Goal: Task Accomplishment & Management: Complete application form

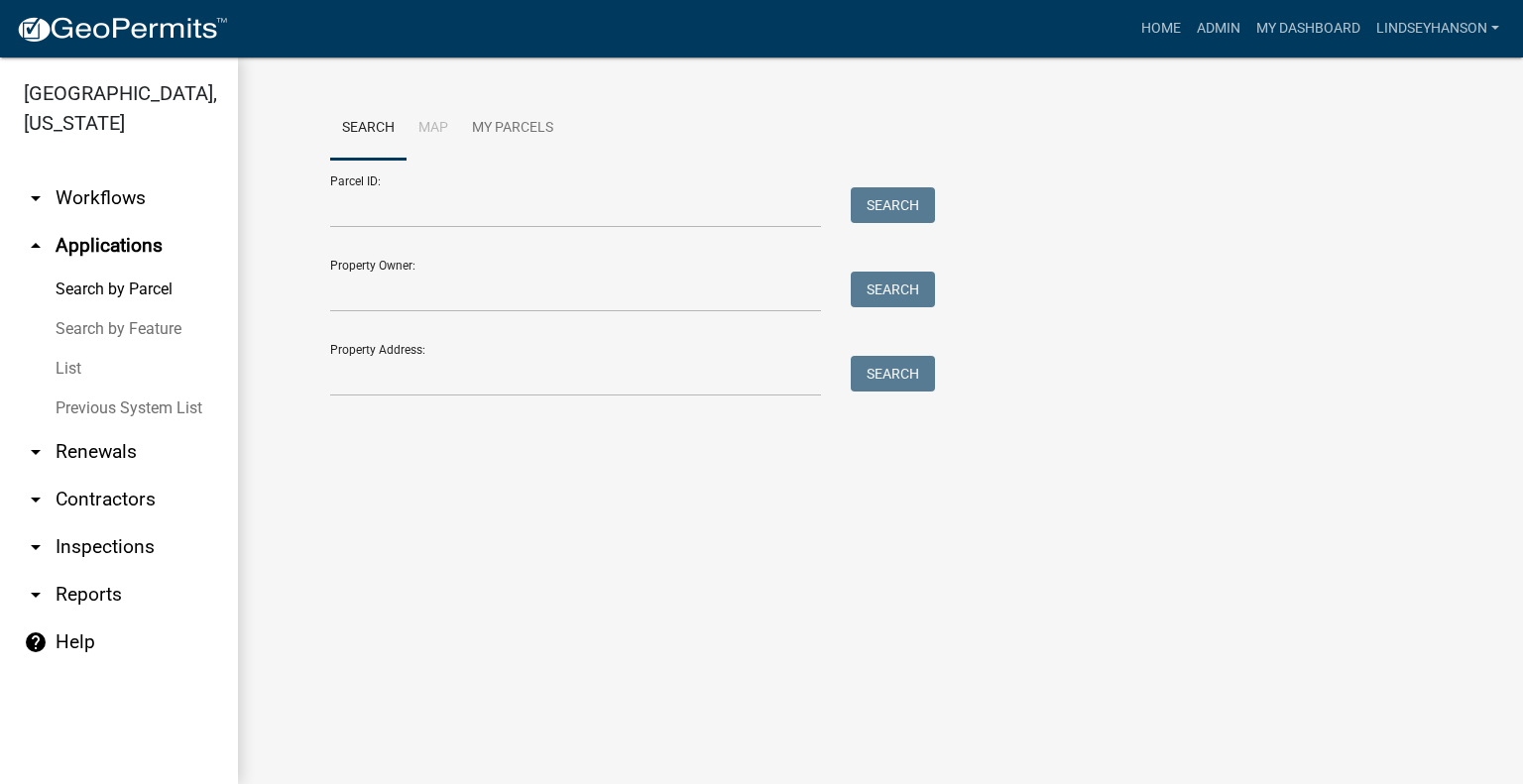
click at [156, 188] on link "arrow_drop_down Workflows" at bounding box center [118, 198] width 238 height 48
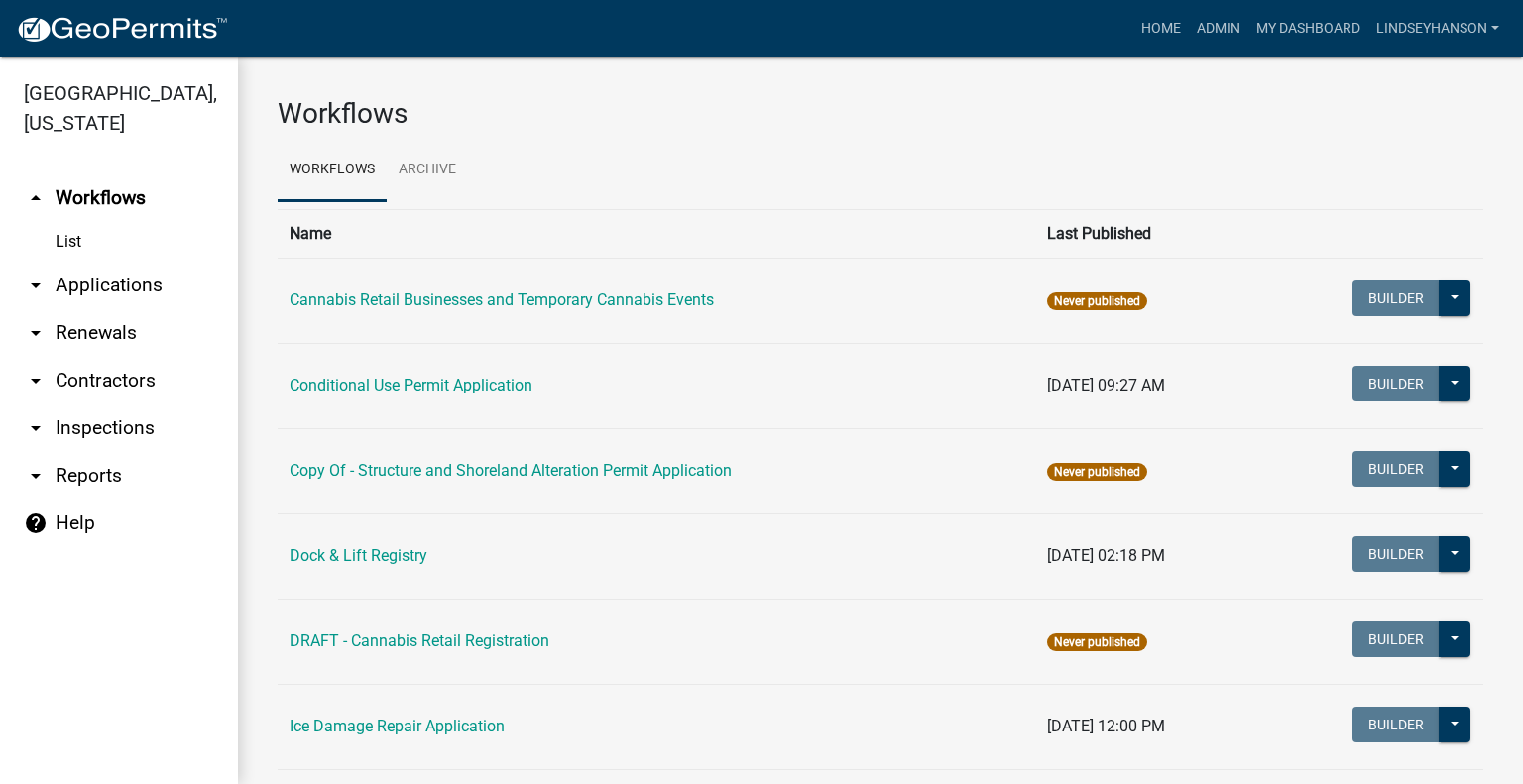
click at [122, 285] on link "arrow_drop_down Applications" at bounding box center [118, 286] width 238 height 48
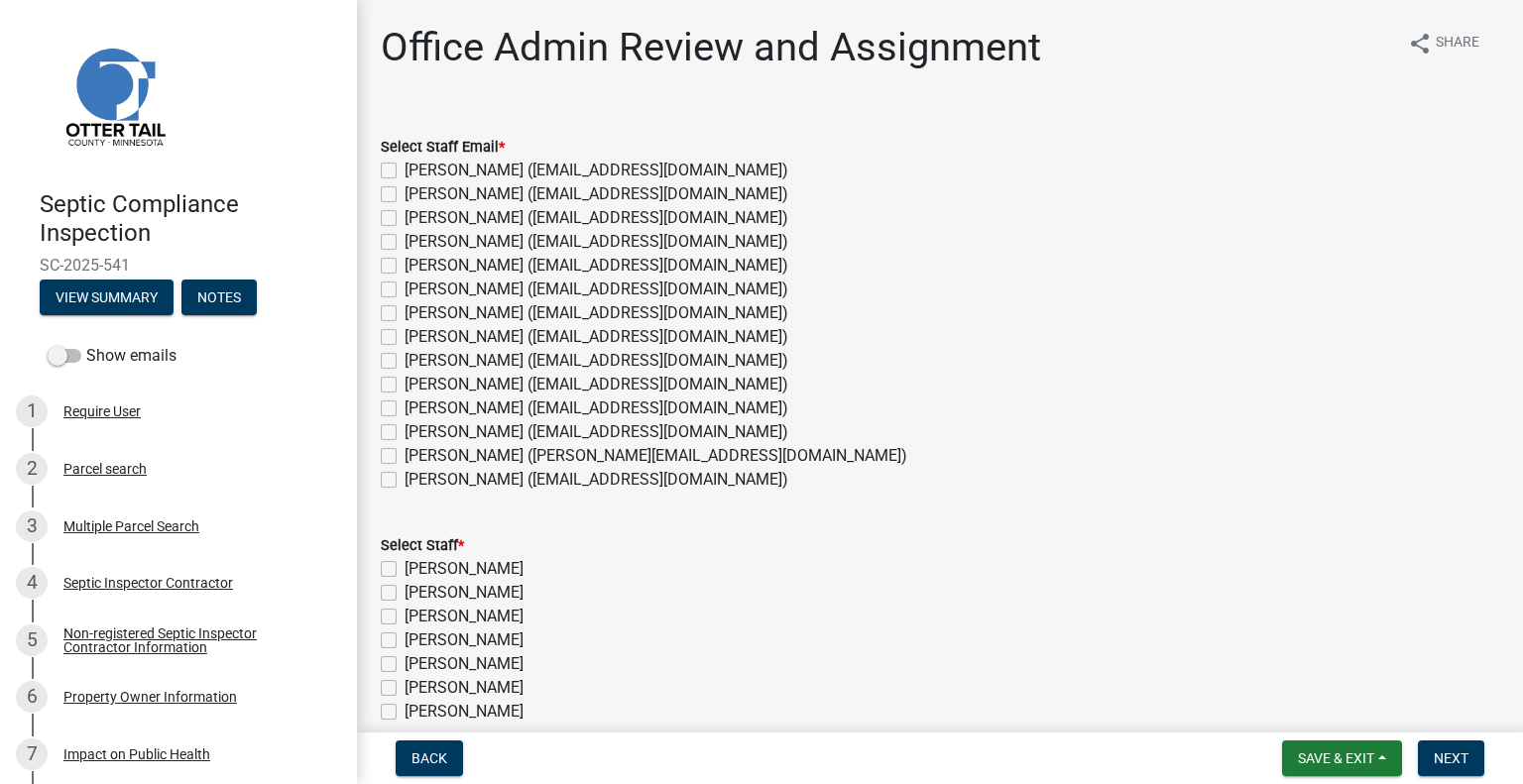
click at [486, 474] on label "[PERSON_NAME] ([EMAIL_ADDRESS][DOMAIN_NAME])" at bounding box center [595, 480] width 383 height 24
click at [417, 474] on input "[PERSON_NAME] ([EMAIL_ADDRESS][DOMAIN_NAME])" at bounding box center [410, 474] width 13 height 13
checkbox input "true"
checkbox input "false"
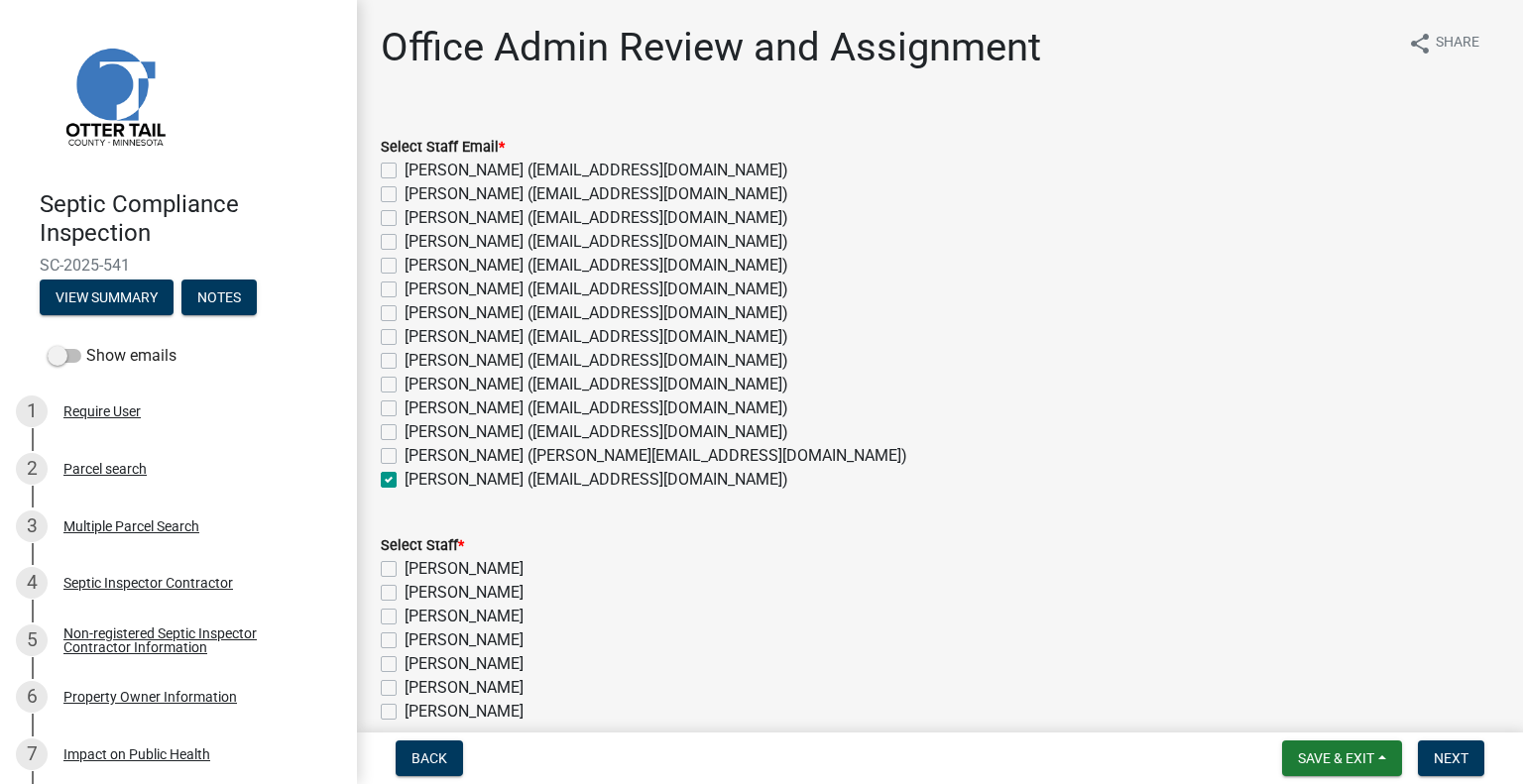
checkbox input "false"
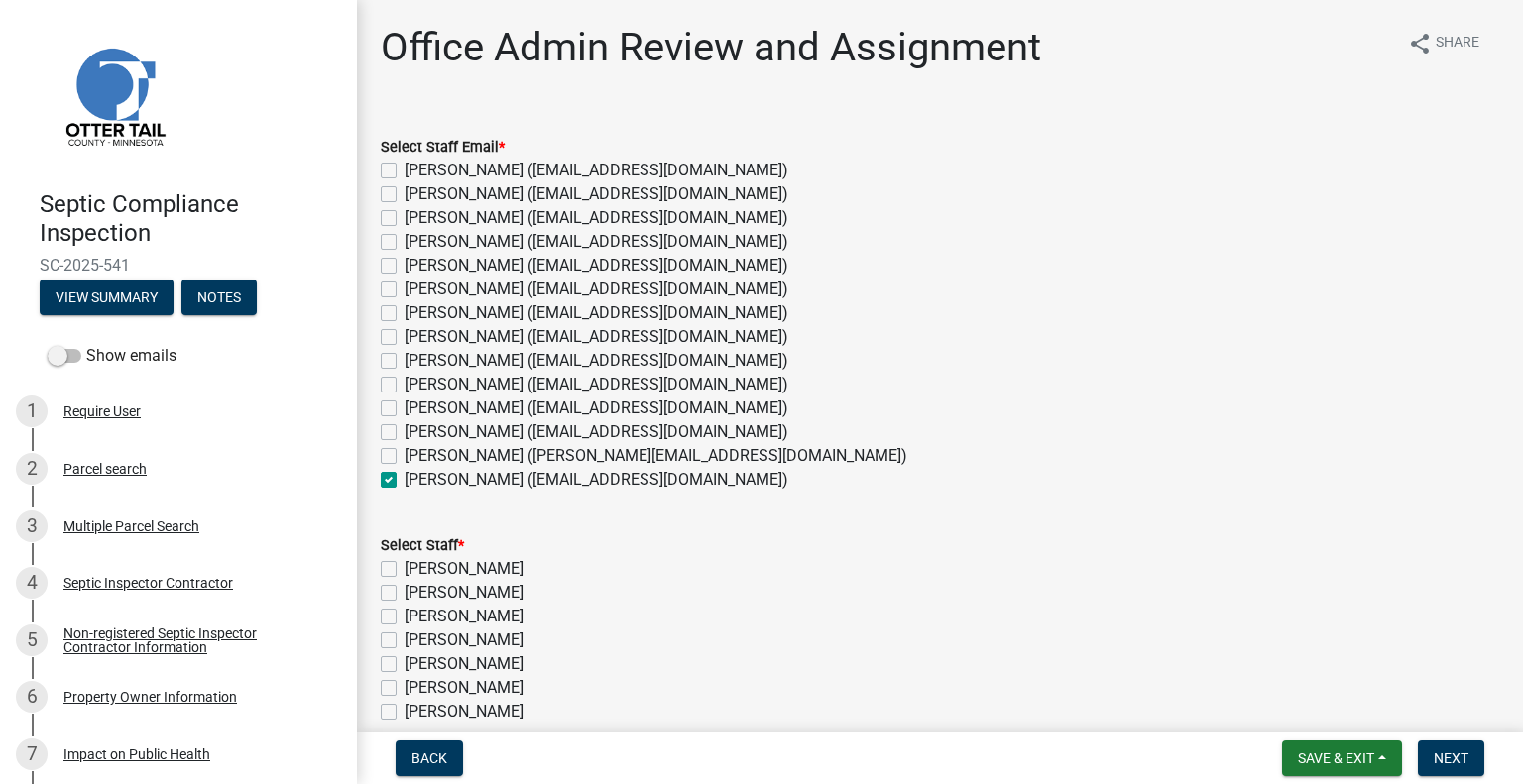
checkbox input "false"
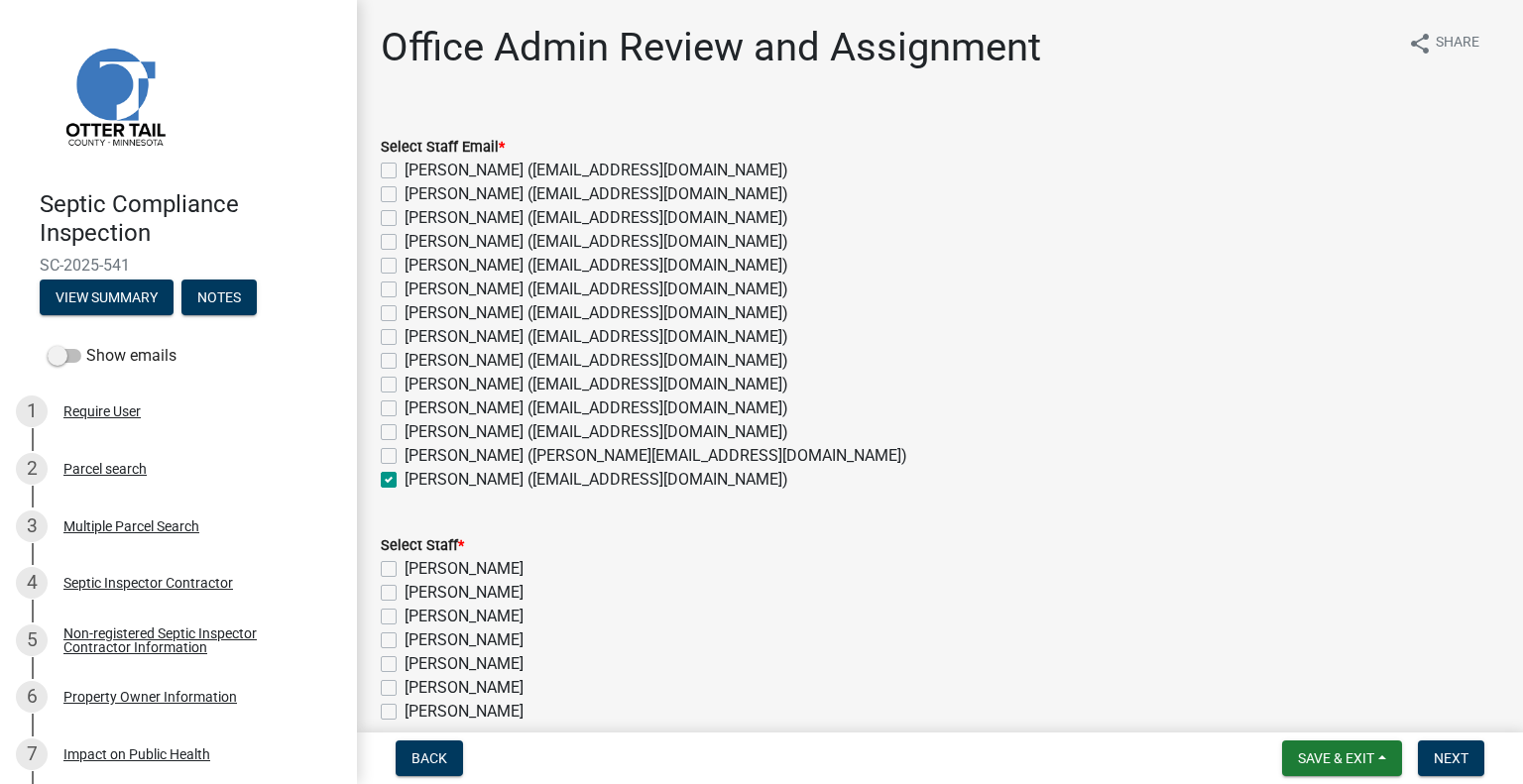
checkbox input "false"
checkbox input "true"
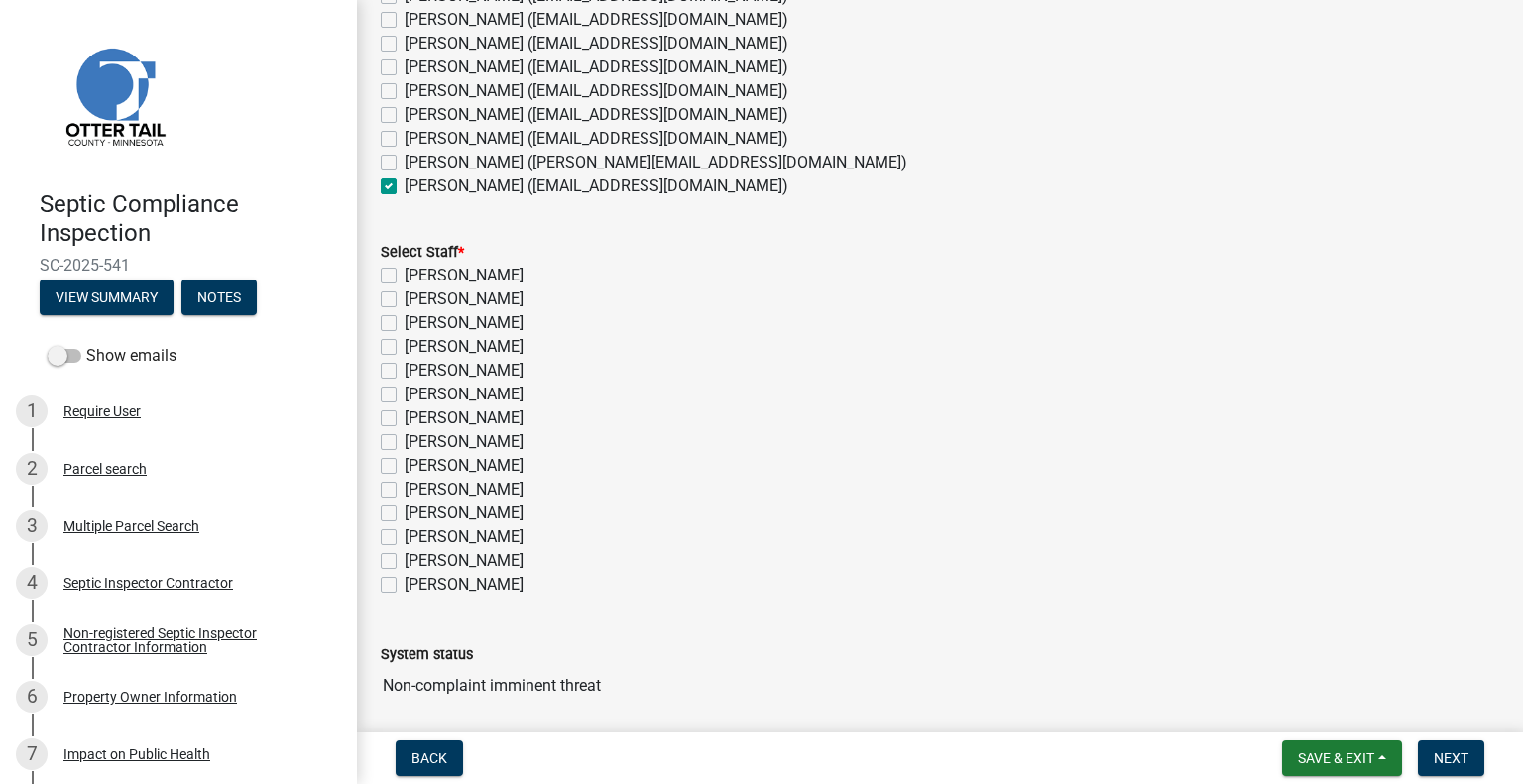
scroll to position [297, 0]
click at [456, 581] on label "Sheila Dahl" at bounding box center [464, 581] width 119 height 24
click at [417, 581] on input "Sheila Dahl" at bounding box center [410, 575] width 13 height 13
checkbox input "true"
checkbox input "false"
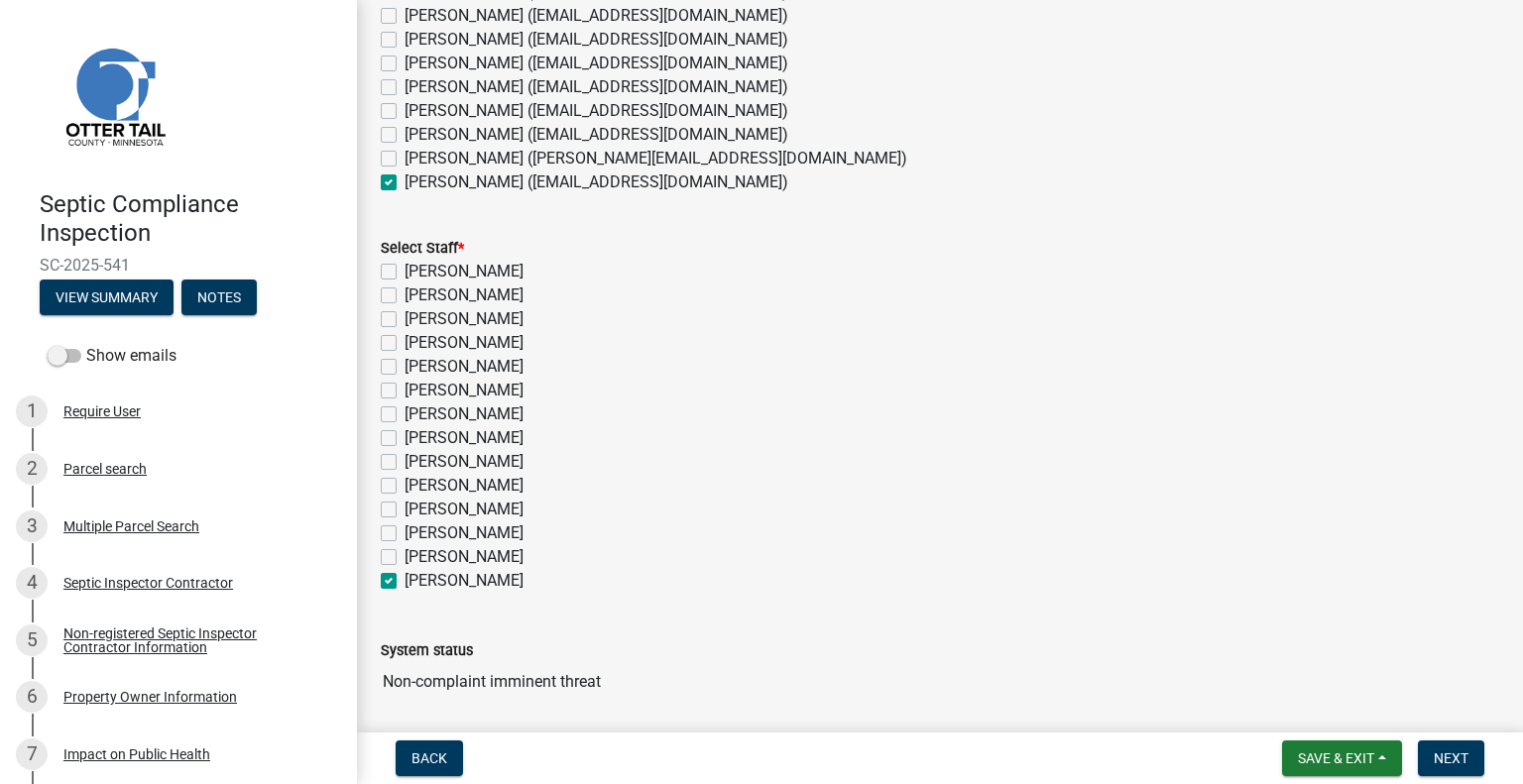
checkbox input "false"
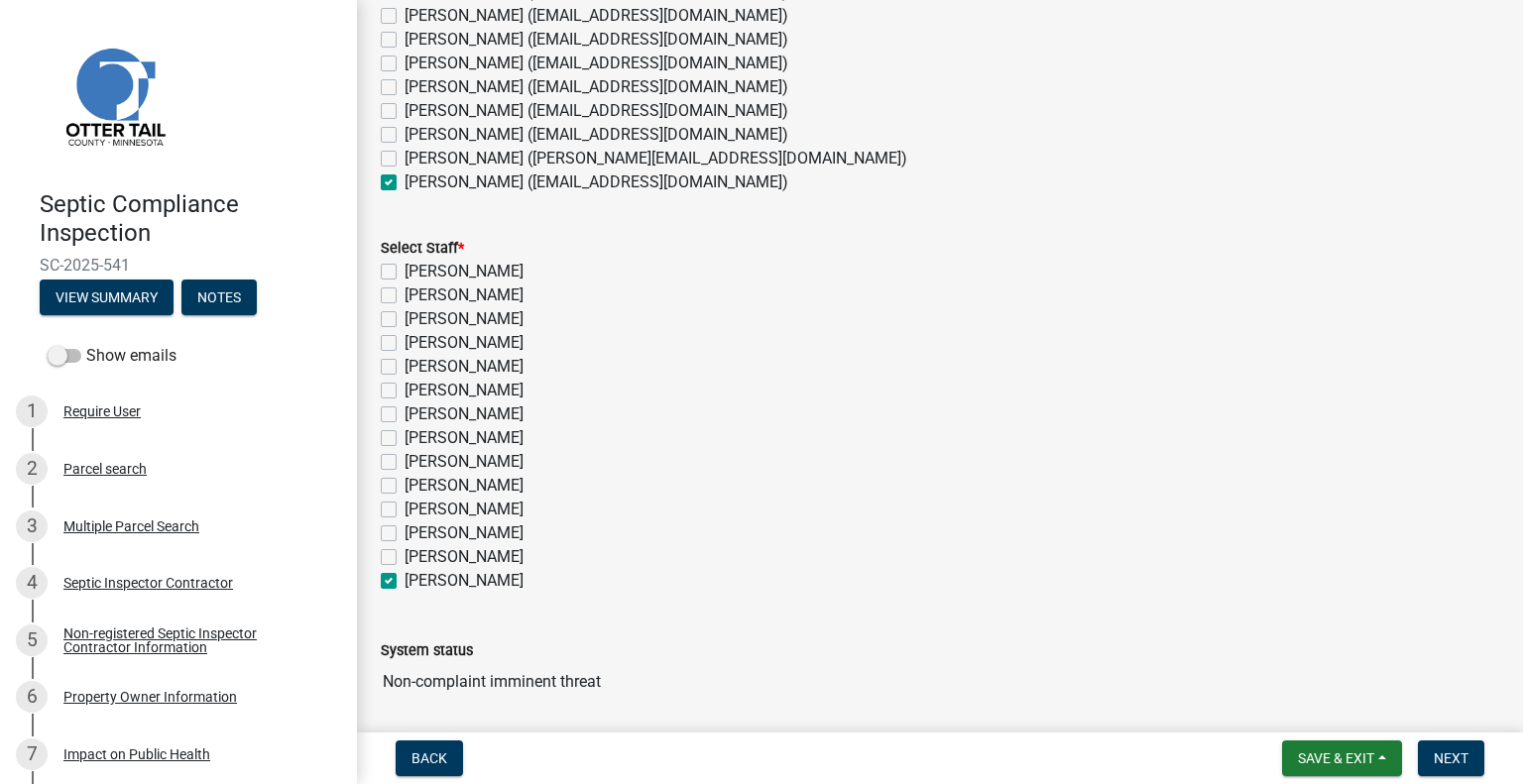
checkbox input "false"
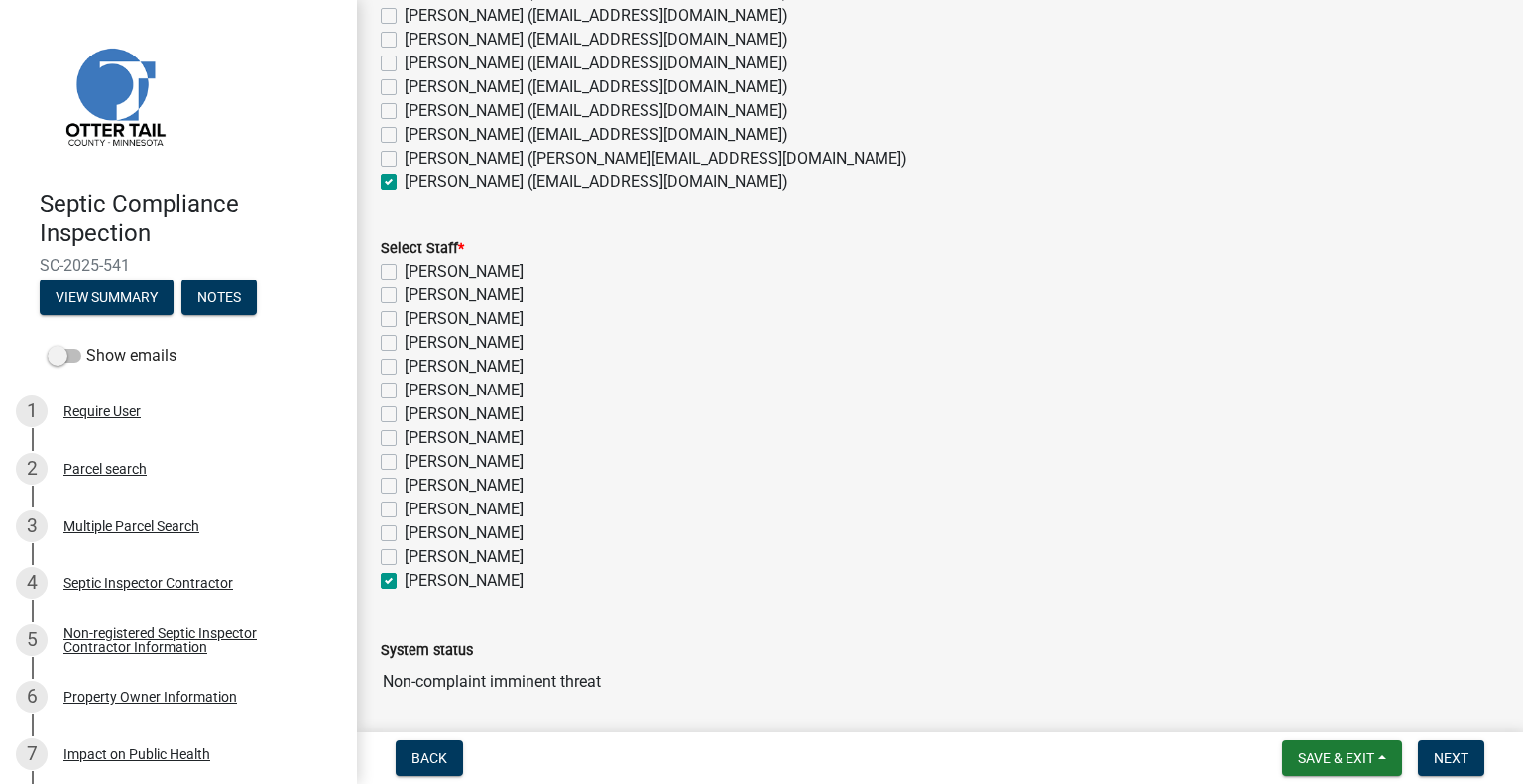
checkbox input "false"
checkbox input "true"
click at [1441, 762] on span "Next" at bounding box center [1450, 758] width 35 height 16
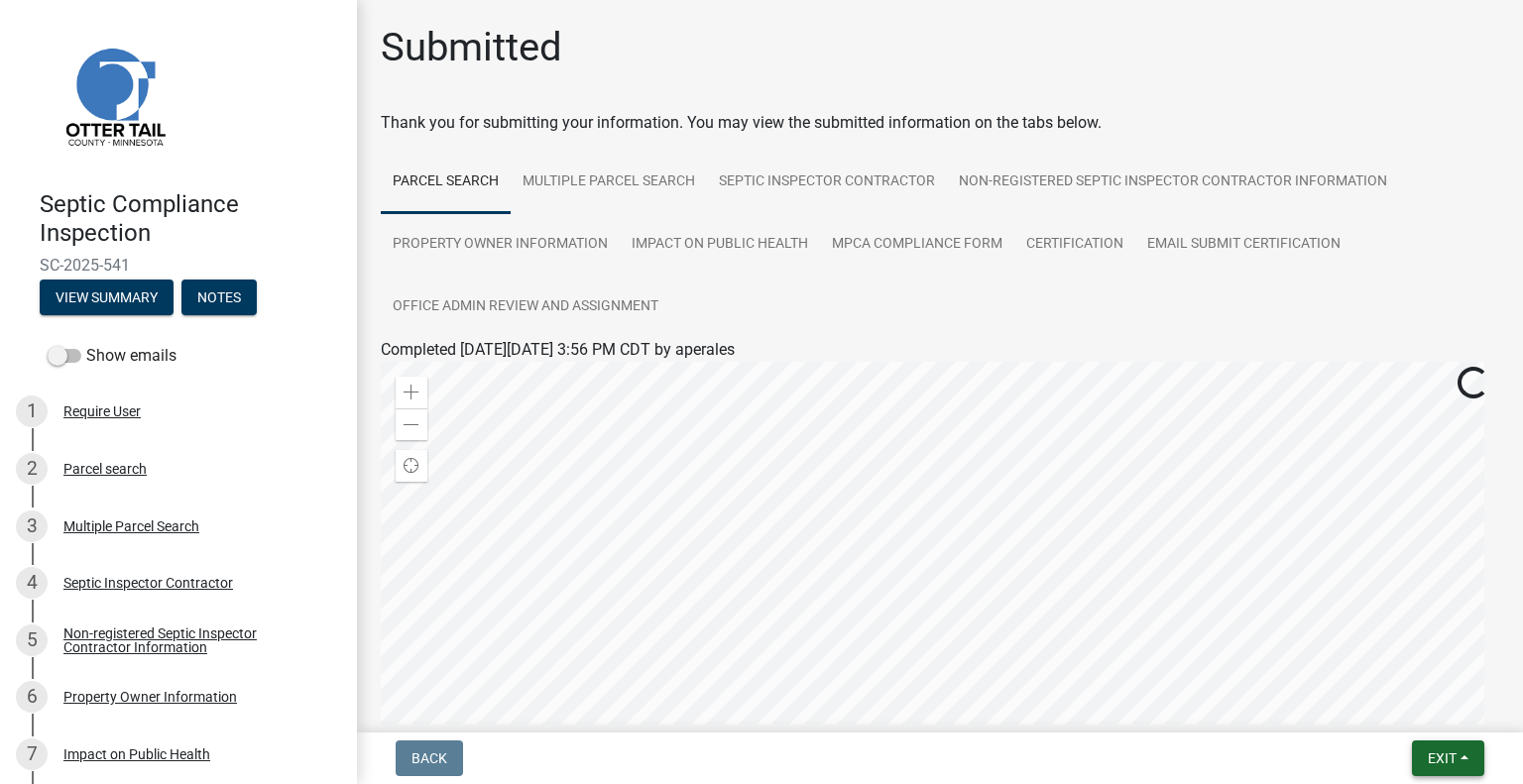
click at [1446, 757] on span "Exit" at bounding box center [1441, 758] width 29 height 16
click at [1406, 712] on button "Save & Exit" at bounding box center [1405, 706] width 158 height 48
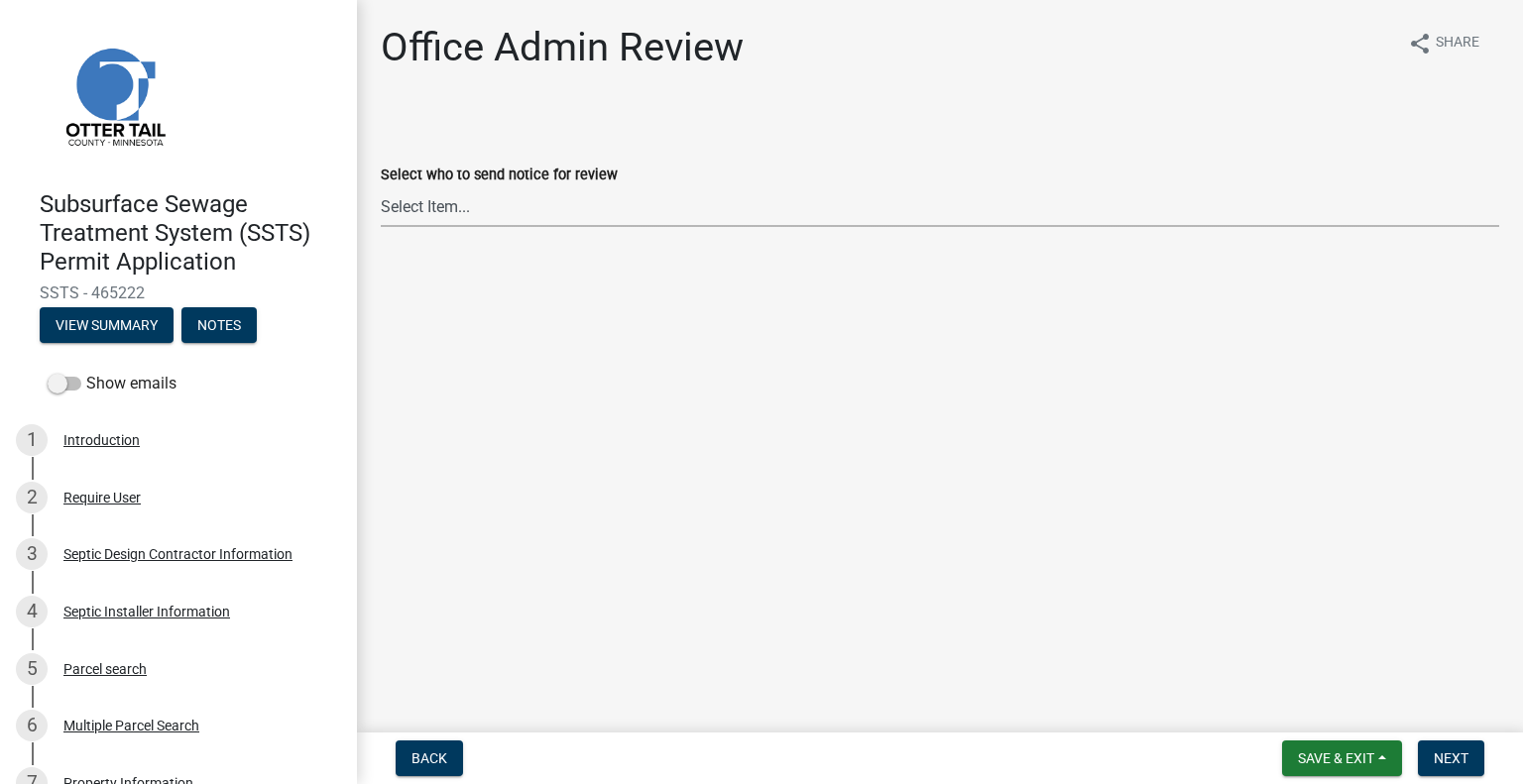
click at [456, 209] on select "Select Item... [PERSON_NAME] ([EMAIL_ADDRESS][DOMAIN_NAME]) [PERSON_NAME] ([EMA…" at bounding box center [939, 206] width 1118 height 41
click at [380, 186] on select "Select Item... Alexis Newark (anewark@ottertailcounty.gov) Amy Busko (abusko@ot…" at bounding box center [939, 206] width 1118 height 41
select select "587f38f5-c90e-4c12-9e10-d3e23909bbca"
click at [1452, 751] on span "Next" at bounding box center [1450, 758] width 35 height 16
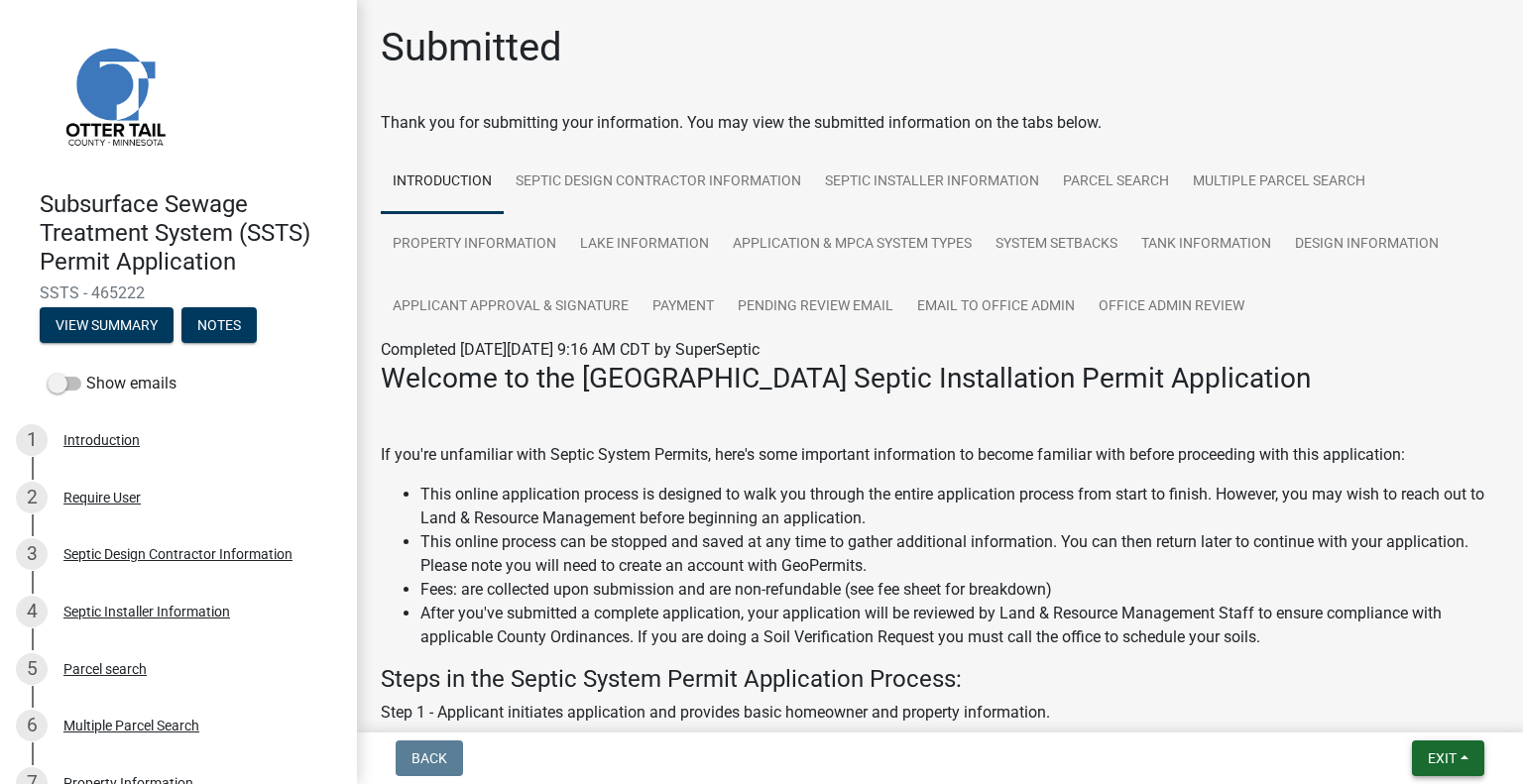
click at [1431, 760] on span "Exit" at bounding box center [1441, 758] width 29 height 16
click at [1412, 712] on button "Save & Exit" at bounding box center [1405, 706] width 158 height 48
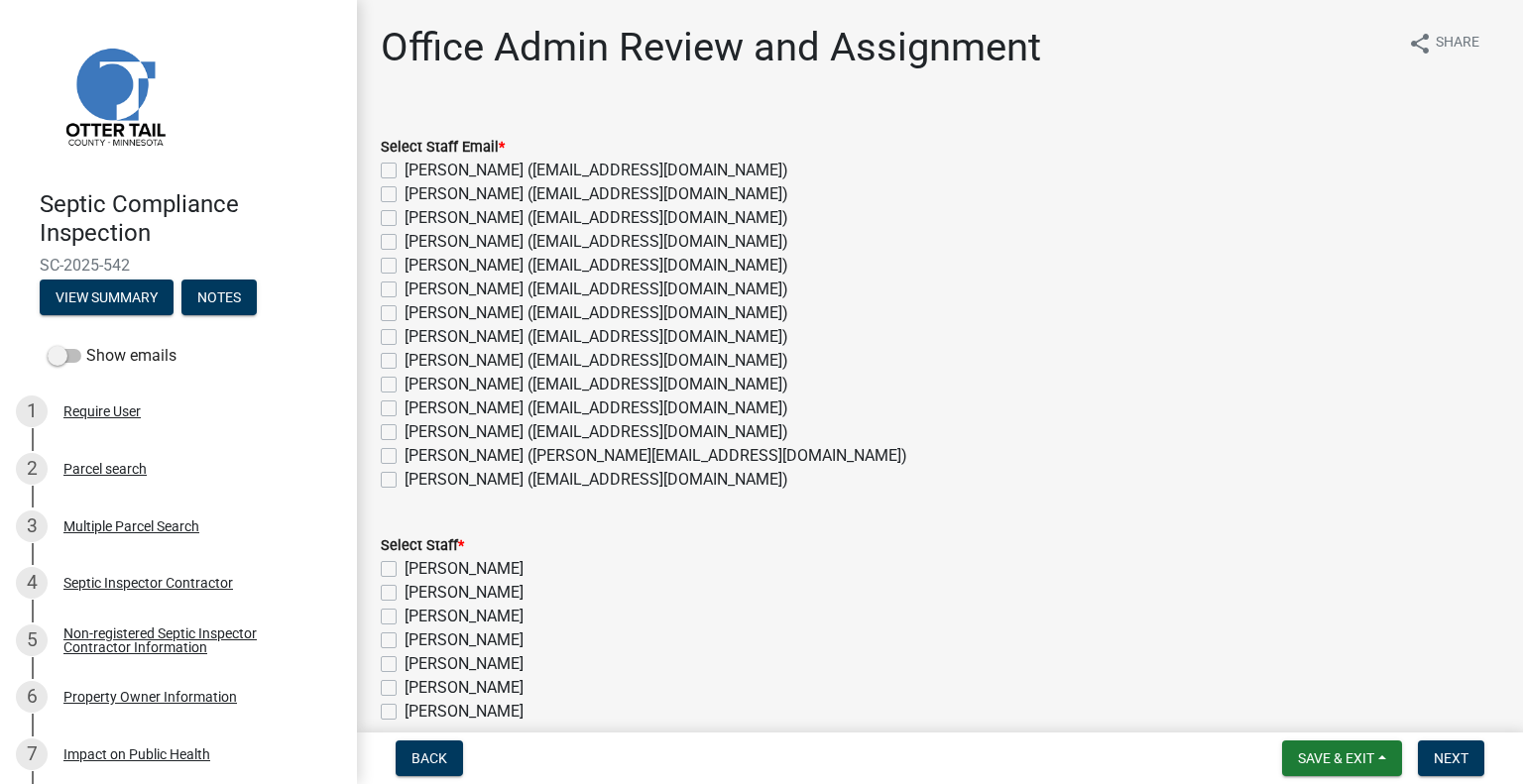
click at [482, 440] on label "[PERSON_NAME] ([EMAIL_ADDRESS][DOMAIN_NAME])" at bounding box center [595, 432] width 383 height 24
click at [417, 433] on input "[PERSON_NAME] ([EMAIL_ADDRESS][DOMAIN_NAME])" at bounding box center [410, 426] width 13 height 13
checkbox input "true"
checkbox input "false"
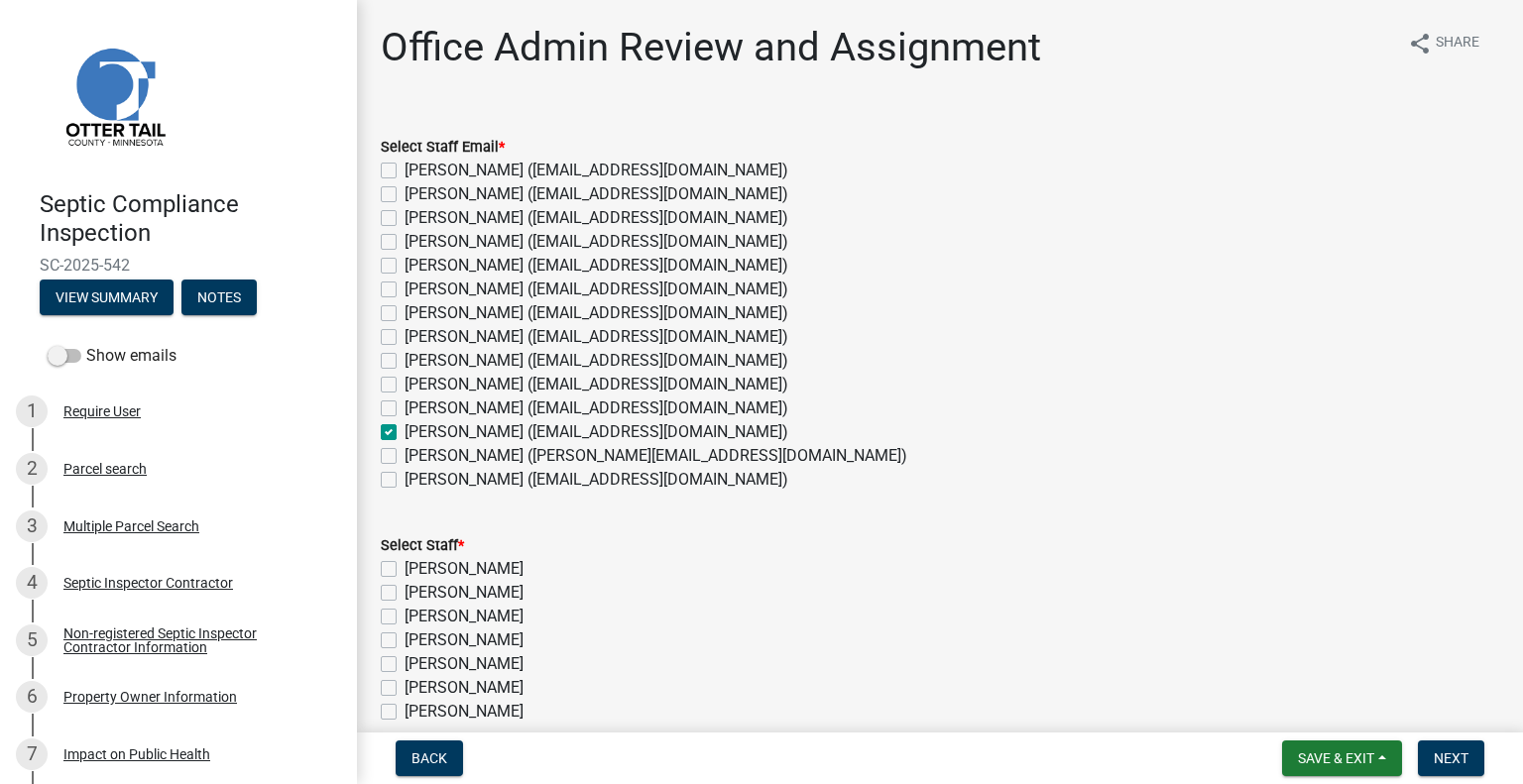
checkbox input "false"
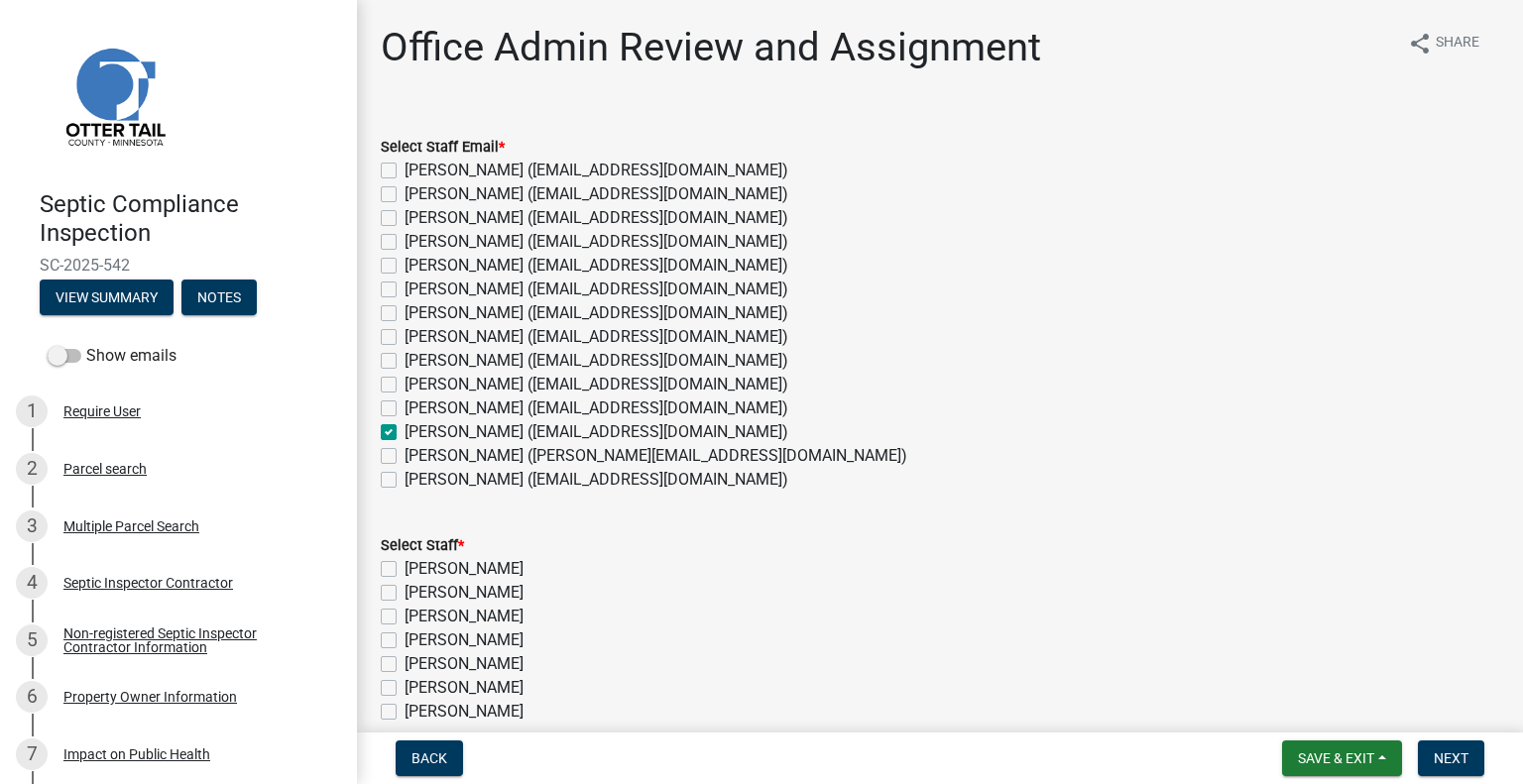
checkbox input "false"
checkbox input "true"
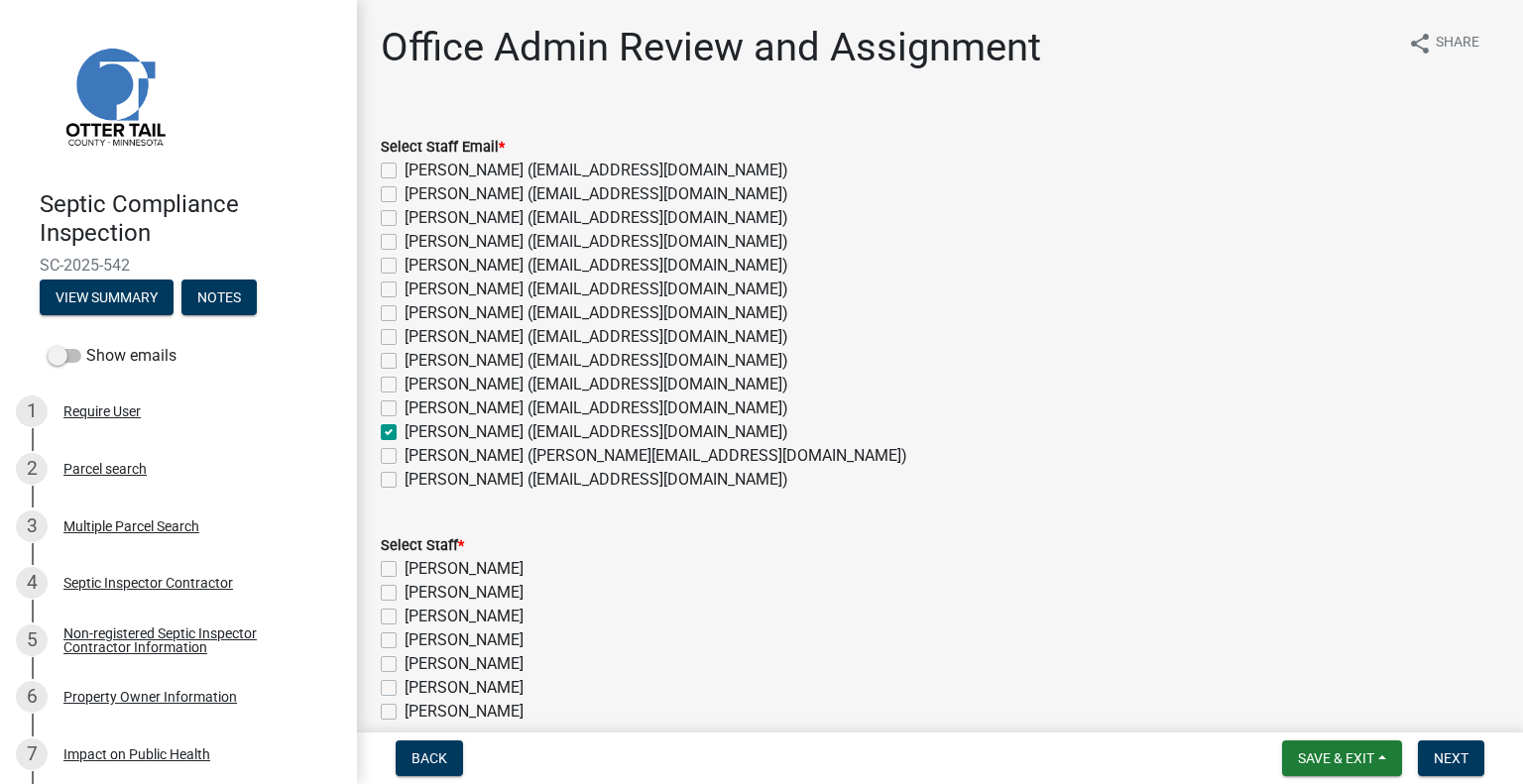
checkbox input "false"
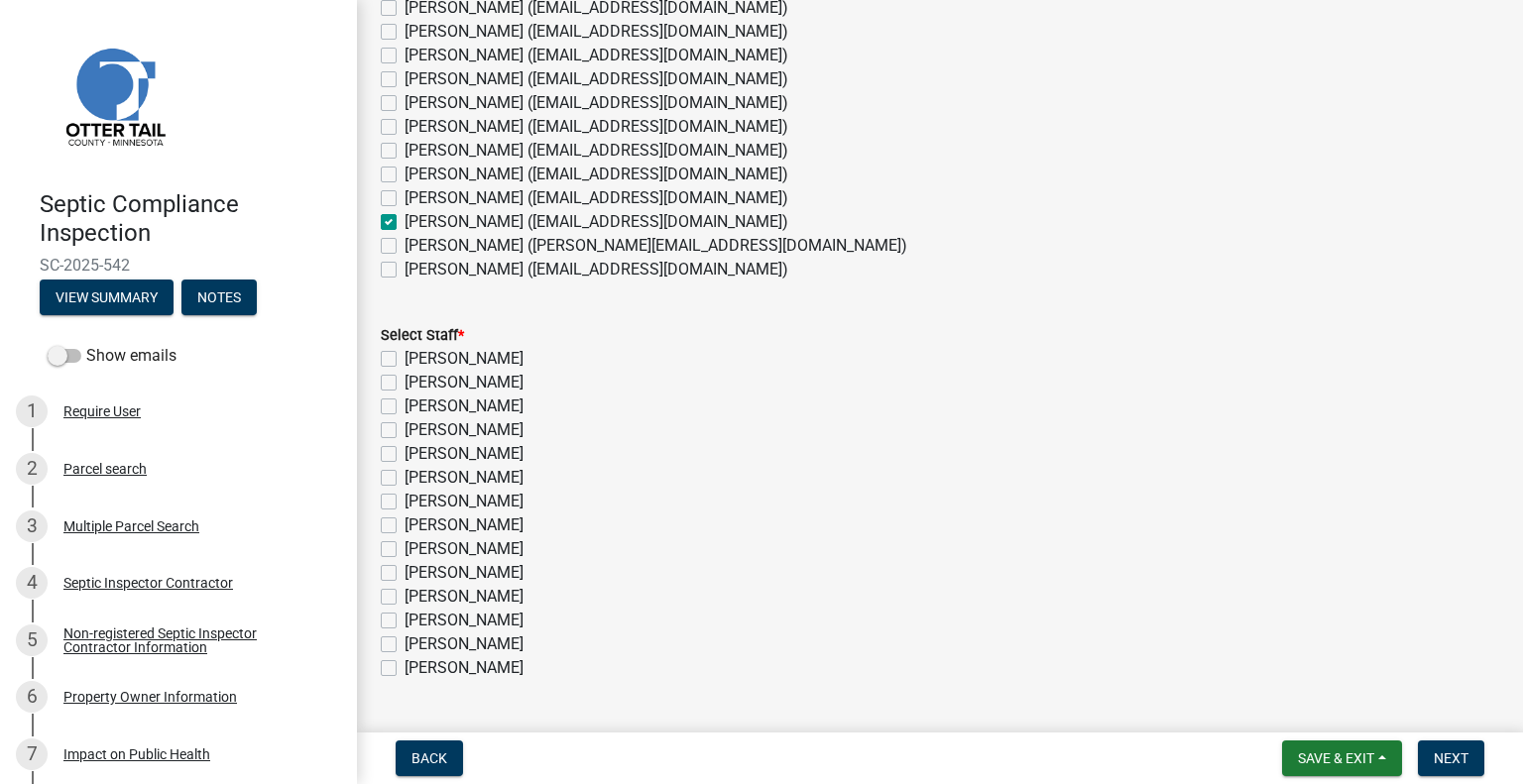
scroll to position [268, 0]
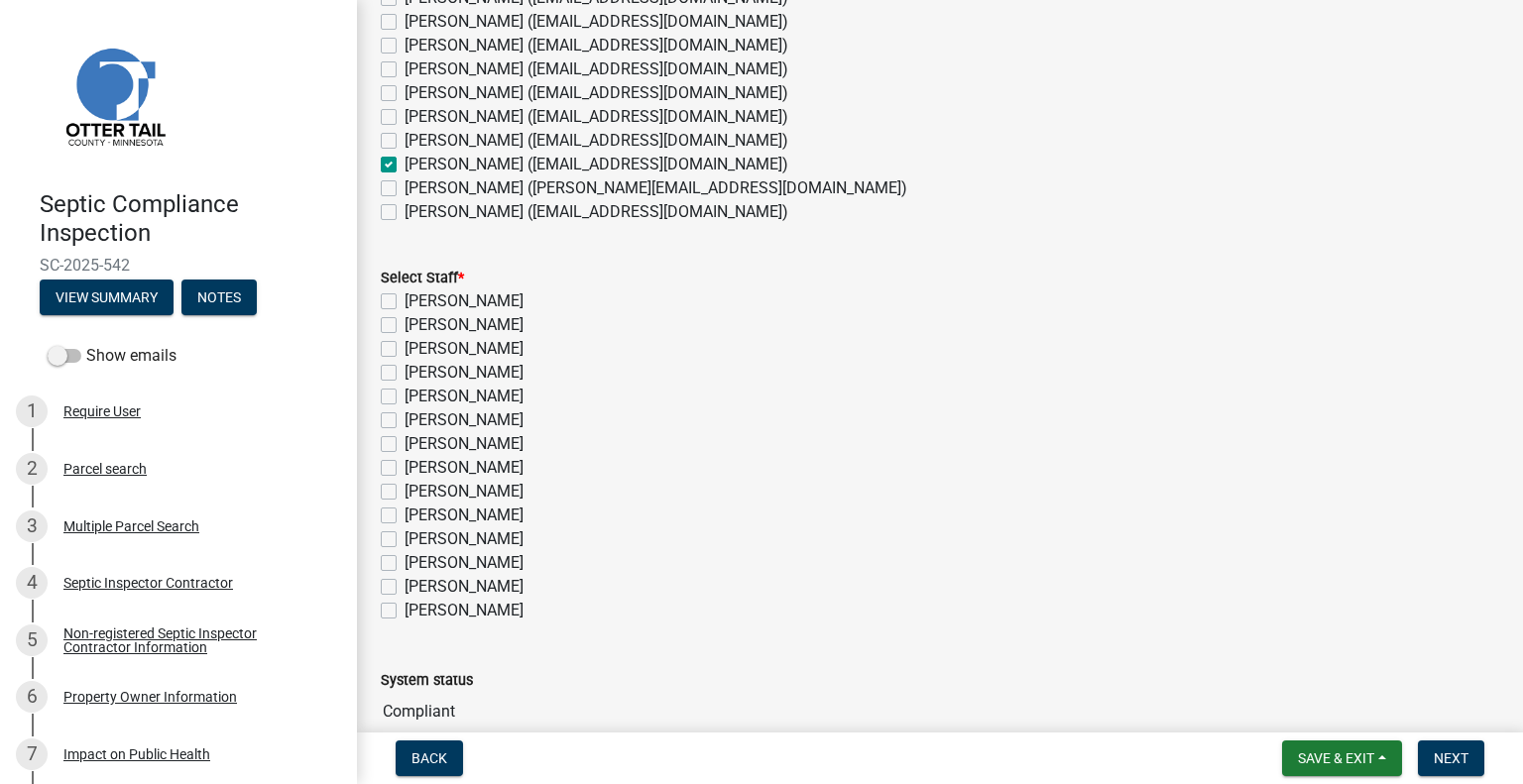
click at [465, 566] on label "Michelle Jevne" at bounding box center [464, 563] width 119 height 24
click at [417, 564] on input "Michelle Jevne" at bounding box center [410, 557] width 13 height 13
checkbox input "true"
checkbox input "false"
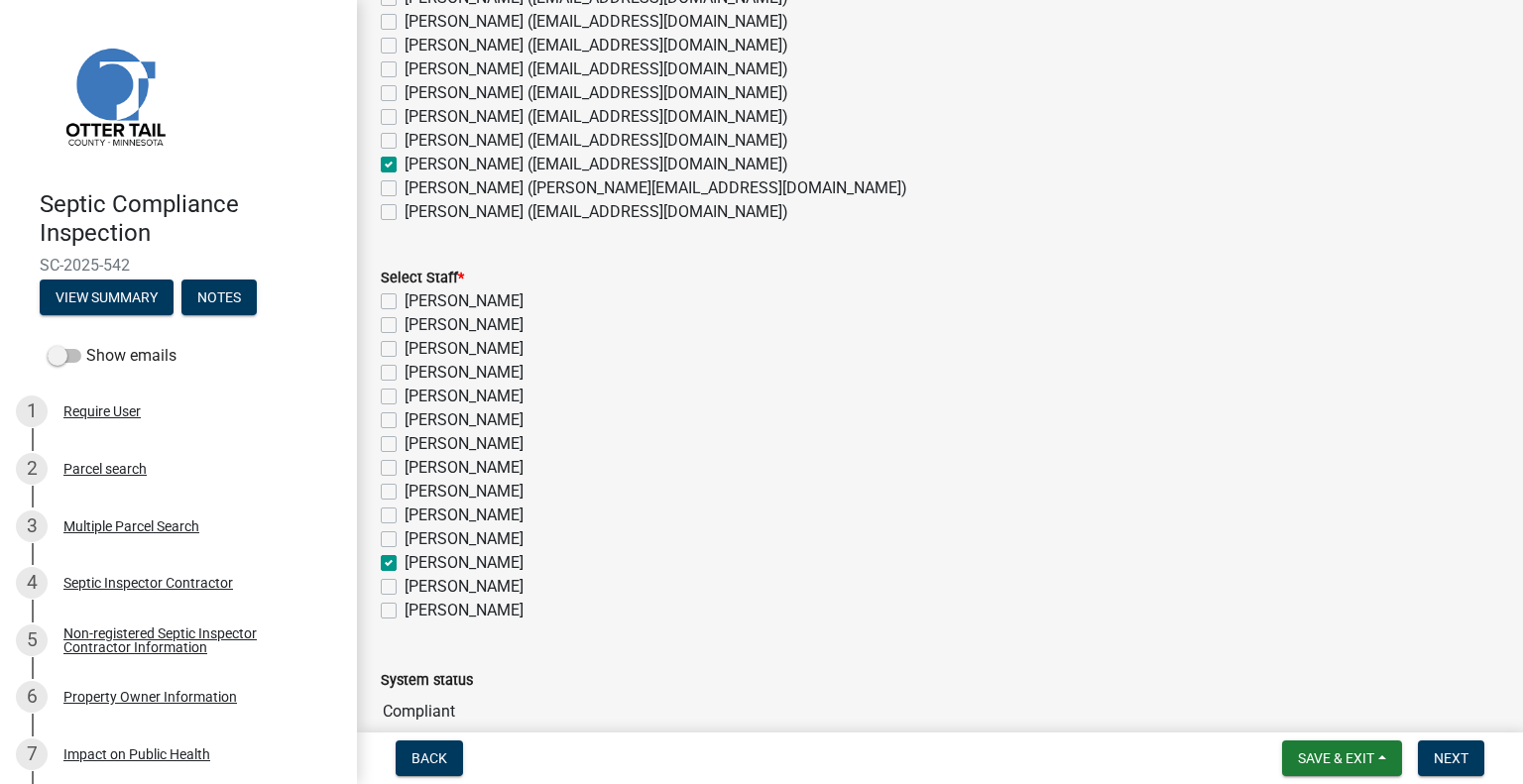
checkbox input "false"
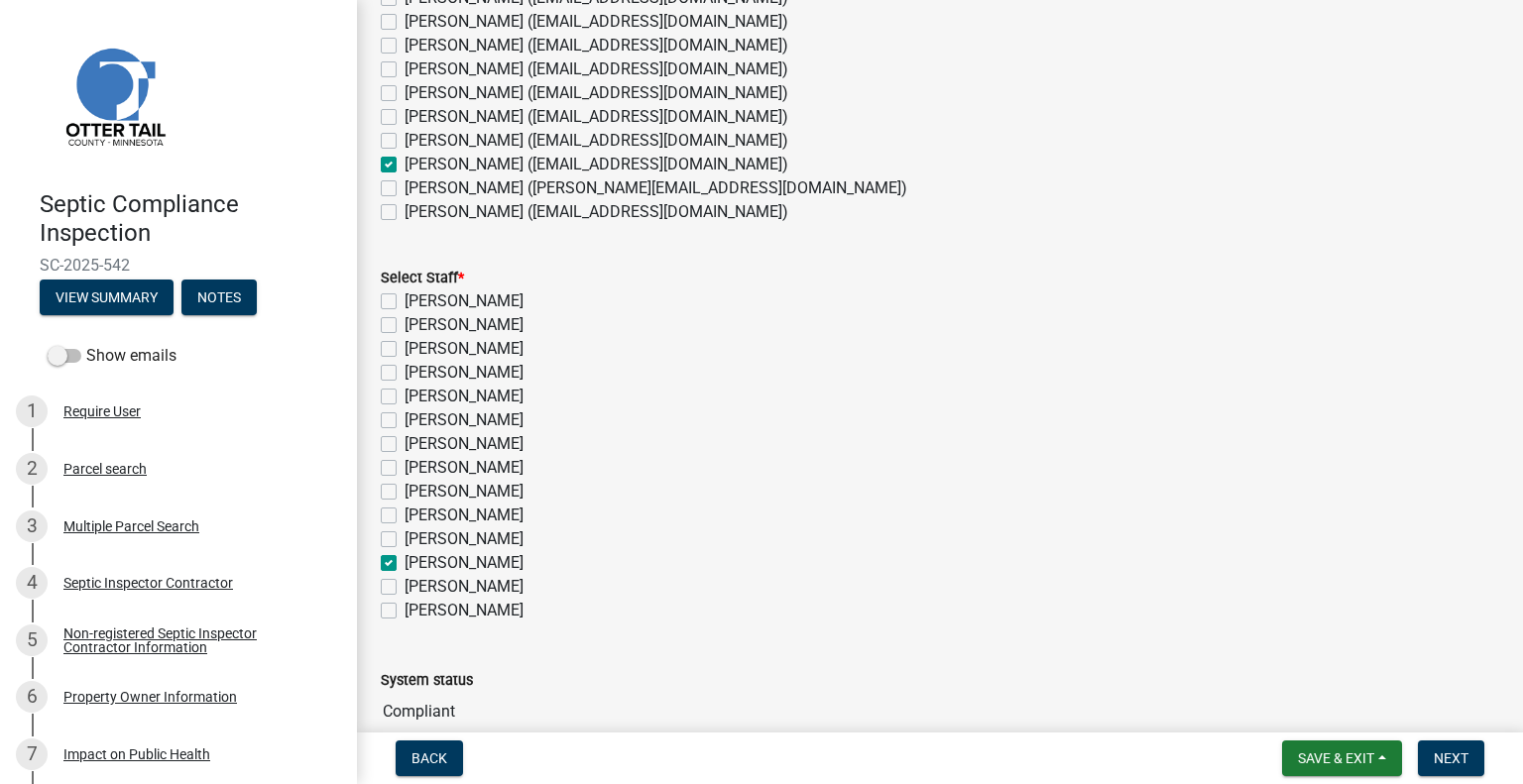
checkbox input "false"
checkbox input "true"
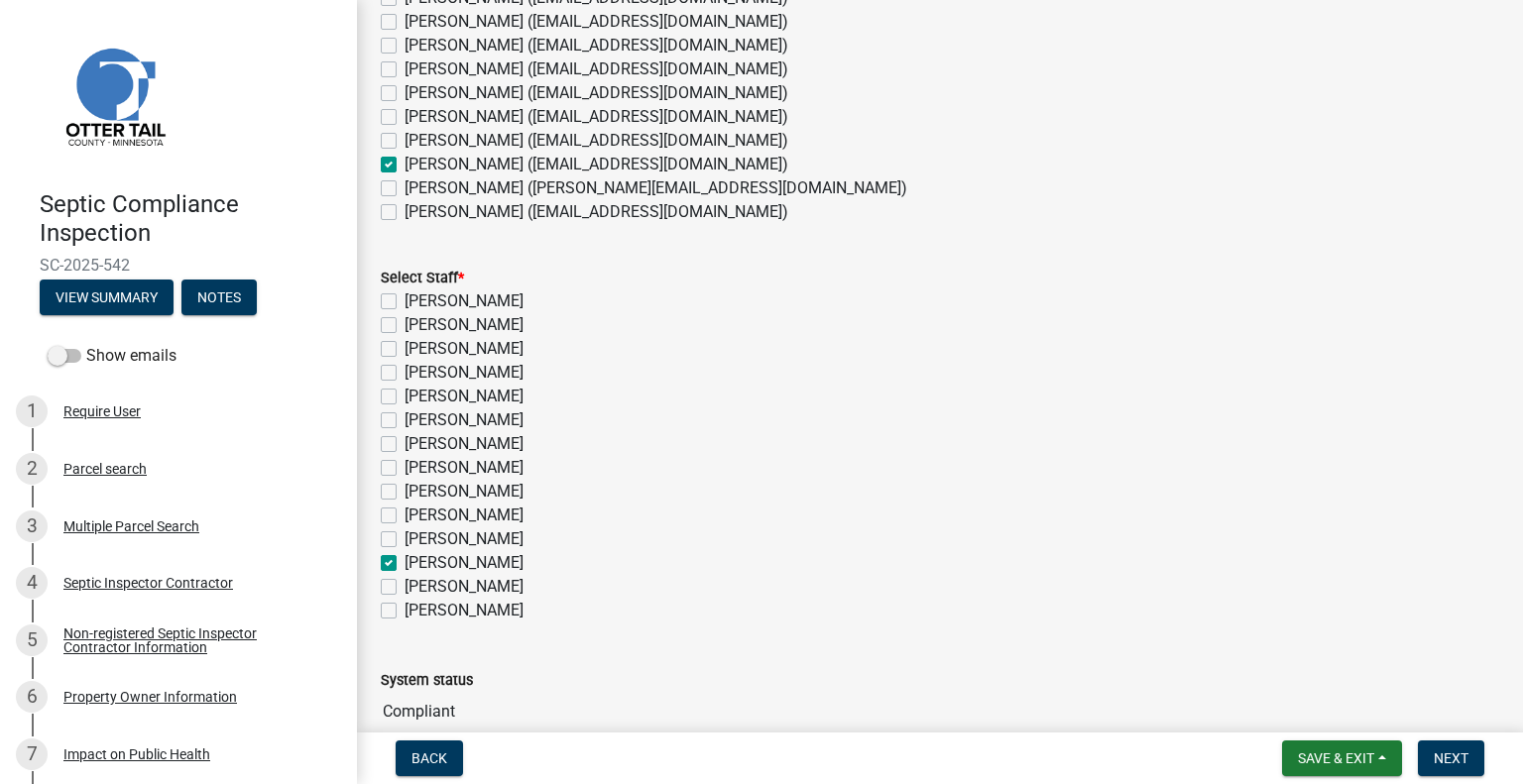
checkbox input "false"
click at [1459, 752] on span "Next" at bounding box center [1450, 758] width 35 height 16
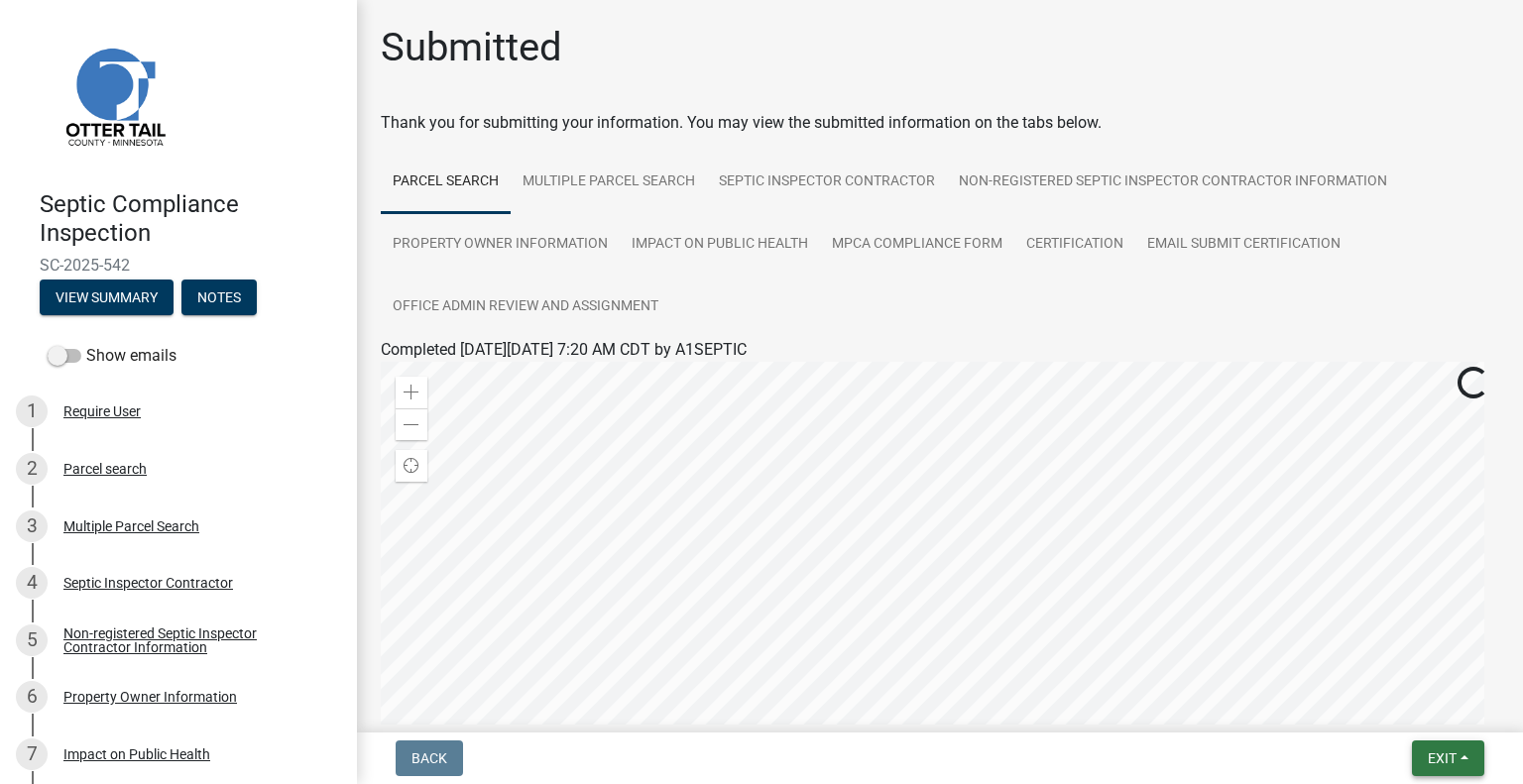
click at [1435, 756] on span "Exit" at bounding box center [1441, 758] width 29 height 16
click at [1401, 710] on button "Save & Exit" at bounding box center [1405, 706] width 158 height 48
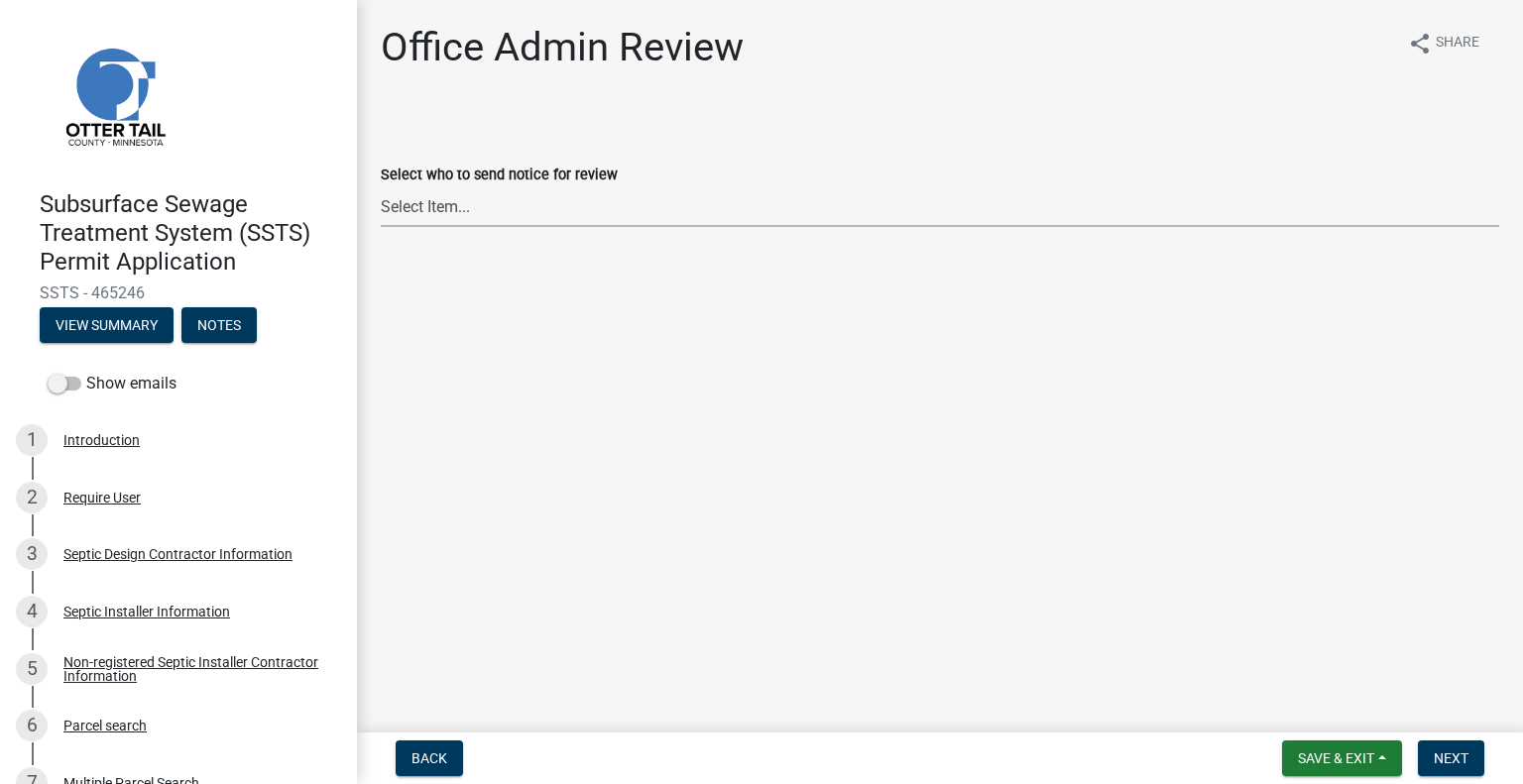
click at [526, 210] on select "Select Item... [PERSON_NAME] ([EMAIL_ADDRESS][DOMAIN_NAME]) [PERSON_NAME] ([EMA…" at bounding box center [939, 206] width 1118 height 41
click at [380, 186] on select "Select Item... [PERSON_NAME] ([EMAIL_ADDRESS][DOMAIN_NAME]) [PERSON_NAME] ([EMA…" at bounding box center [939, 206] width 1118 height 41
select select "587f38f5-c90e-4c12-9e10-d3e23909bbca"
click at [1433, 758] on span "Next" at bounding box center [1450, 758] width 35 height 16
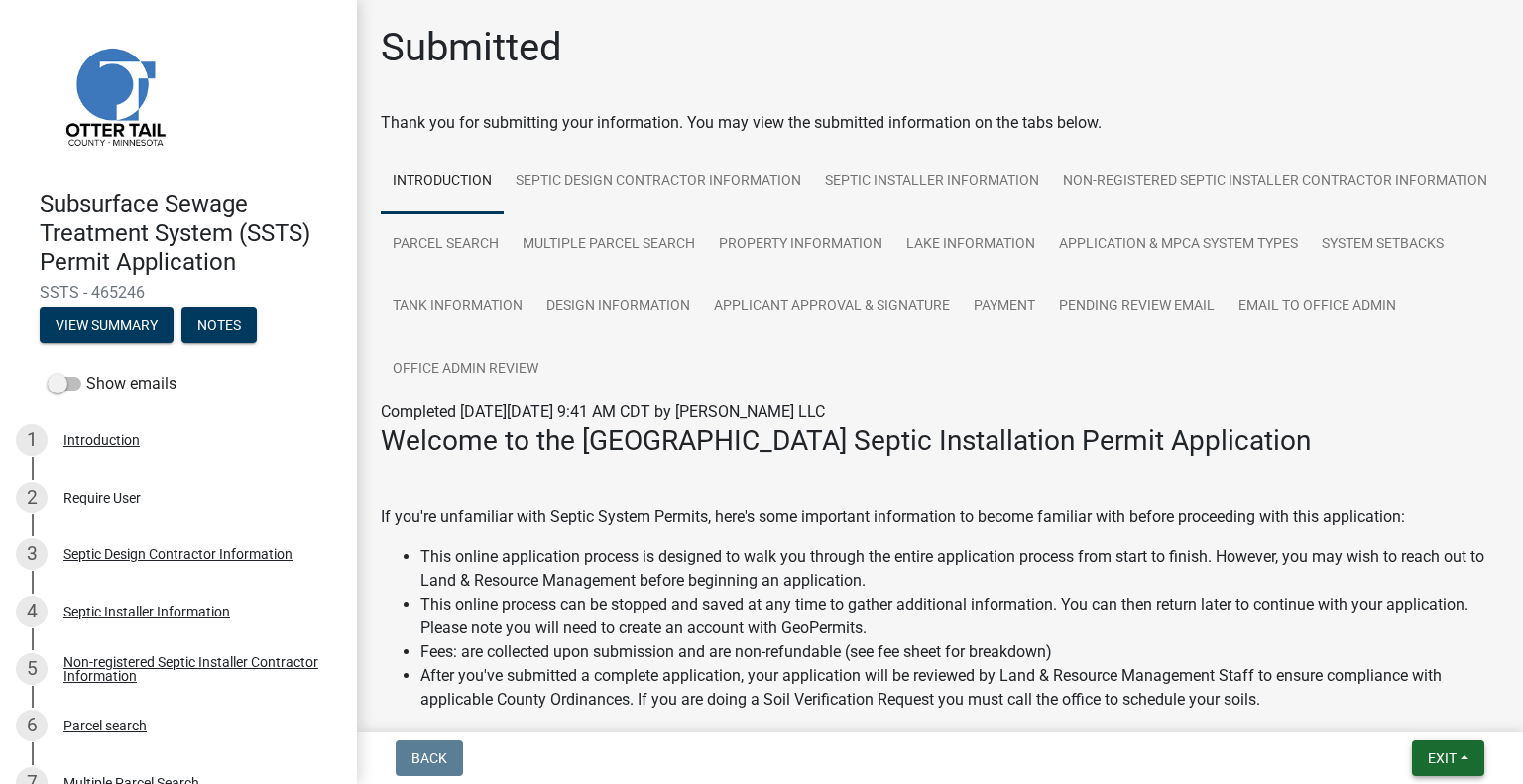
click at [1455, 754] on span "Exit" at bounding box center [1441, 758] width 29 height 16
click at [1384, 688] on button "Save & Exit" at bounding box center [1405, 706] width 158 height 48
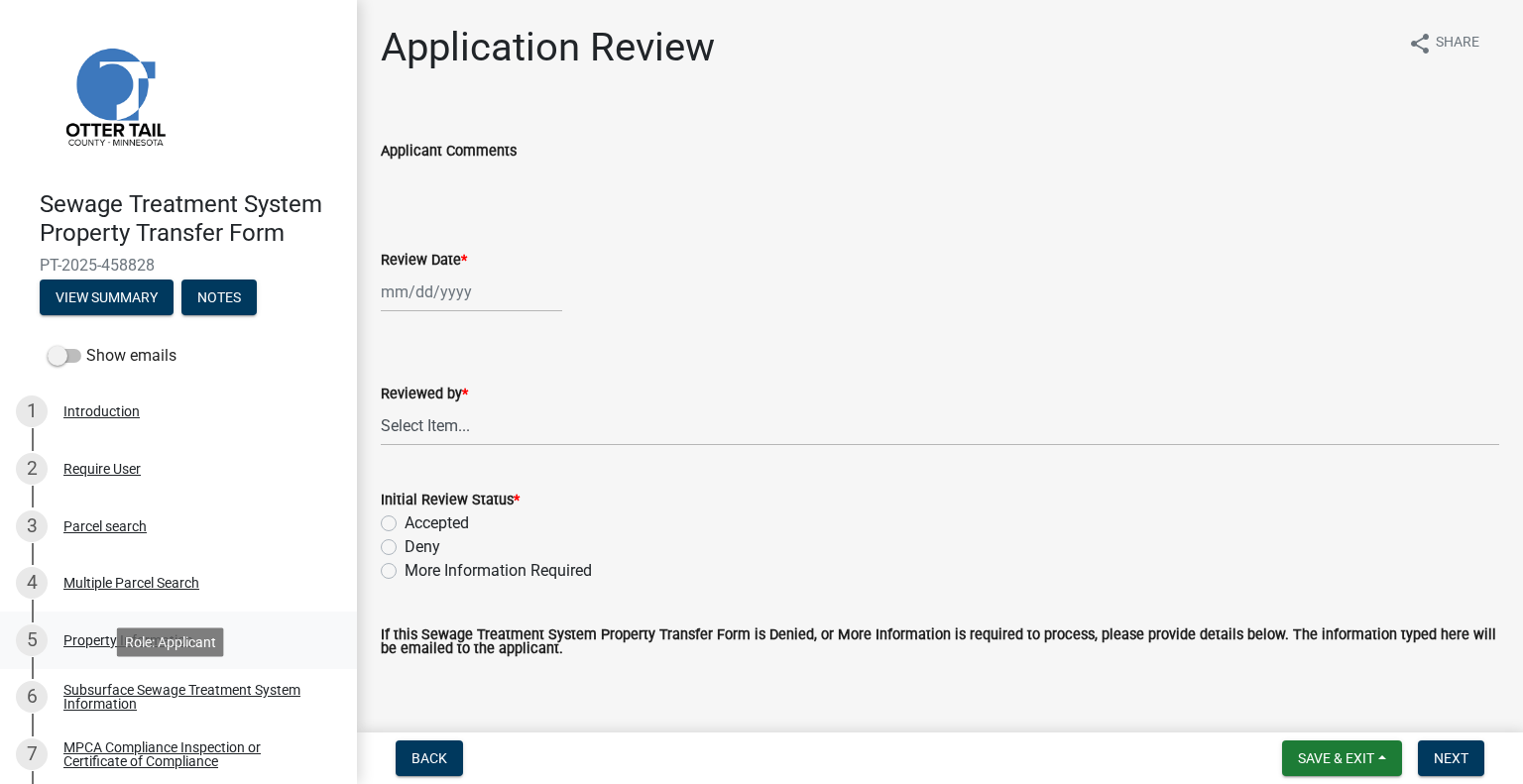
drag, startPoint x: 190, startPoint y: 681, endPoint x: 251, endPoint y: 625, distance: 82.8
click at [192, 683] on div "Subsurface Sewage Treatment System Information" at bounding box center [194, 696] width 262 height 28
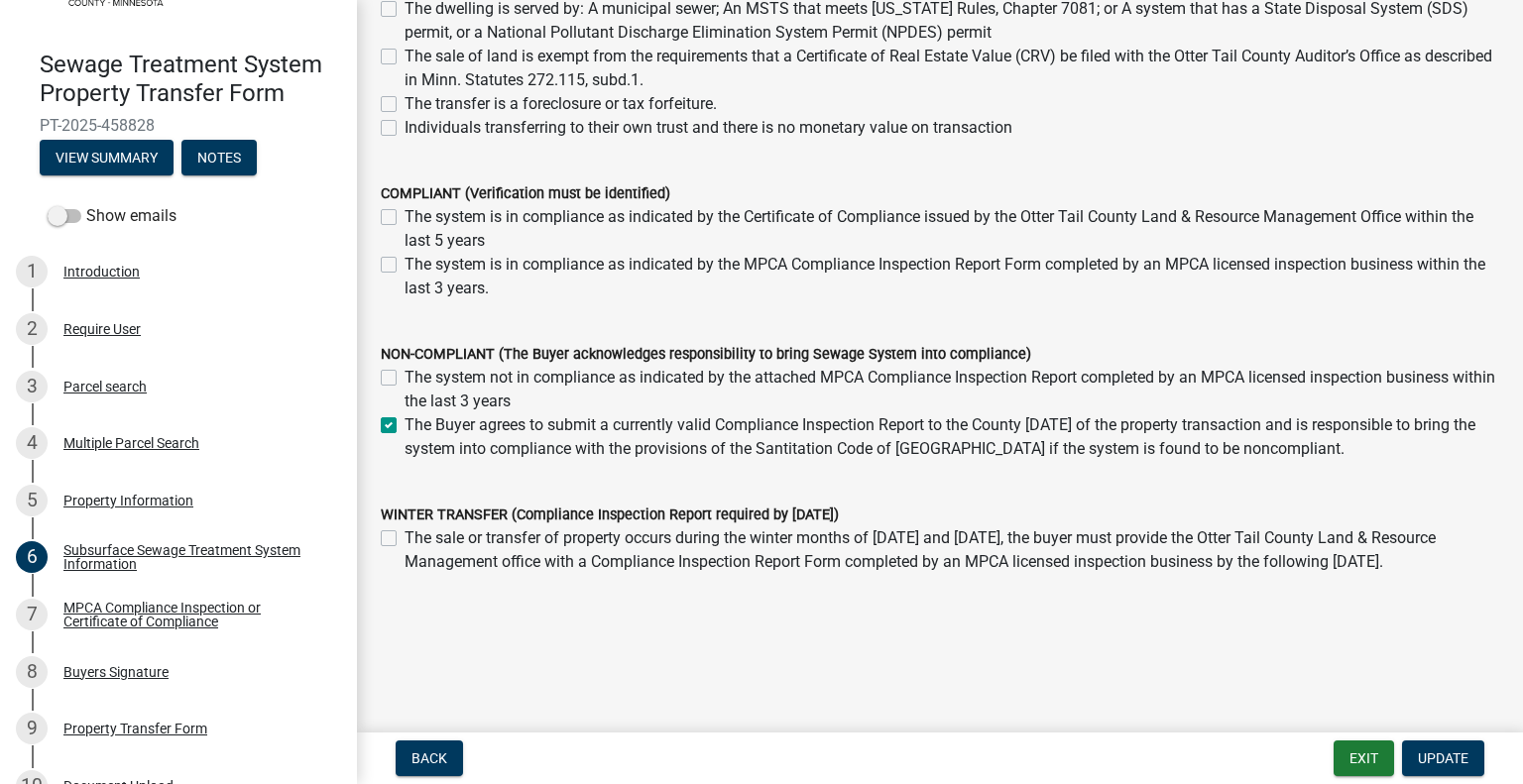
scroll to position [355, 0]
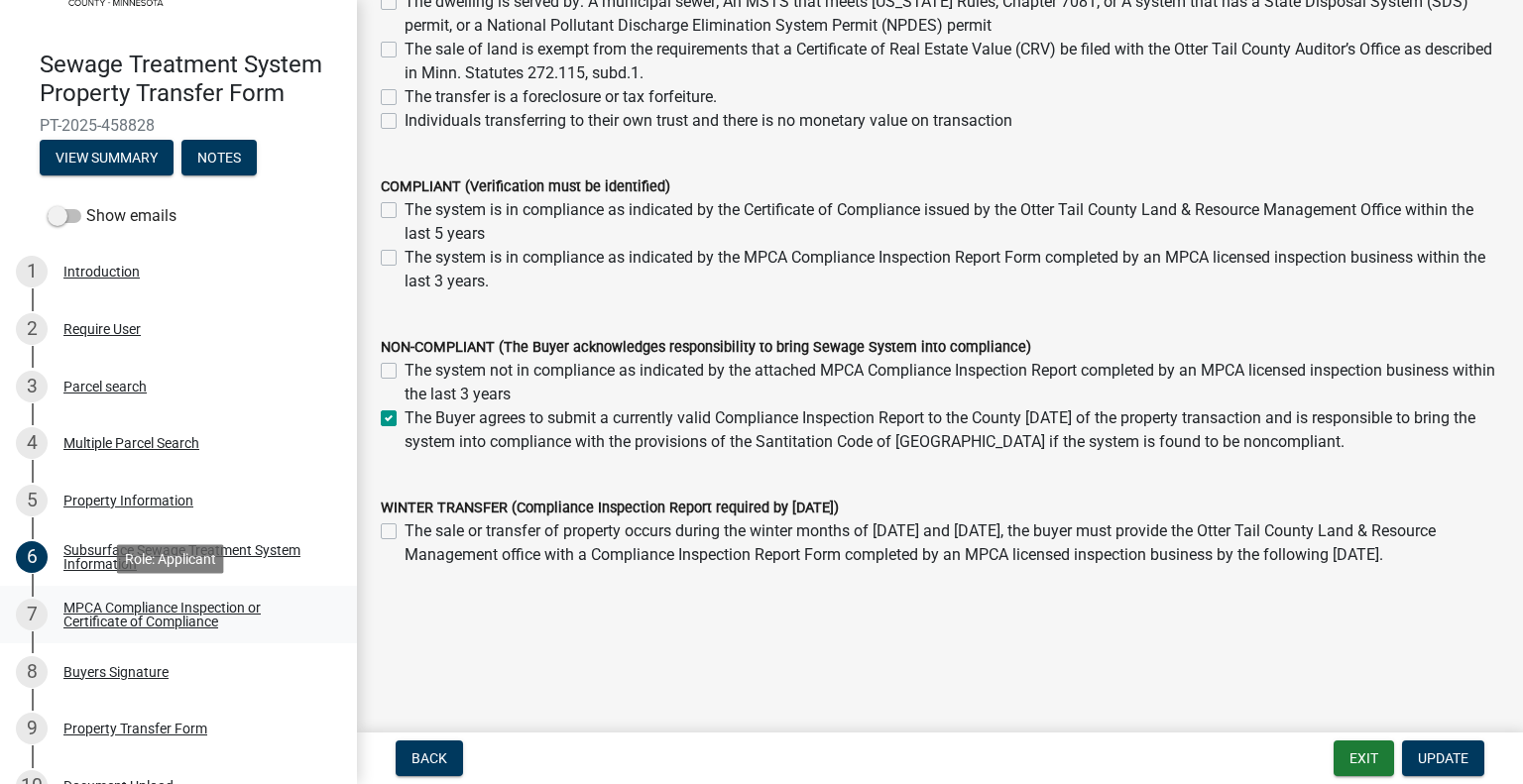
click at [192, 617] on div "MPCA Compliance Inspection or Certificate of Compliance" at bounding box center [194, 614] width 262 height 28
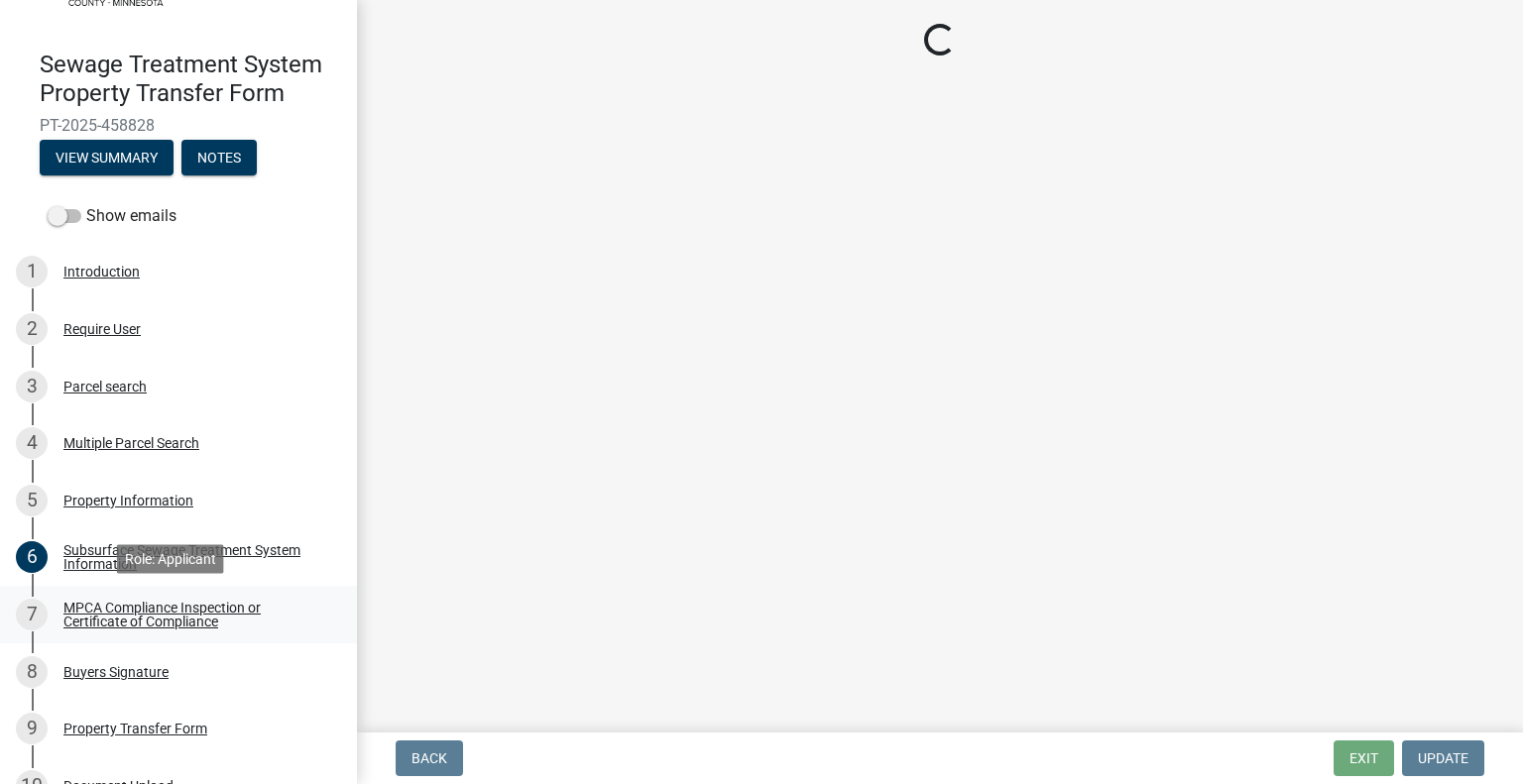
scroll to position [0, 0]
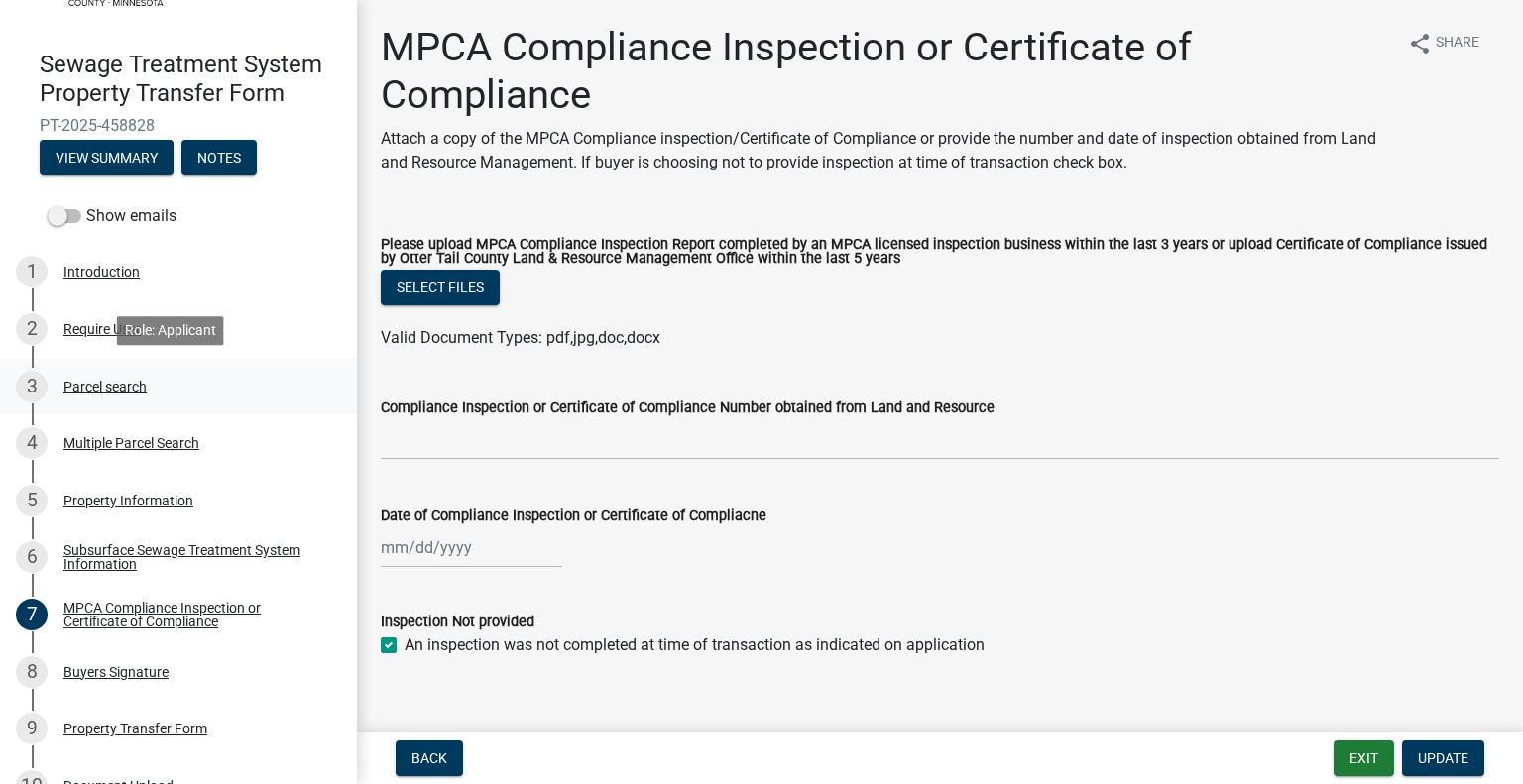
click at [112, 405] on link "3 Parcel search" at bounding box center [178, 386] width 357 height 58
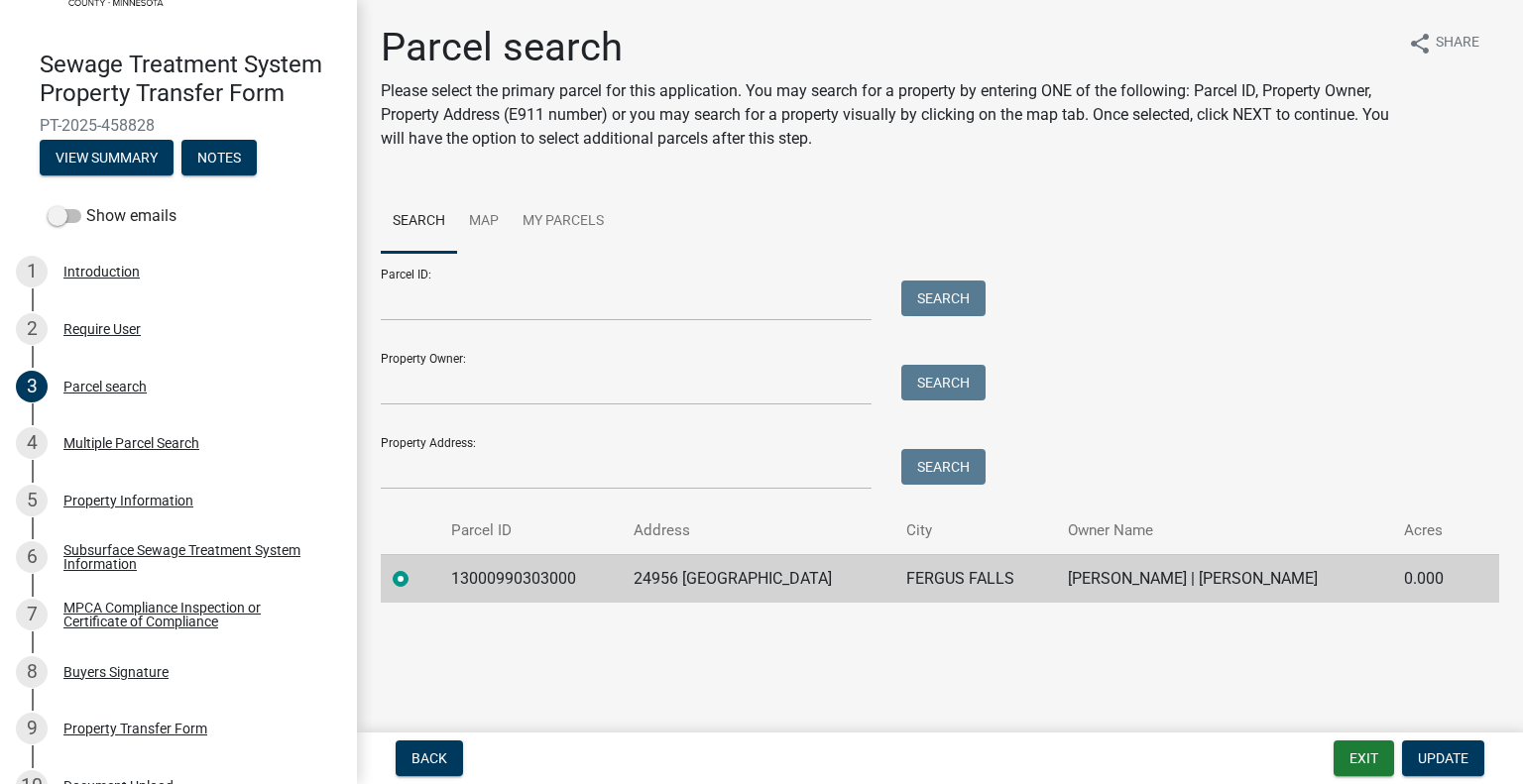
click at [490, 574] on td "13000990303000" at bounding box center [530, 578] width 182 height 49
copy td "13000990303000"
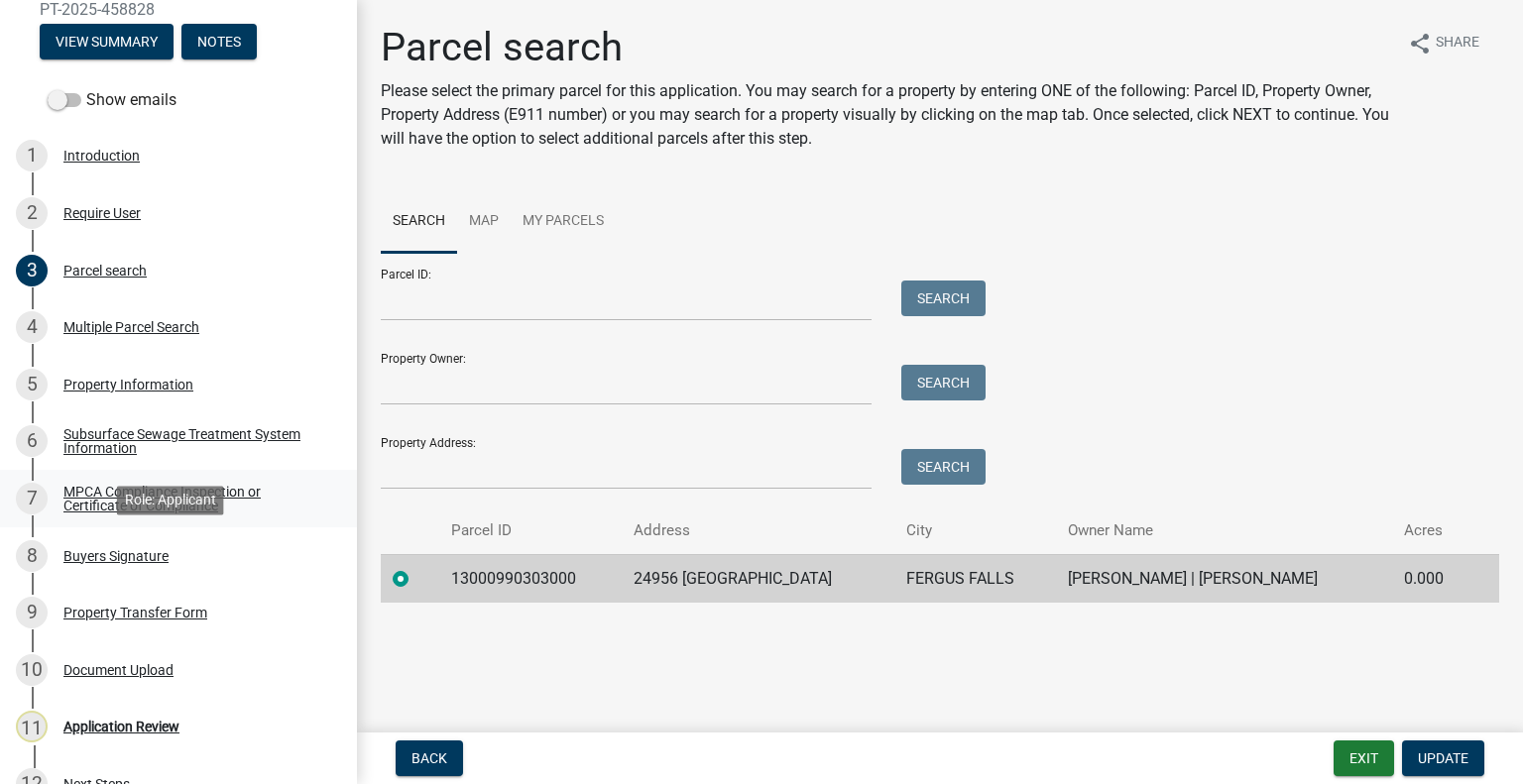
click at [103, 487] on div "MPCA Compliance Inspection or Certificate of Compliance" at bounding box center [194, 498] width 262 height 28
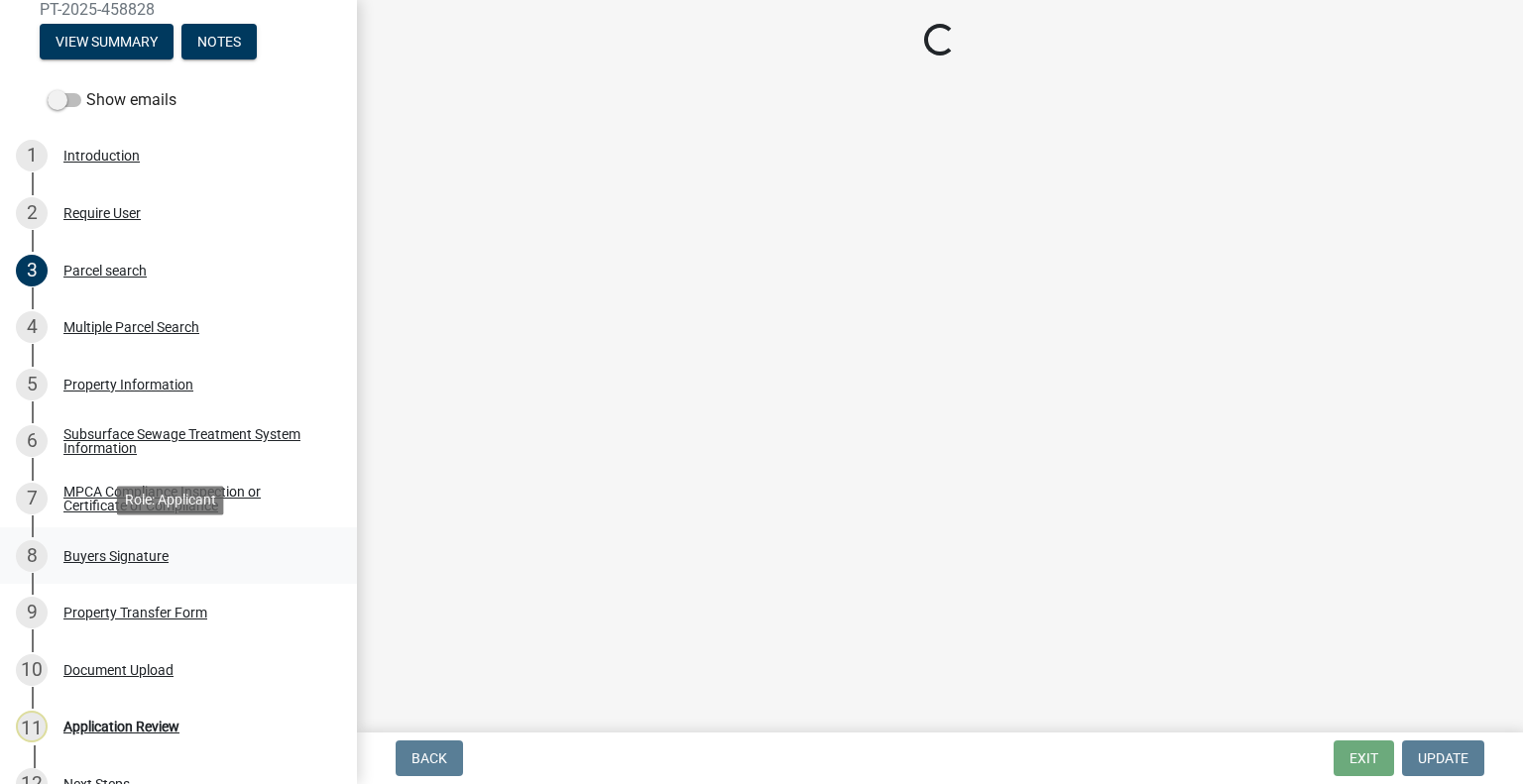
click at [123, 570] on div "8 Buyers Signature" at bounding box center [170, 556] width 310 height 32
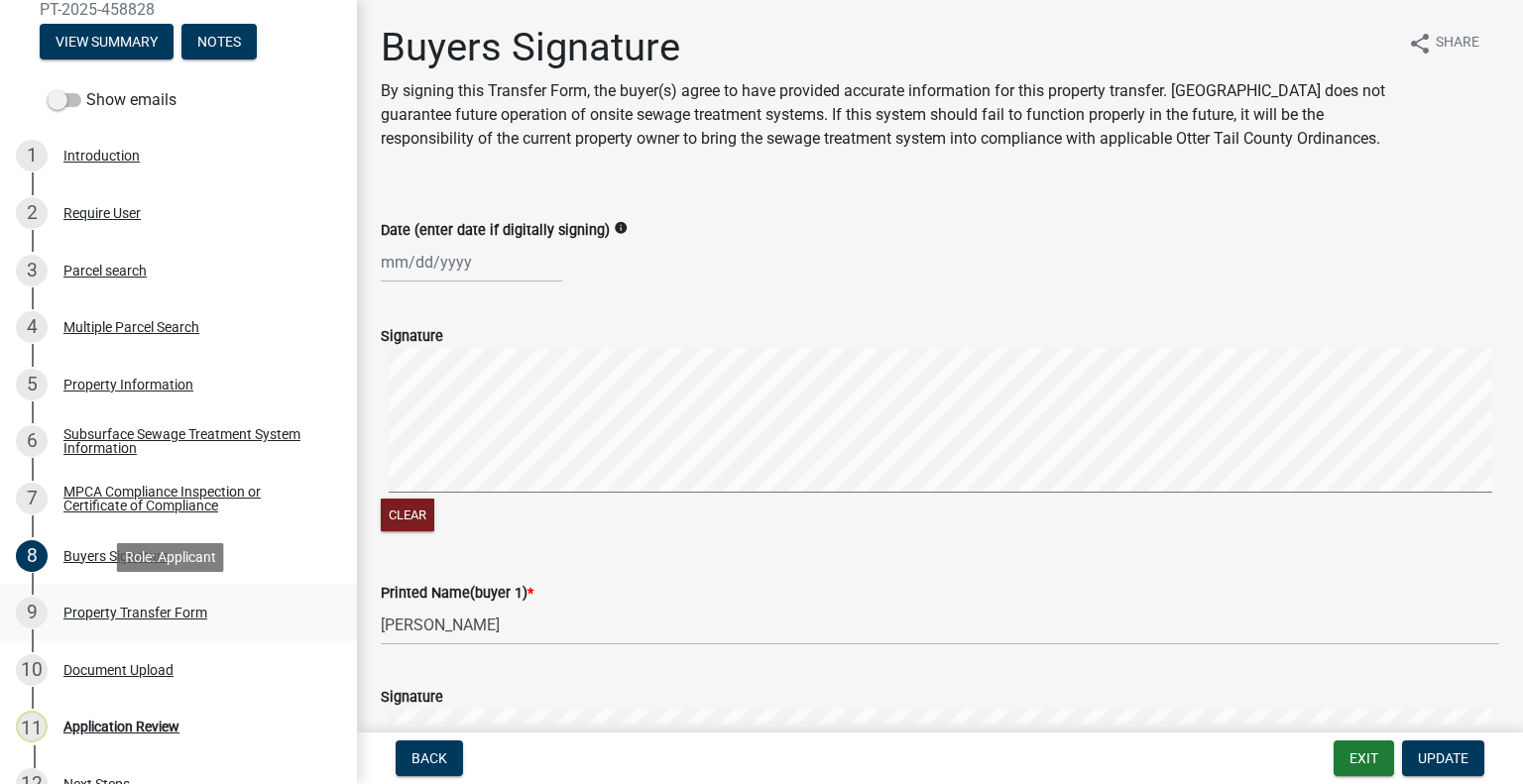
click at [158, 630] on link "9 Property Transfer Form" at bounding box center [178, 613] width 357 height 58
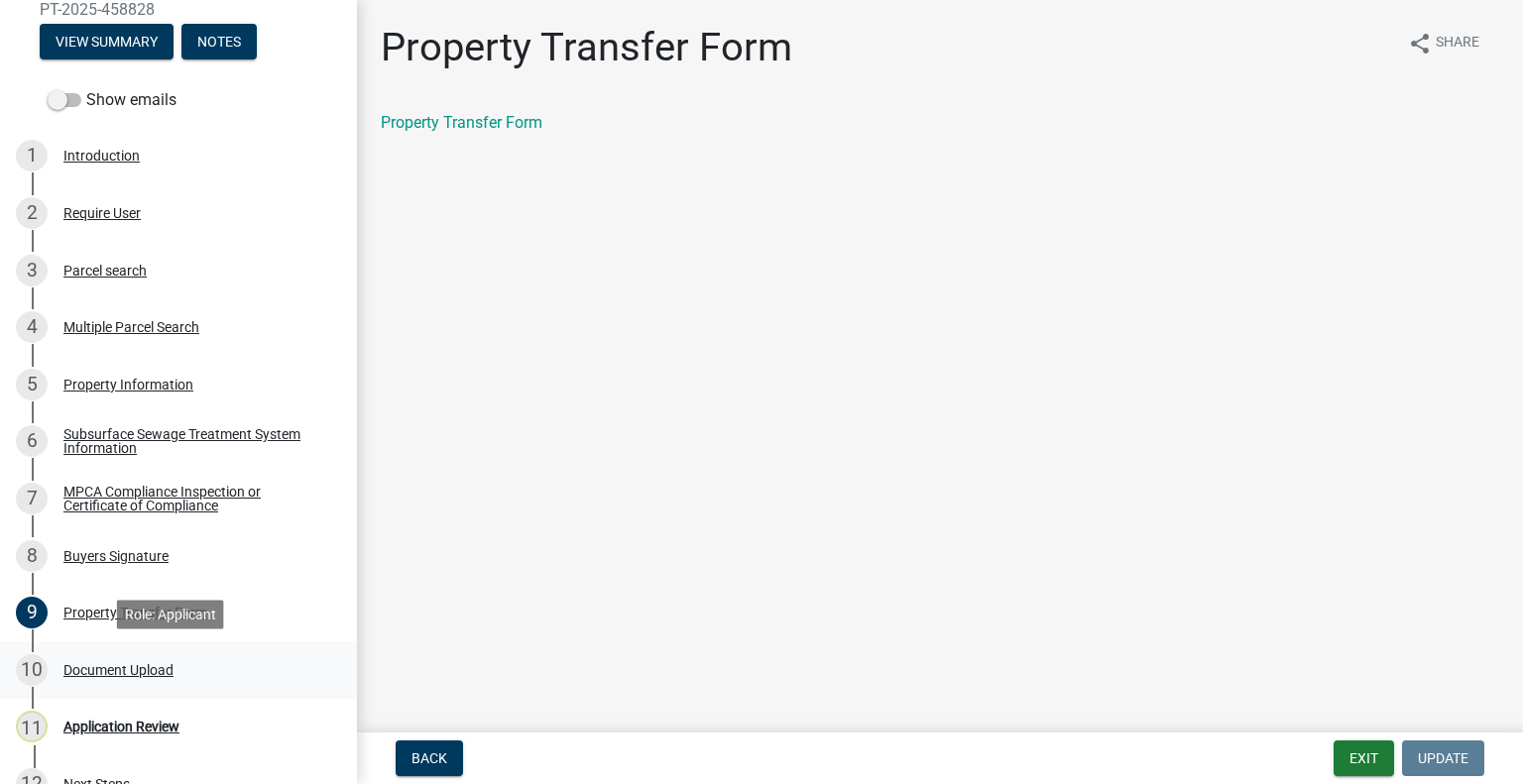
click at [163, 663] on div "Document Upload" at bounding box center [118, 670] width 110 height 14
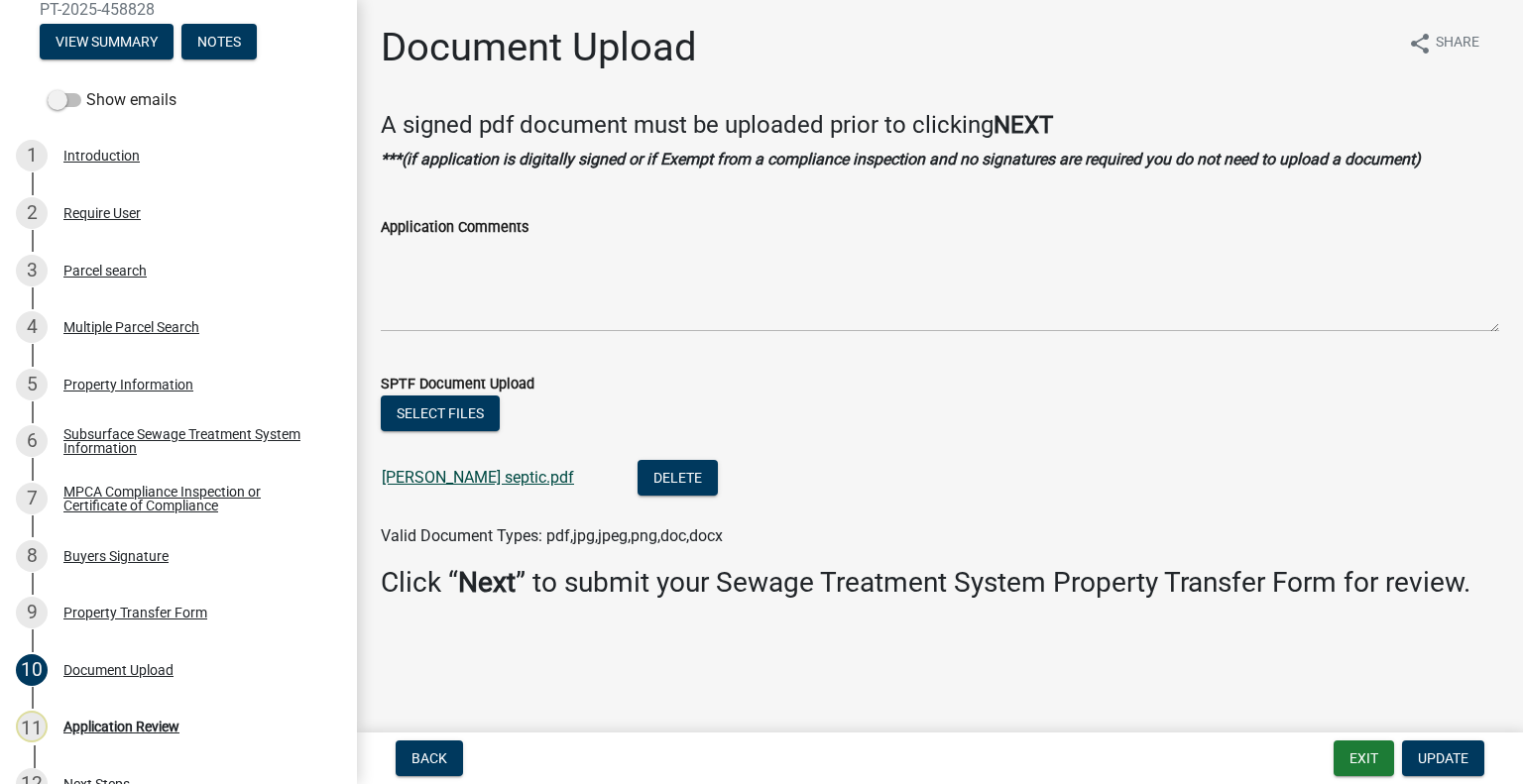
click at [455, 483] on link "Johnson septic.pdf" at bounding box center [477, 477] width 192 height 19
click at [91, 273] on div "Parcel search" at bounding box center [106, 271] width 84 height 14
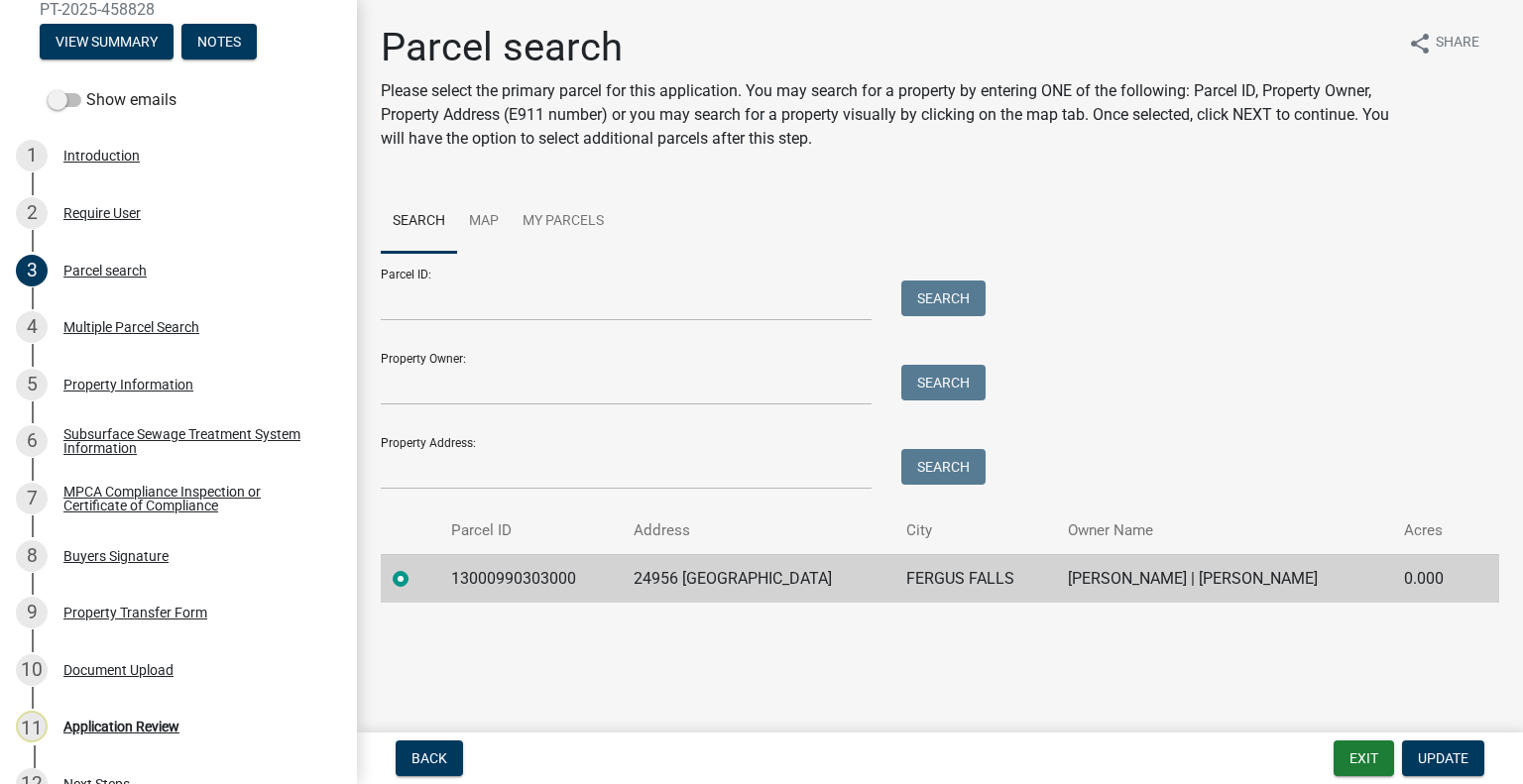
click at [499, 582] on td "13000990303000" at bounding box center [530, 578] width 182 height 49
copy td "13000990303000"
click at [213, 727] on div "11 Application Review" at bounding box center [170, 726] width 310 height 32
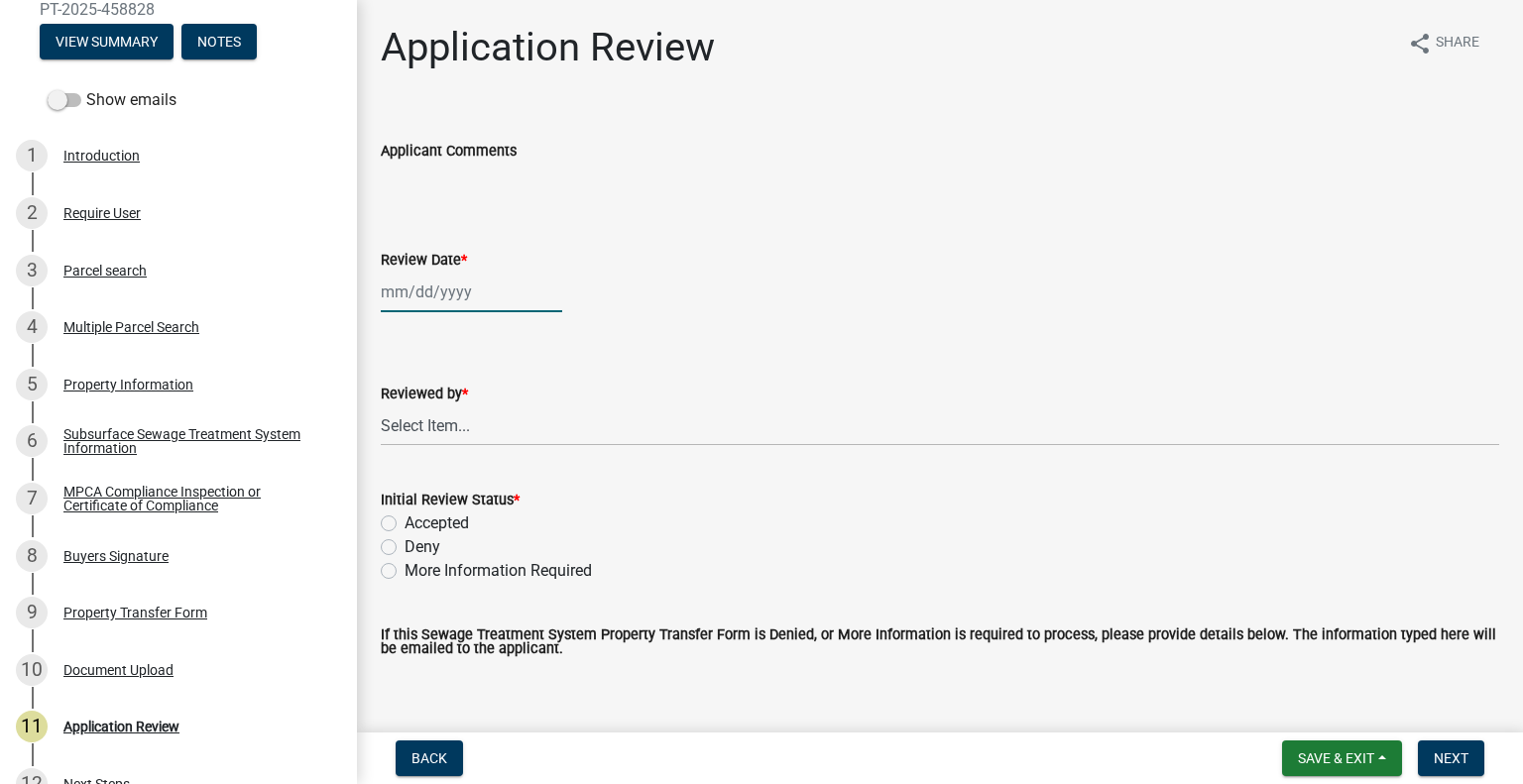
click at [436, 290] on div at bounding box center [471, 292] width 181 height 41
select select "8"
select select "2025"
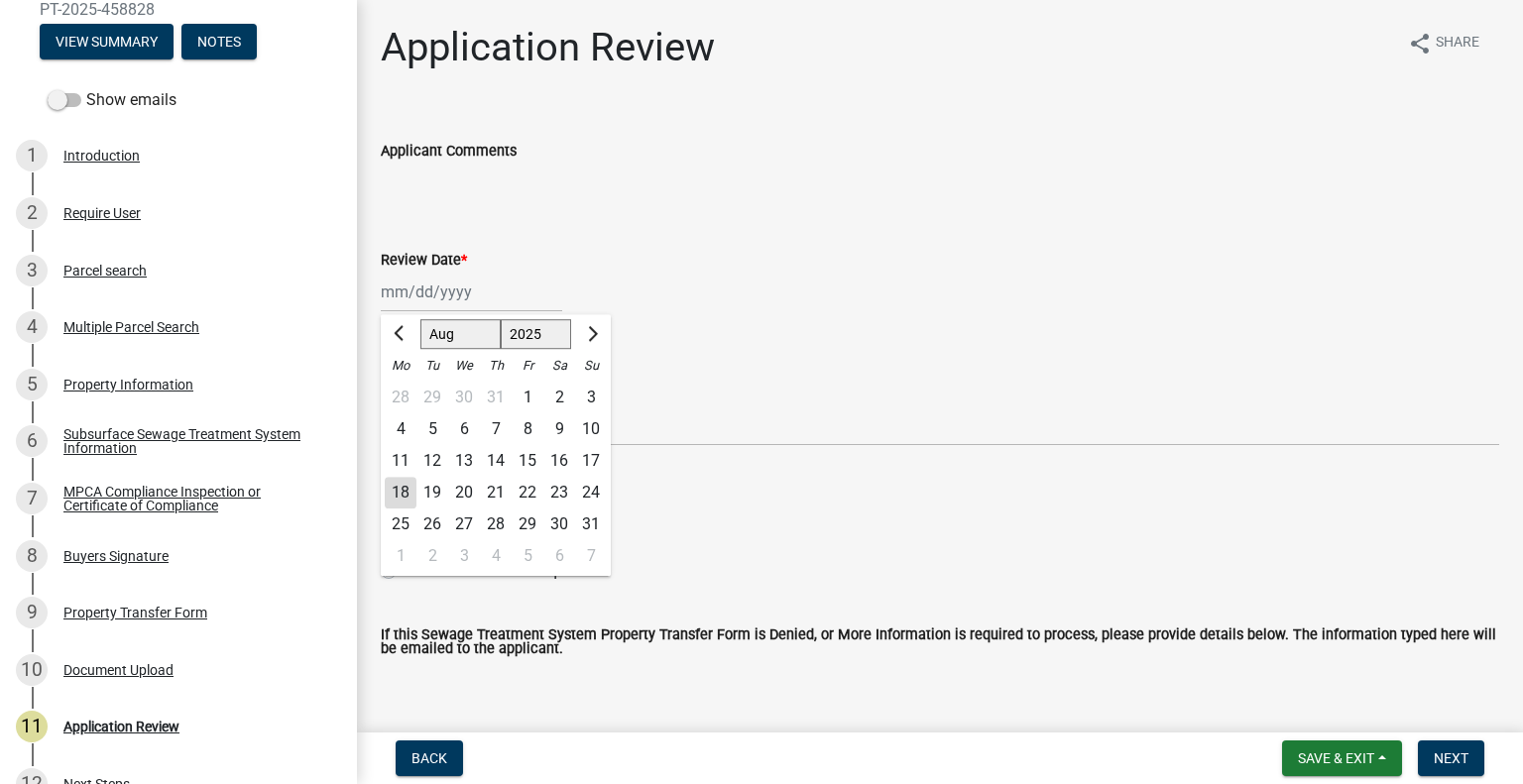
click at [391, 483] on div "18" at bounding box center [400, 492] width 32 height 32
type input "[DATE]"
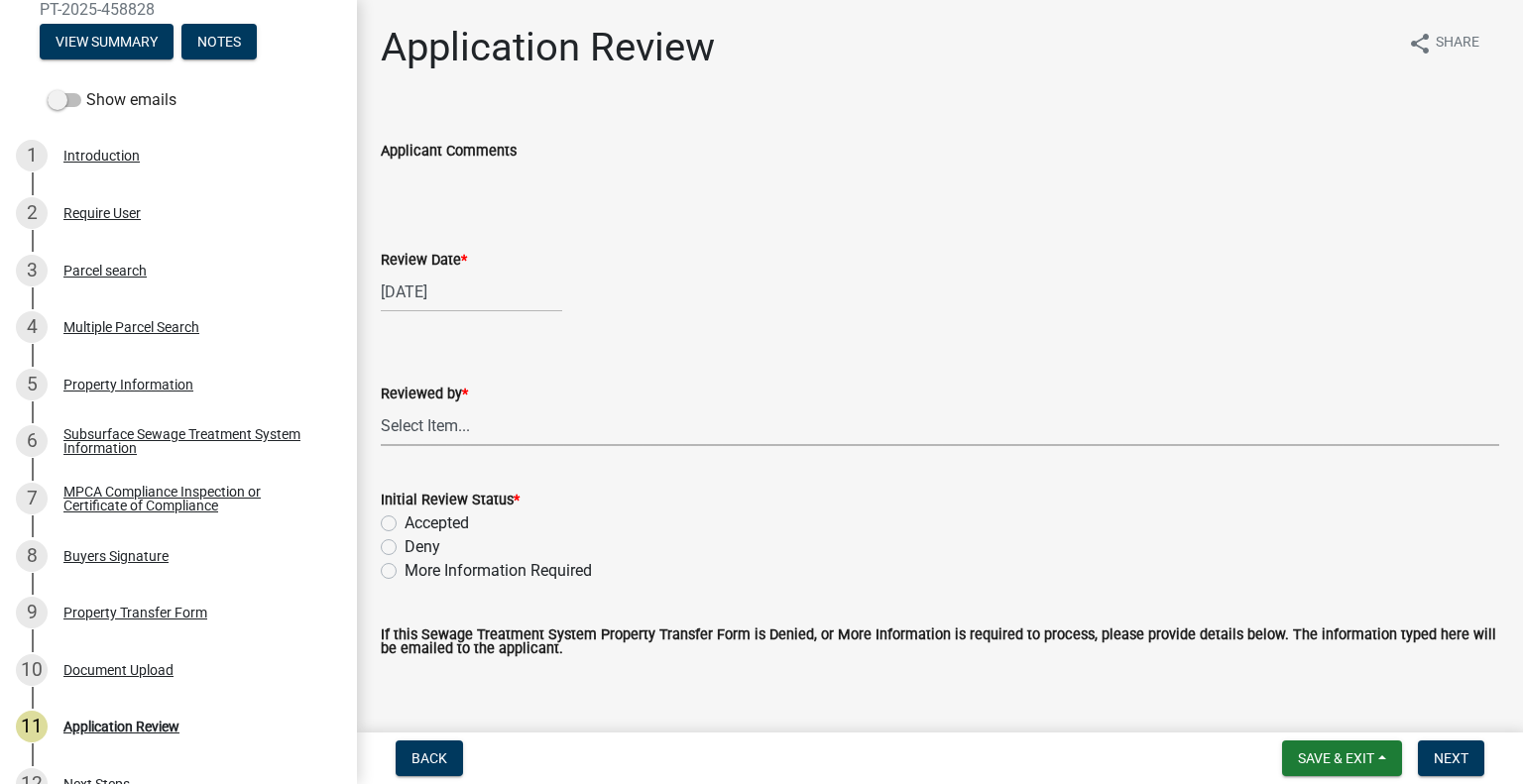
click at [440, 425] on select "Select Item... Alexis Newark Amy Busko Andrea Perales Brittany Tollefson Christ…" at bounding box center [939, 425] width 1118 height 41
click at [380, 405] on select "Select Item... Alexis Newark Amy Busko Andrea Perales Brittany Tollefson Christ…" at bounding box center [939, 425] width 1118 height 41
select select "2217fab6-25d2-4df2-8e35-18ddd05e0fe8"
click at [438, 573] on label "More Information Required" at bounding box center [498, 571] width 187 height 24
click at [417, 572] on input "More Information Required" at bounding box center [410, 565] width 13 height 13
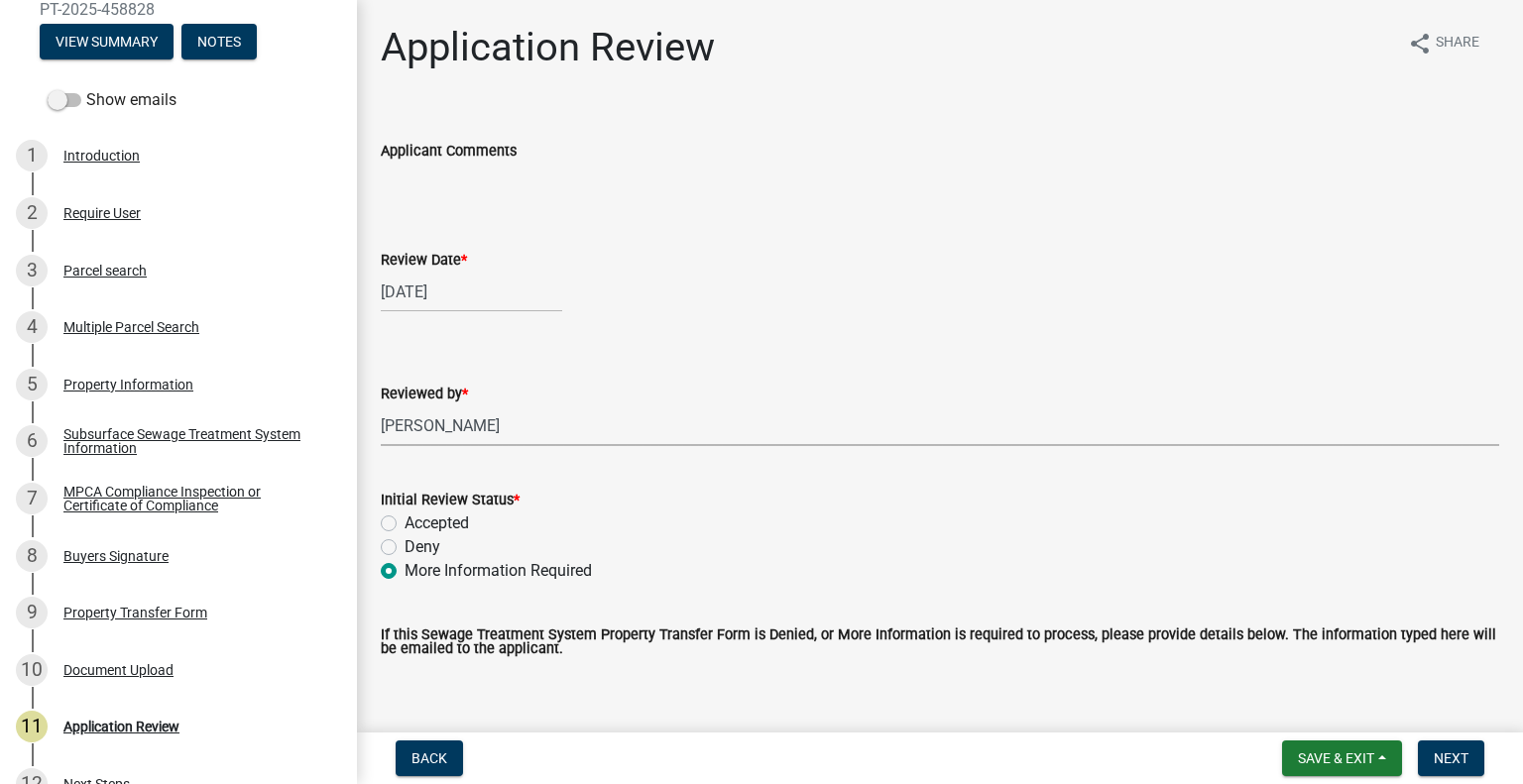
radio input "true"
click at [429, 520] on label "Accepted" at bounding box center [436, 523] width 65 height 24
click at [417, 520] on input "Accepted" at bounding box center [410, 517] width 13 height 13
radio input "true"
click at [1475, 759] on button "Next" at bounding box center [1450, 758] width 67 height 36
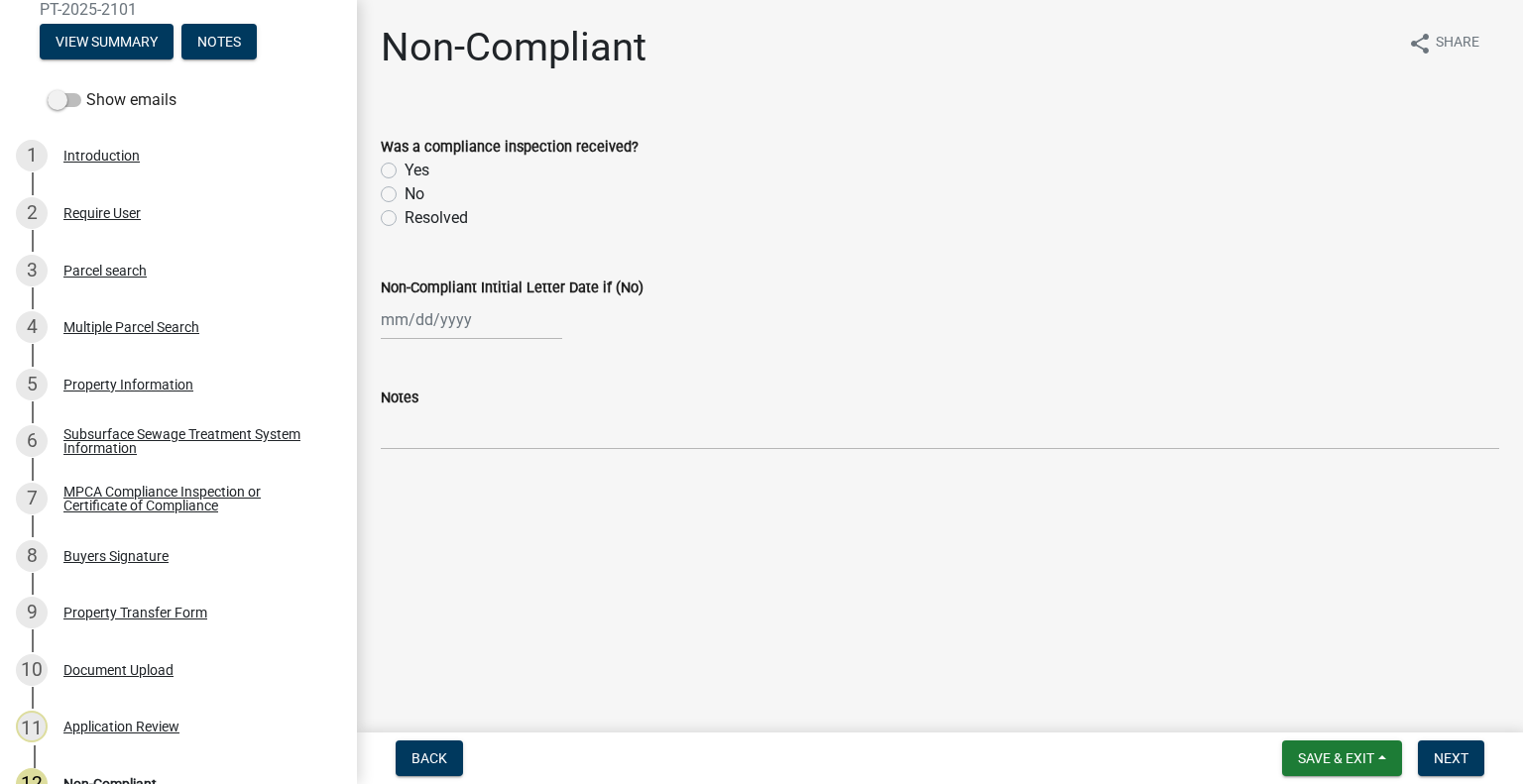
click at [404, 189] on label "No" at bounding box center [414, 194] width 20 height 24
click at [404, 189] on input "No" at bounding box center [410, 188] width 13 height 13
radio input "true"
select select "8"
select select "2025"
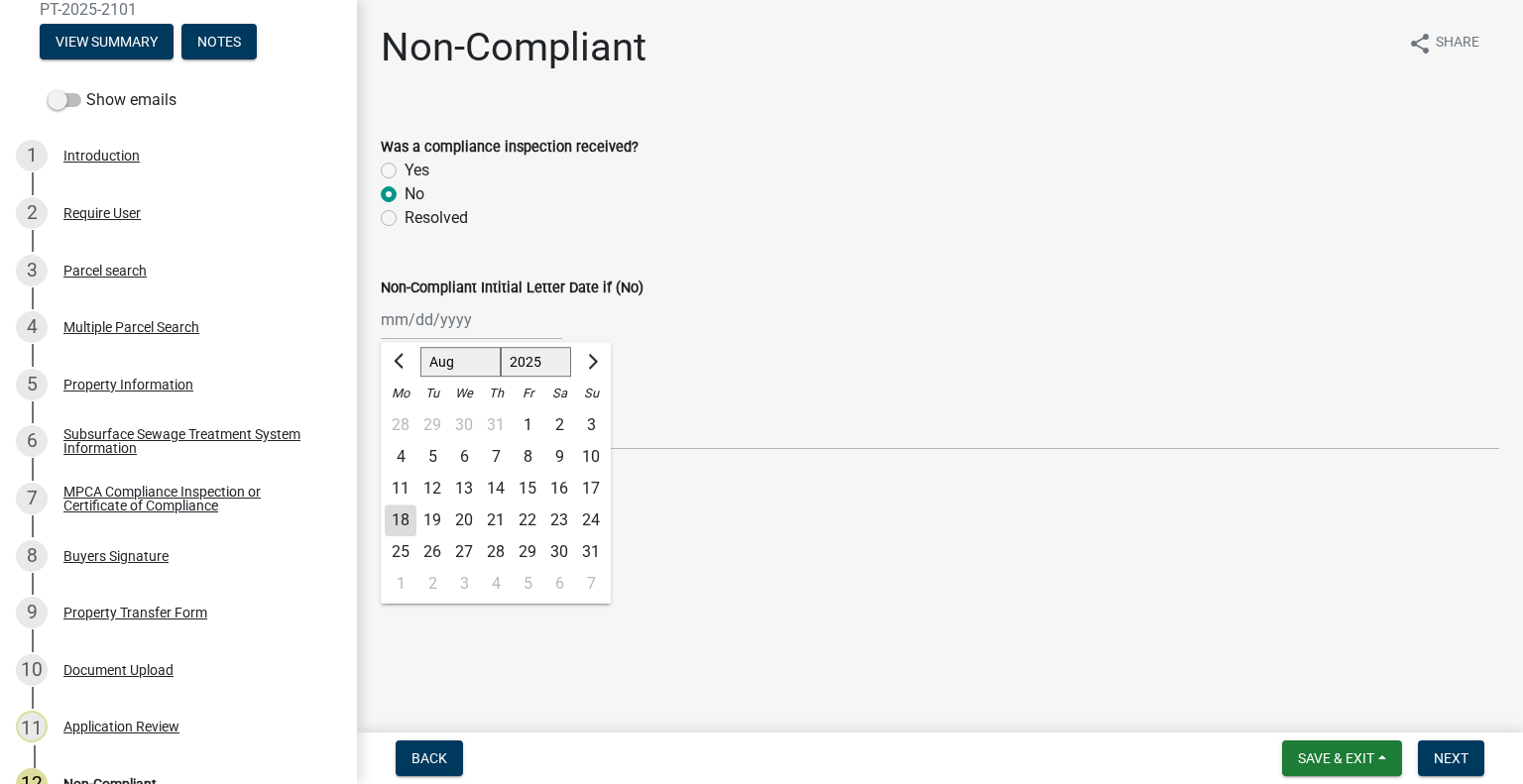
click at [419, 312] on div "Jan Feb Mar Apr May Jun Jul Aug Sep Oct Nov Dec 1525 1526 1527 1528 1529 1530 1…" at bounding box center [471, 319] width 181 height 41
click at [404, 517] on div "18" at bounding box center [400, 520] width 32 height 32
type input "[DATE]"
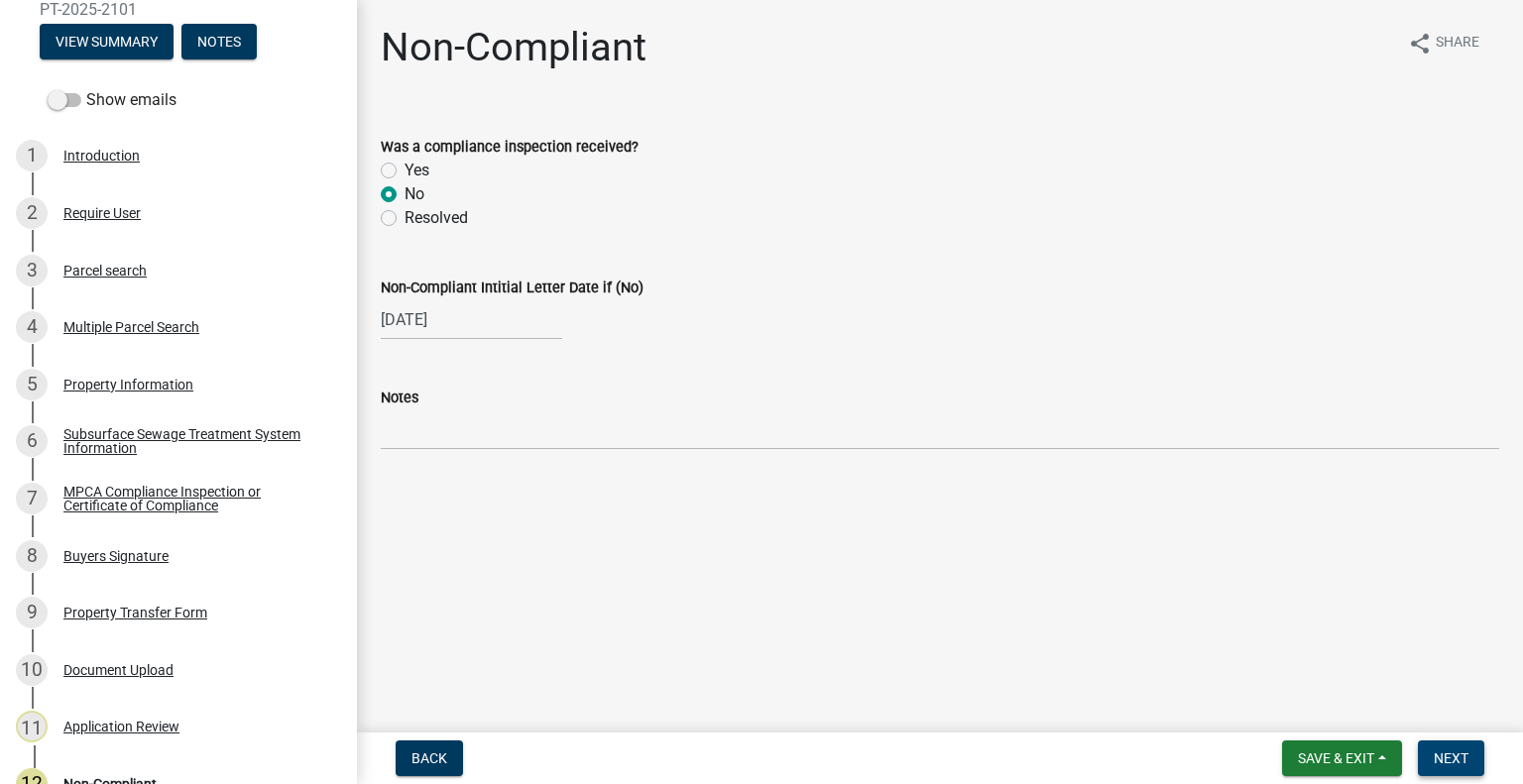
click at [1444, 752] on span "Next" at bounding box center [1450, 758] width 35 height 16
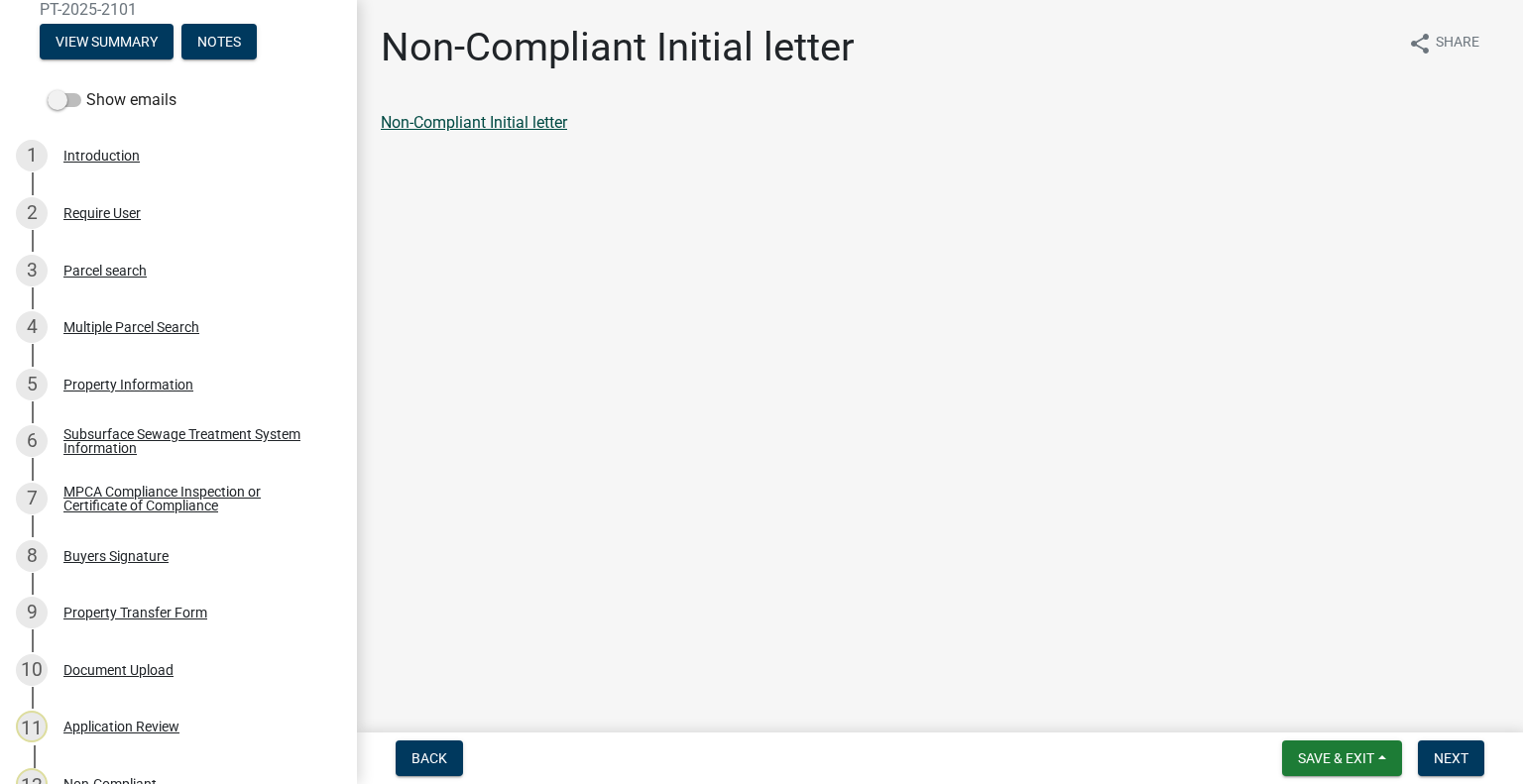
click at [541, 115] on link "Non-Compliant Initial letter" at bounding box center [473, 122] width 186 height 19
click at [1455, 750] on span "Next" at bounding box center [1450, 758] width 35 height 16
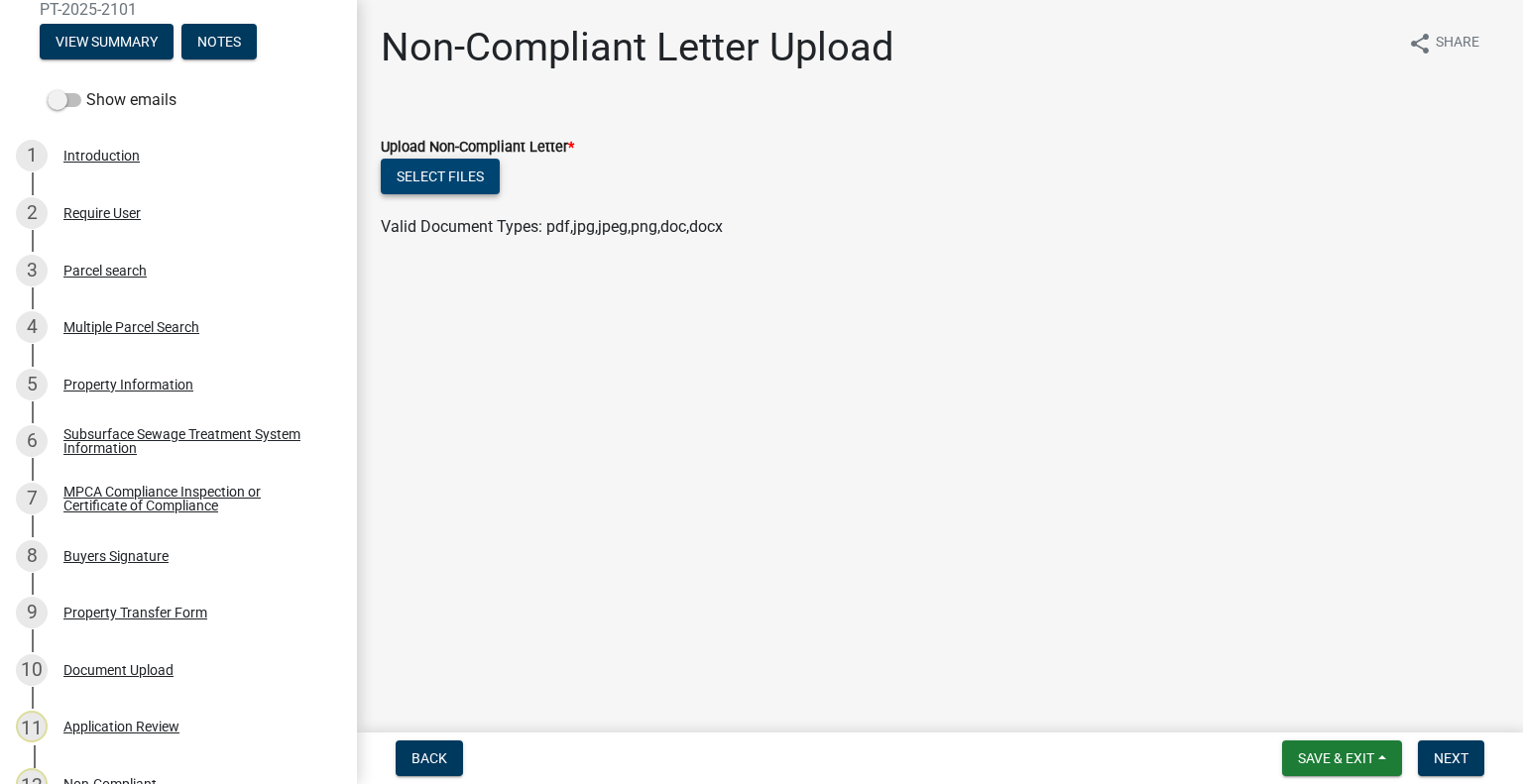
click at [474, 183] on button "Select files" at bounding box center [440, 176] width 119 height 36
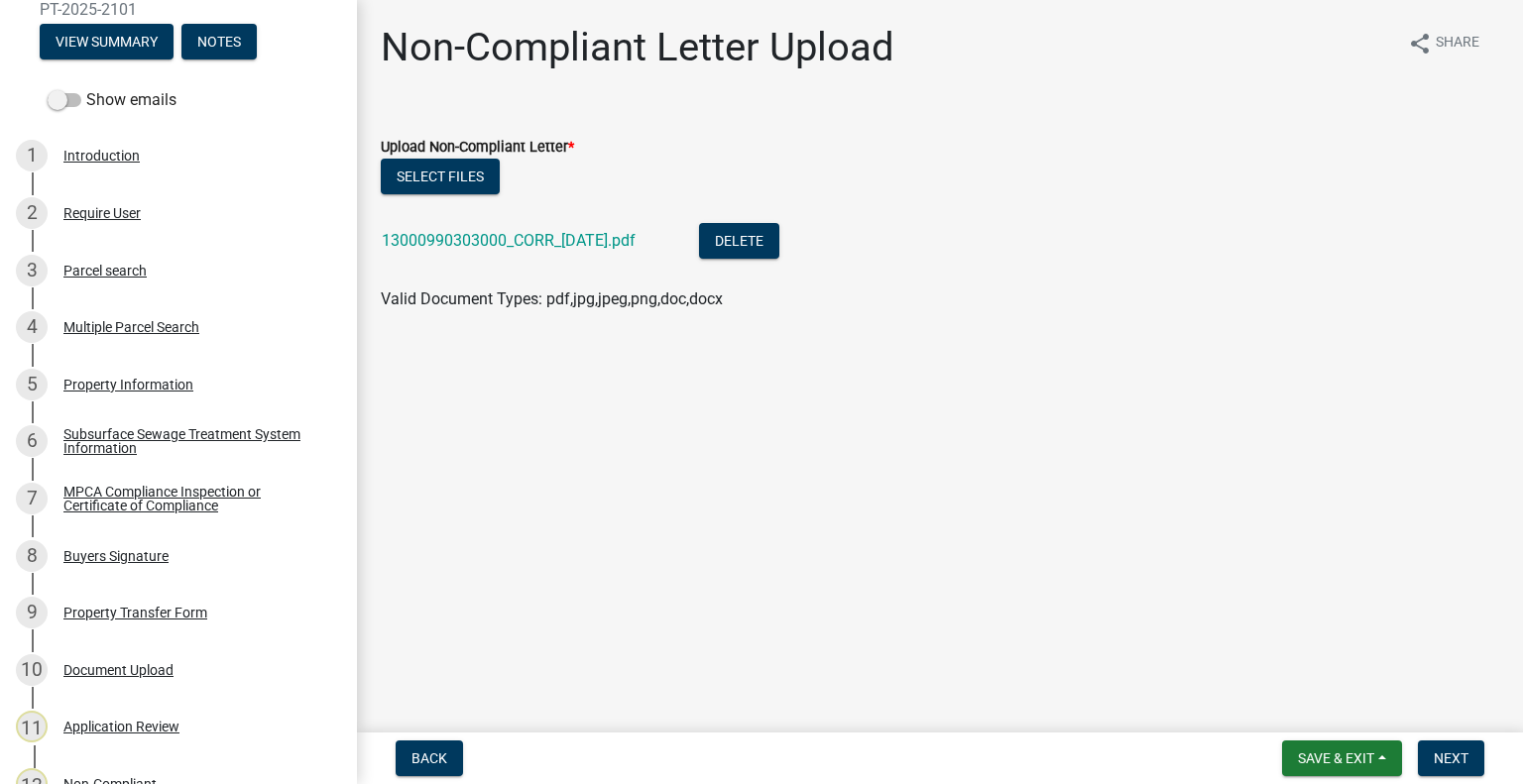
click at [1449, 738] on nav "Back Save & Exit Save Save & Exit Next" at bounding box center [940, 758] width 1166 height 52
click at [1459, 747] on button "Next" at bounding box center [1450, 758] width 67 height 36
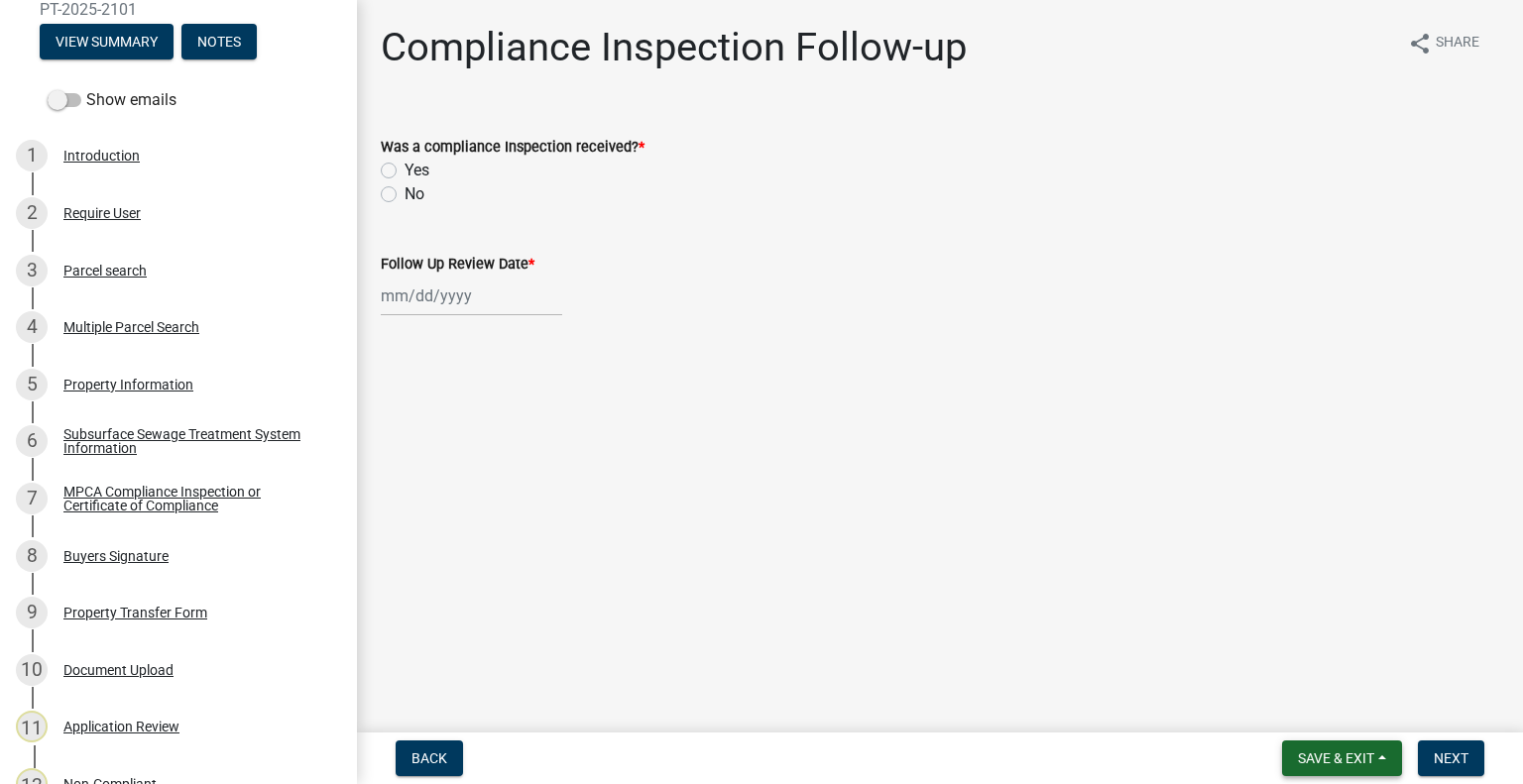
click at [1320, 759] on span "Save & Exit" at bounding box center [1336, 758] width 77 height 16
click at [1305, 695] on button "Save & Exit" at bounding box center [1322, 706] width 158 height 48
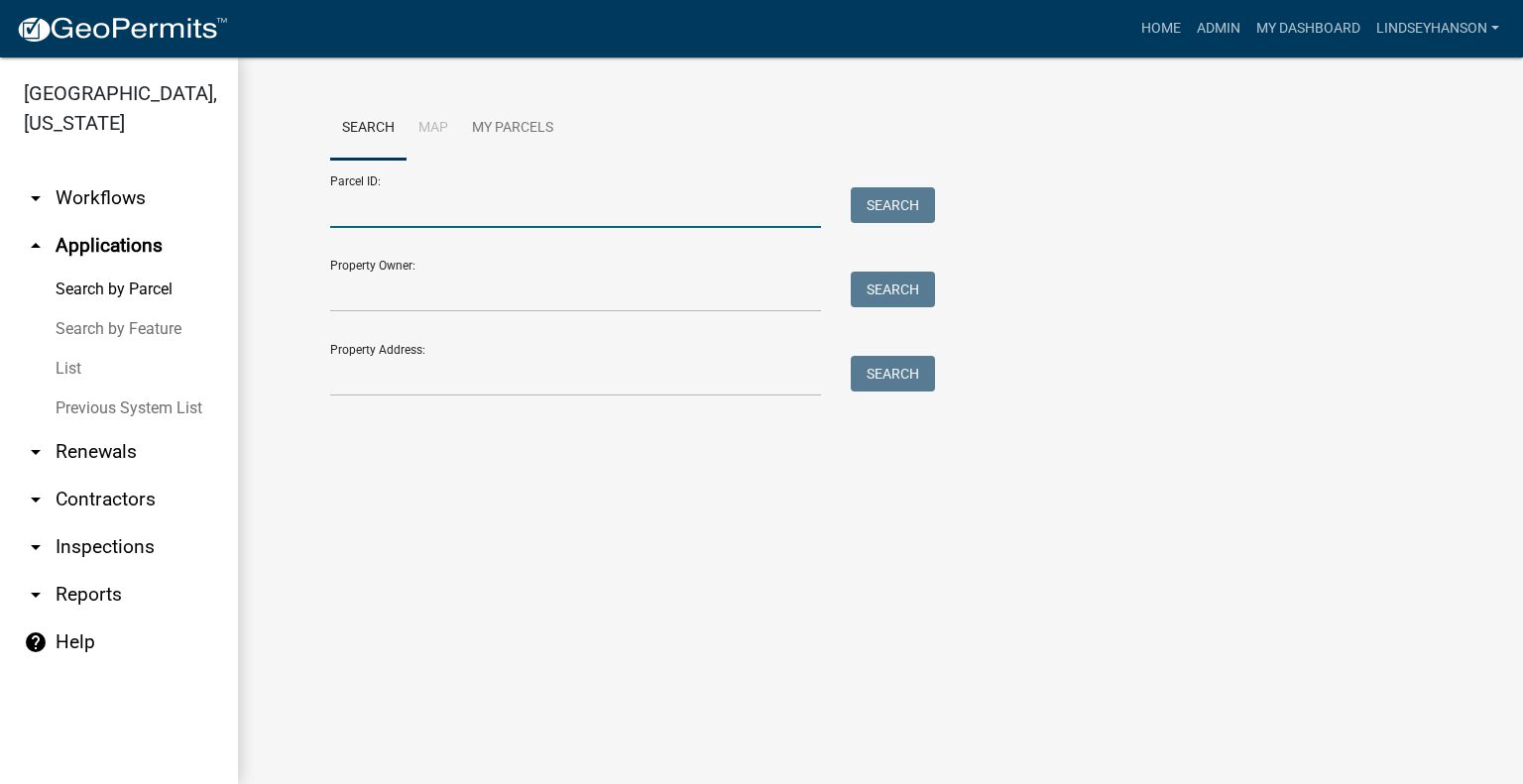
click at [408, 217] on input "Parcel ID:" at bounding box center [575, 207] width 491 height 41
paste input "13000990303000"
type input "13000990303000"
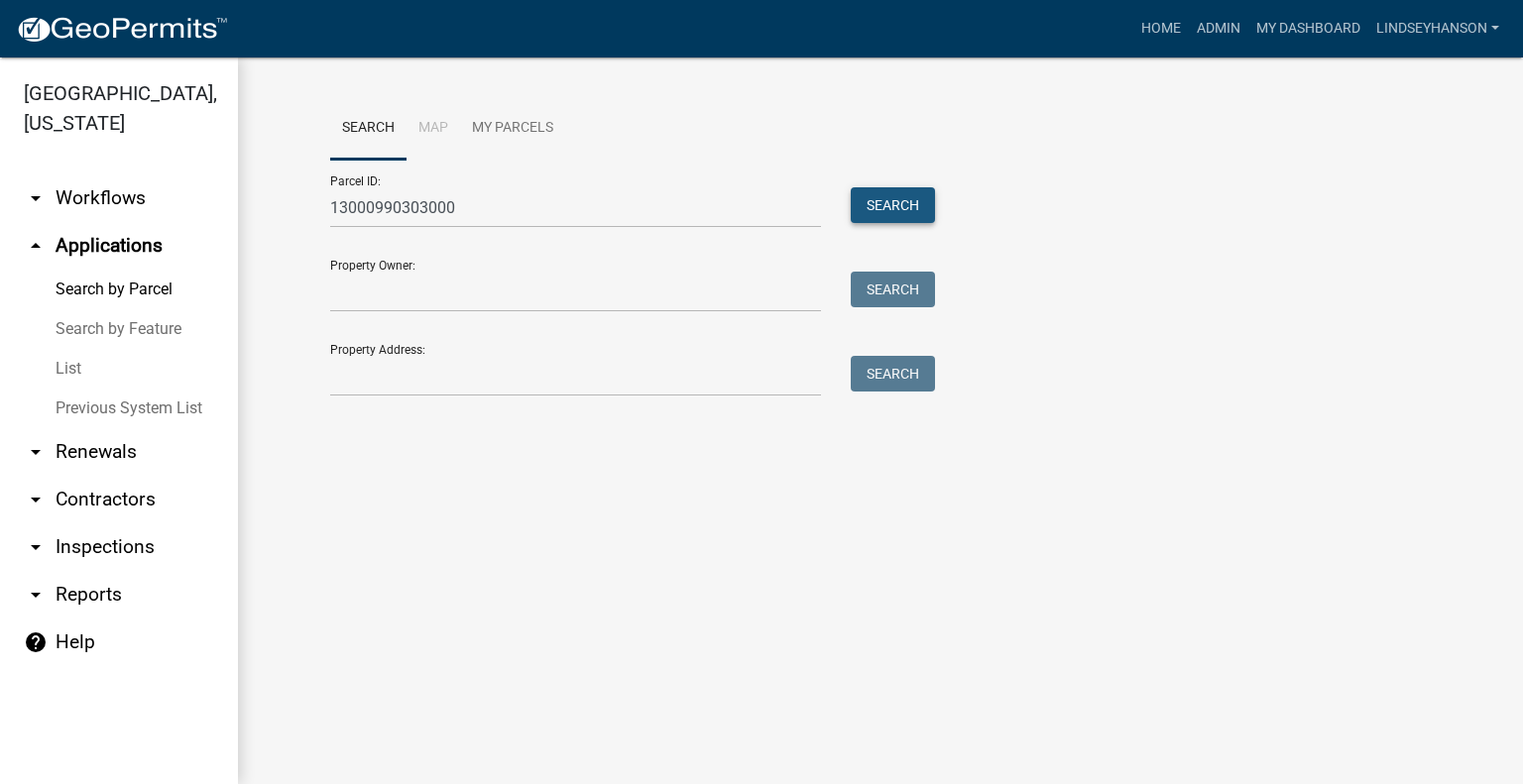
click at [886, 216] on button "Search" at bounding box center [892, 205] width 85 height 36
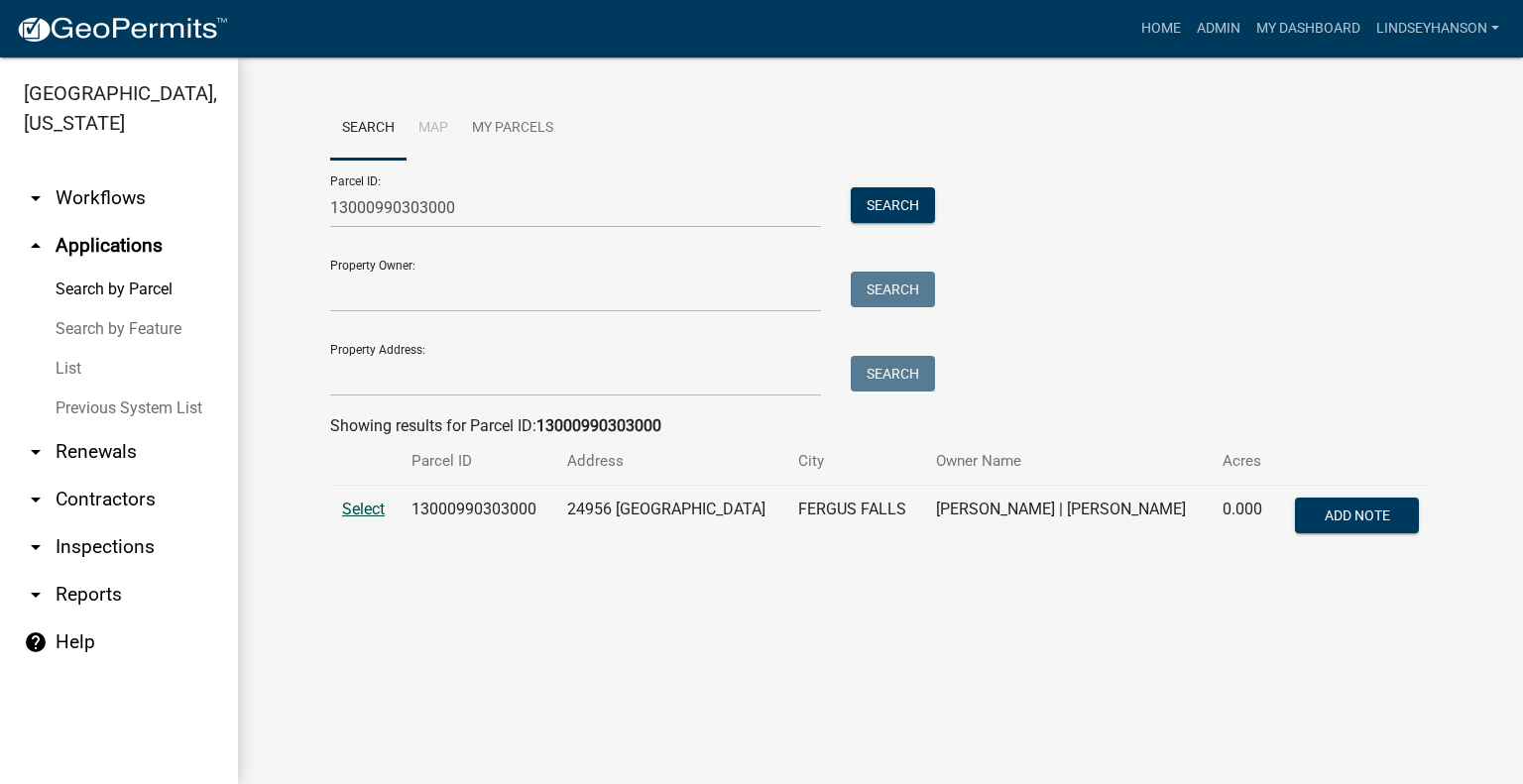
drag, startPoint x: 357, startPoint y: 530, endPoint x: 357, endPoint y: 510, distance: 20.0
click at [356, 530] on td "Select" at bounding box center [365, 518] width 70 height 66
click at [357, 502] on span "Select" at bounding box center [363, 508] width 43 height 19
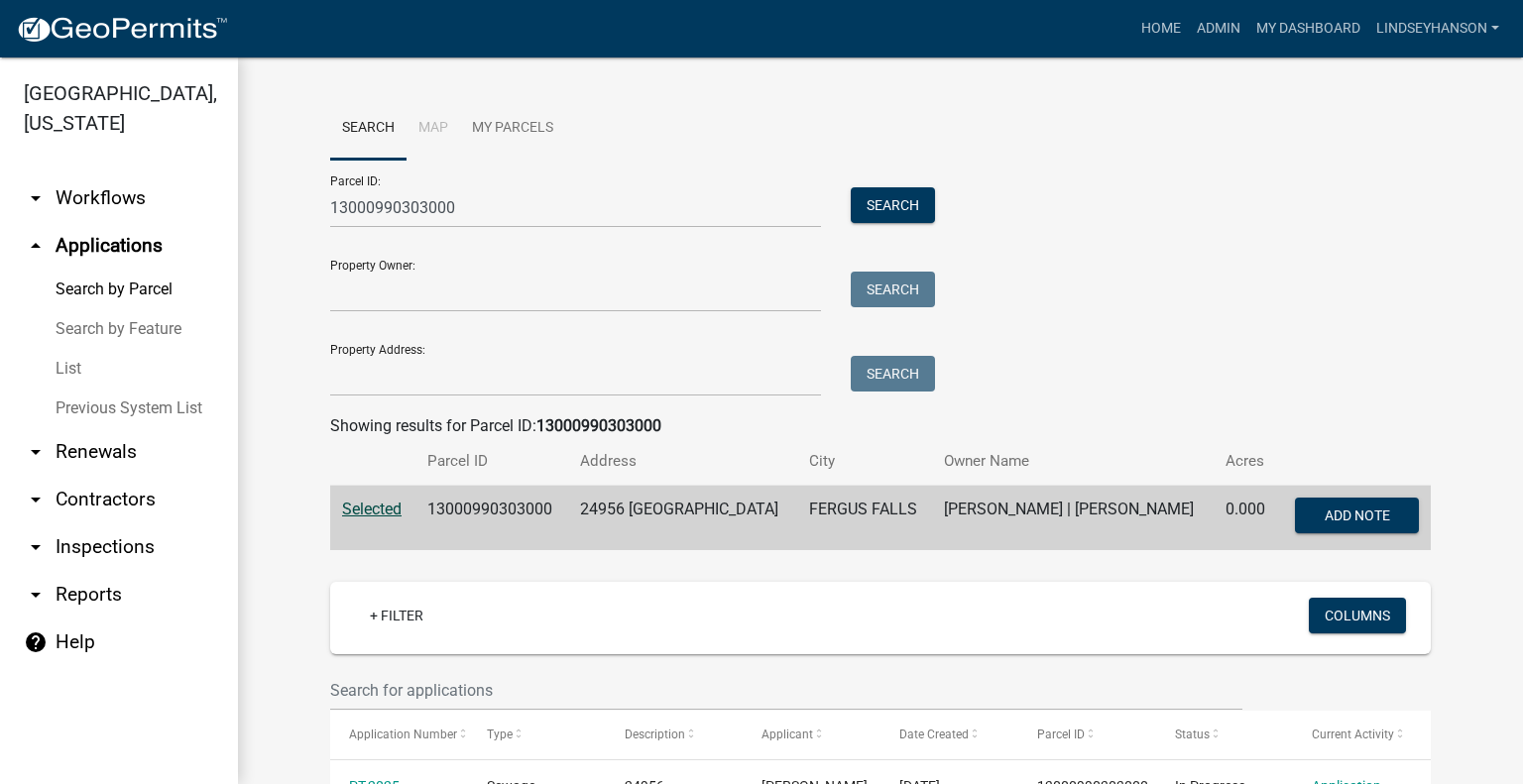
click at [128, 205] on link "arrow_drop_down Workflows" at bounding box center [118, 198] width 238 height 48
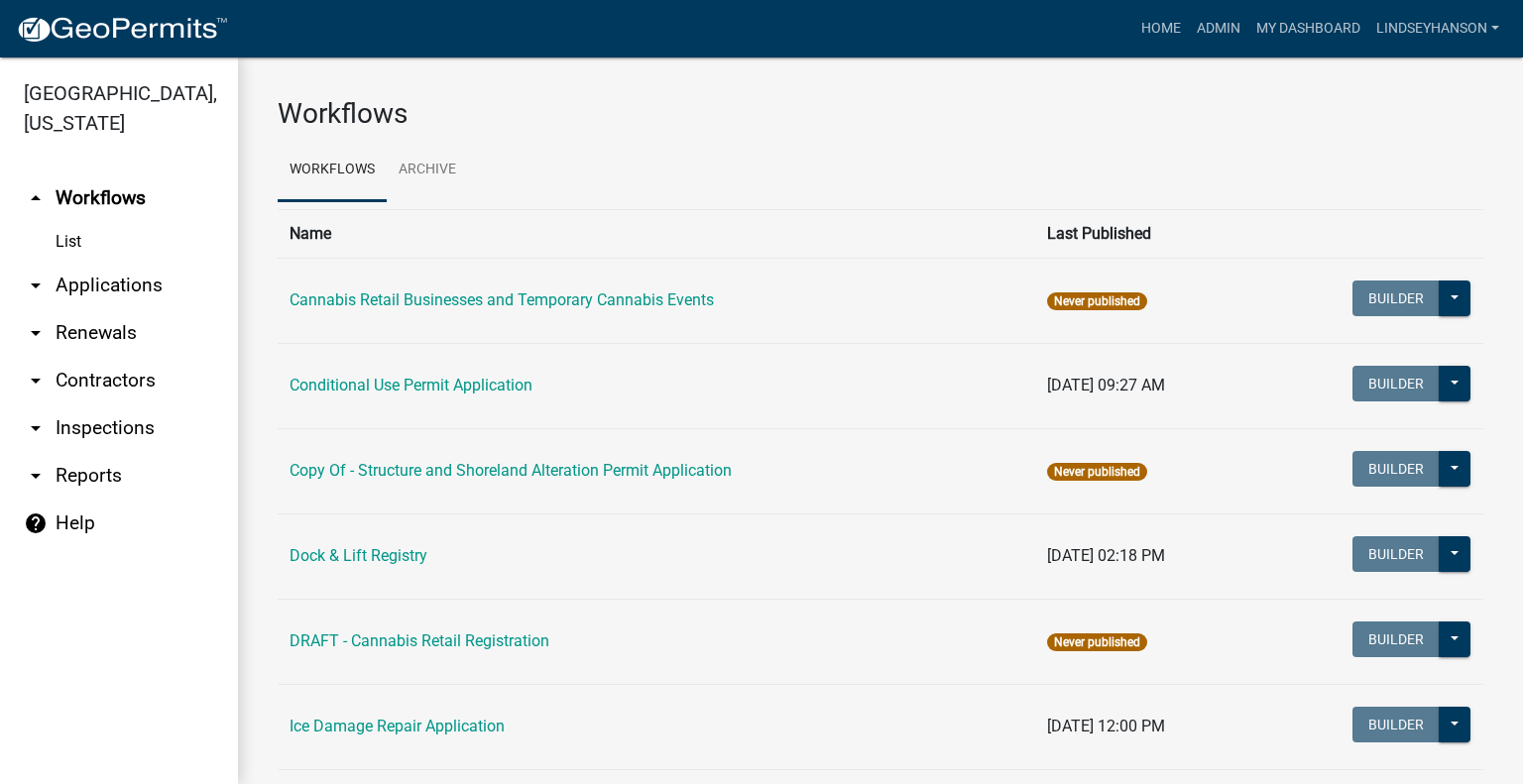
click at [131, 285] on link "arrow_drop_down Applications" at bounding box center [118, 286] width 238 height 48
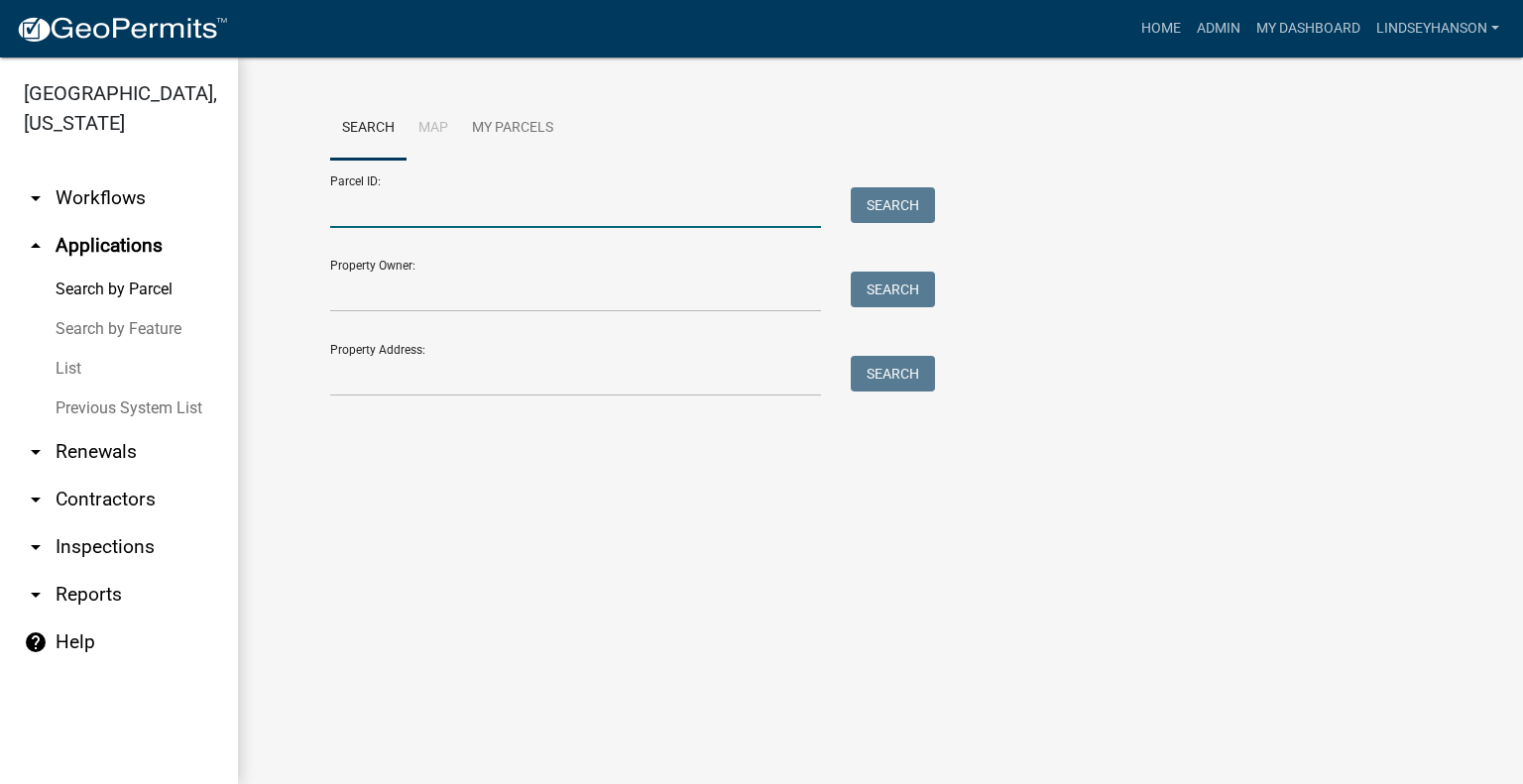
click at [451, 201] on input "Parcel ID:" at bounding box center [575, 207] width 491 height 41
drag, startPoint x: 451, startPoint y: 201, endPoint x: 432, endPoint y: 204, distance: 19.2
paste input "29000990307001"
type input "29000990307001"
click at [905, 202] on button "Search" at bounding box center [892, 205] width 85 height 36
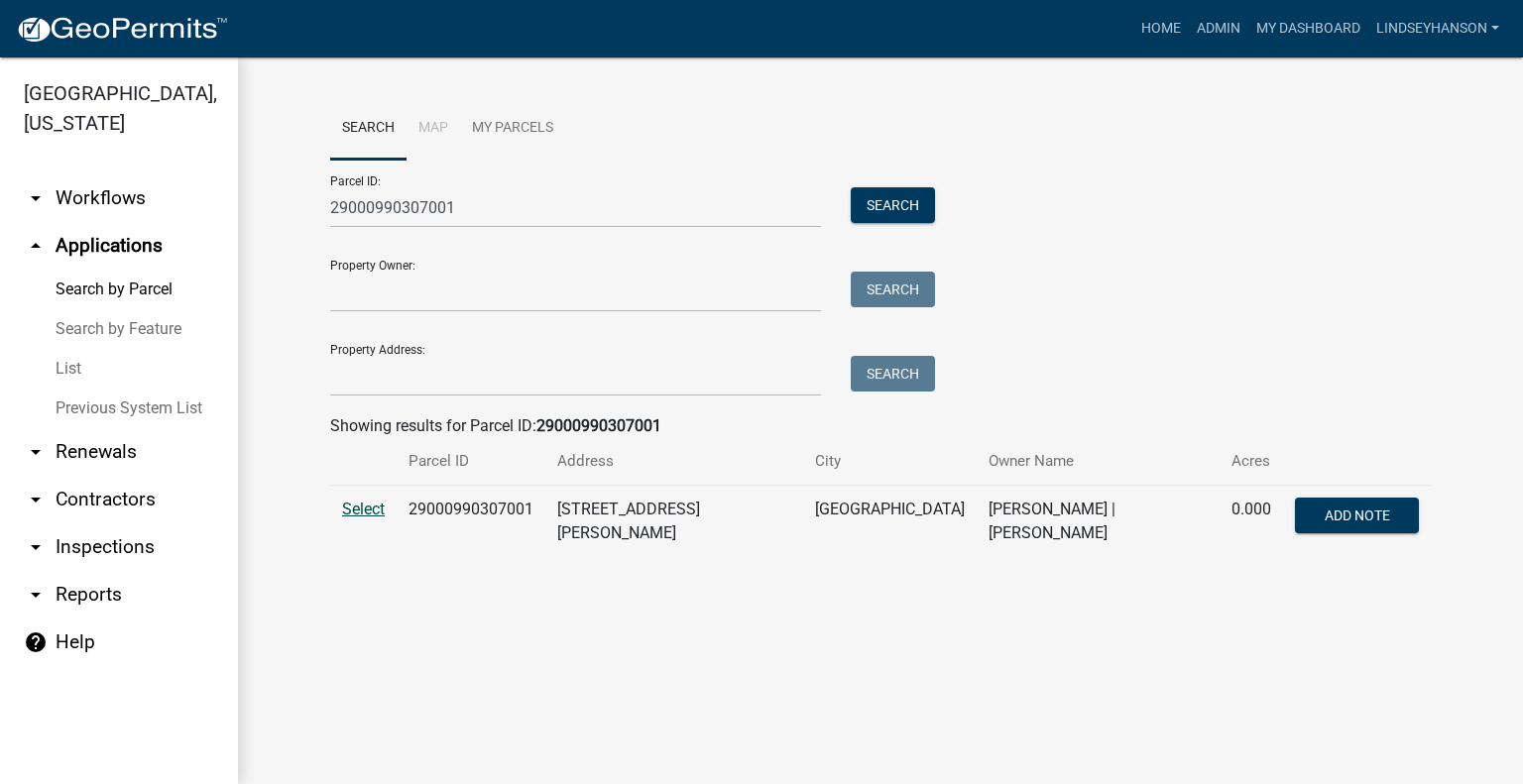
click at [374, 505] on span "Select" at bounding box center [363, 508] width 43 height 19
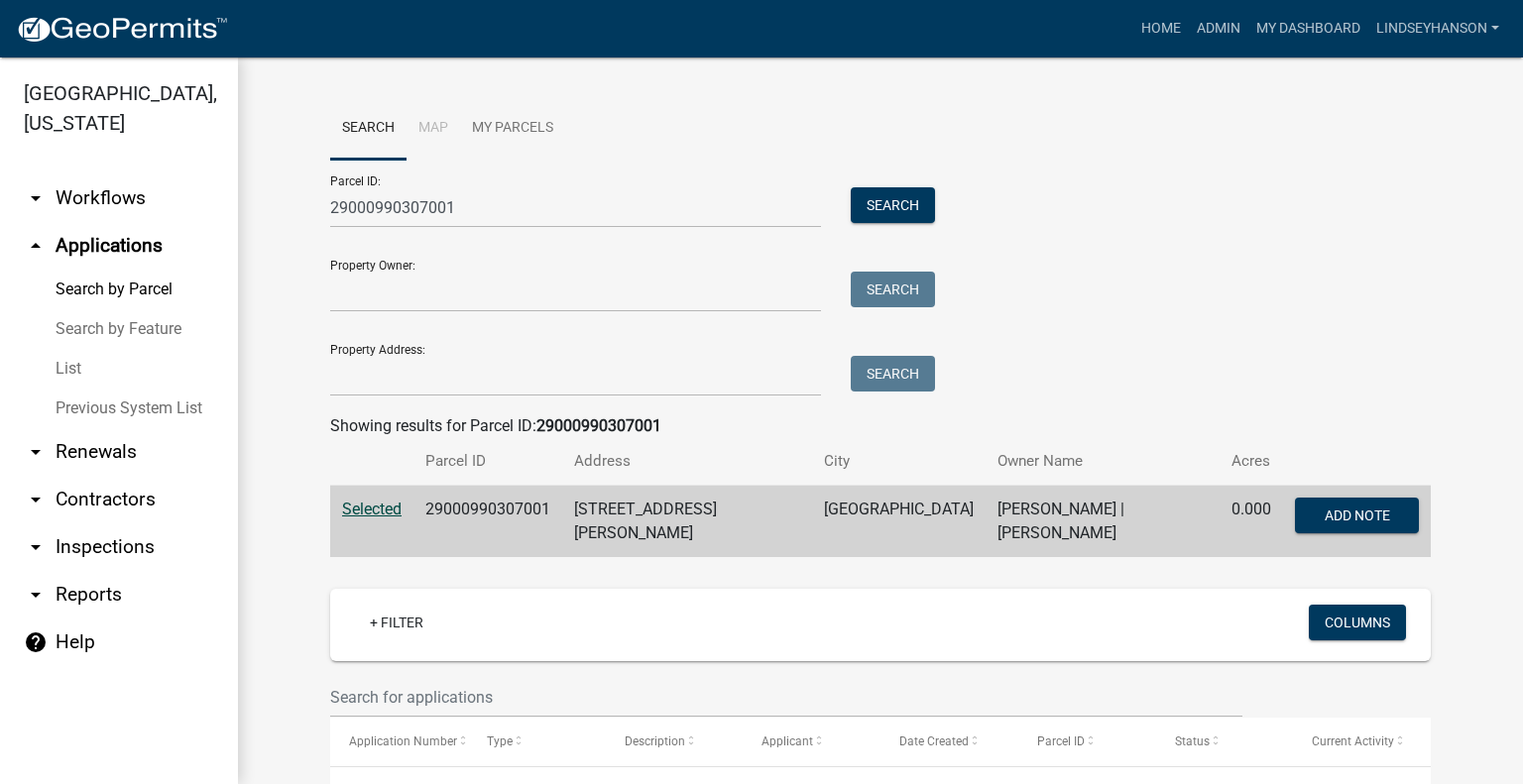
click at [93, 201] on link "arrow_drop_down Workflows" at bounding box center [118, 198] width 238 height 48
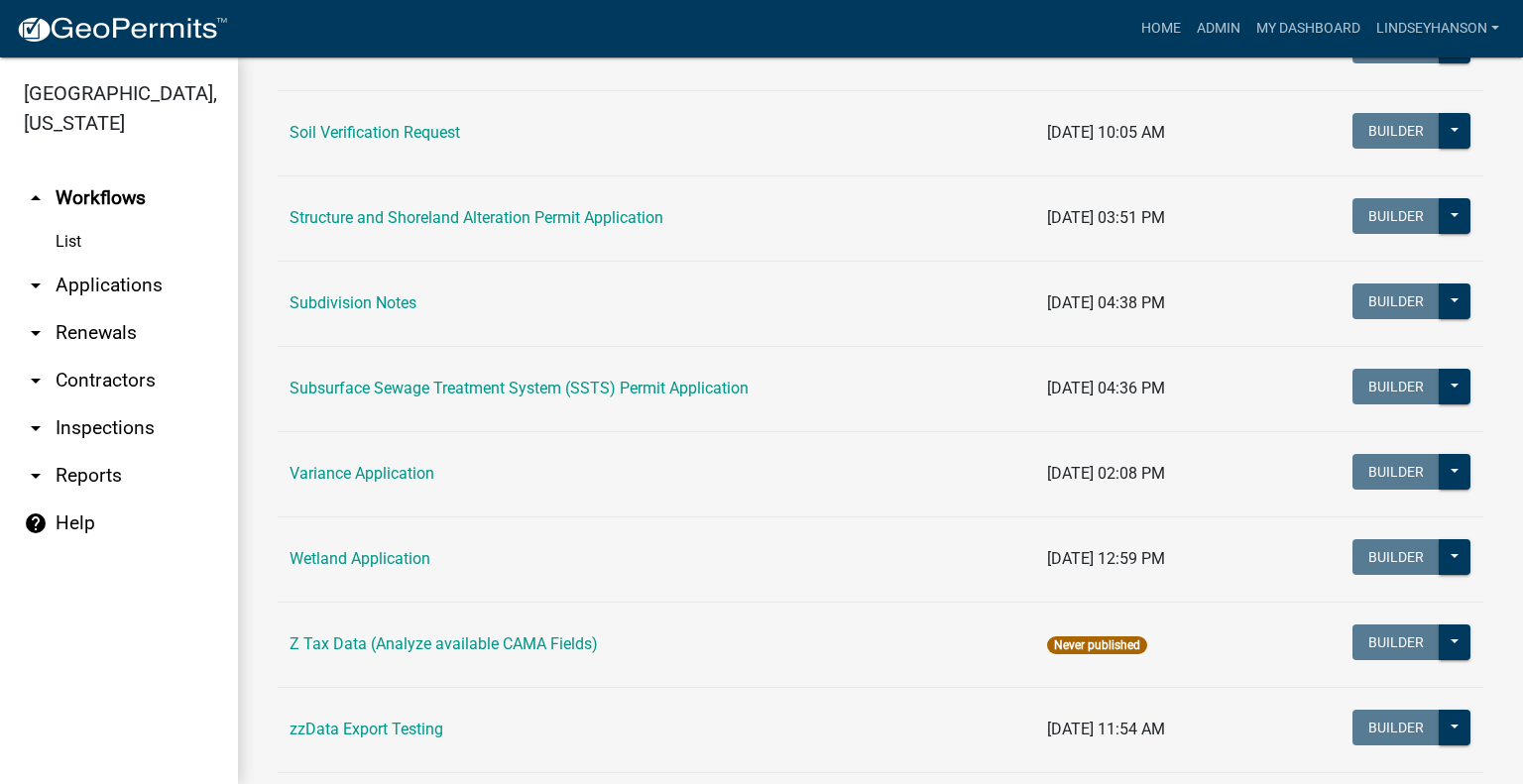
scroll to position [1313, 0]
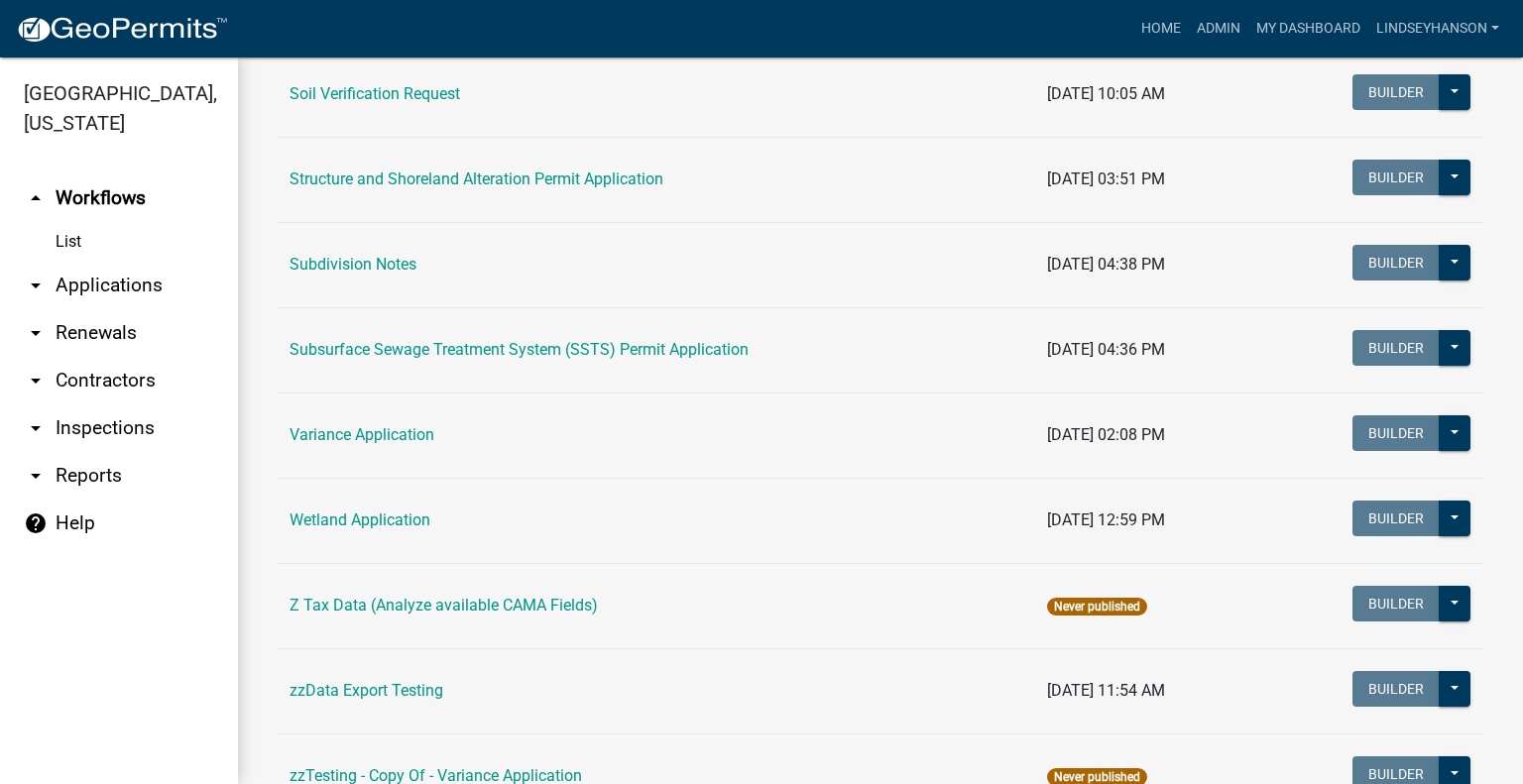
click at [664, 356] on td "Subsurface Sewage Treatment System (SSTS) Permit Application" at bounding box center [656, 350] width 758 height 86
click at [613, 342] on link "Subsurface Sewage Treatment System (SSTS) Permit Application" at bounding box center [519, 349] width 459 height 19
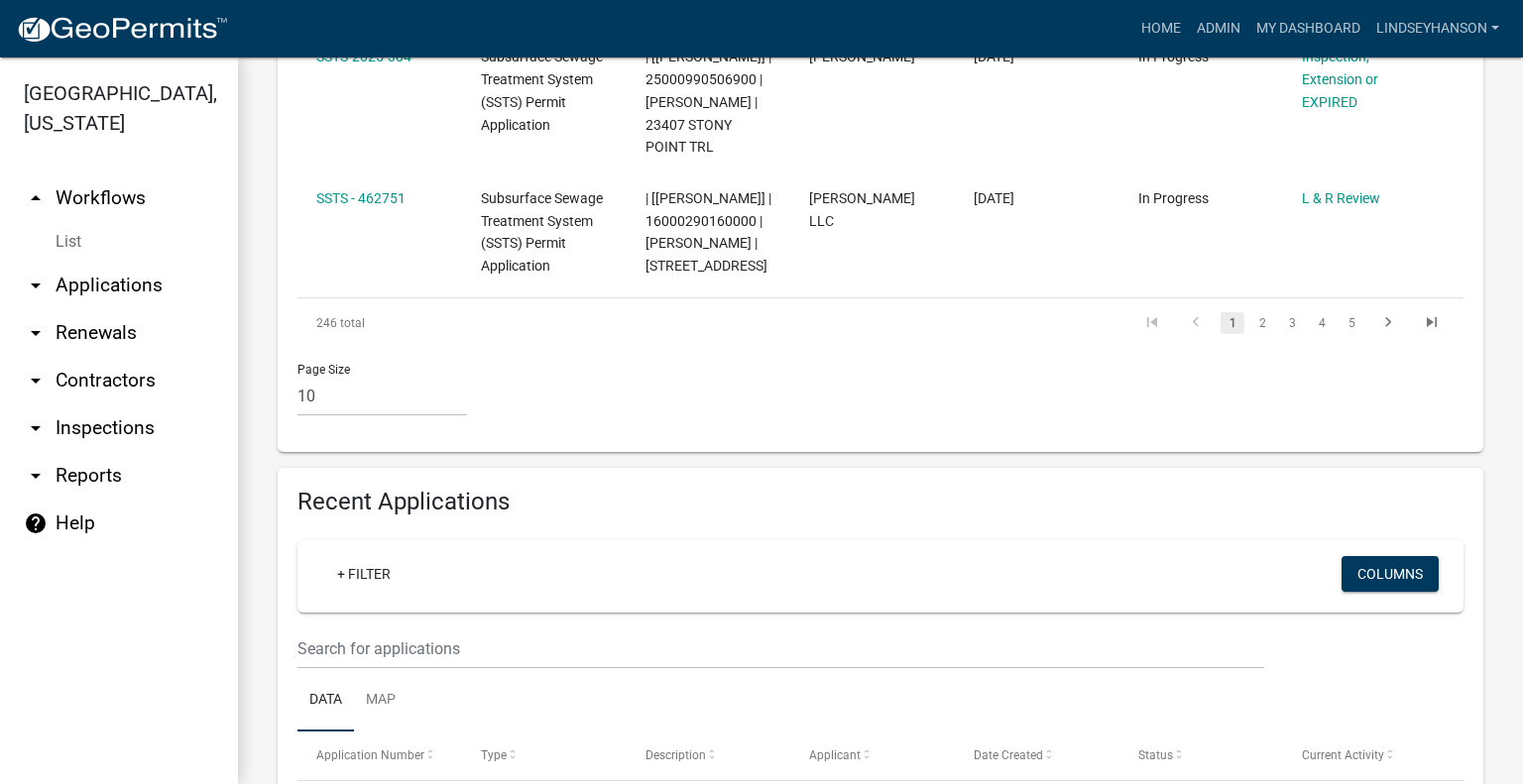
scroll to position [1966, 0]
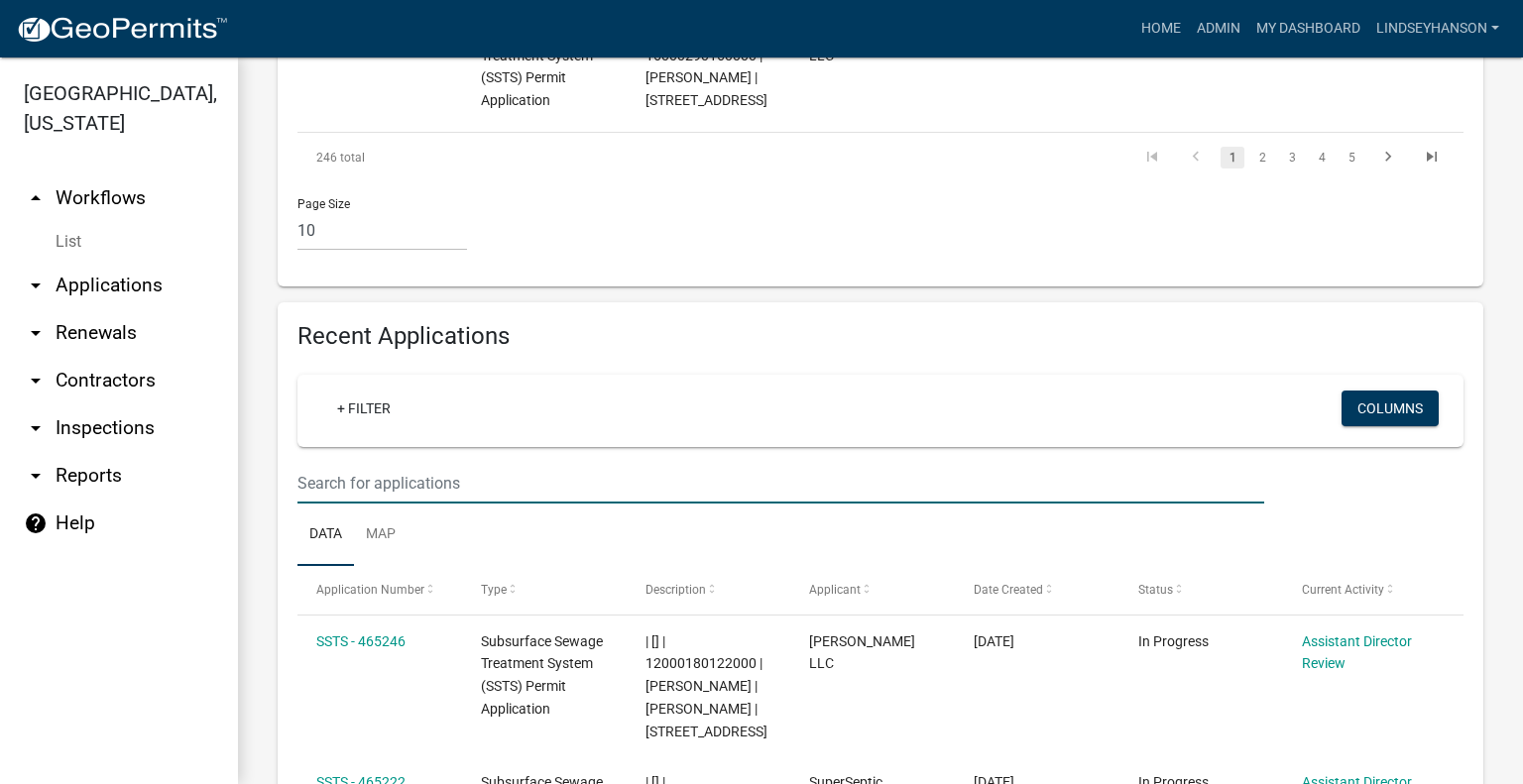
click at [867, 503] on input "text" at bounding box center [780, 483] width 967 height 41
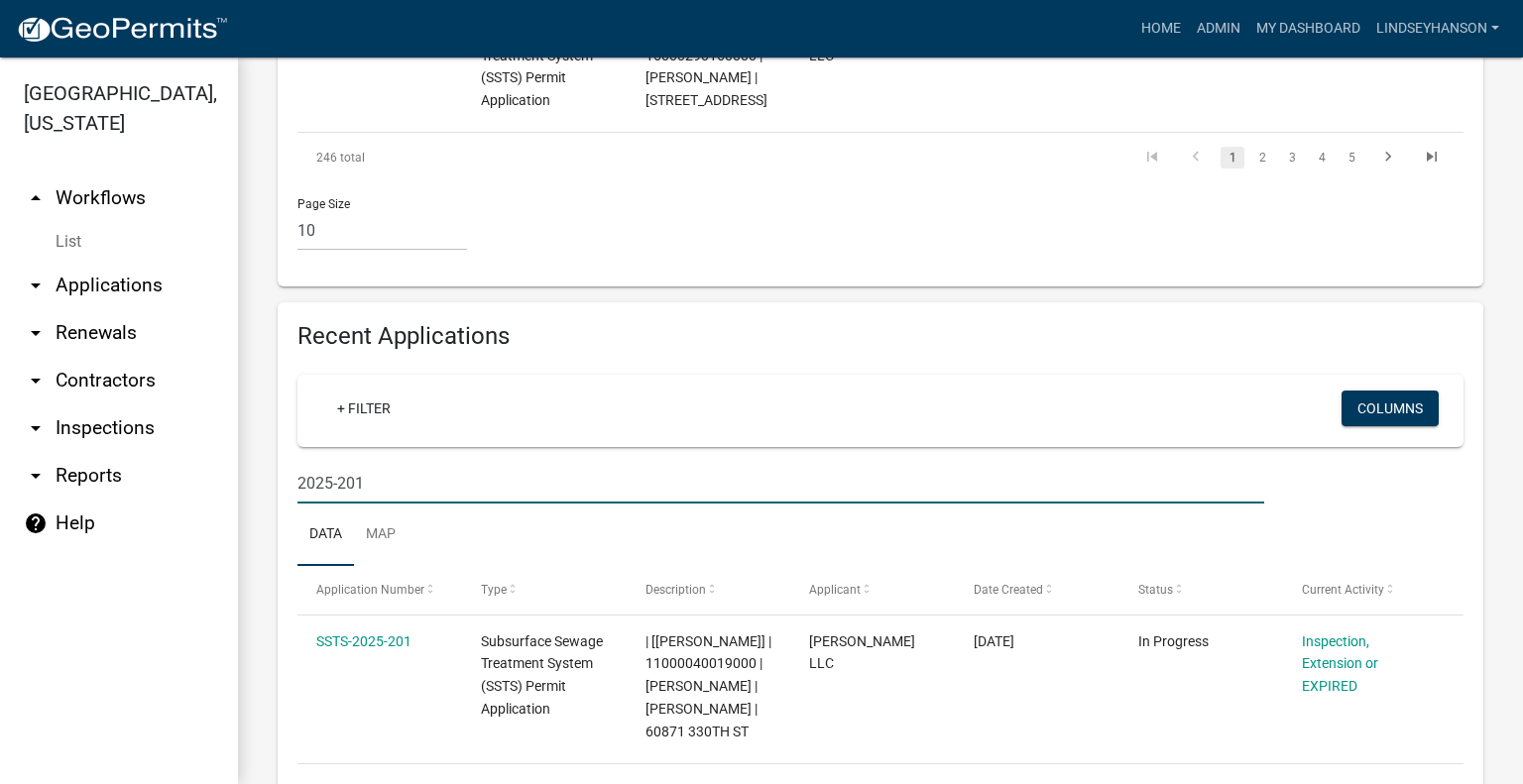
type input "2025-201"
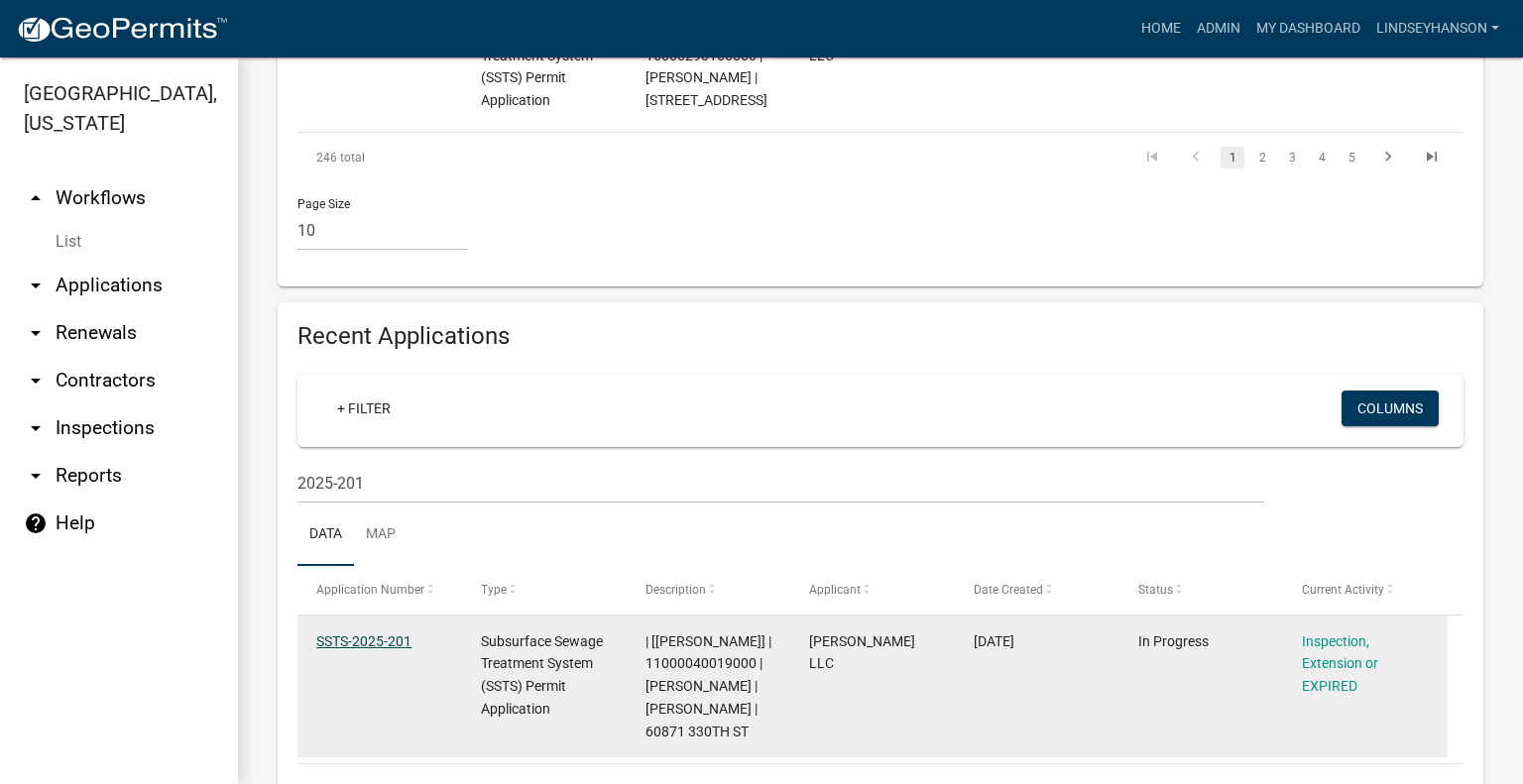
click at [386, 649] on link "SSTS-2025-201" at bounding box center [364, 641] width 96 height 16
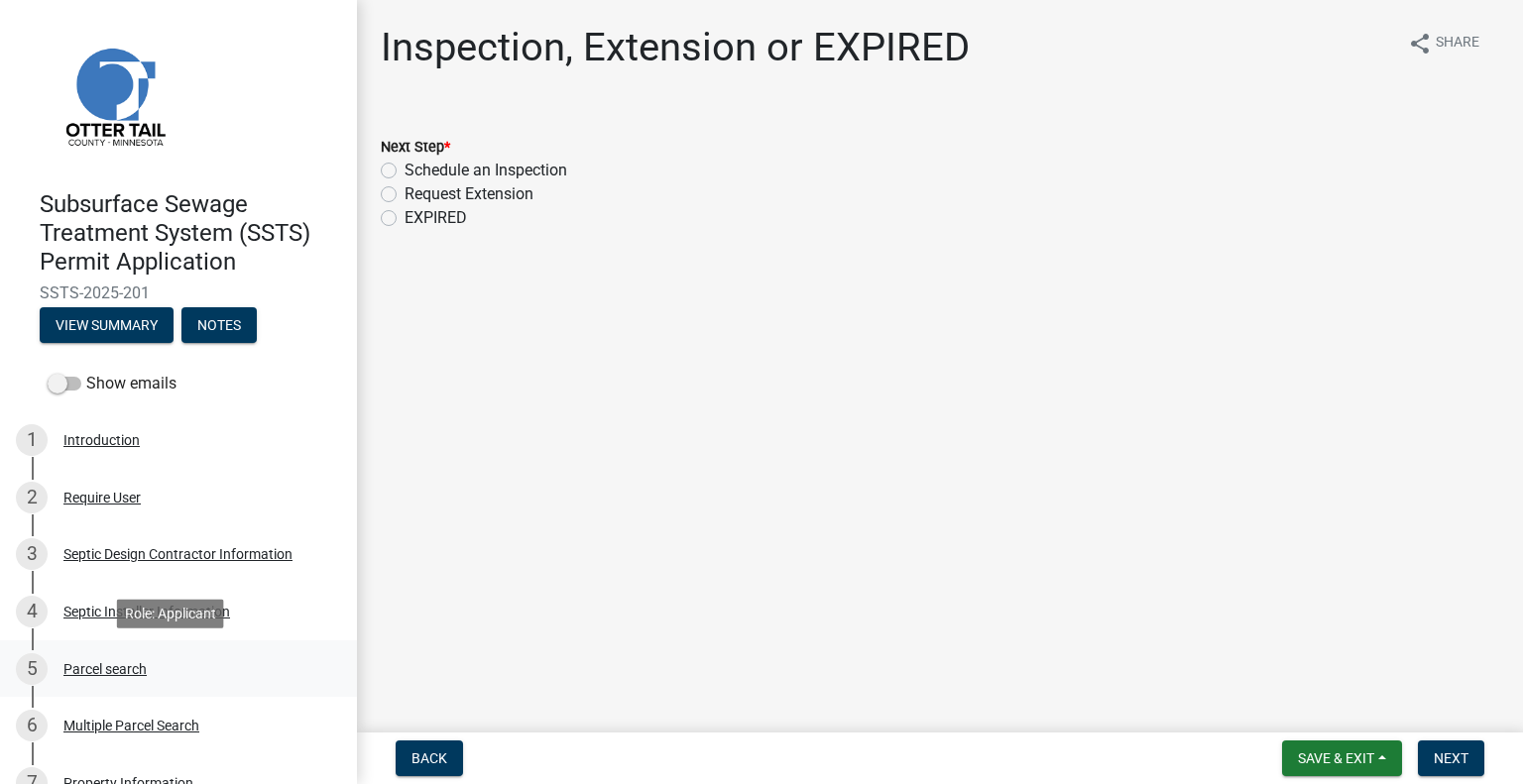
click at [121, 664] on div "Parcel search" at bounding box center [106, 669] width 84 height 14
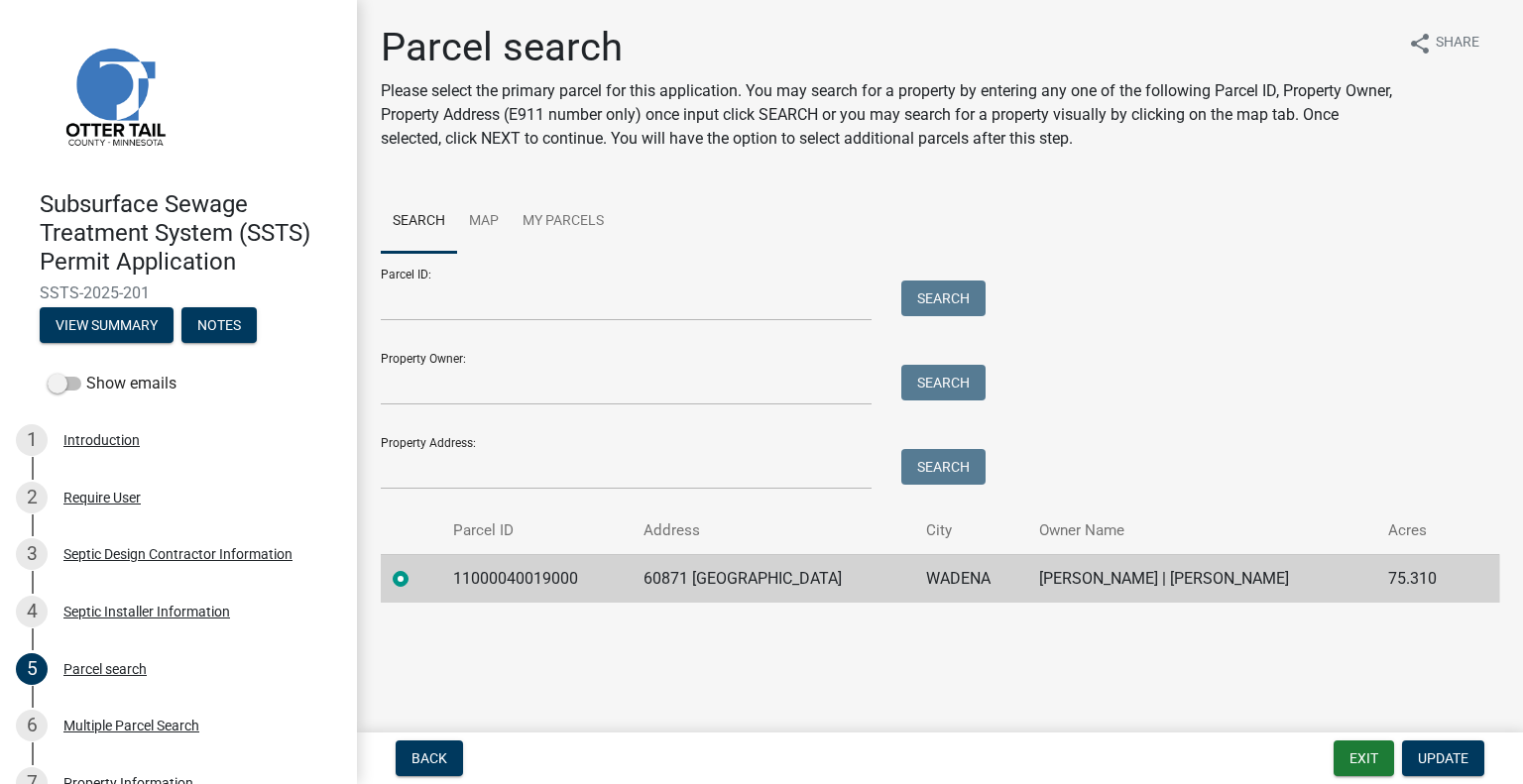
click at [516, 588] on td "11000040019000" at bounding box center [536, 578] width 189 height 49
copy td "11000040019000"
click at [712, 588] on td "60871 330TH ST" at bounding box center [772, 578] width 284 height 49
click at [712, 586] on td "60871 330TH ST" at bounding box center [772, 578] width 284 height 49
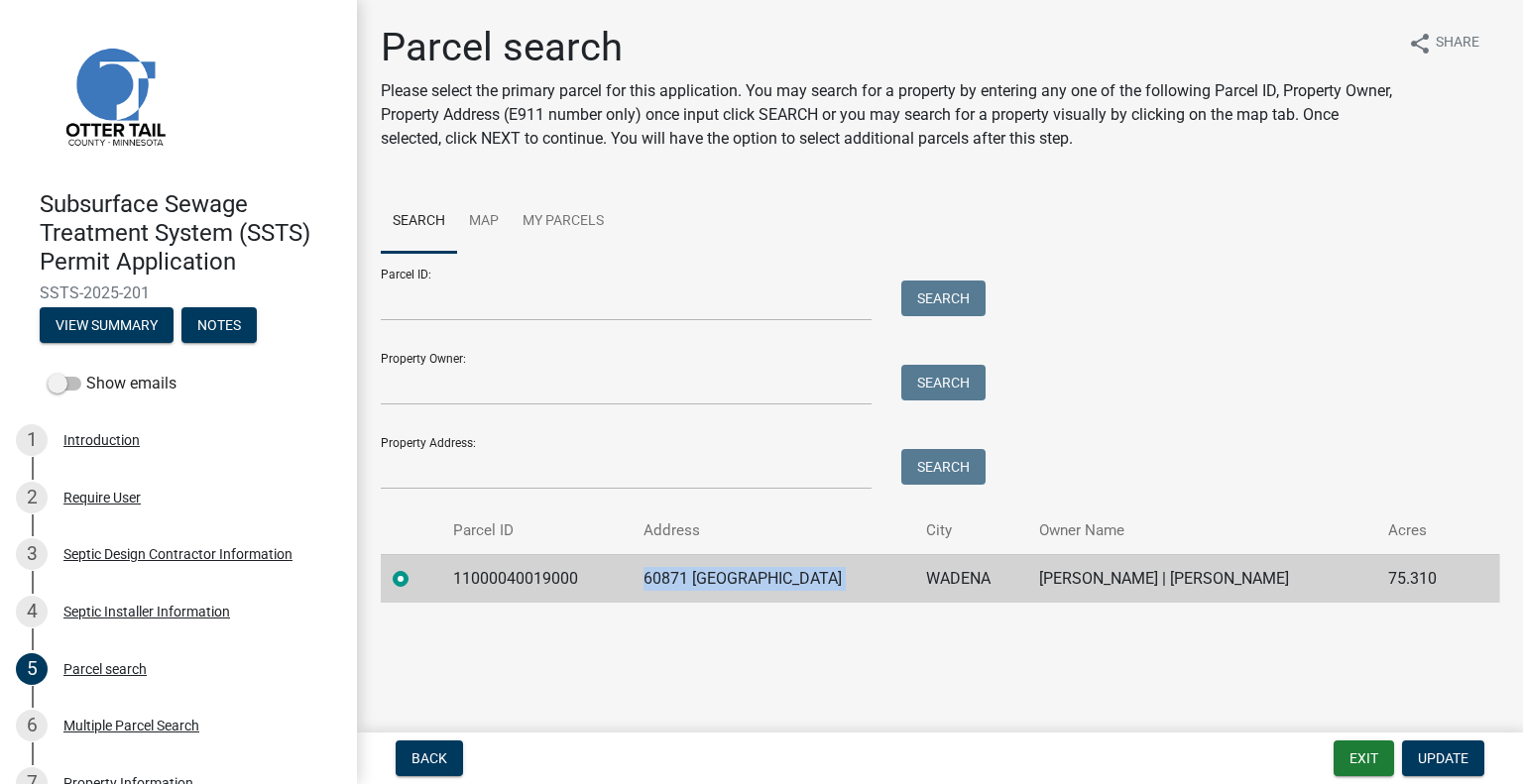
click at [712, 586] on td "60871 330TH ST" at bounding box center [772, 578] width 284 height 49
copy td "60871 330TH ST"
click at [914, 570] on td "WADENA" at bounding box center [971, 578] width 113 height 49
copy td "WADENA"
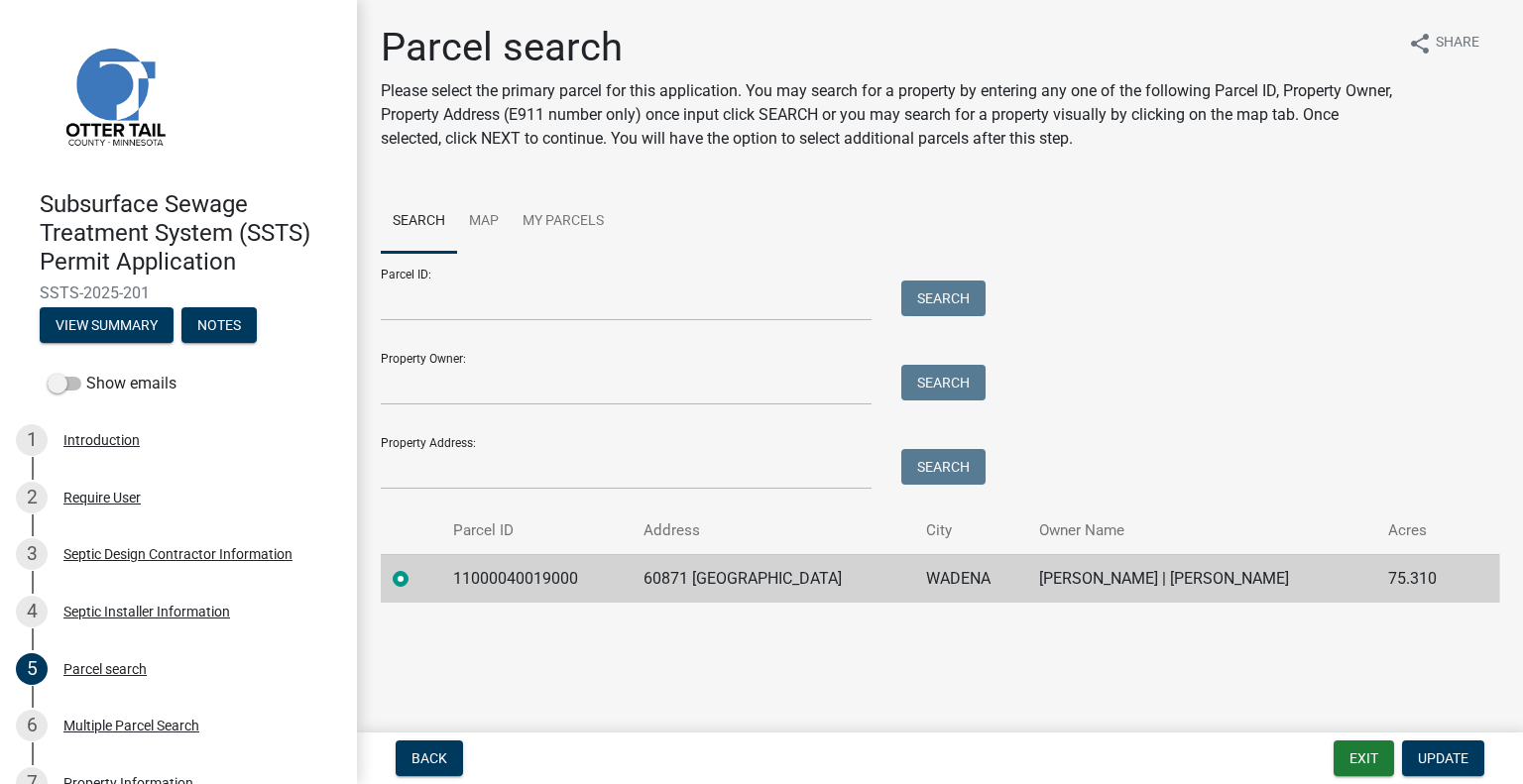
click at [1083, 572] on td "MELVIN J GINGERICH | FANNIE MAE GINGERICH" at bounding box center [1201, 578] width 349 height 49
copy td "MELVIN J GINGERICH | FANNIE MAE GINGERICH"
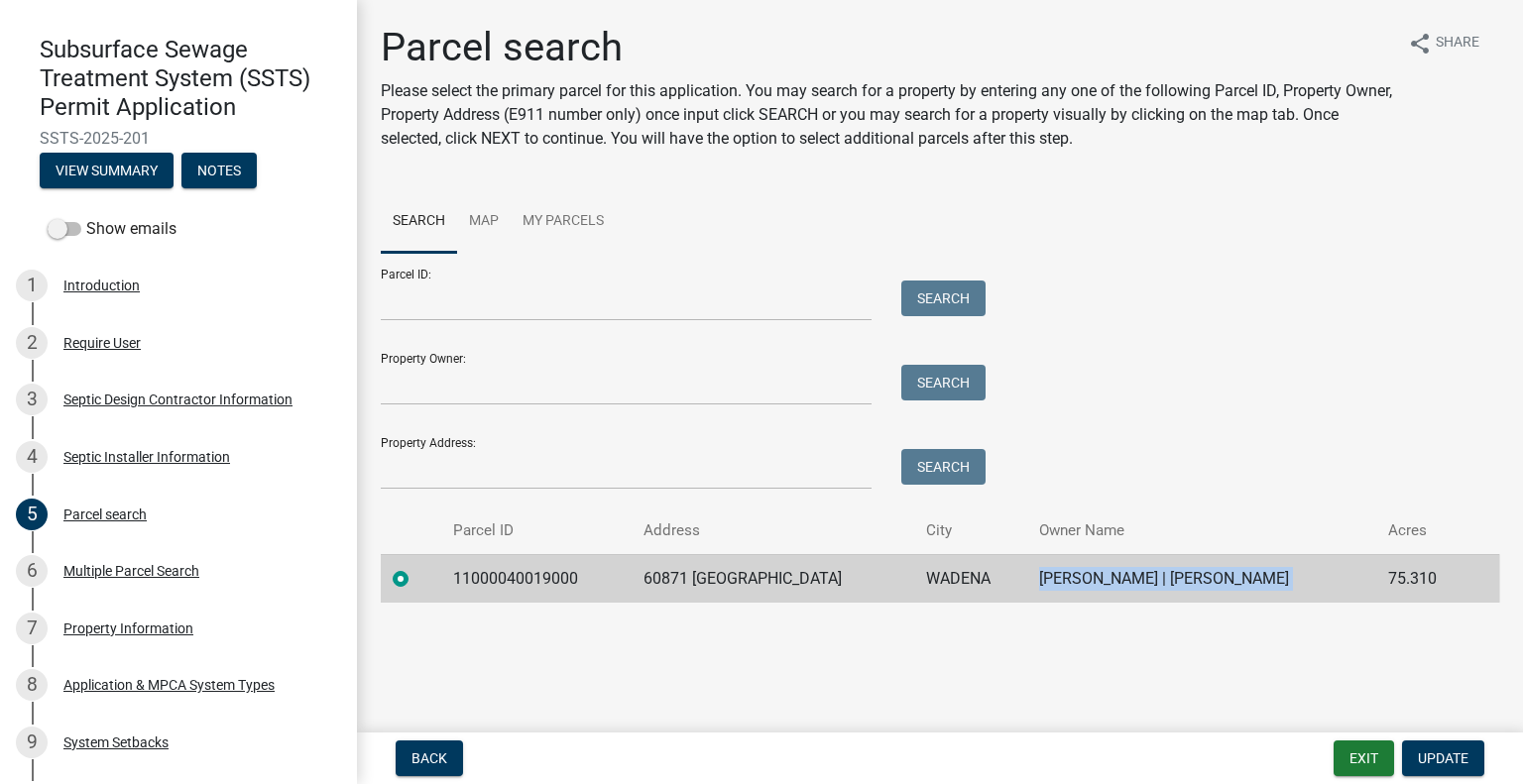
scroll to position [1181, 0]
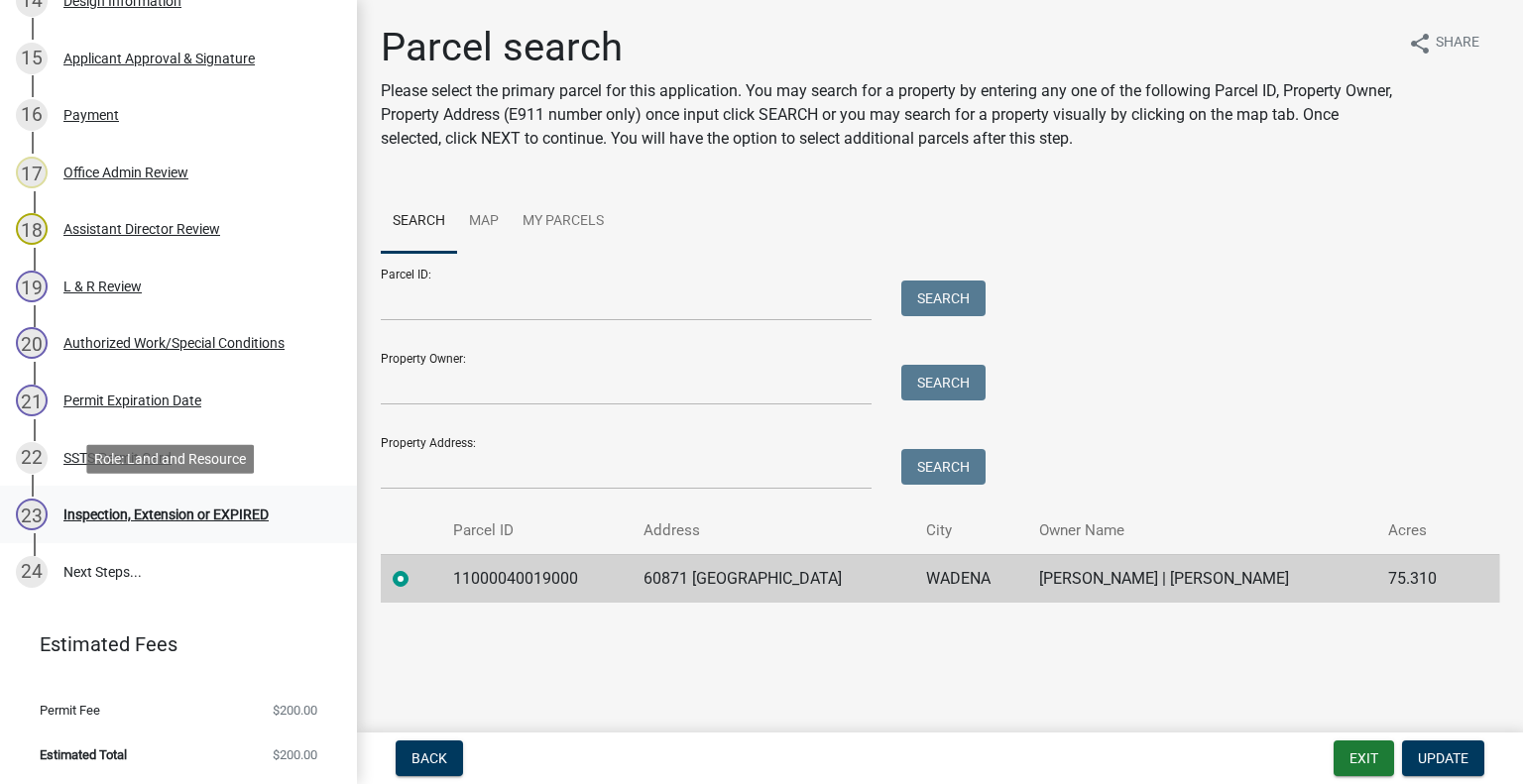
click at [206, 507] on div "Inspection, Extension or EXPIRED" at bounding box center [166, 514] width 205 height 14
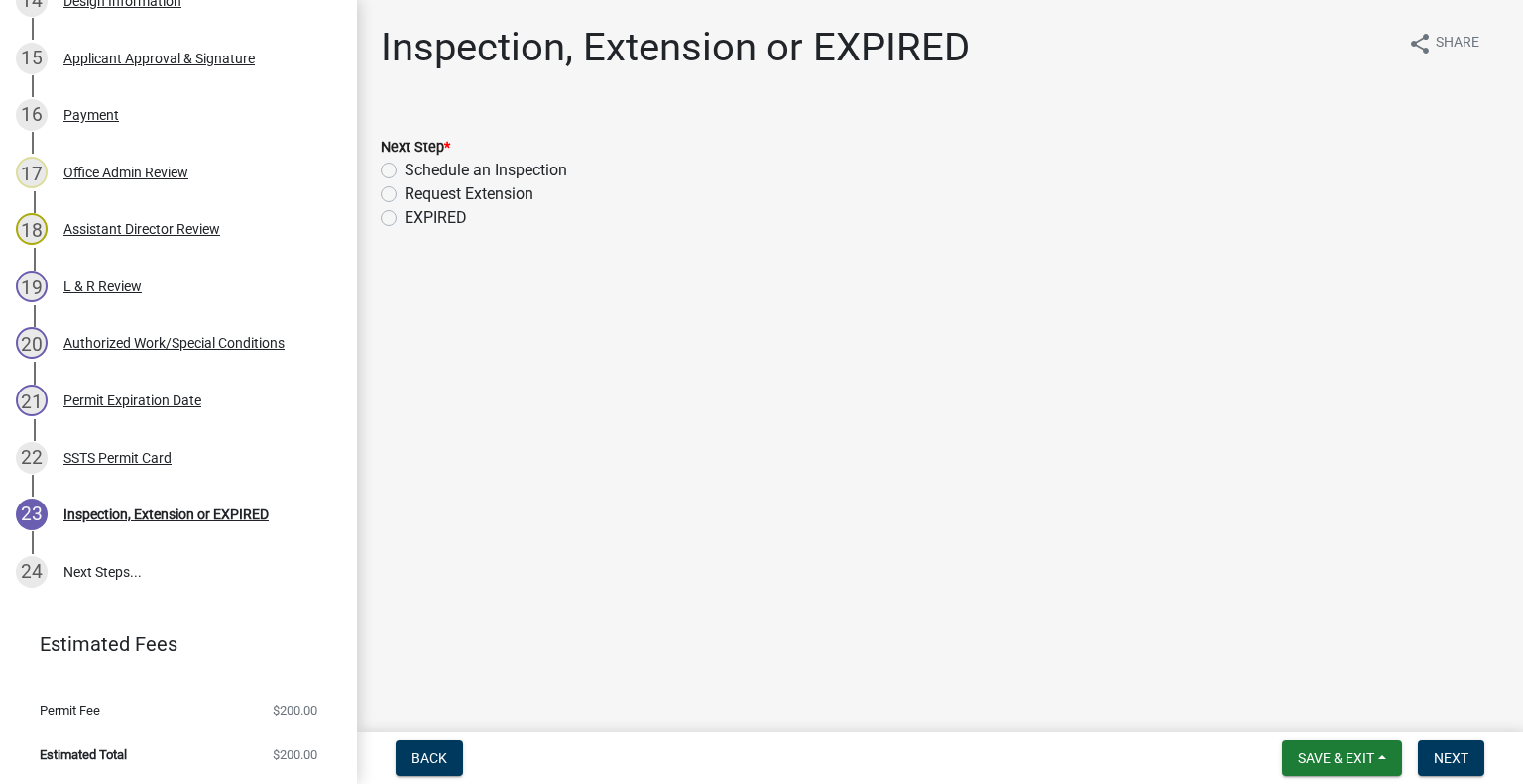
click at [529, 175] on label "Schedule an Inspection" at bounding box center [485, 170] width 162 height 24
click at [417, 171] on input "Schedule an Inspection" at bounding box center [410, 164] width 13 height 13
radio input "true"
click at [1433, 756] on span "Next" at bounding box center [1450, 758] width 35 height 16
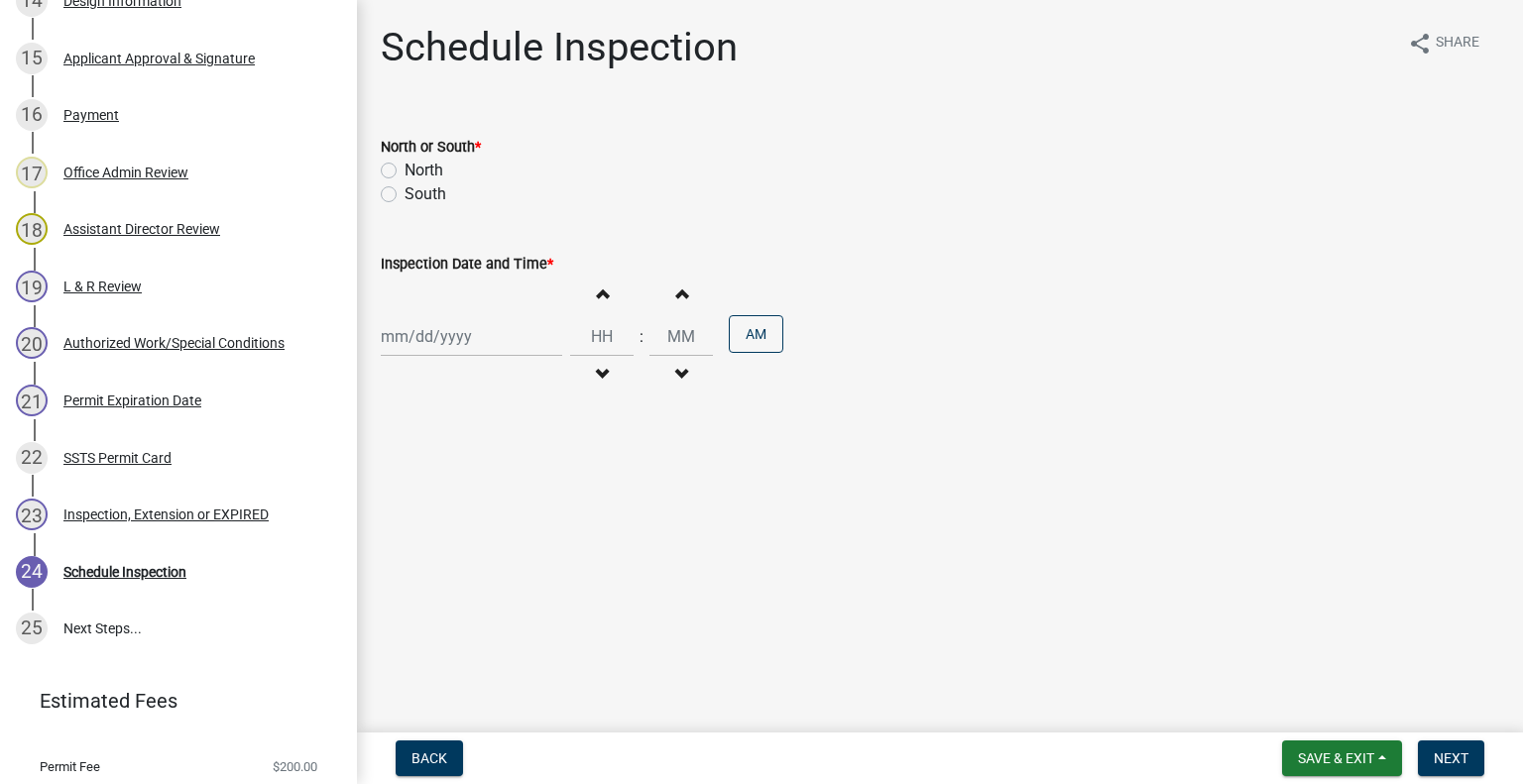
scroll to position [1239, 0]
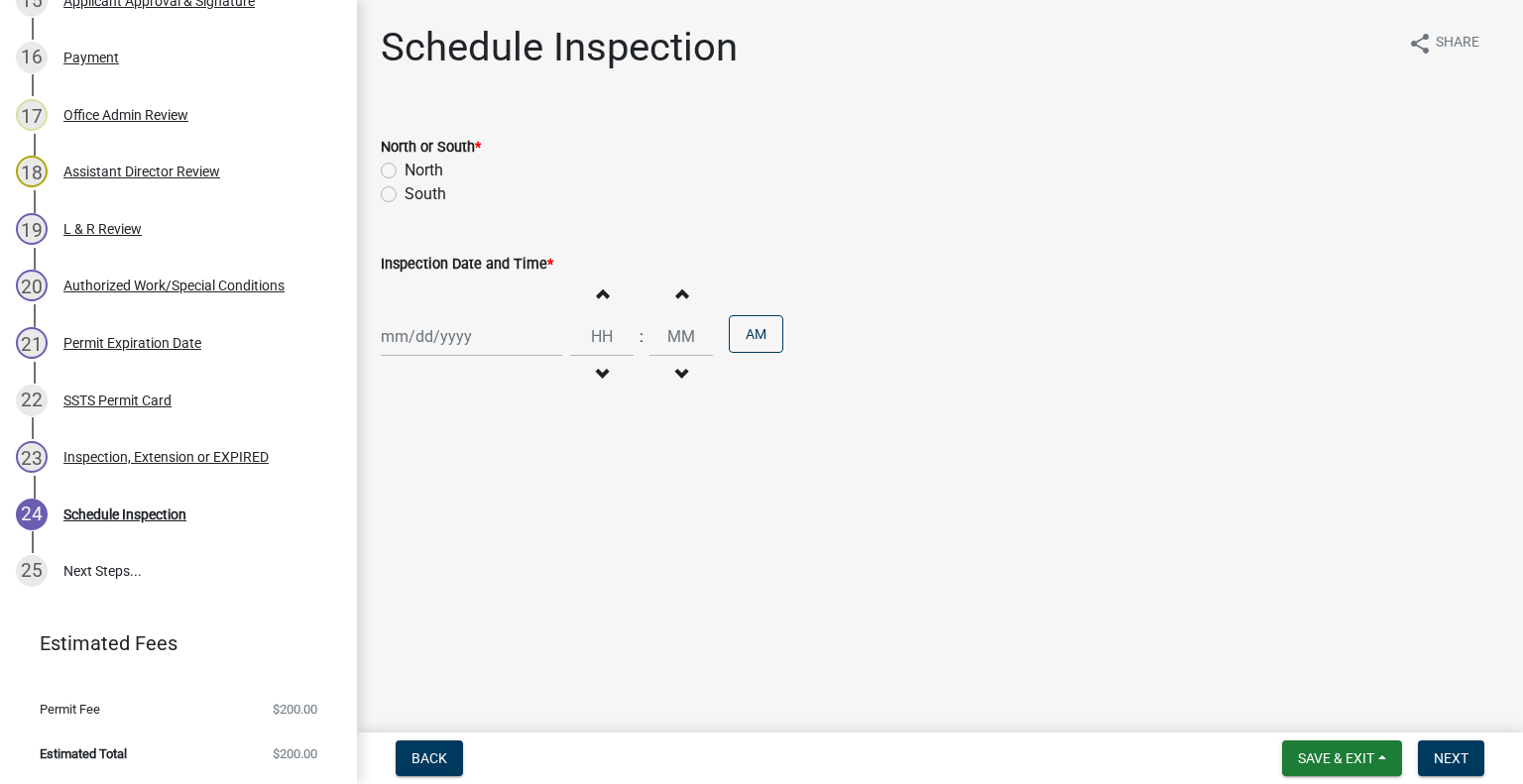
click at [430, 168] on label "North" at bounding box center [423, 170] width 39 height 24
click at [417, 168] on input "North" at bounding box center [410, 164] width 13 height 13
radio input "true"
click at [477, 358] on div "Increment hours Decrement hours : Increment minutes Decrement minutes AM" at bounding box center [939, 336] width 1118 height 121
click at [482, 344] on div at bounding box center [471, 336] width 181 height 41
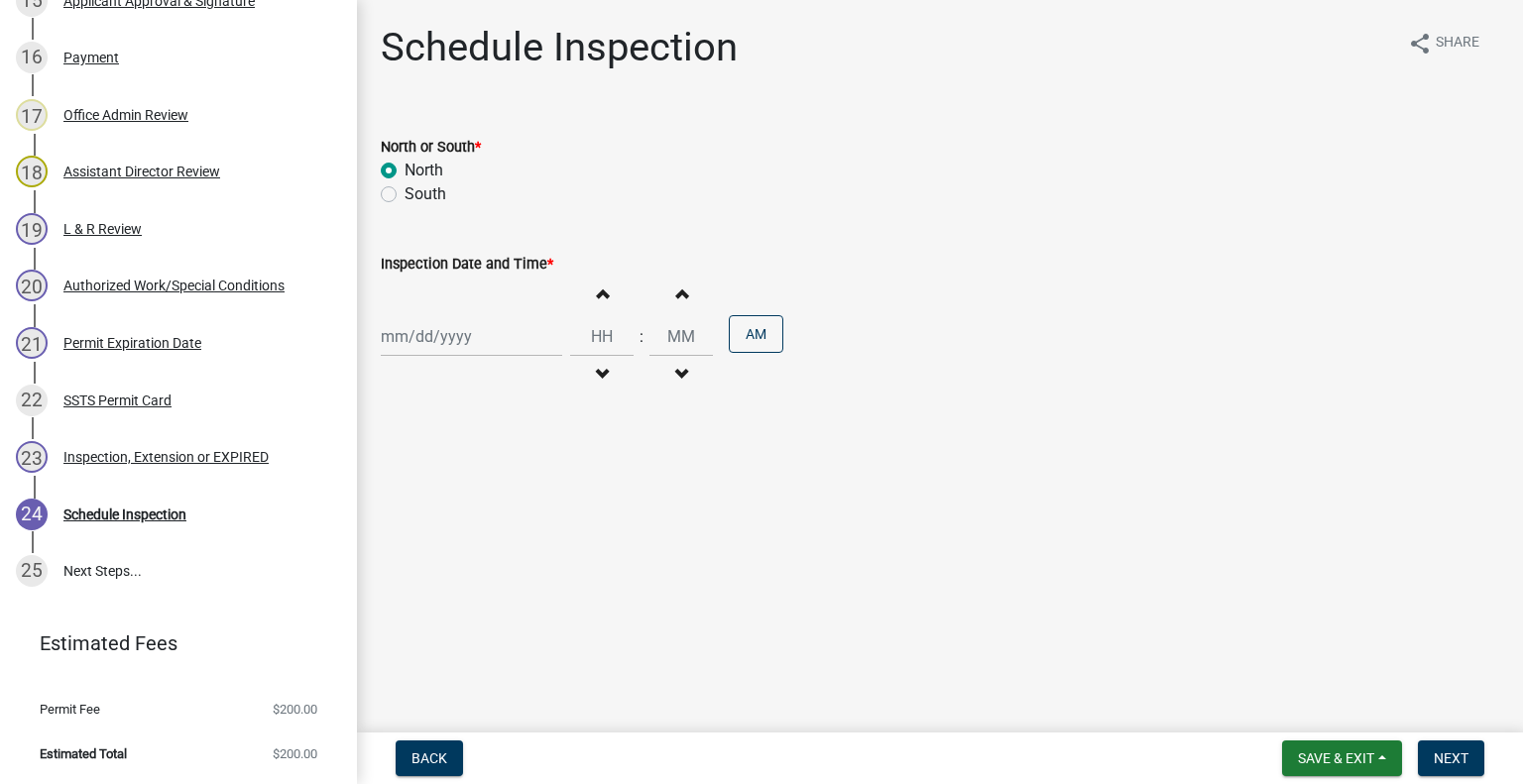
select select "8"
select select "2025"
click at [440, 534] on div "19" at bounding box center [432, 537] width 32 height 32
type input "08/19/2025"
click at [601, 371] on button "Decrement hours" at bounding box center [602, 375] width 42 height 36
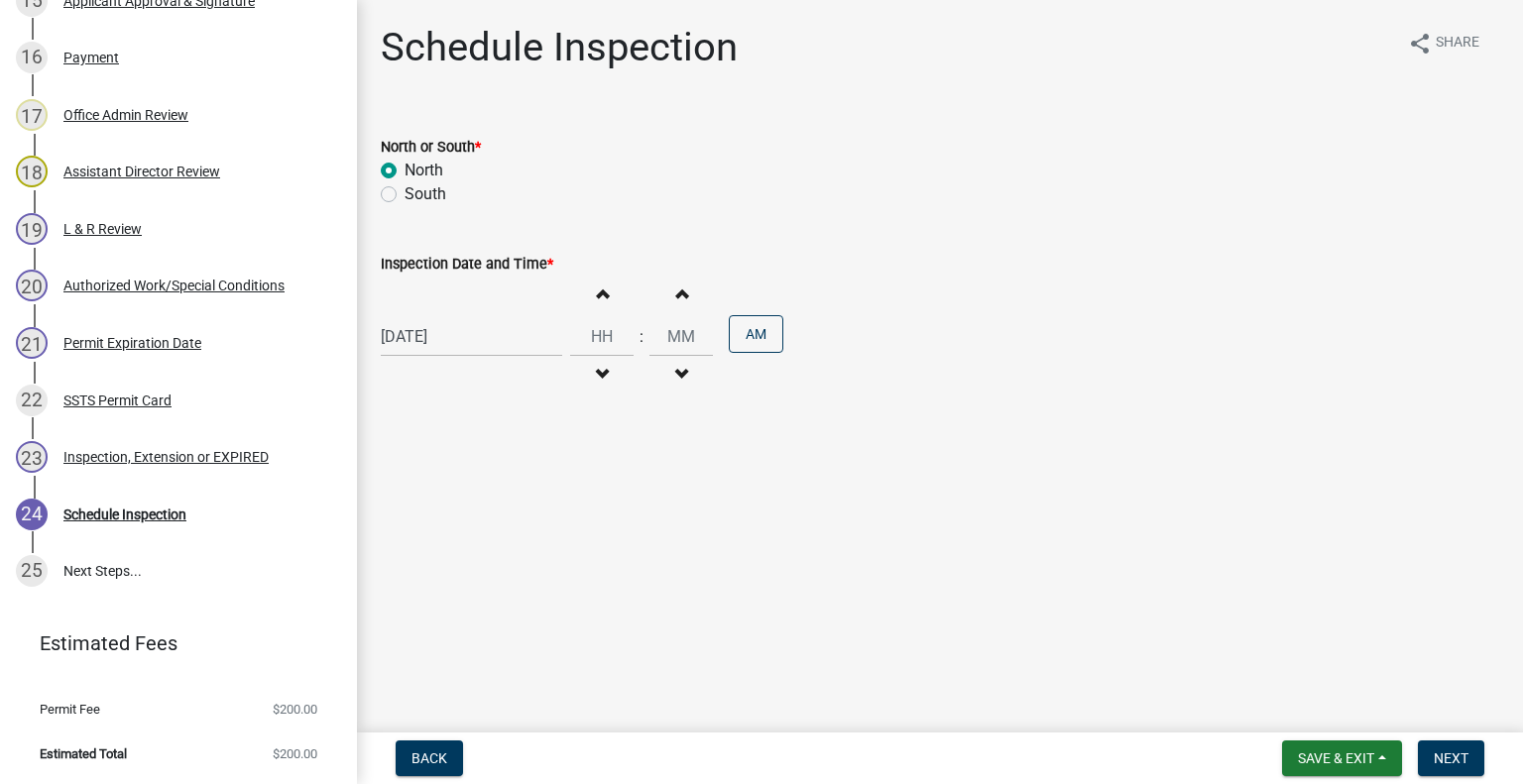
type input "11"
type input "00"
click at [735, 340] on button "PM" at bounding box center [756, 334] width 55 height 38
drag, startPoint x: 1441, startPoint y: 756, endPoint x: 1453, endPoint y: 751, distance: 13.0
click at [1442, 757] on span "Next" at bounding box center [1450, 758] width 35 height 16
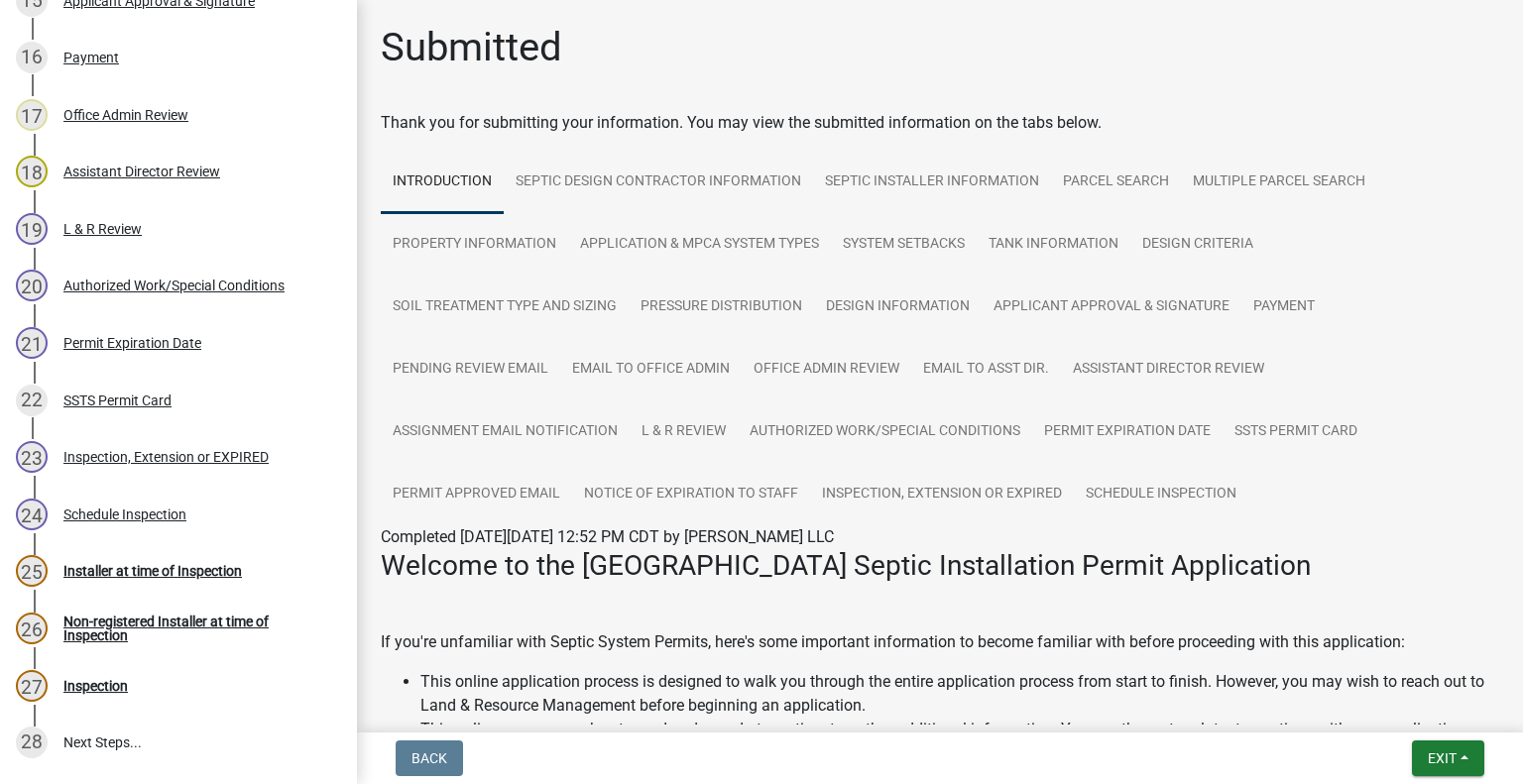
scroll to position [1410, 0]
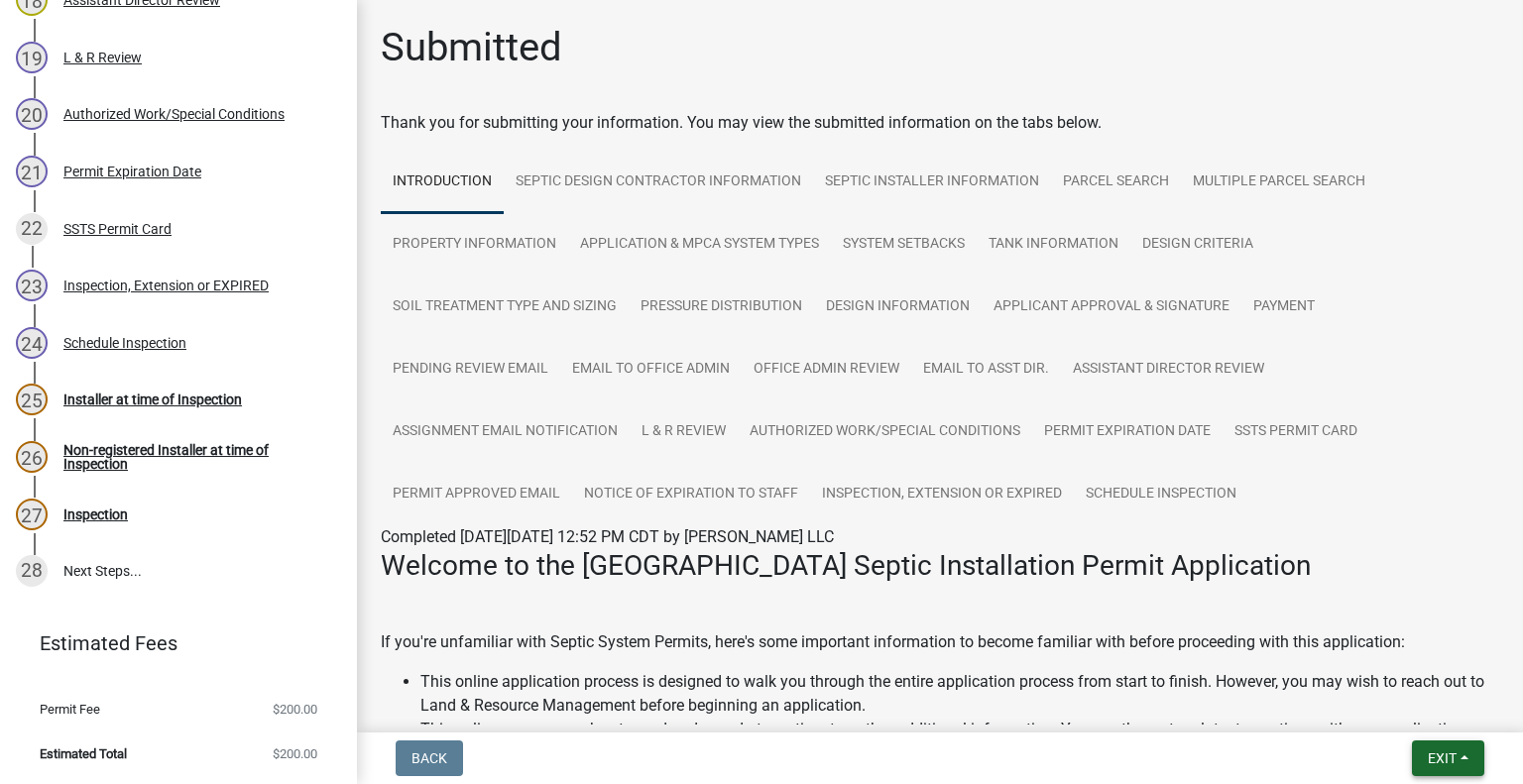
click at [1445, 753] on span "Exit" at bounding box center [1441, 758] width 29 height 16
click at [1400, 716] on button "Save & Exit" at bounding box center [1405, 706] width 158 height 48
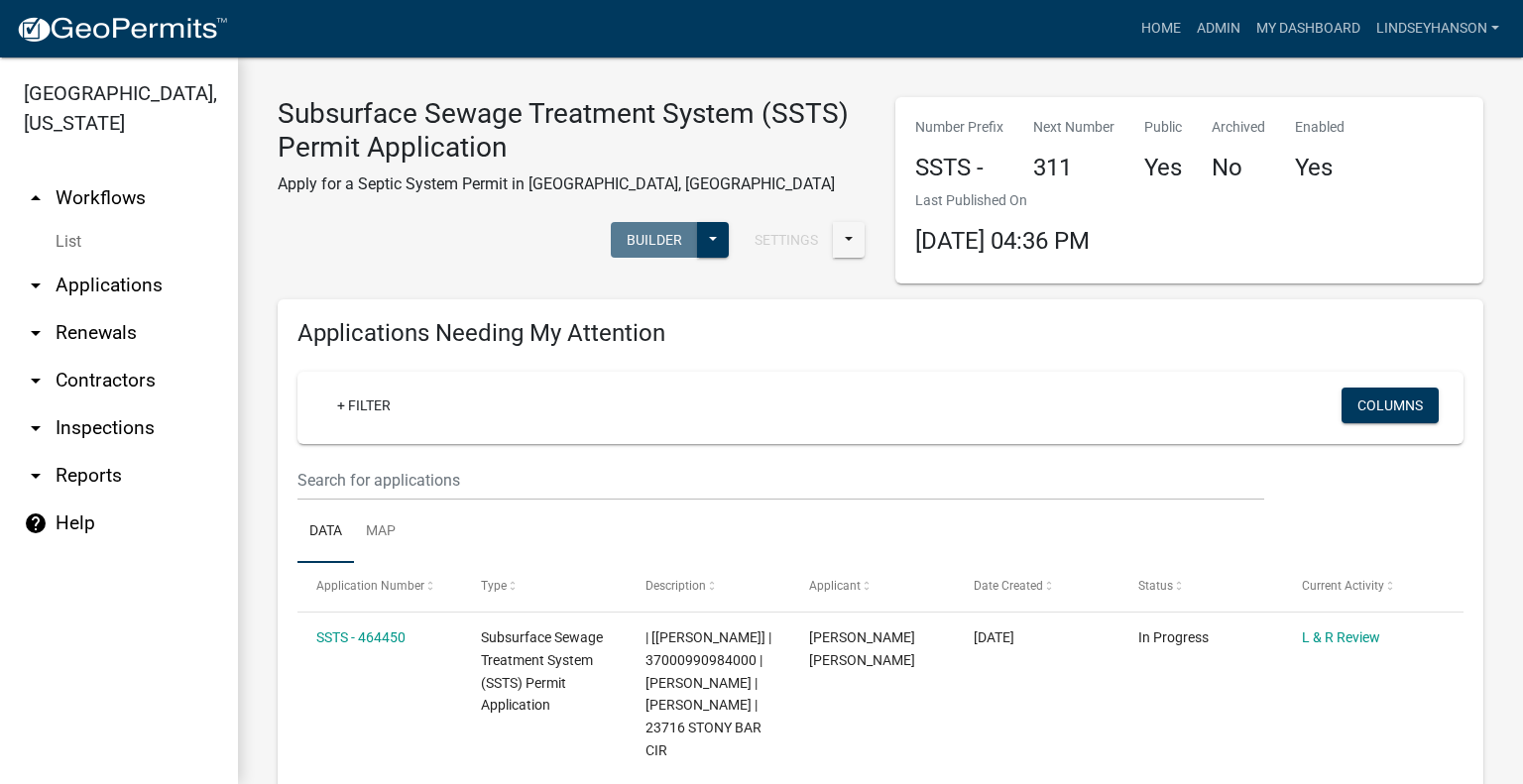
click at [158, 287] on link "arrow_drop_down Applications" at bounding box center [118, 286] width 238 height 48
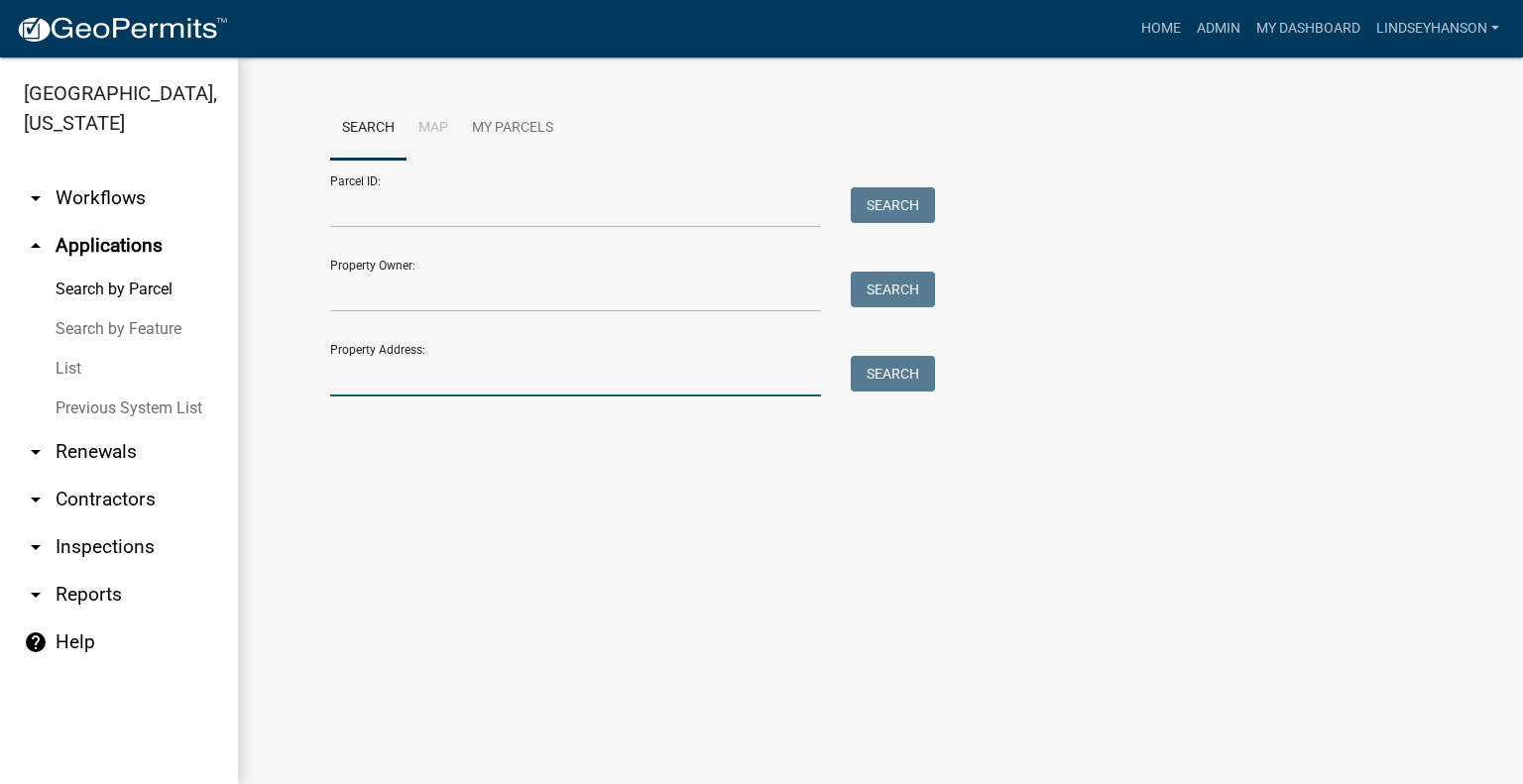
click at [476, 379] on input "Property Address:" at bounding box center [575, 376] width 491 height 41
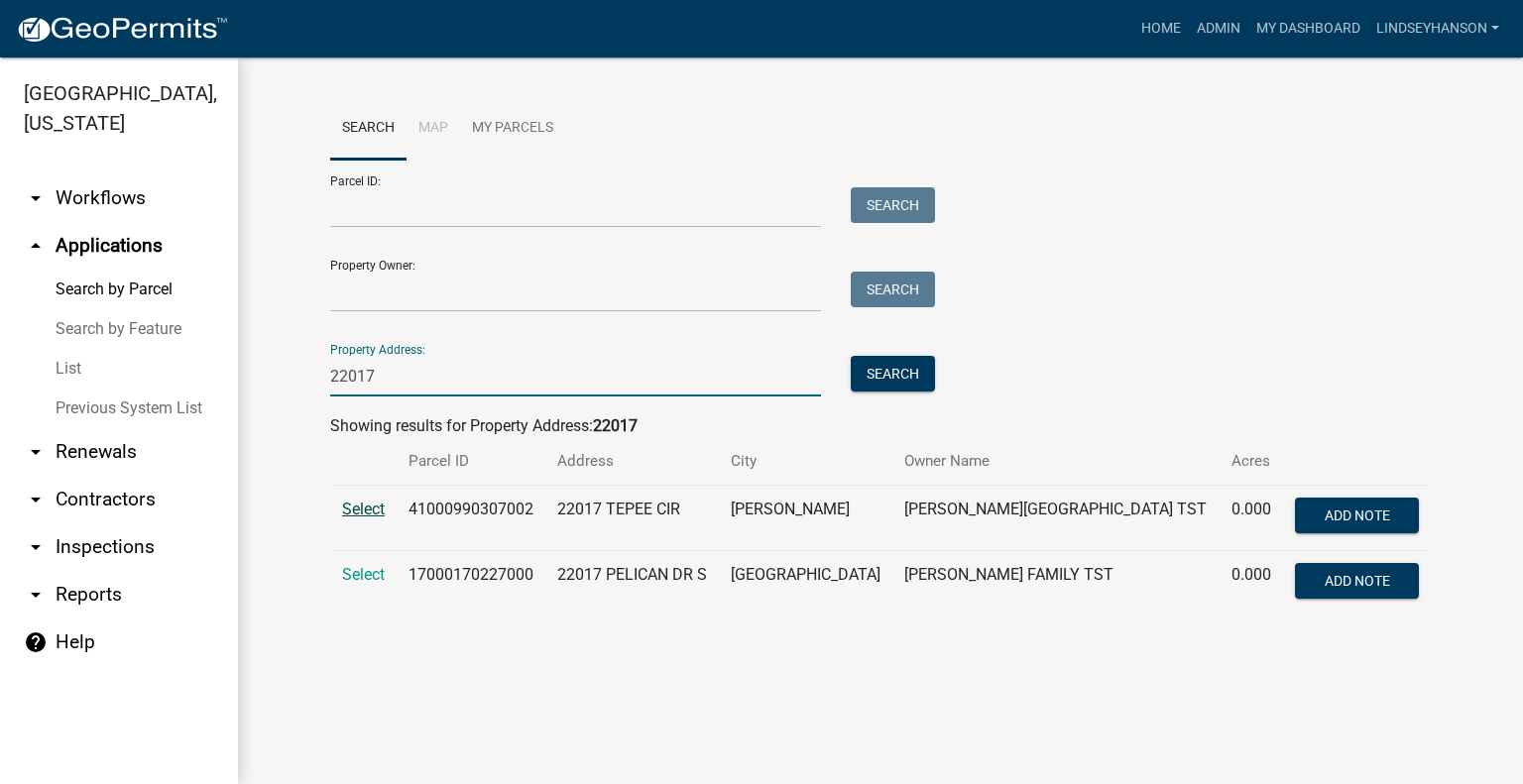
type input "22017"
click at [373, 507] on span "Select" at bounding box center [363, 508] width 43 height 19
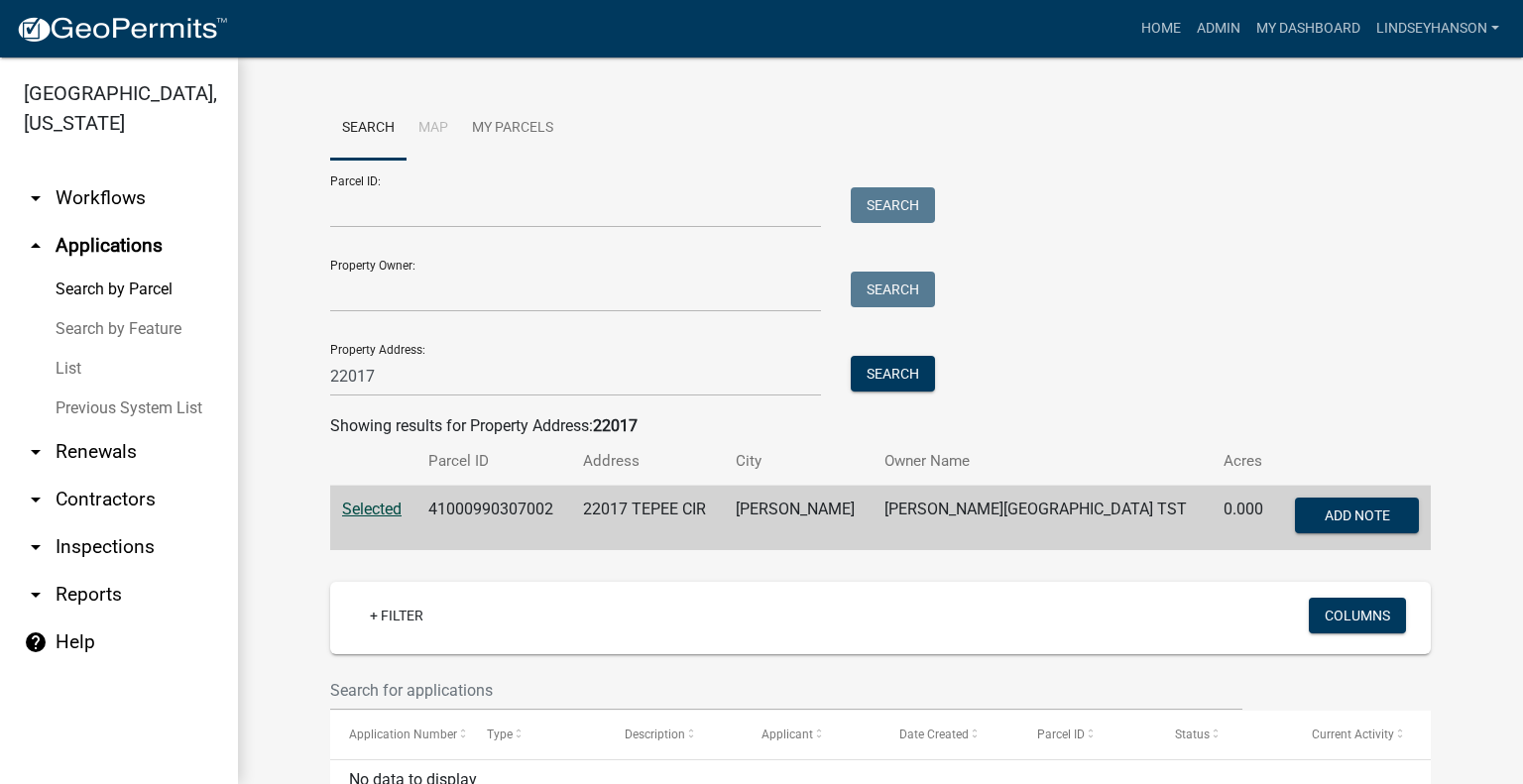
click at [536, 513] on td "41000990307002" at bounding box center [493, 518] width 154 height 66
copy td "41000990307002"
click at [413, 399] on wm-search-parcel-data-activity-input "Search Map My Parcels Parcel ID: Search Property Owner: Search Property Address…" at bounding box center [880, 323] width 1100 height 453
click at [419, 371] on input "22017" at bounding box center [575, 376] width 491 height 41
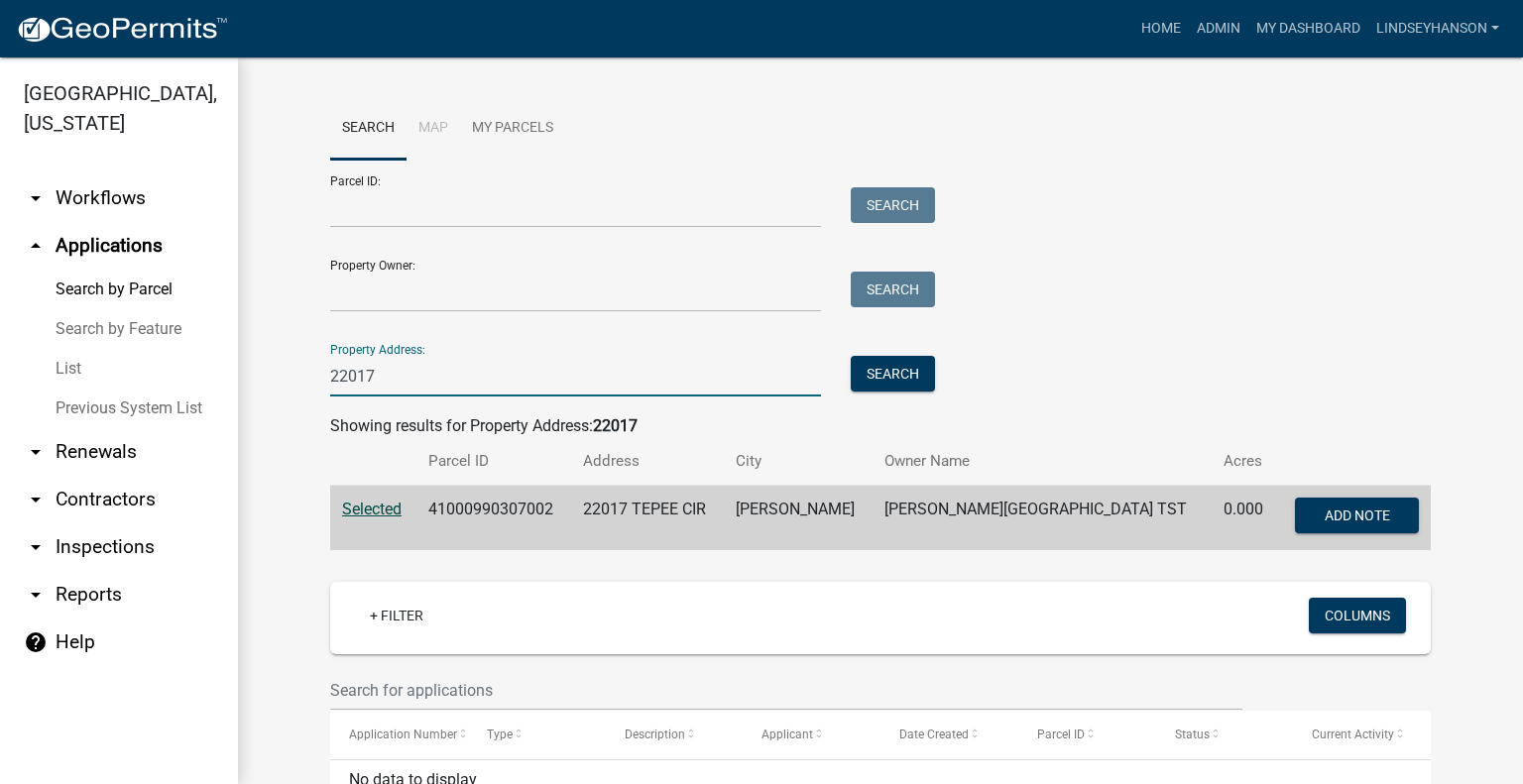
click at [421, 370] on input "22017" at bounding box center [575, 376] width 491 height 41
click at [449, 363] on input "22017" at bounding box center [575, 376] width 491 height 41
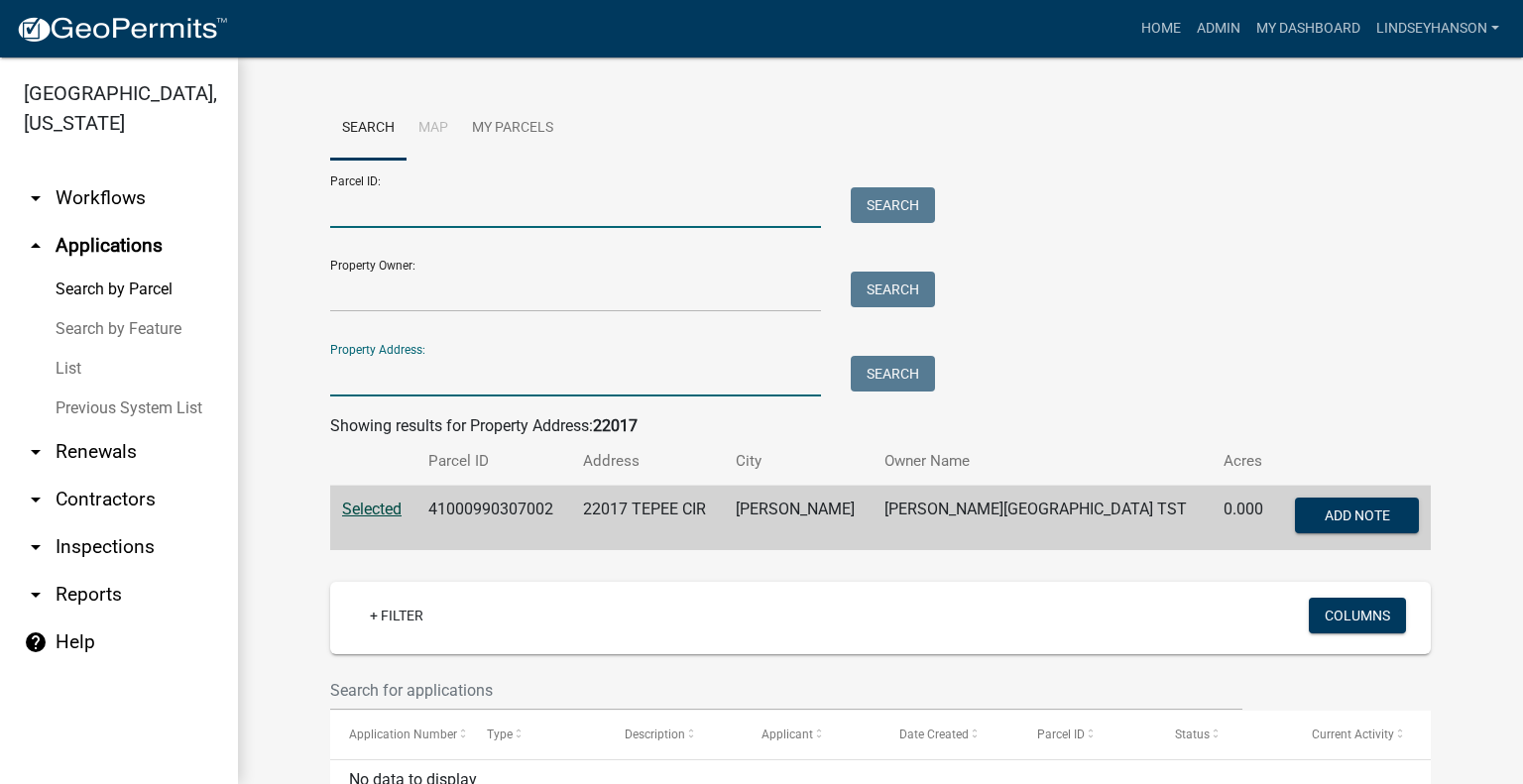
click at [550, 214] on input "Parcel ID:" at bounding box center [575, 207] width 491 height 41
paste input "41000990307002"
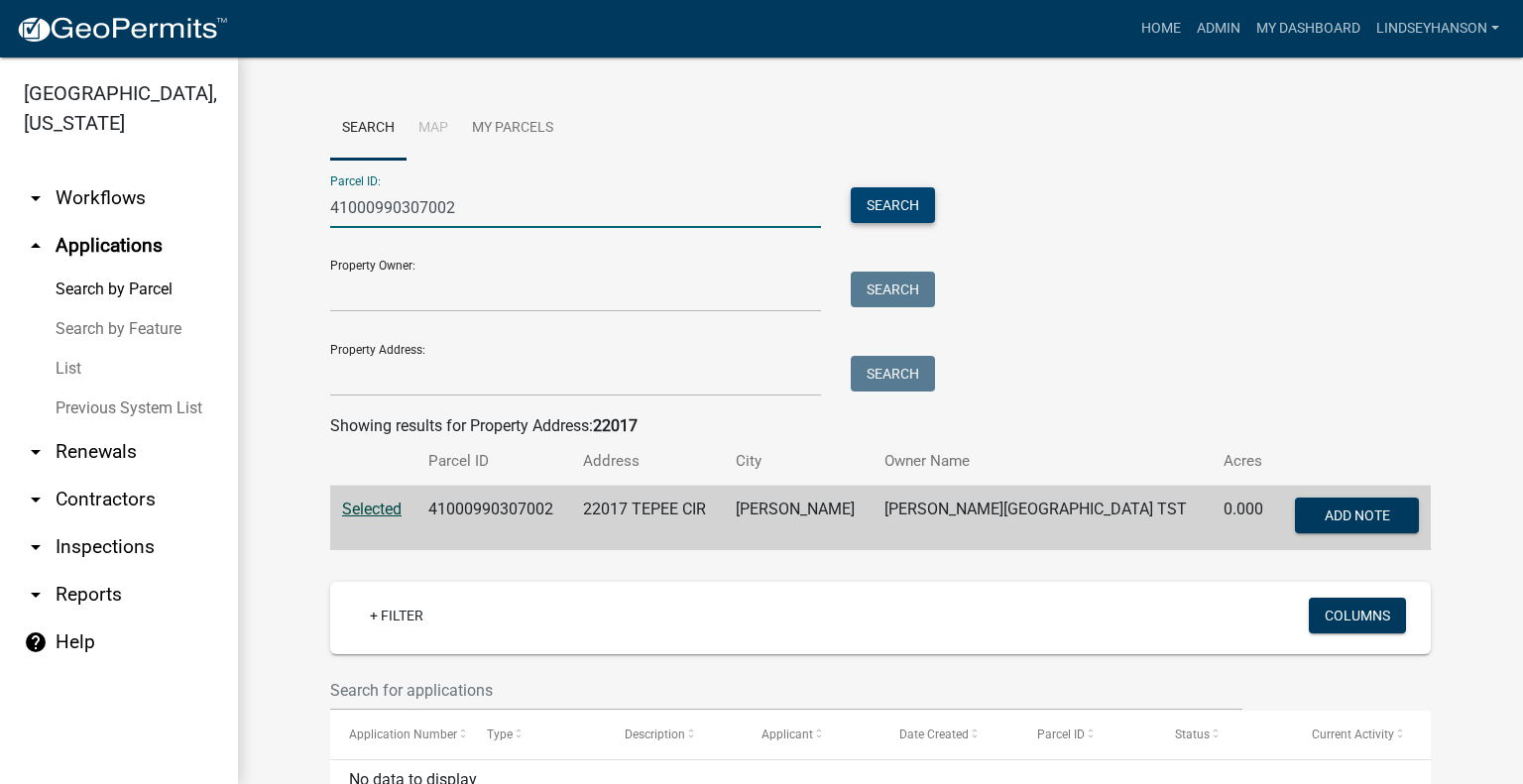
click at [875, 187] on button "Search" at bounding box center [892, 205] width 85 height 36
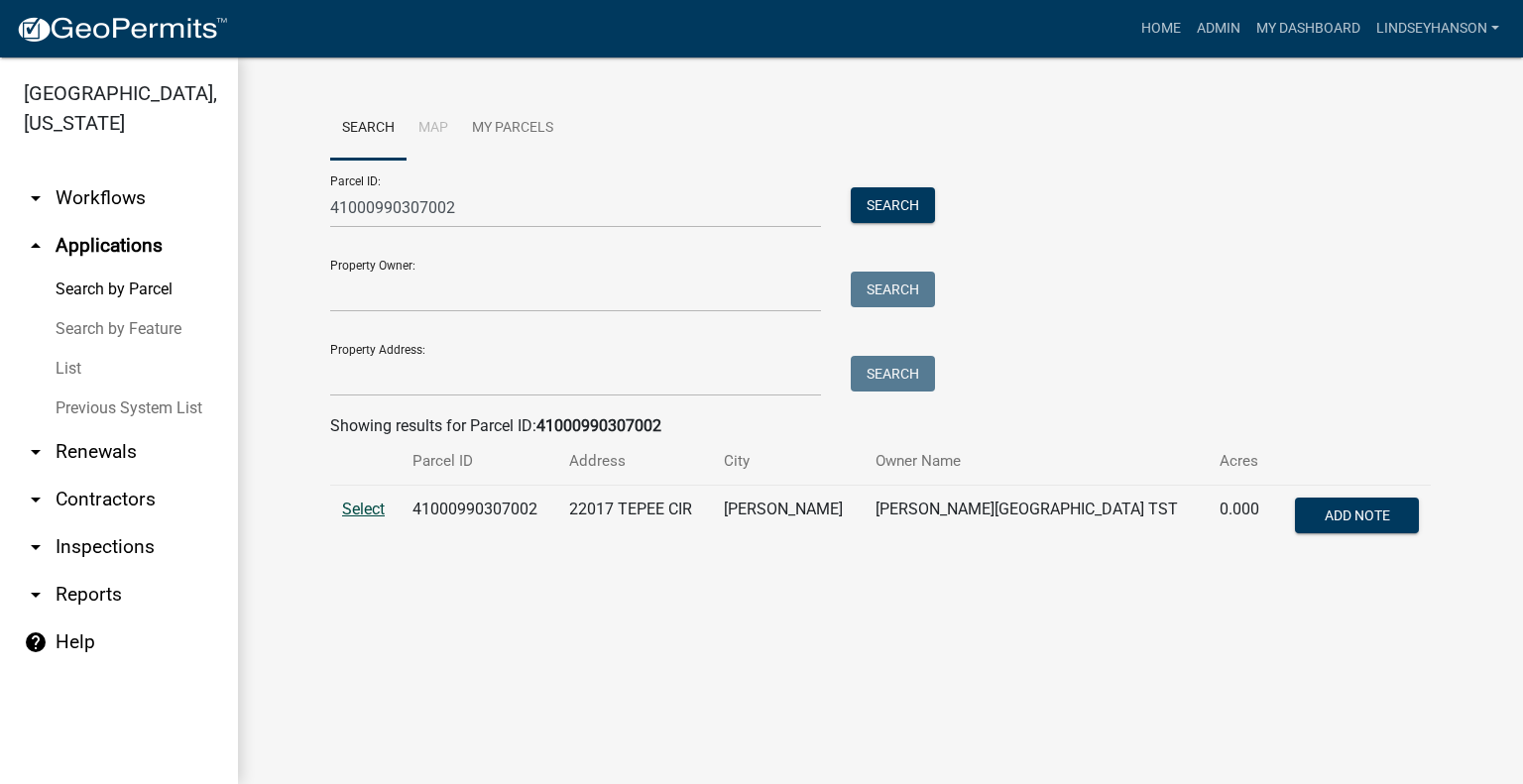
click at [377, 513] on span "Select" at bounding box center [363, 508] width 43 height 19
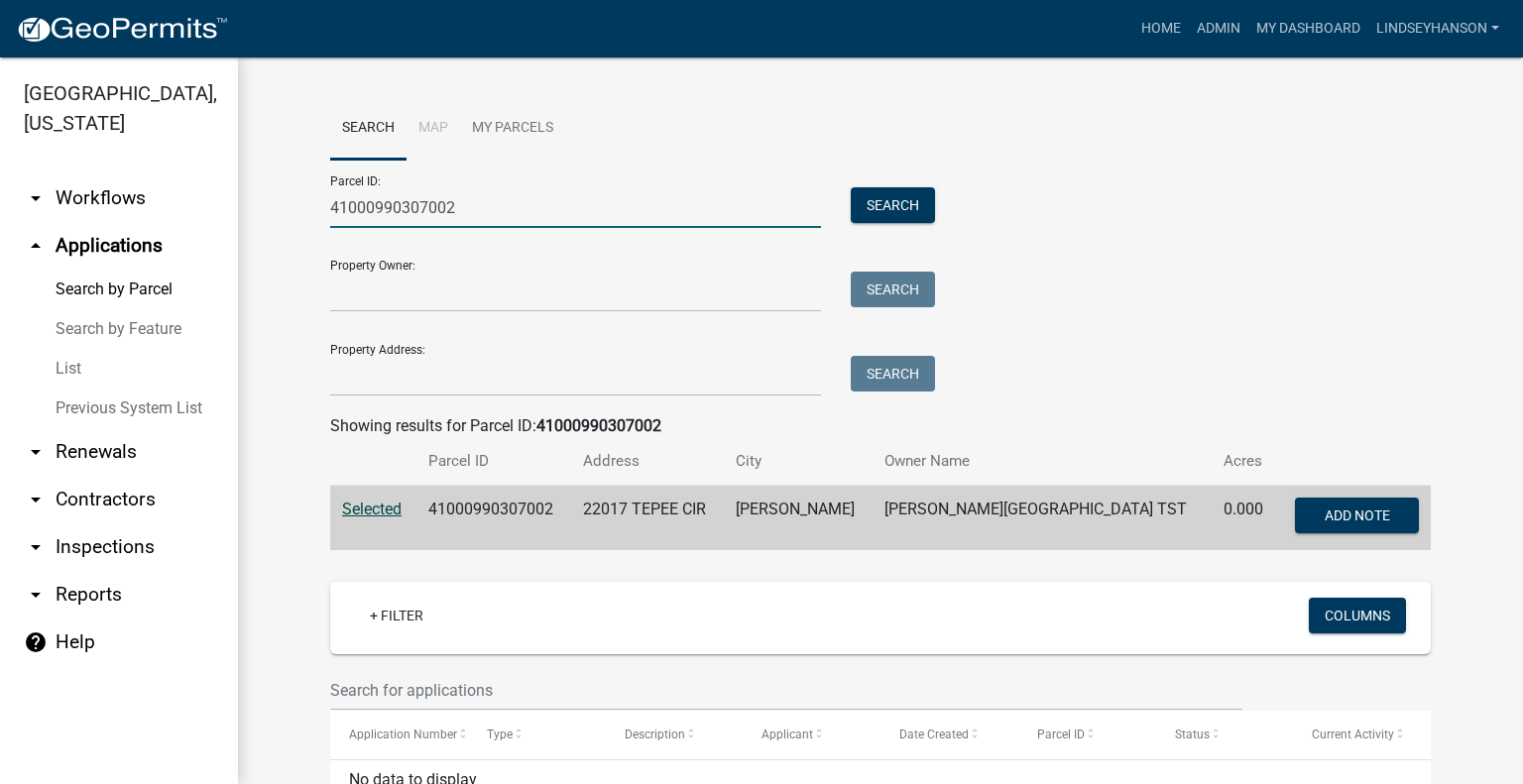
click at [492, 195] on input "41000990307002" at bounding box center [575, 207] width 491 height 41
paste input "29000990438003"
type input "29000990438003"
click at [886, 210] on button "Search" at bounding box center [892, 205] width 85 height 36
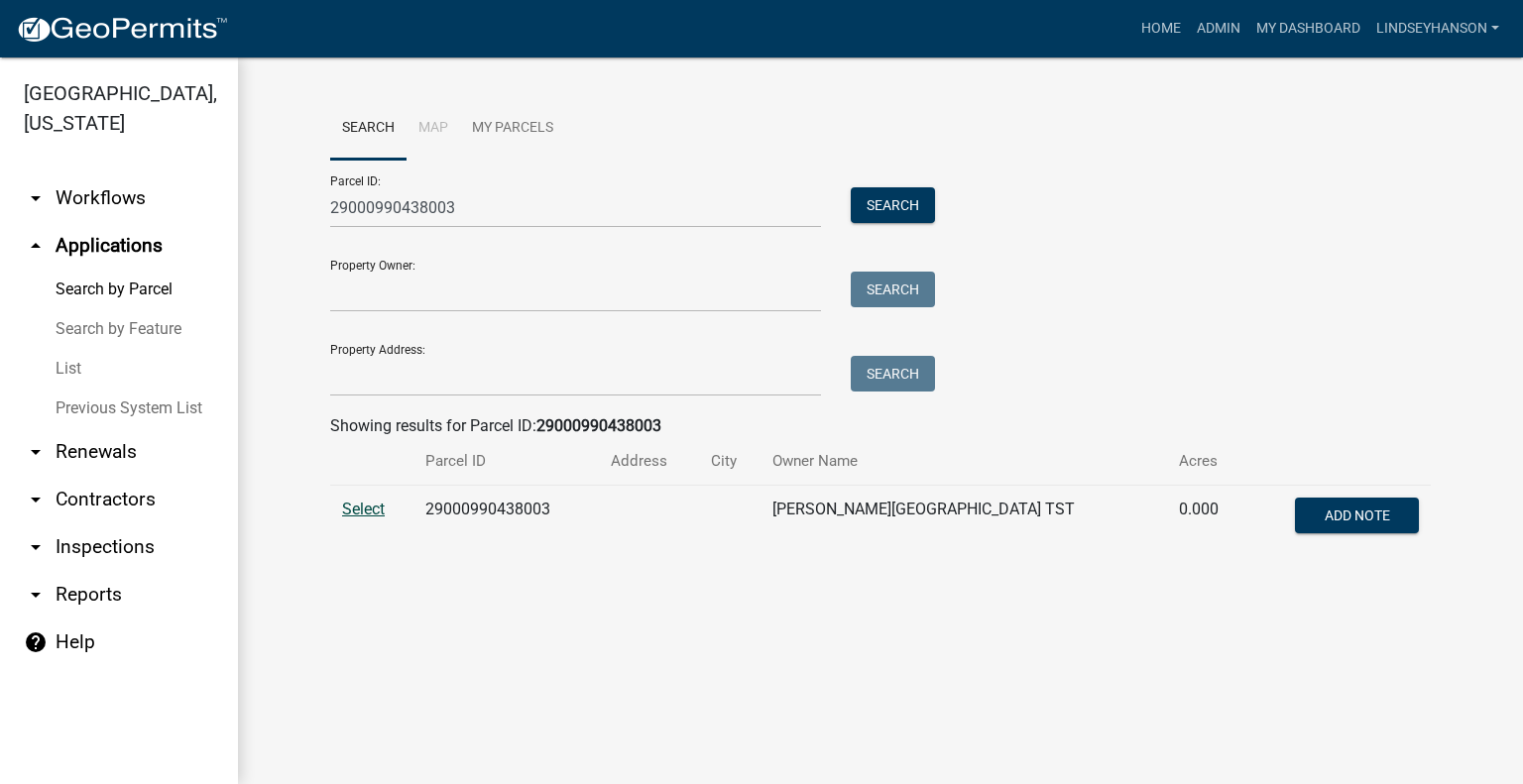
click at [368, 513] on span "Select" at bounding box center [363, 508] width 43 height 19
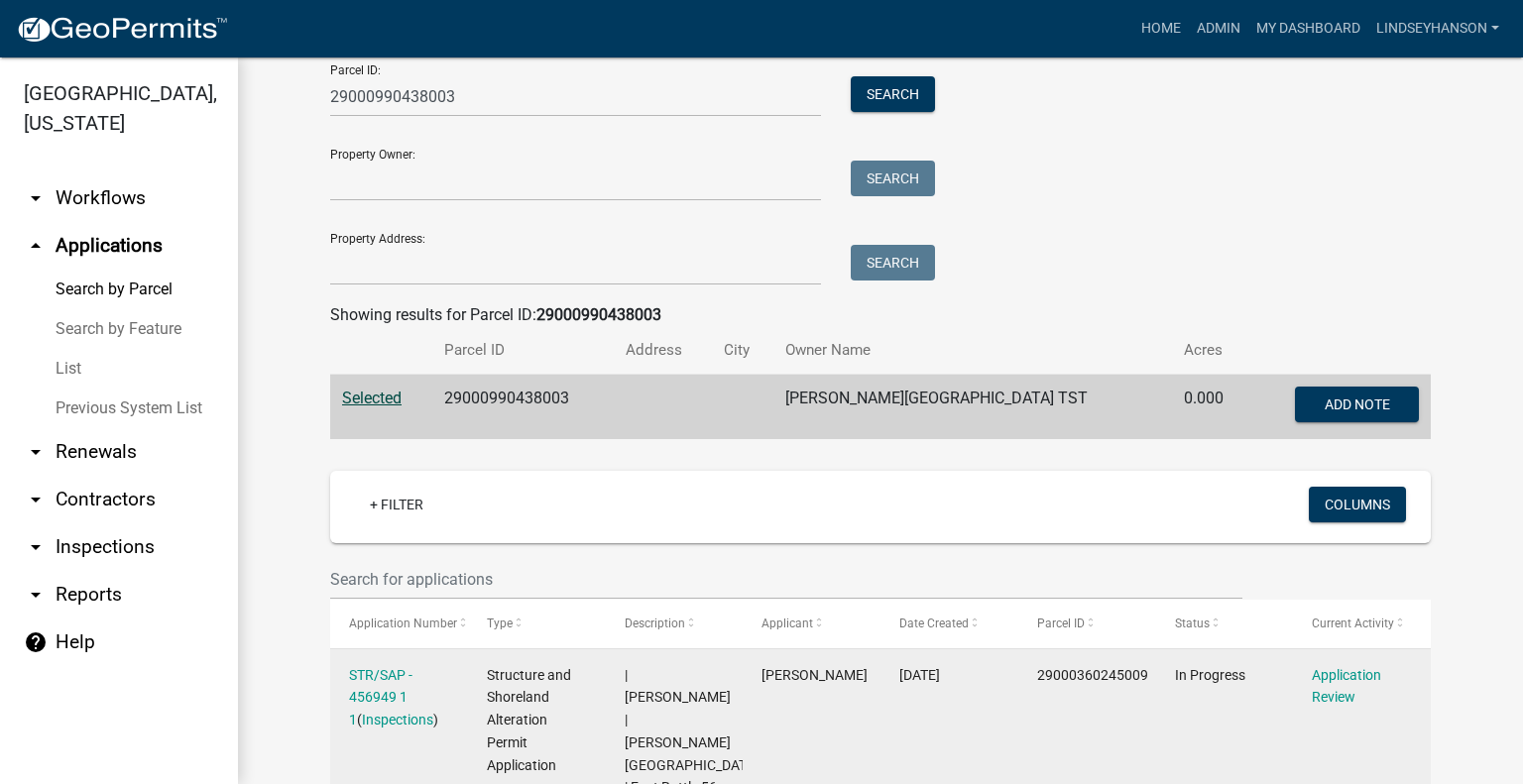
scroll to position [198, 0]
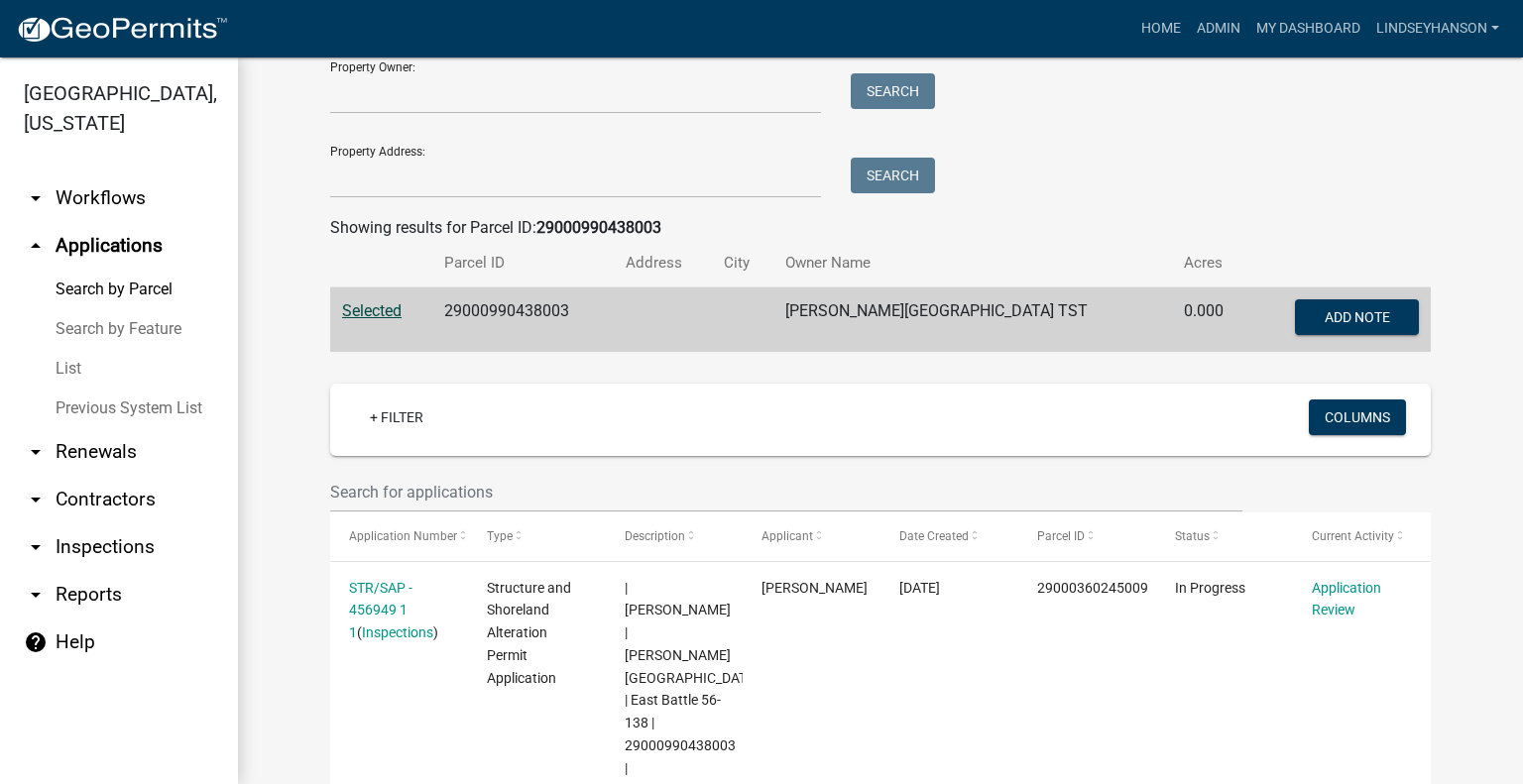
click at [147, 205] on link "arrow_drop_down Workflows" at bounding box center [118, 198] width 238 height 48
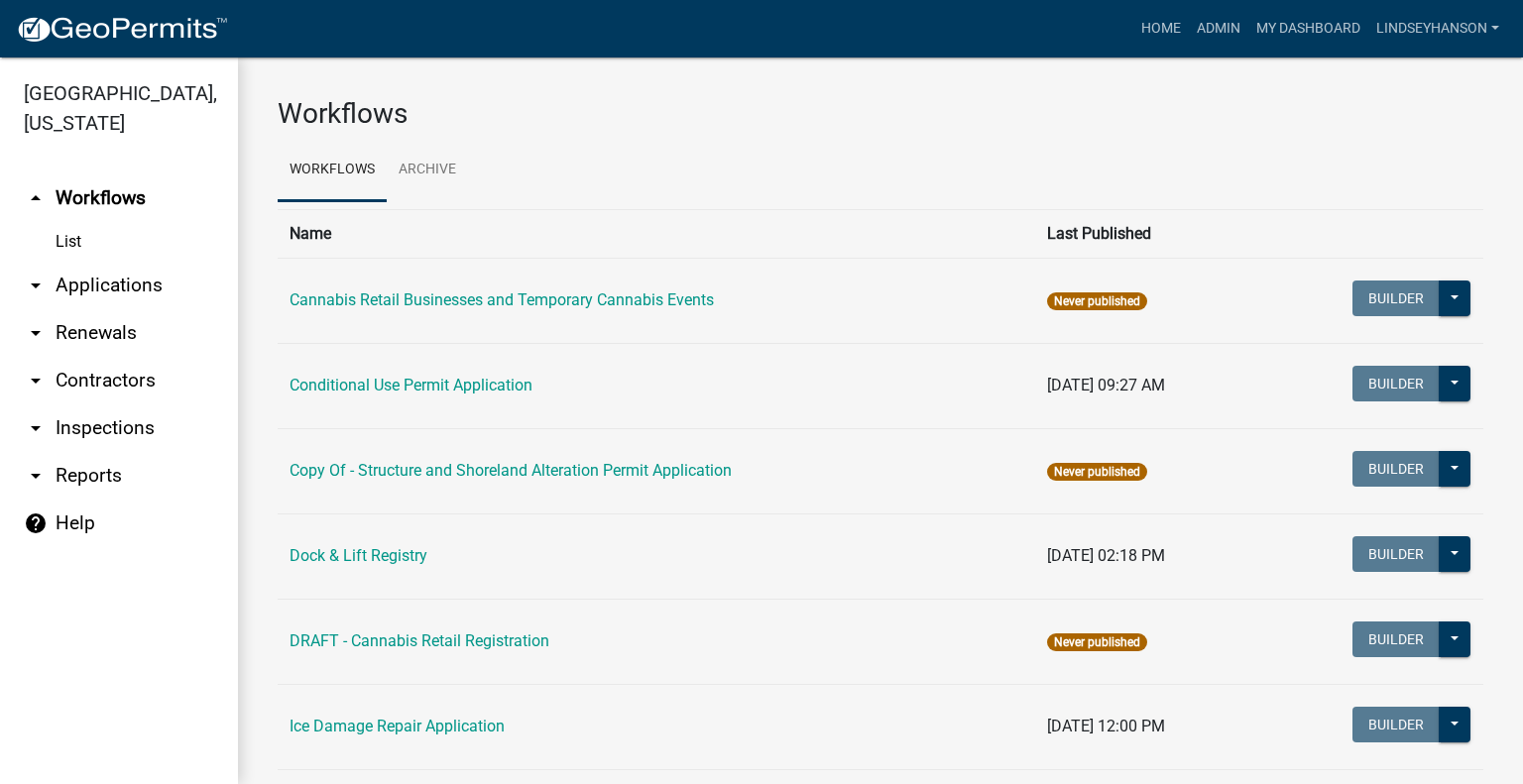
click at [119, 278] on link "arrow_drop_down Applications" at bounding box center [118, 286] width 238 height 48
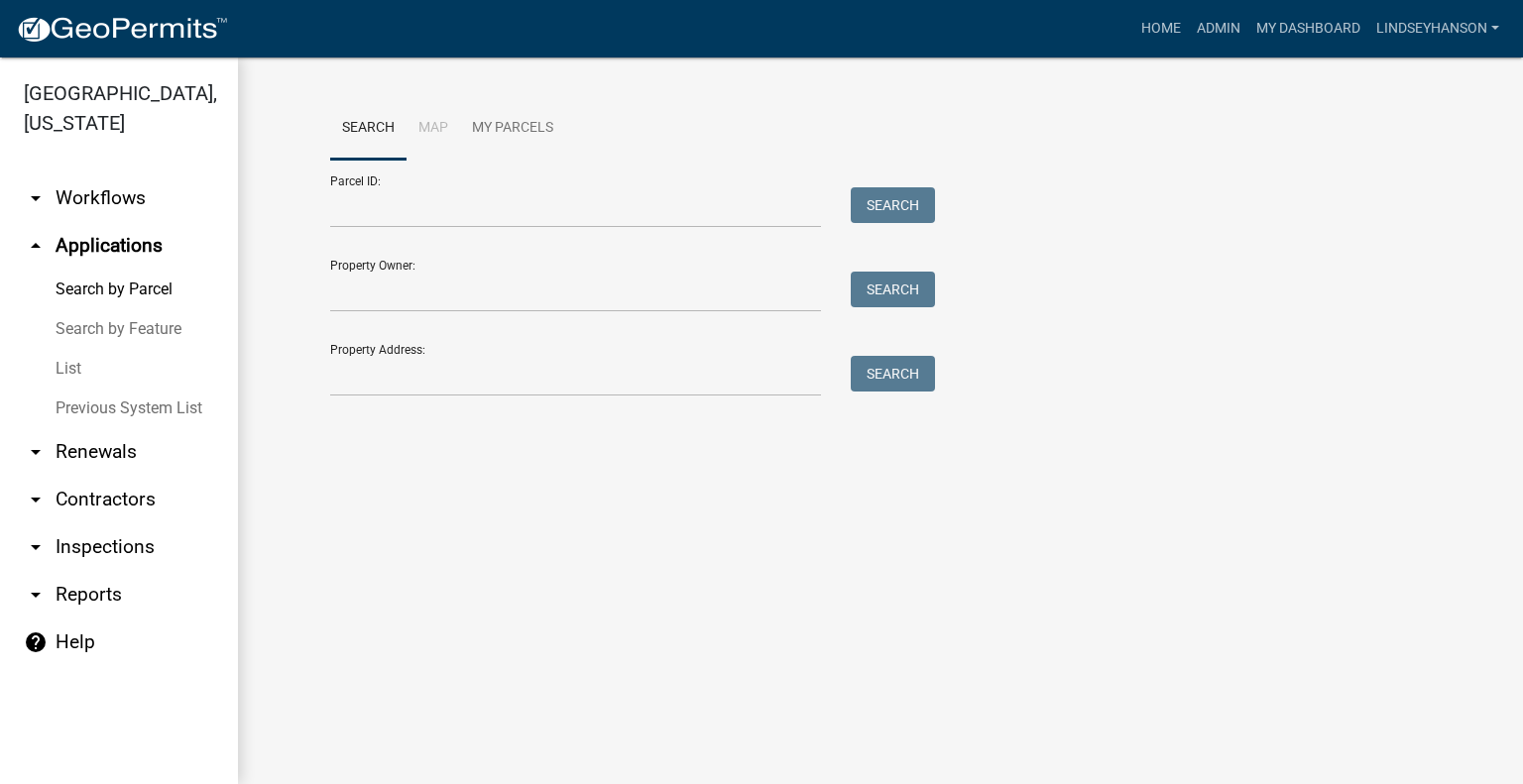
click at [132, 210] on link "arrow_drop_down Workflows" at bounding box center [118, 198] width 238 height 48
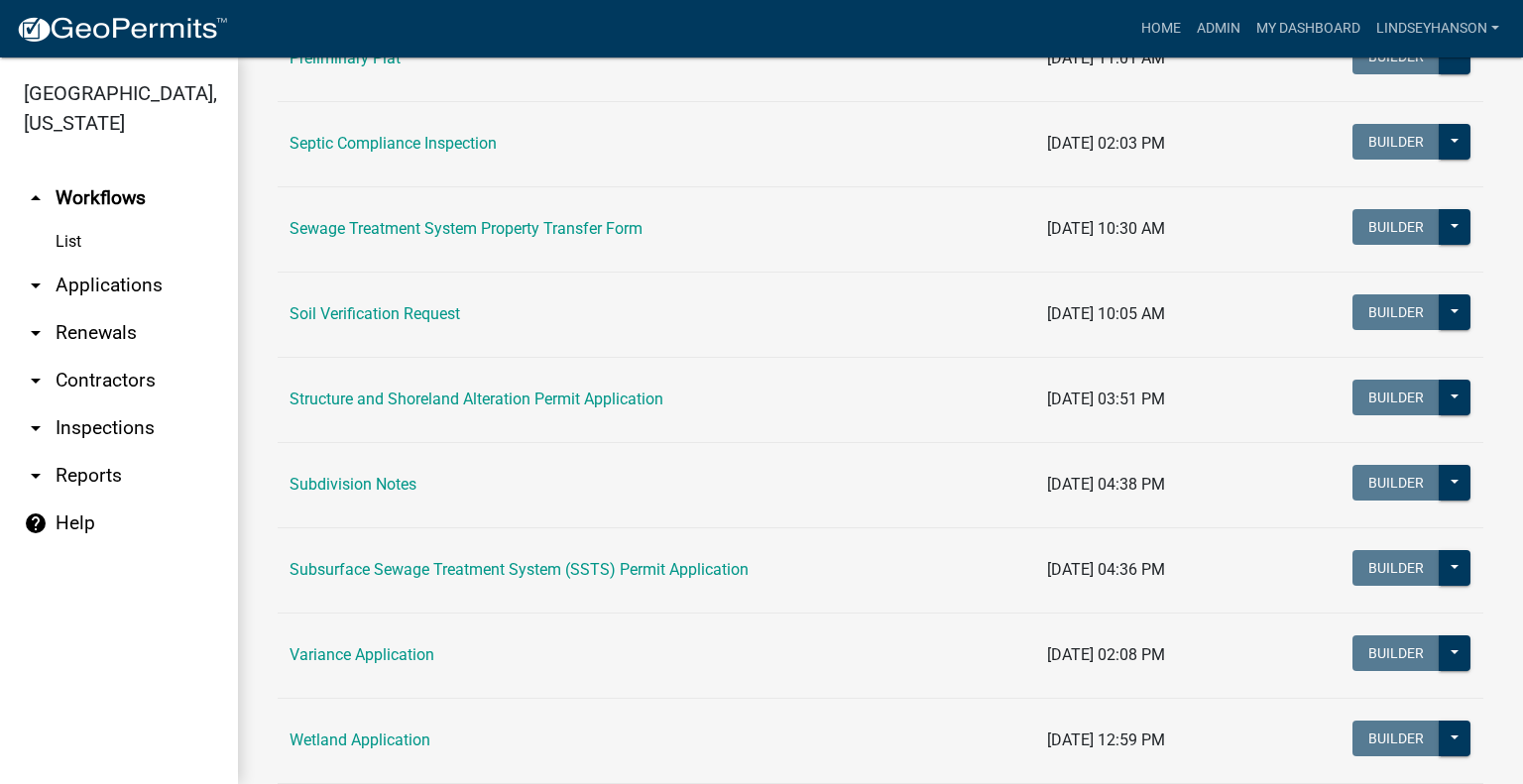
scroll to position [1103, 0]
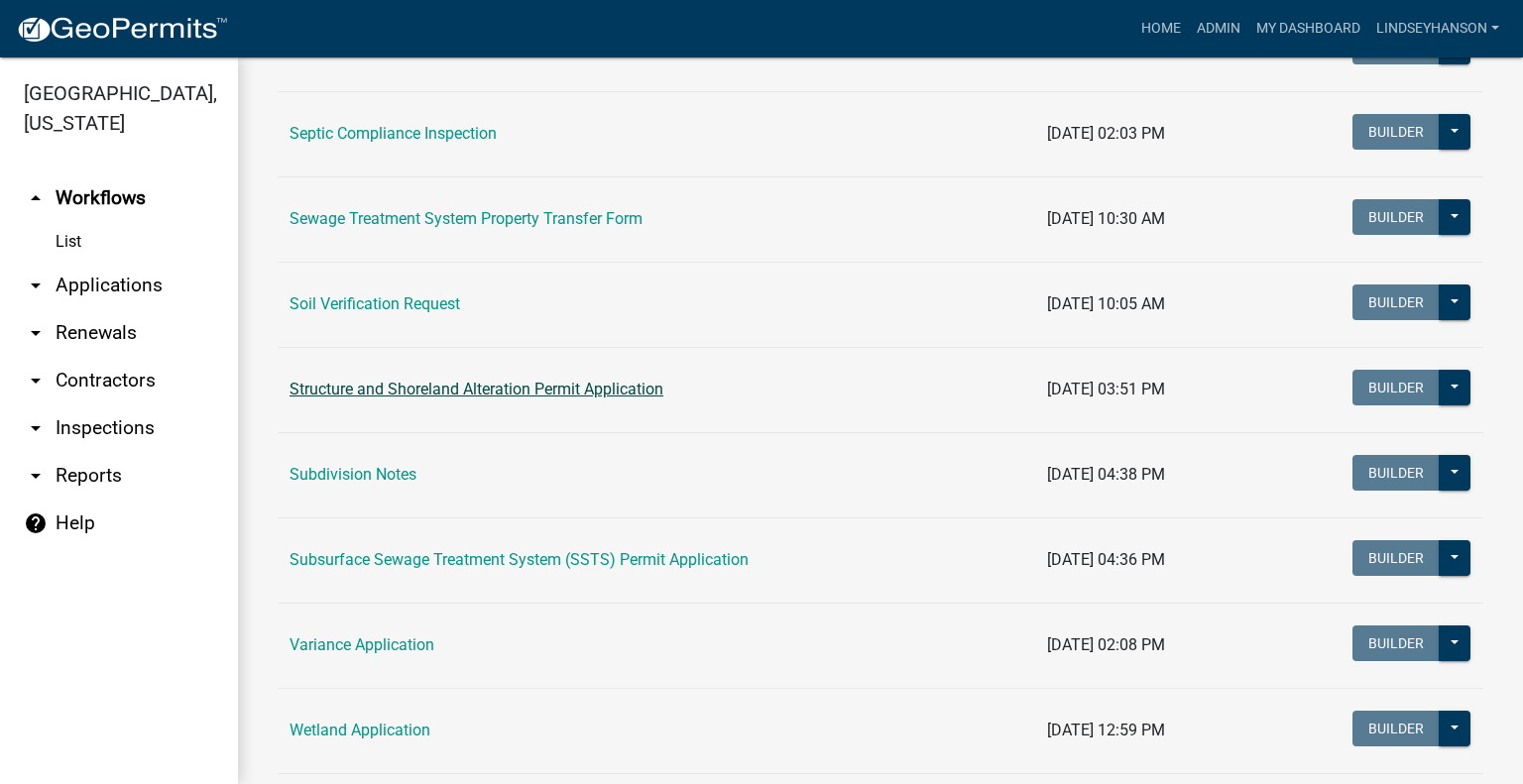
click at [512, 380] on link "Structure and Shoreland Alteration Permit Application" at bounding box center [476, 388] width 373 height 19
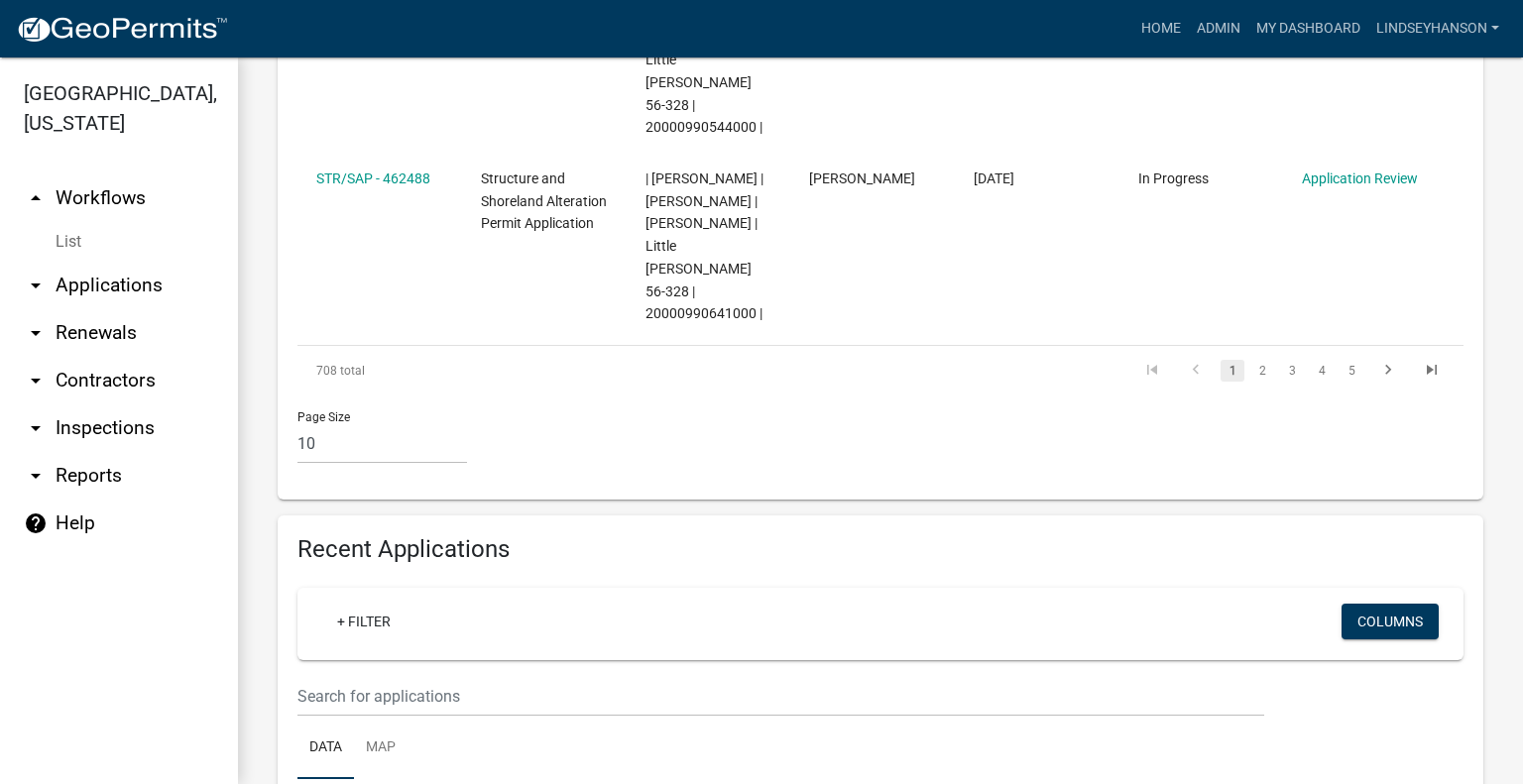
scroll to position [1909, 0]
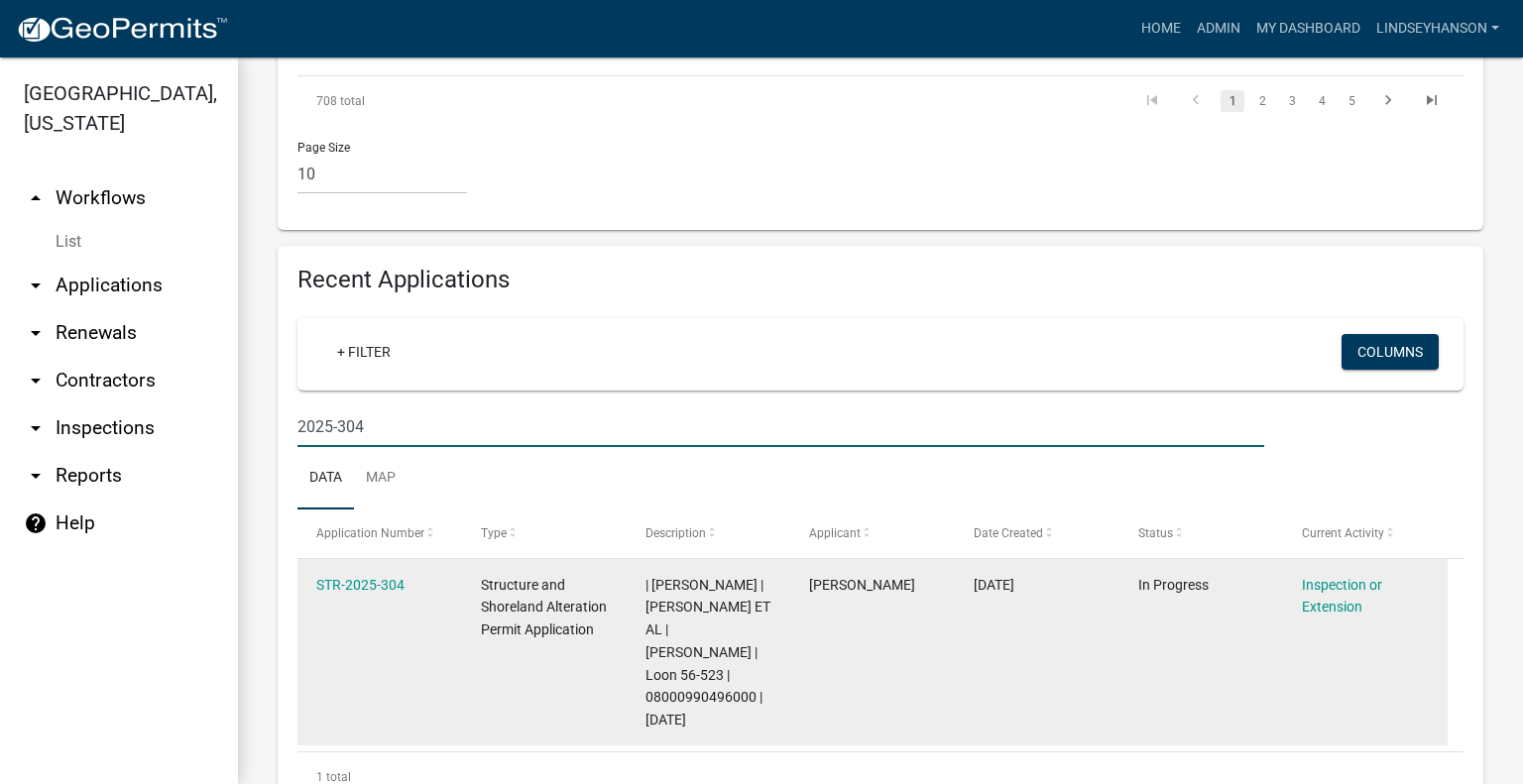
scroll to position [2184, 0]
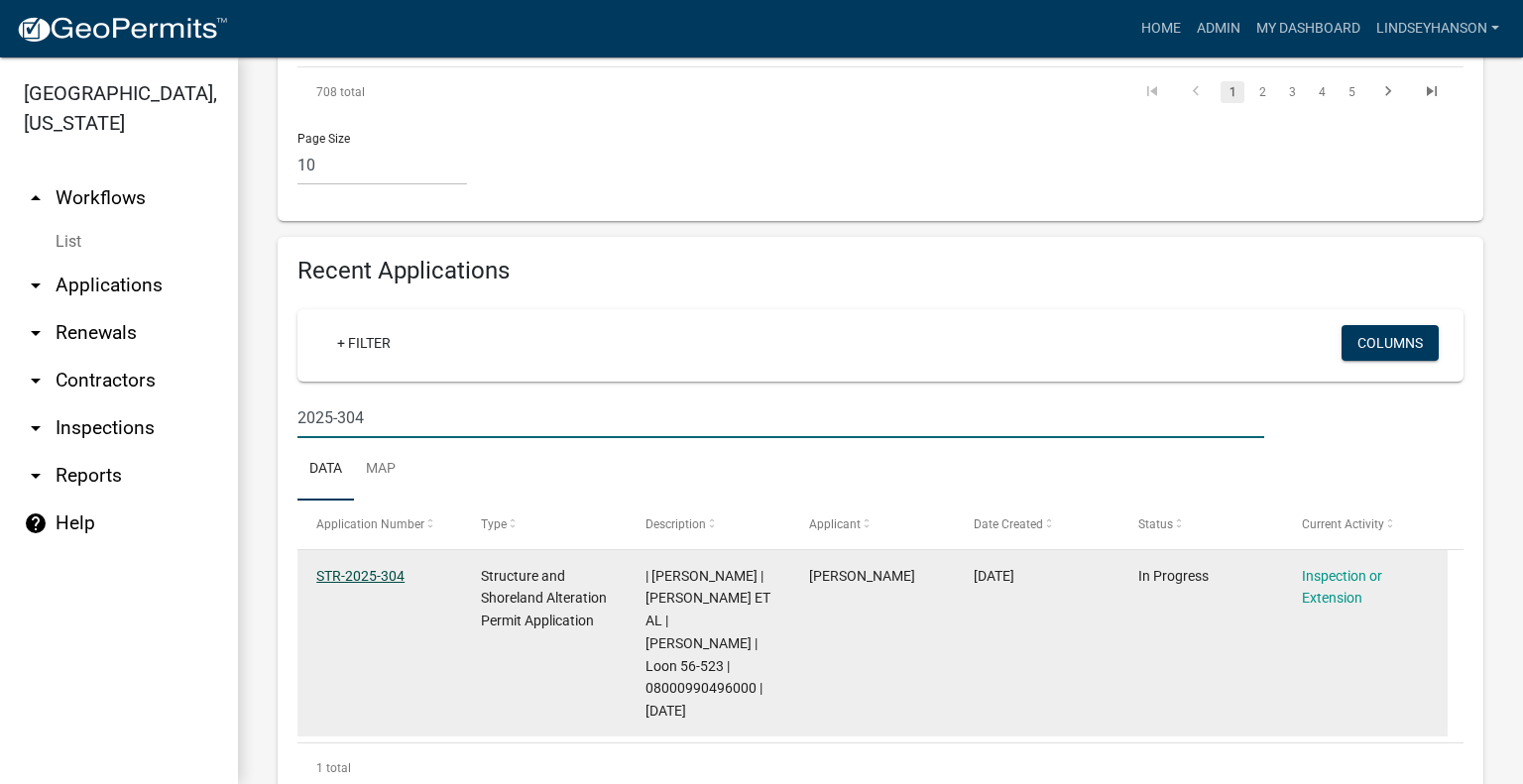
type input "2025-304"
click at [370, 568] on link "STR-2025-304" at bounding box center [360, 576] width 89 height 16
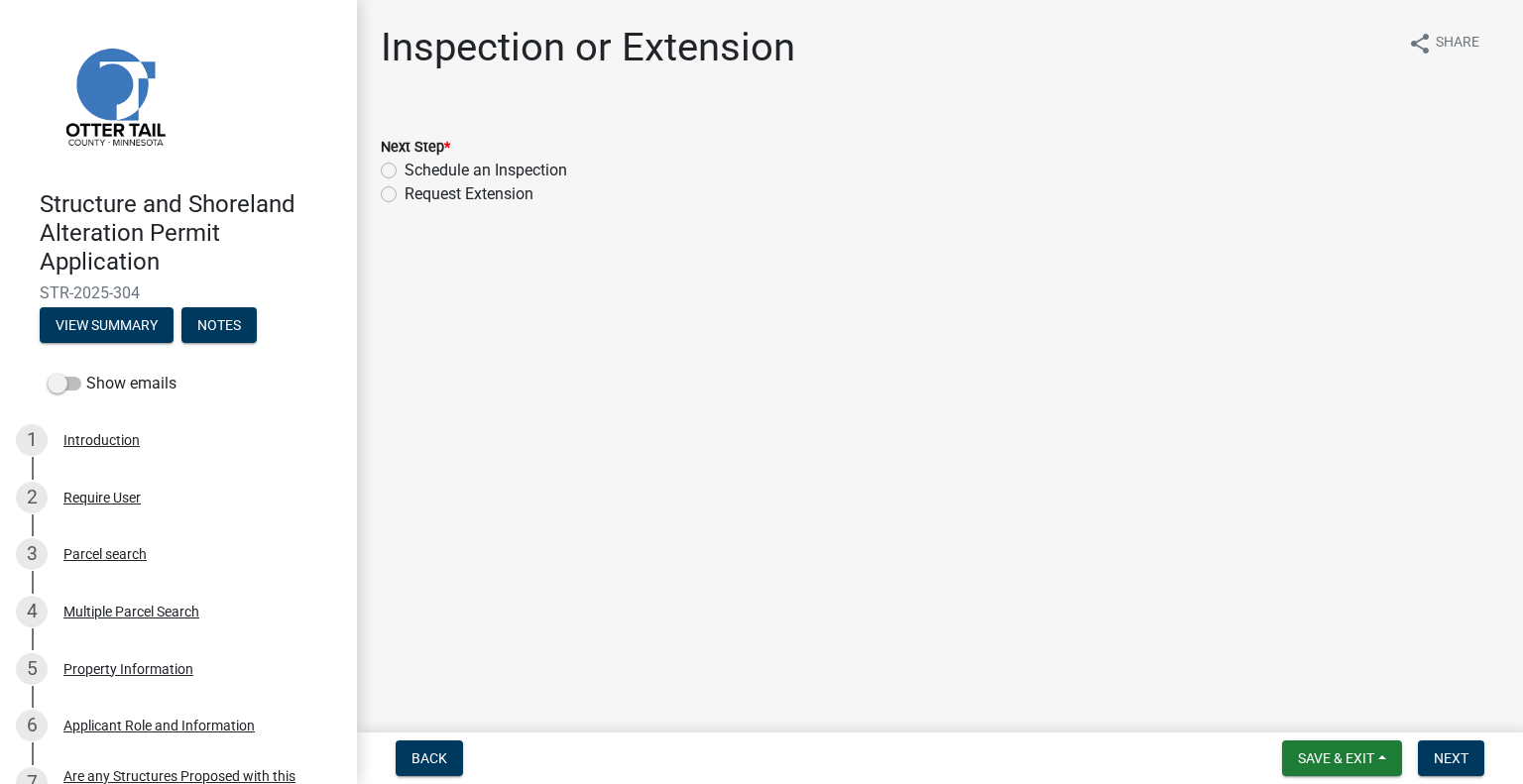
click at [539, 166] on label "Schedule an Inspection" at bounding box center [485, 170] width 162 height 24
click at [417, 166] on input "Schedule an Inspection" at bounding box center [410, 164] width 13 height 13
radio input "true"
click at [1464, 756] on span "Next" at bounding box center [1450, 758] width 35 height 16
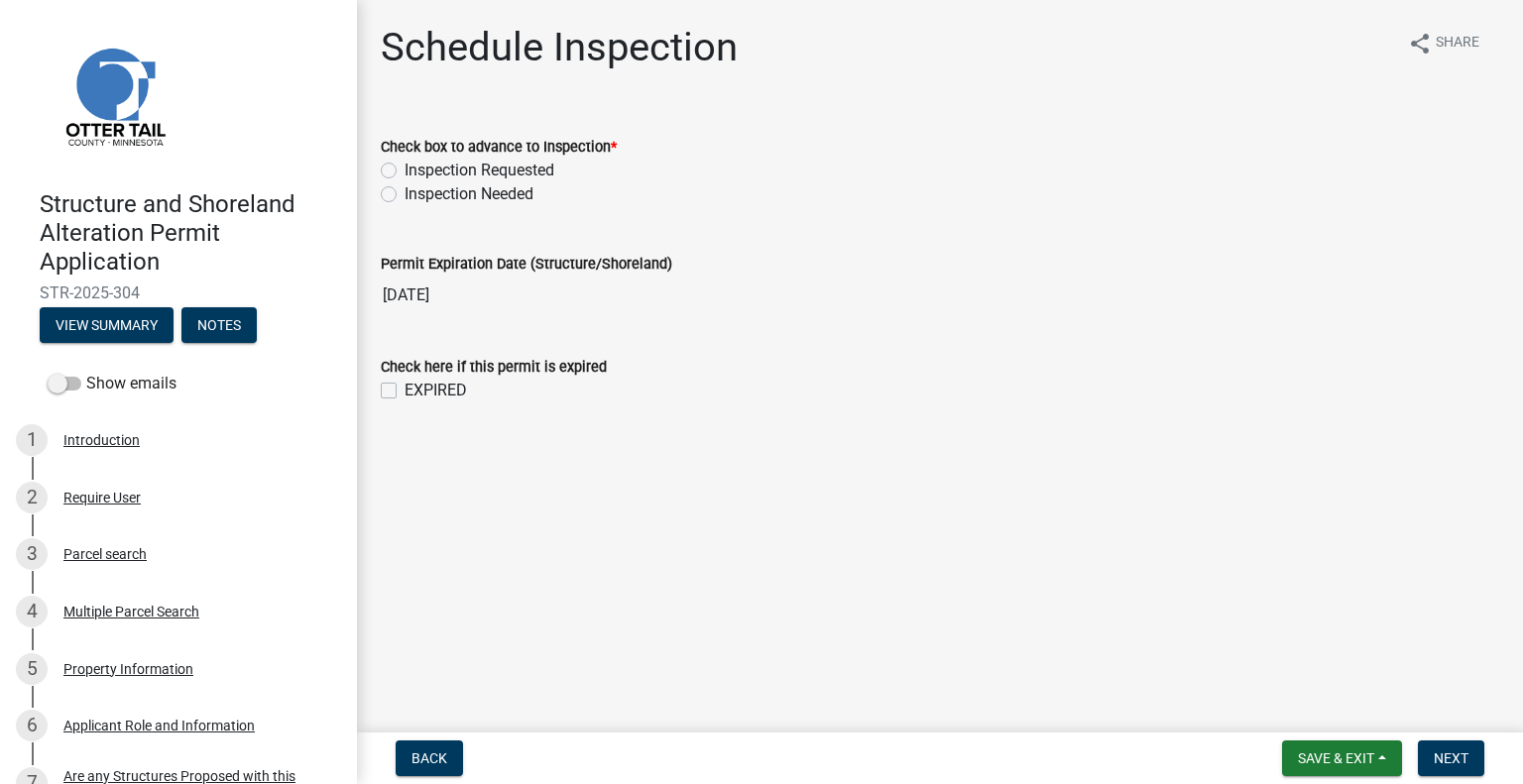
click at [535, 181] on label "Inspection Requested" at bounding box center [479, 170] width 149 height 24
click at [417, 171] on input "Inspection Requested" at bounding box center [410, 164] width 13 height 13
radio input "true"
click at [1455, 755] on span "Next" at bounding box center [1450, 758] width 35 height 16
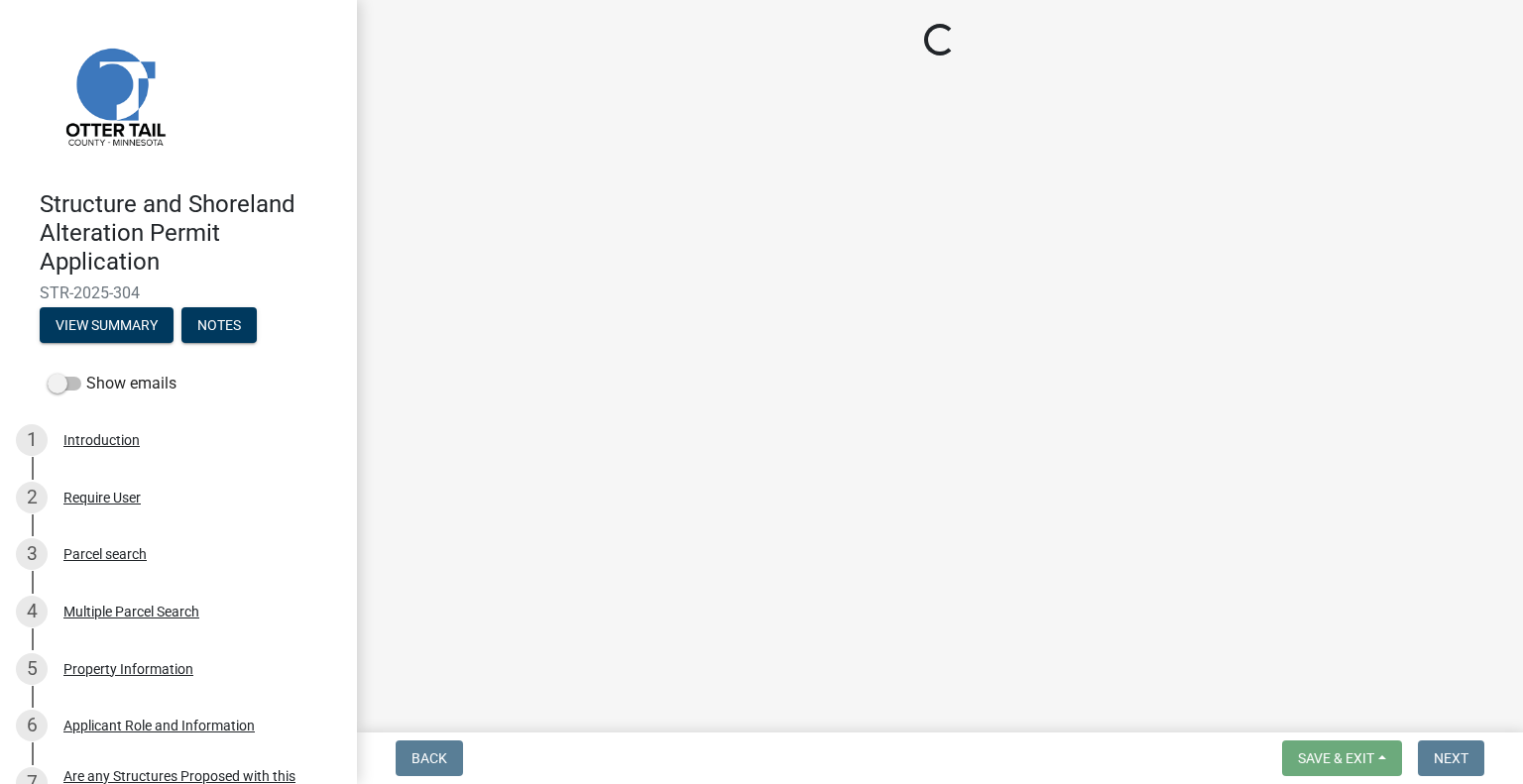
select select "710d5f49-2663-4e73-9718-d0c4e189f5ed"
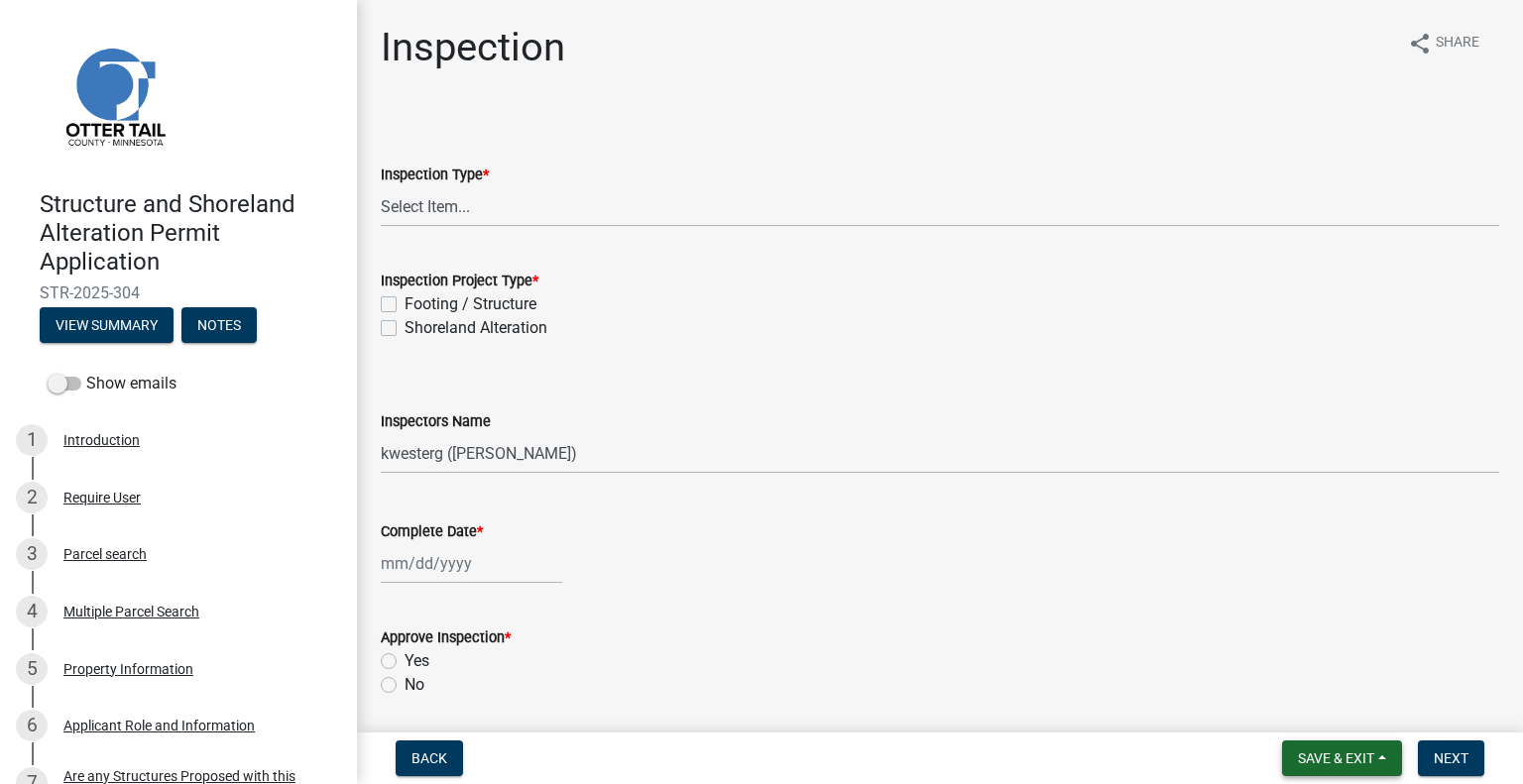
click at [1392, 752] on button "Save & Exit" at bounding box center [1342, 758] width 119 height 36
click at [1349, 713] on button "Save & Exit" at bounding box center [1322, 706] width 158 height 48
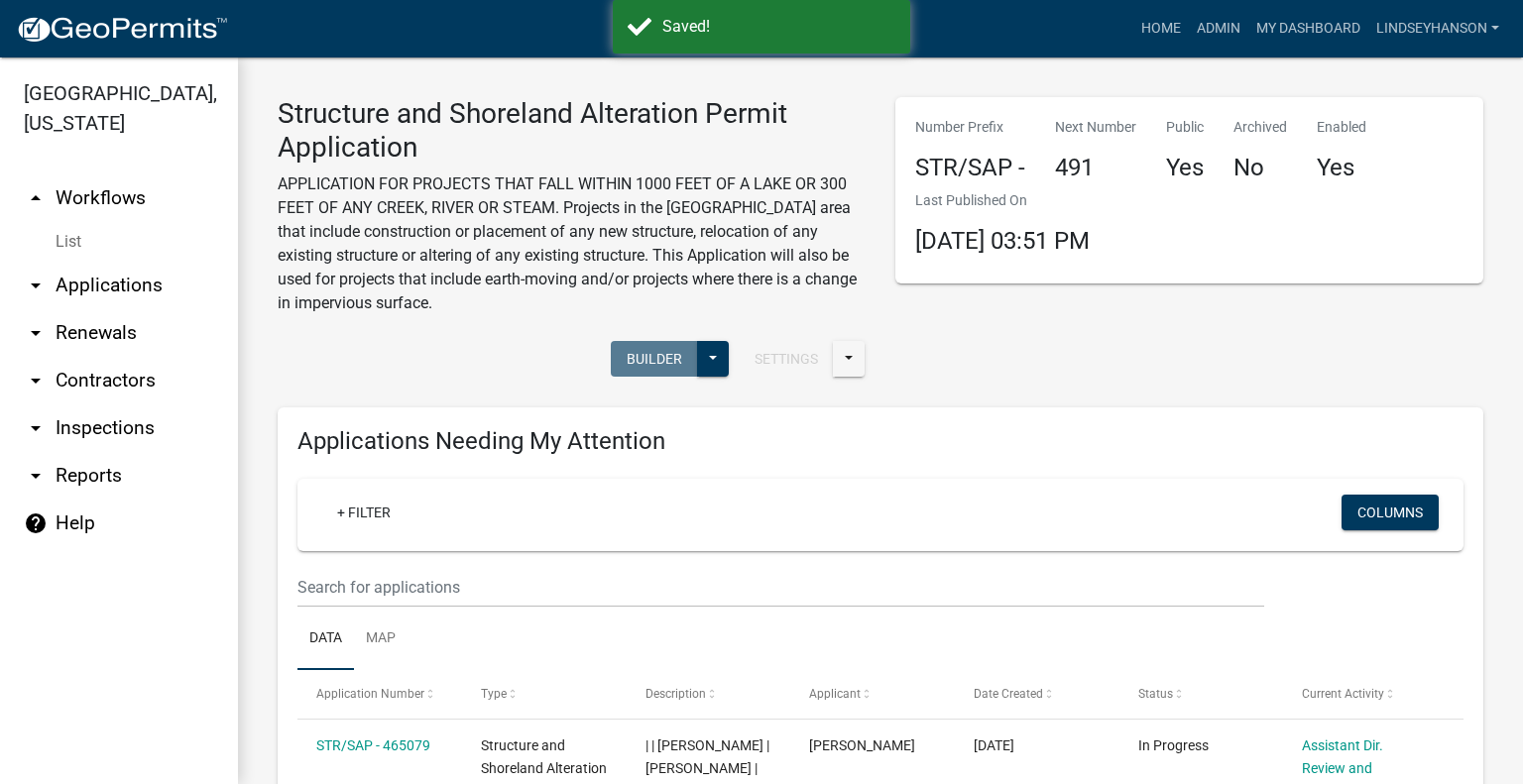
click at [119, 283] on link "arrow_drop_down Applications" at bounding box center [118, 286] width 238 height 48
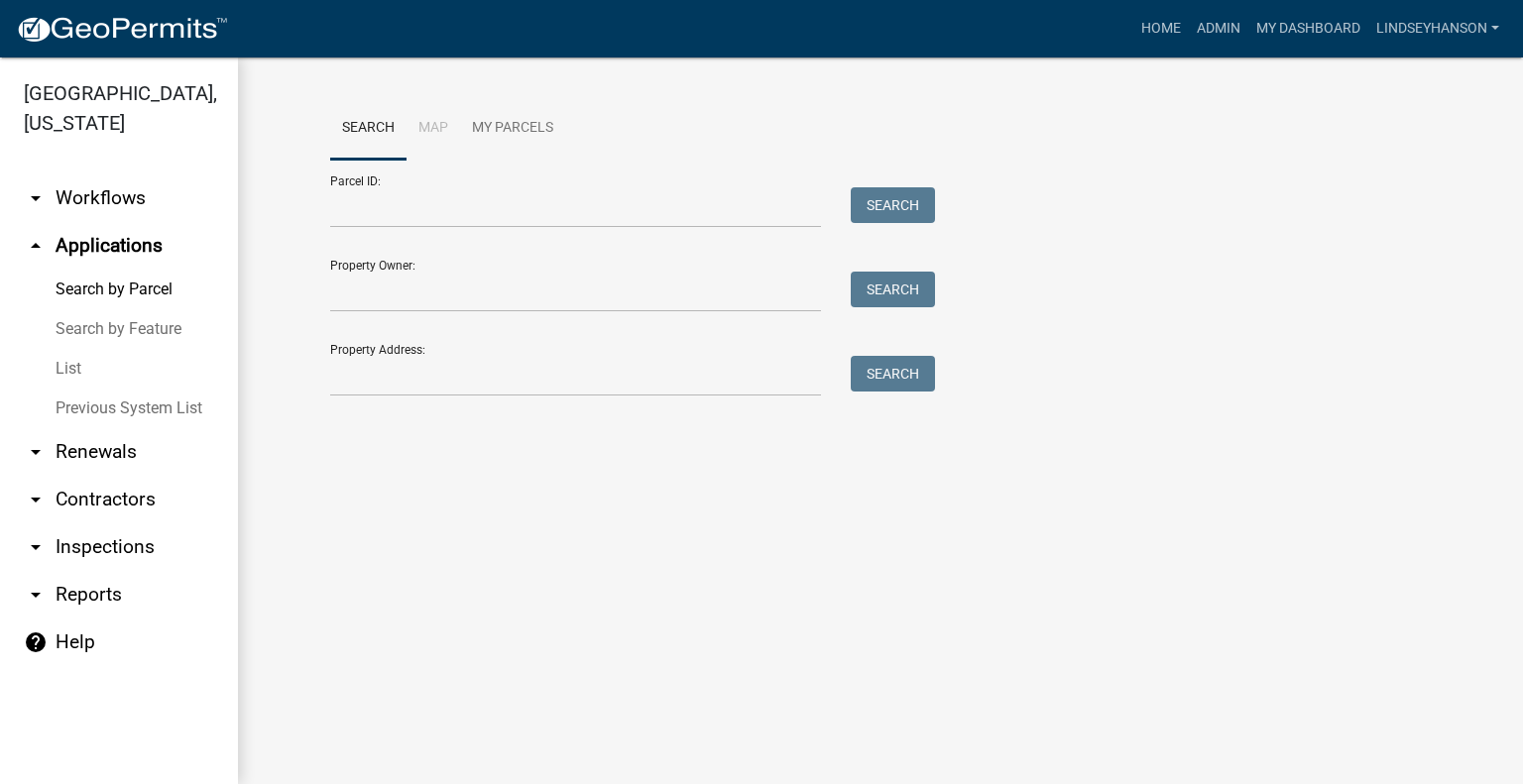
click at [34, 166] on ul "arrow_drop_down Workflows List arrow_drop_up Applications Search by Parcel Sear…" at bounding box center [118, 471] width 238 height 625
click at [72, 195] on link "arrow_drop_down Workflows" at bounding box center [118, 198] width 238 height 48
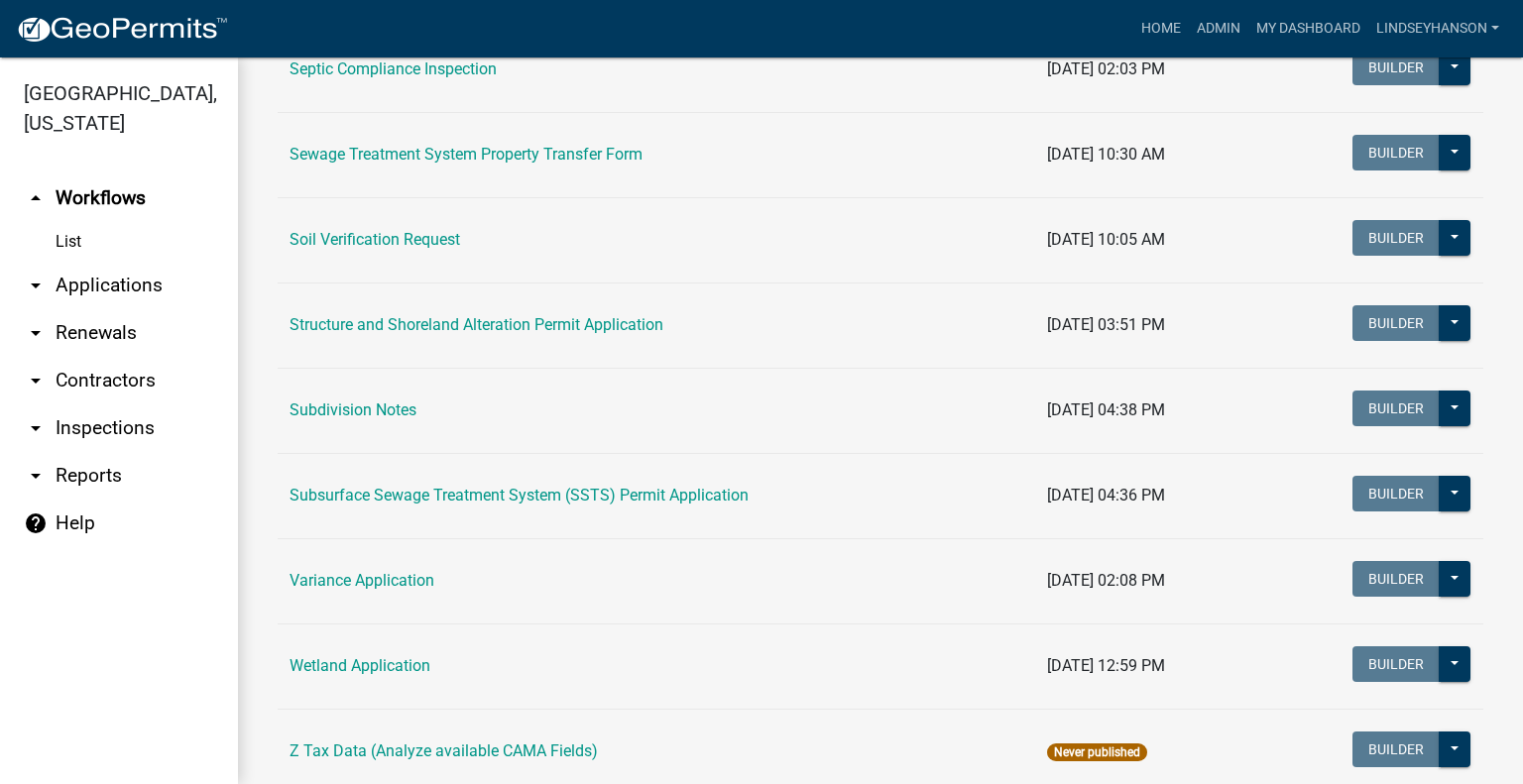
scroll to position [1311, 0]
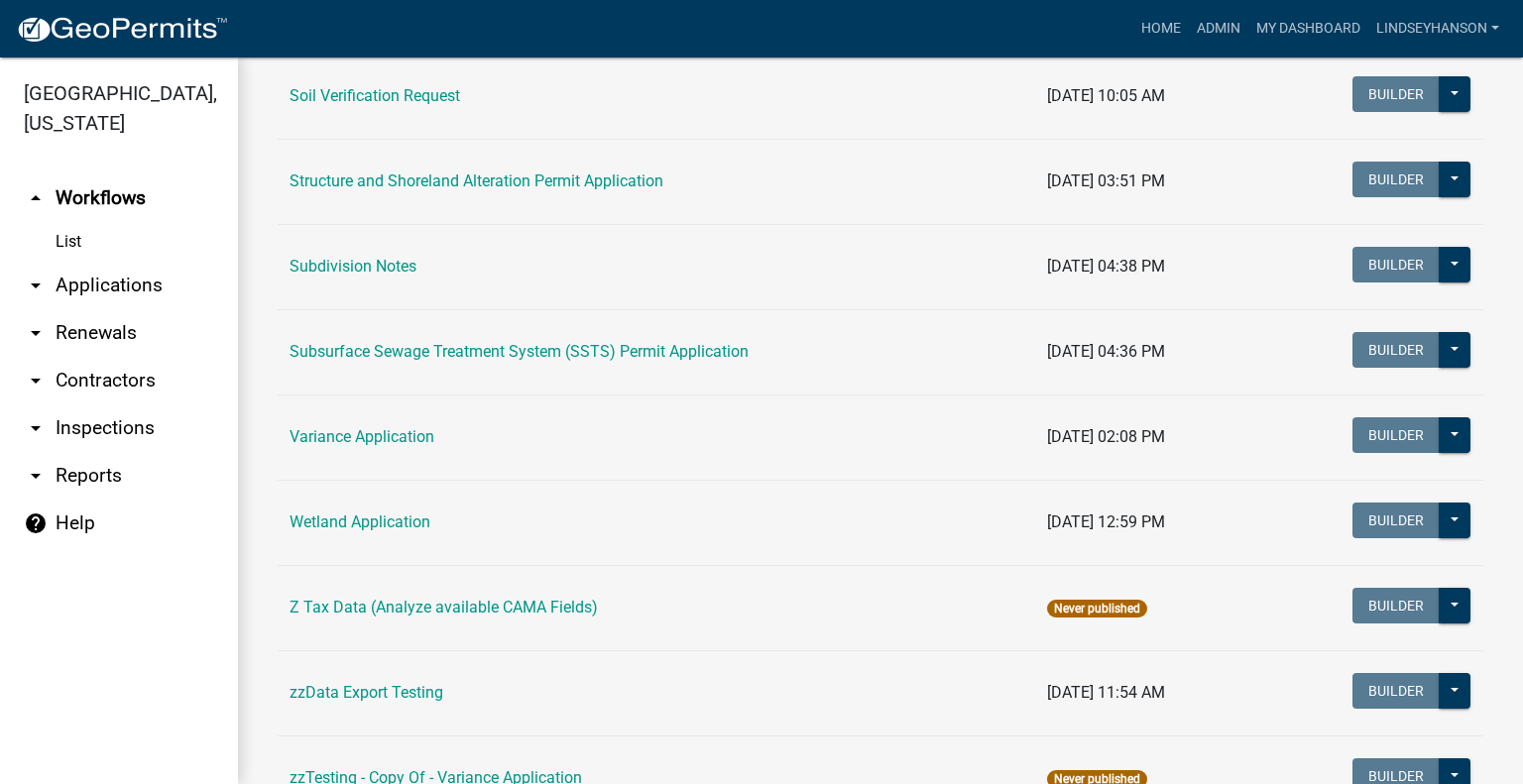
click at [598, 336] on td "Subsurface Sewage Treatment System (SSTS) Permit Application" at bounding box center [656, 352] width 758 height 86
click at [598, 345] on link "Subsurface Sewage Treatment System (SSTS) Permit Application" at bounding box center [519, 351] width 459 height 19
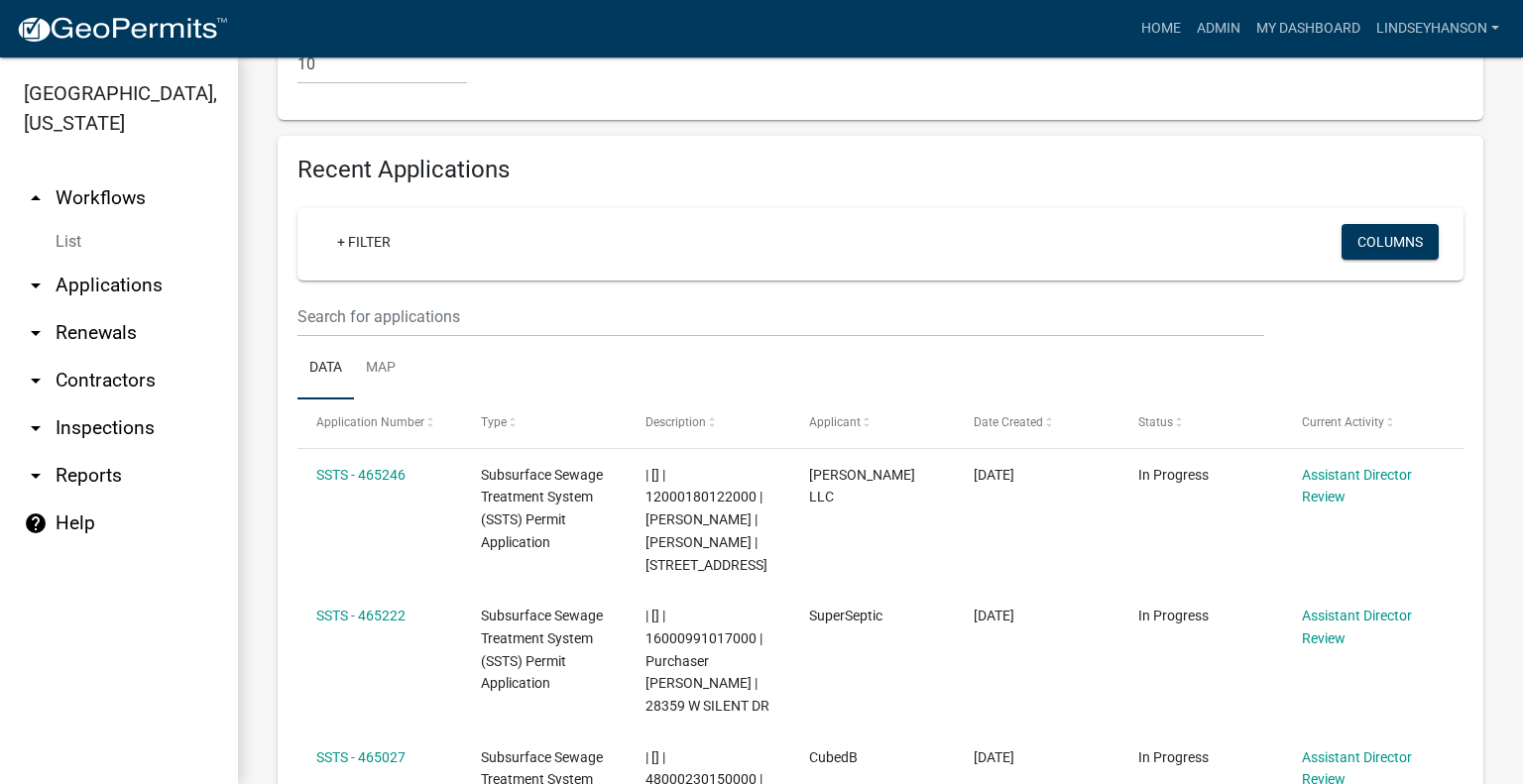
scroll to position [2136, 0]
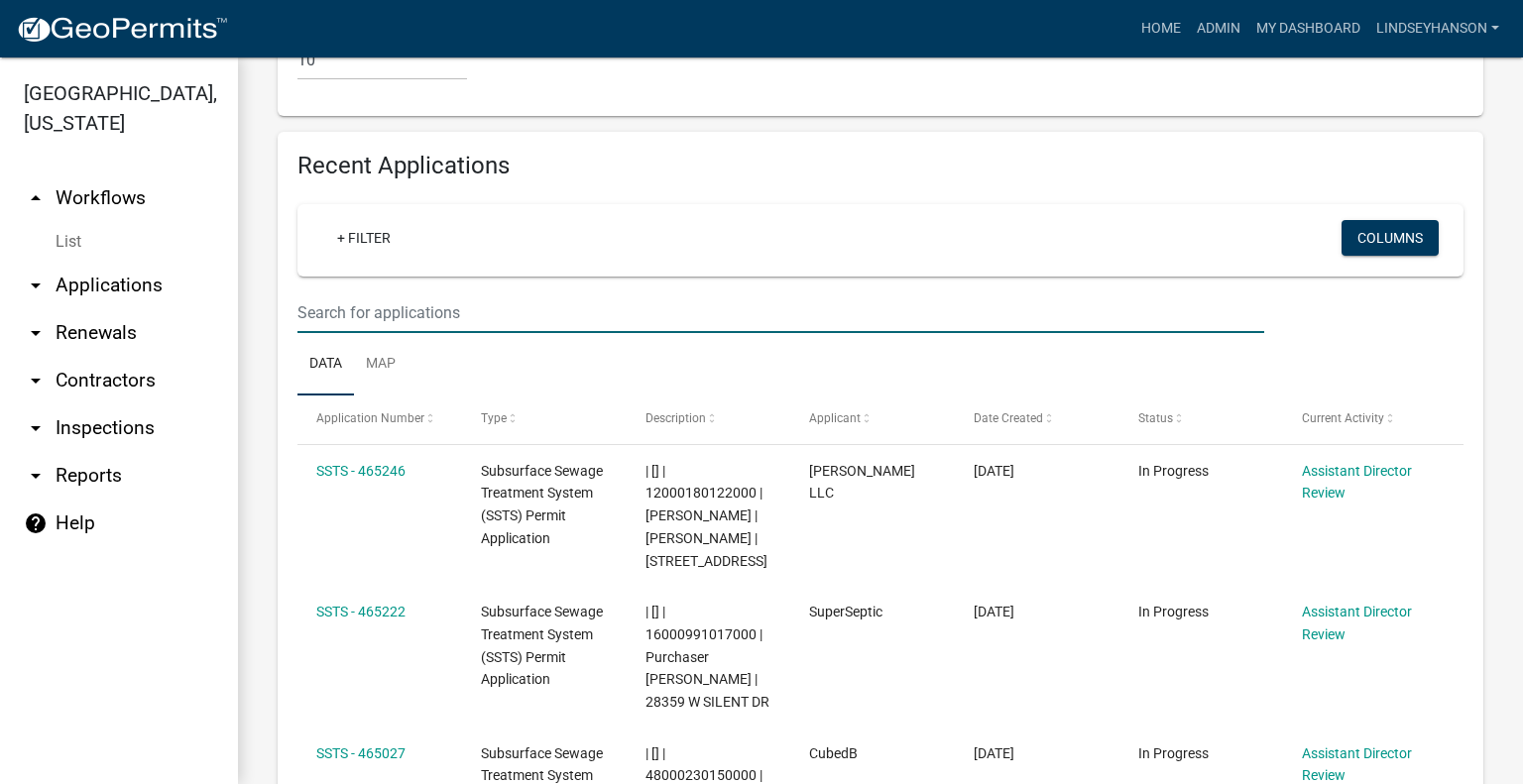
click at [806, 333] on input "text" at bounding box center [780, 312] width 967 height 41
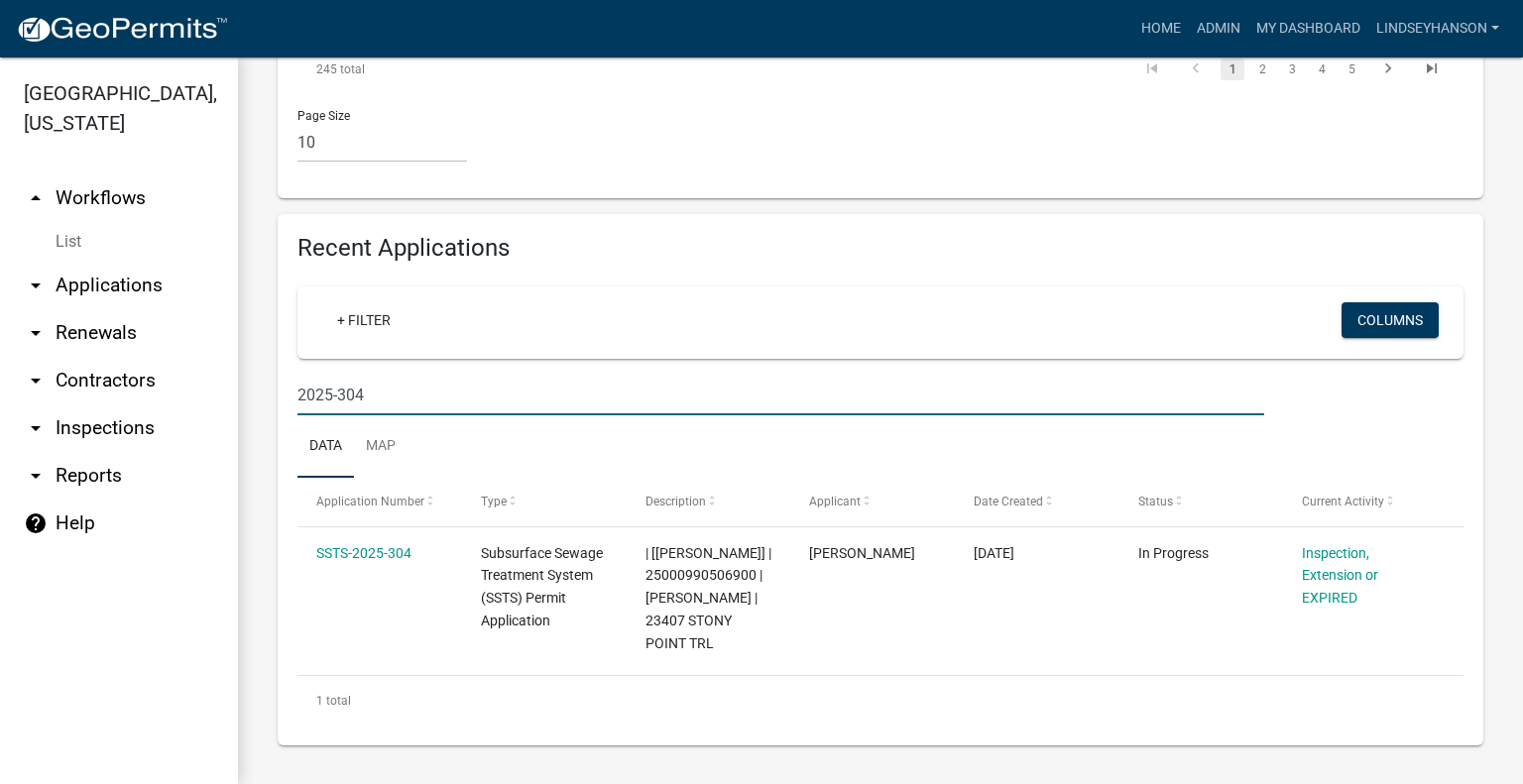
scroll to position [2099, 0]
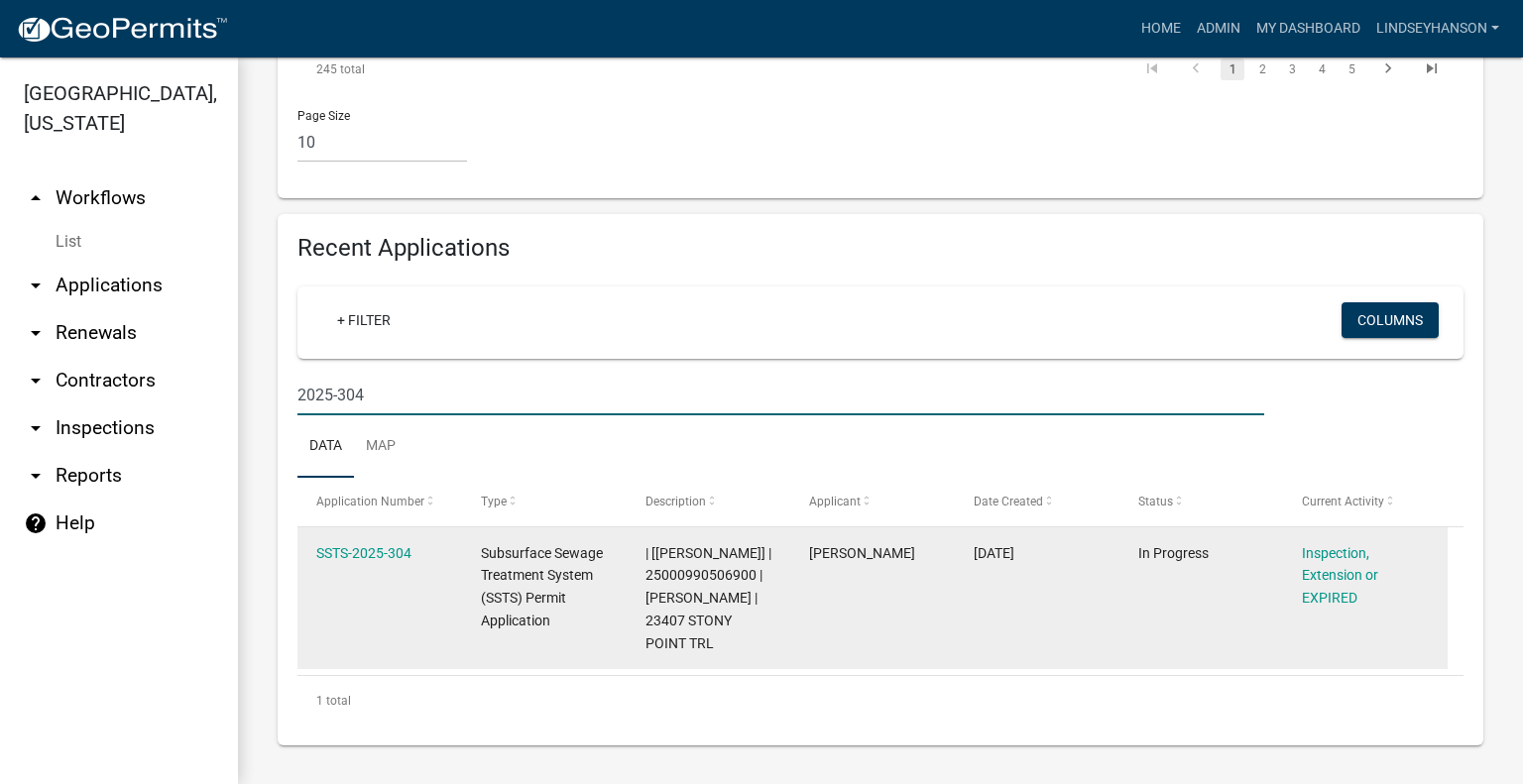
type input "2025-304"
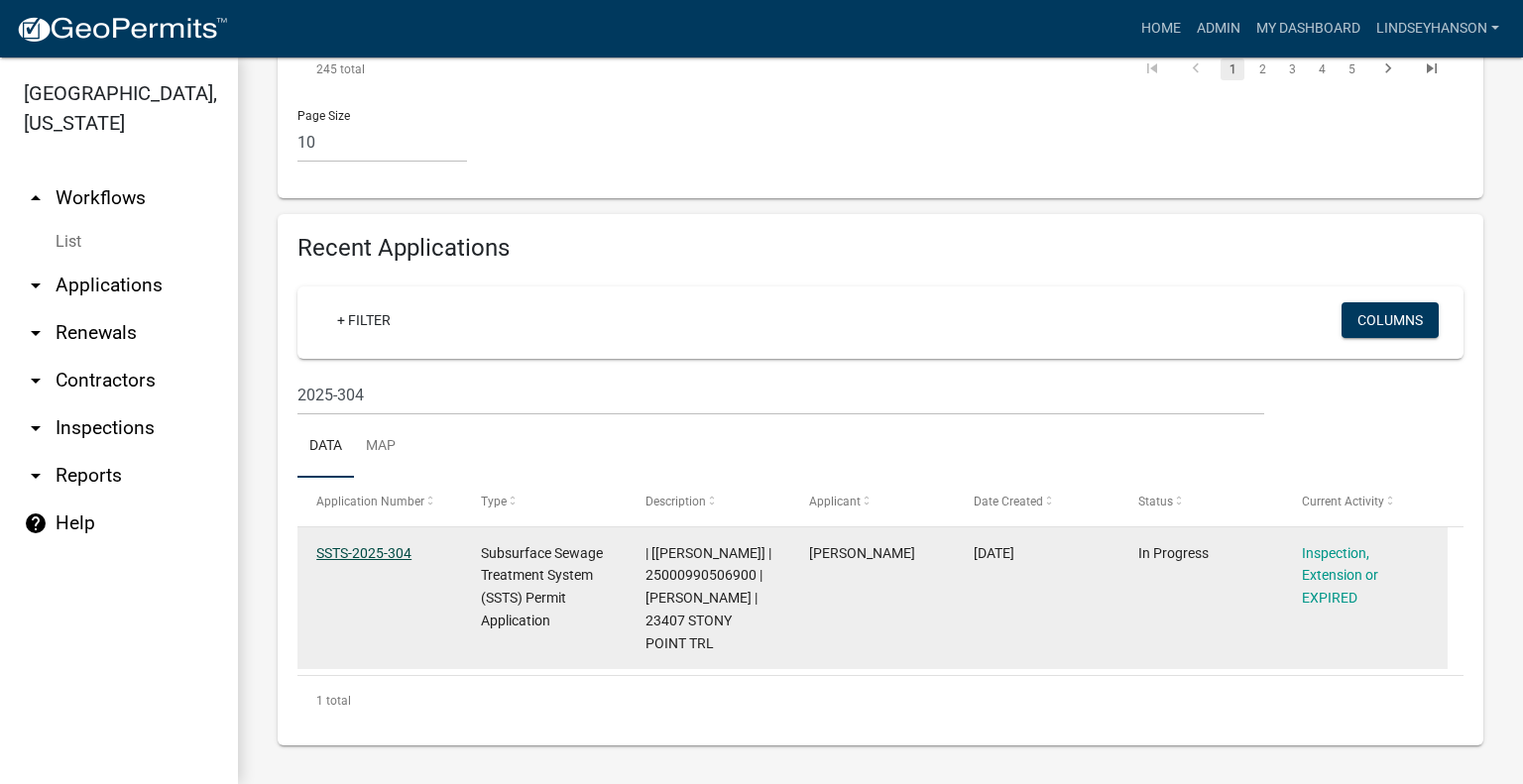
click at [382, 554] on link "SSTS-2025-304" at bounding box center [364, 553] width 96 height 16
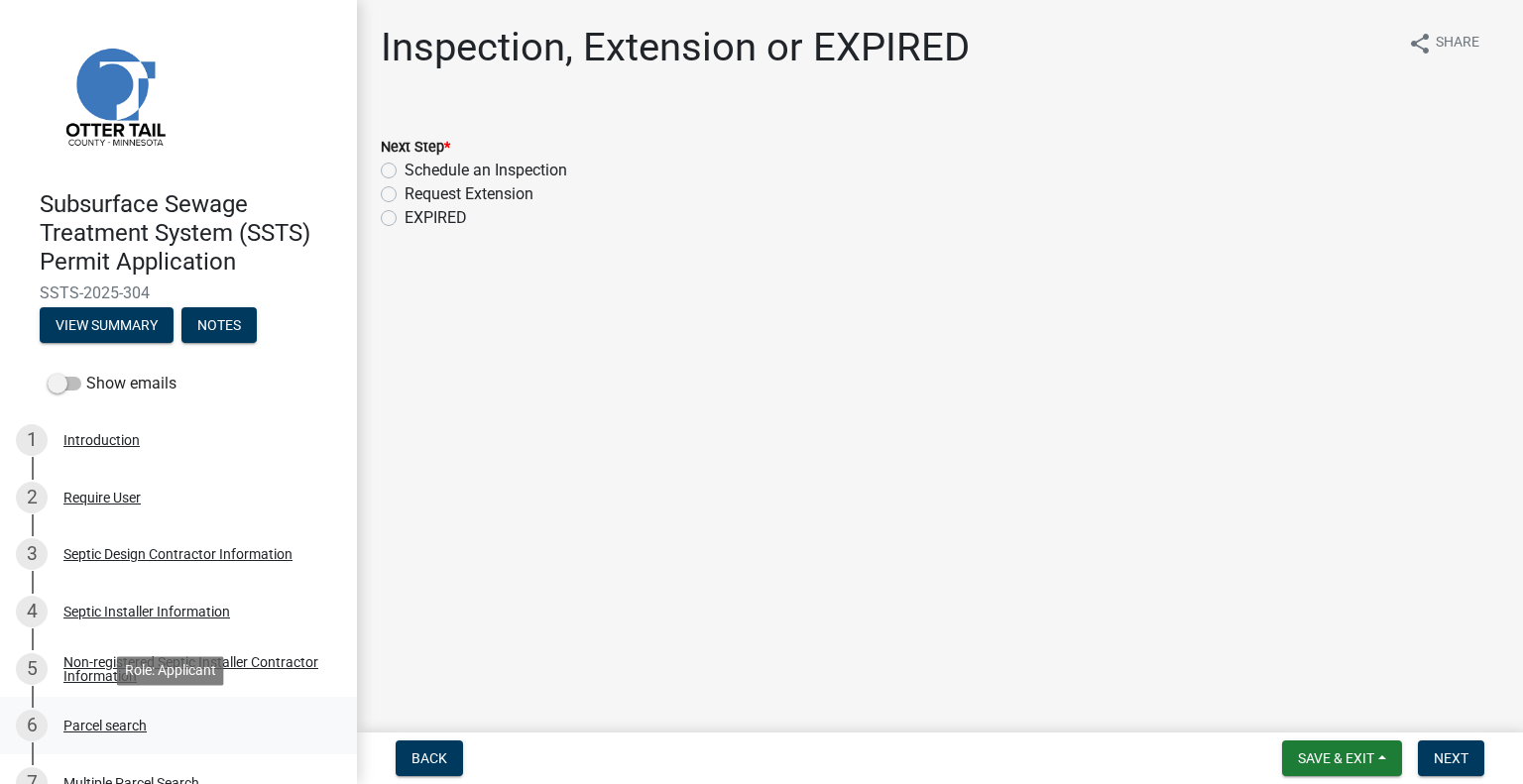
click at [102, 713] on div "6 Parcel search" at bounding box center [170, 725] width 310 height 32
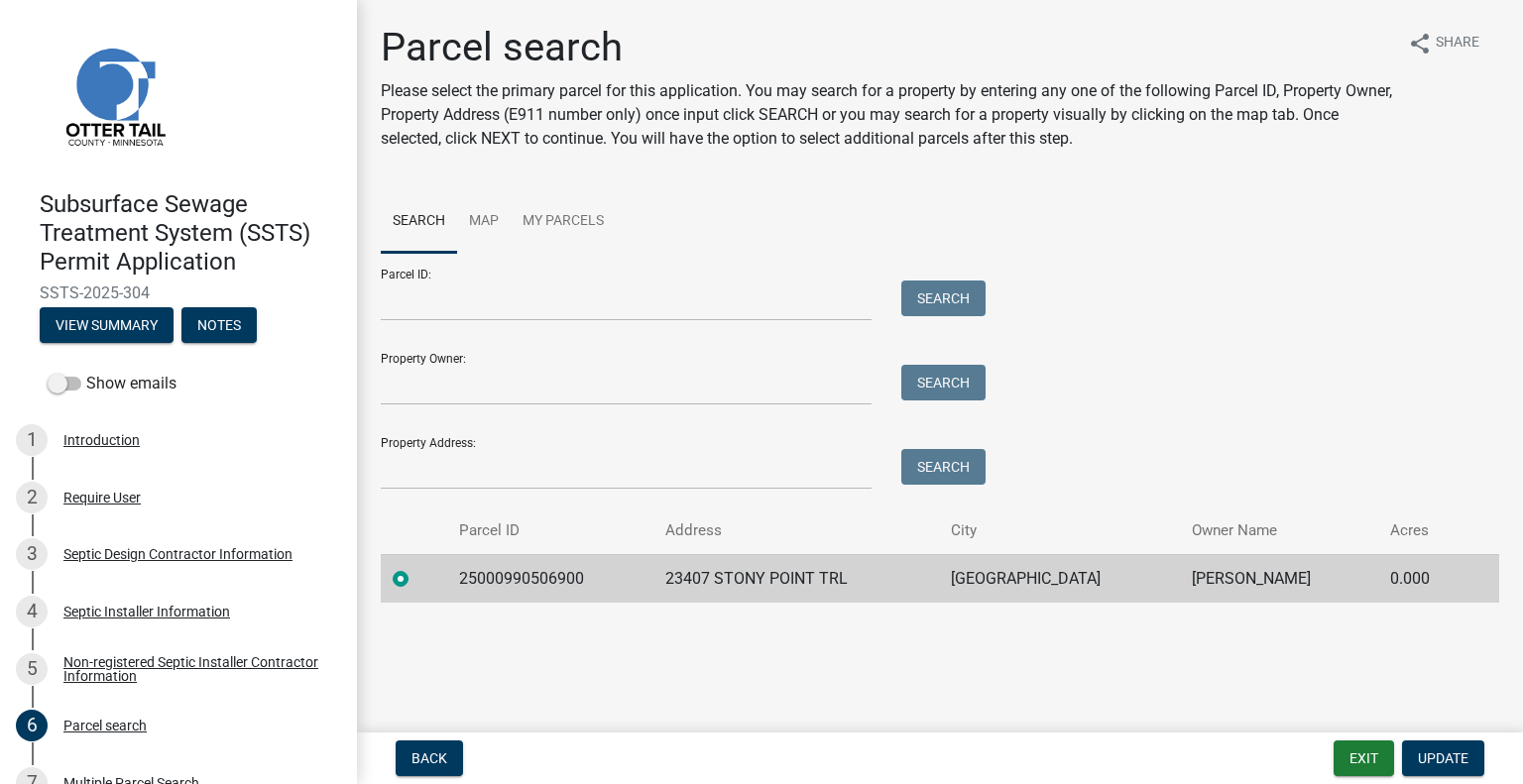
click at [548, 584] on td "25000990506900" at bounding box center [549, 578] width 206 height 49
copy td "25000990506900"
click at [755, 575] on td "23407 STONY POINT TRL" at bounding box center [796, 578] width 287 height 49
click at [757, 574] on td "23407 STONY POINT TRL" at bounding box center [796, 578] width 287 height 49
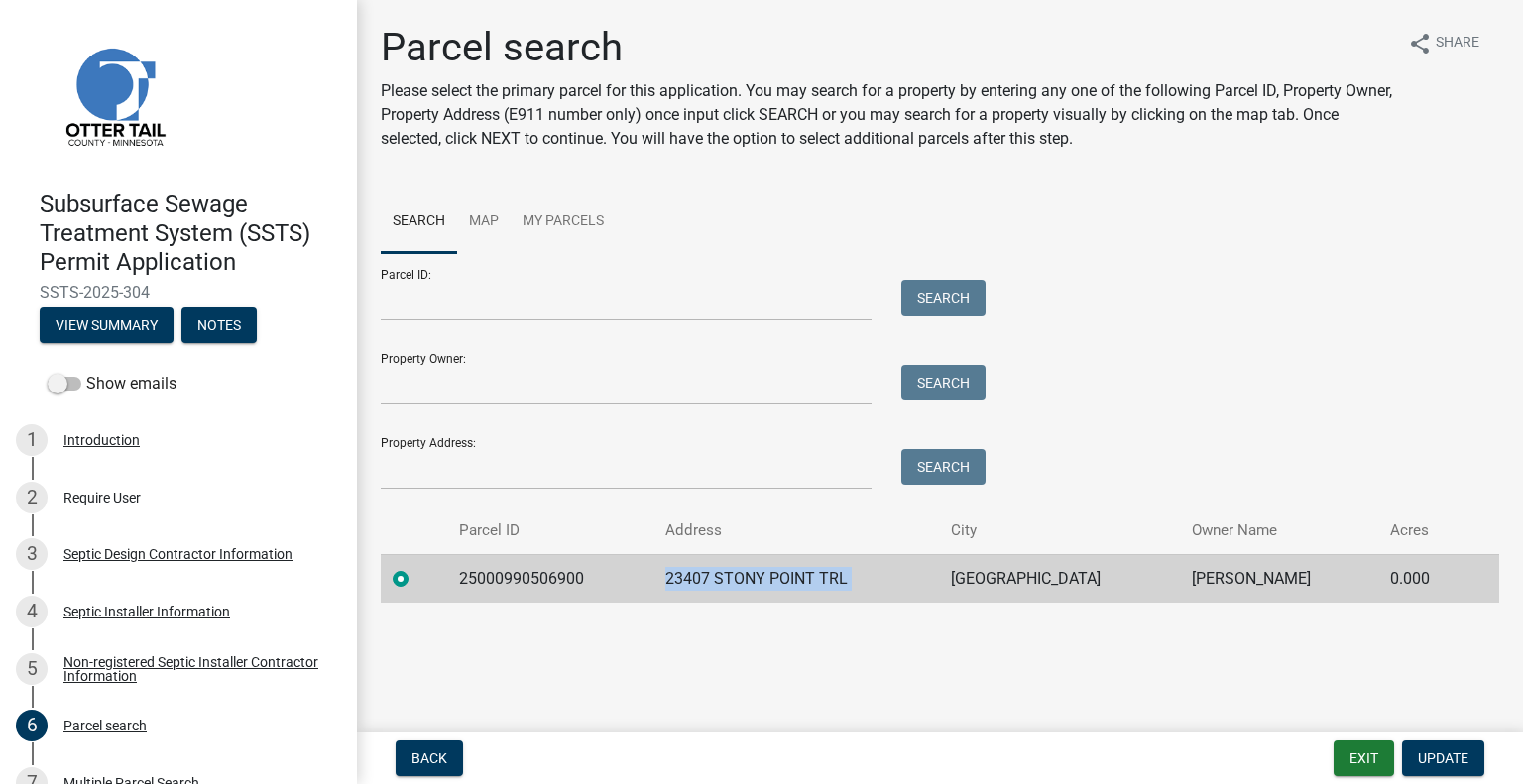
click at [757, 574] on td "23407 STONY POINT TRL" at bounding box center [796, 578] width 287 height 49
copy td "23407 STONY POINT TRL"
click at [1039, 601] on div "Parcel search Please select the primary parcel for this application. You may se…" at bounding box center [939, 321] width 1148 height 596
click at [1010, 581] on td "BATTLE LAKE" at bounding box center [1059, 578] width 241 height 49
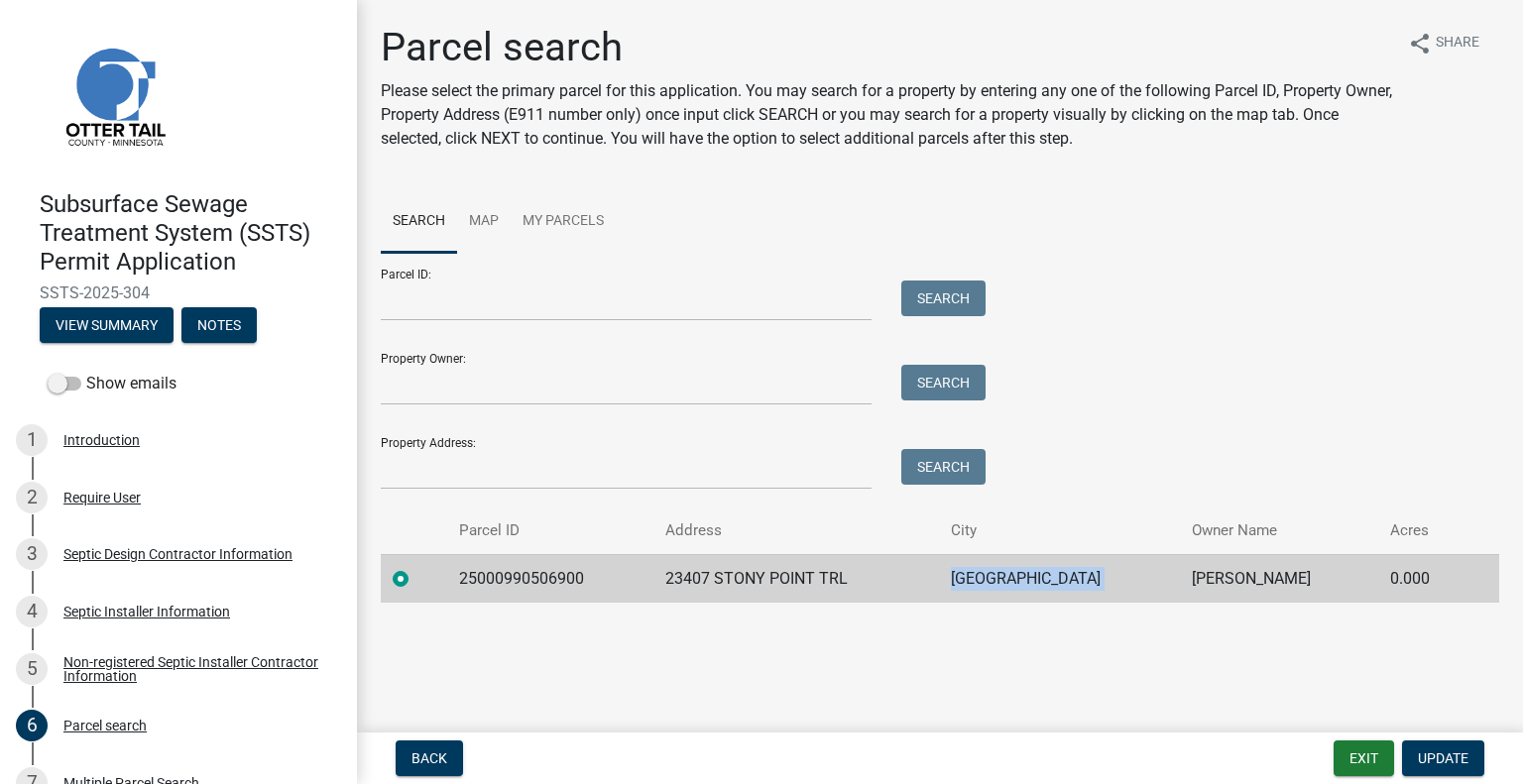
click at [1010, 581] on td "BATTLE LAKE" at bounding box center [1059, 578] width 241 height 49
copy td "BATTLE LAKE"
click at [1180, 583] on td "CHRISTINE M KAARRE" at bounding box center [1278, 578] width 198 height 49
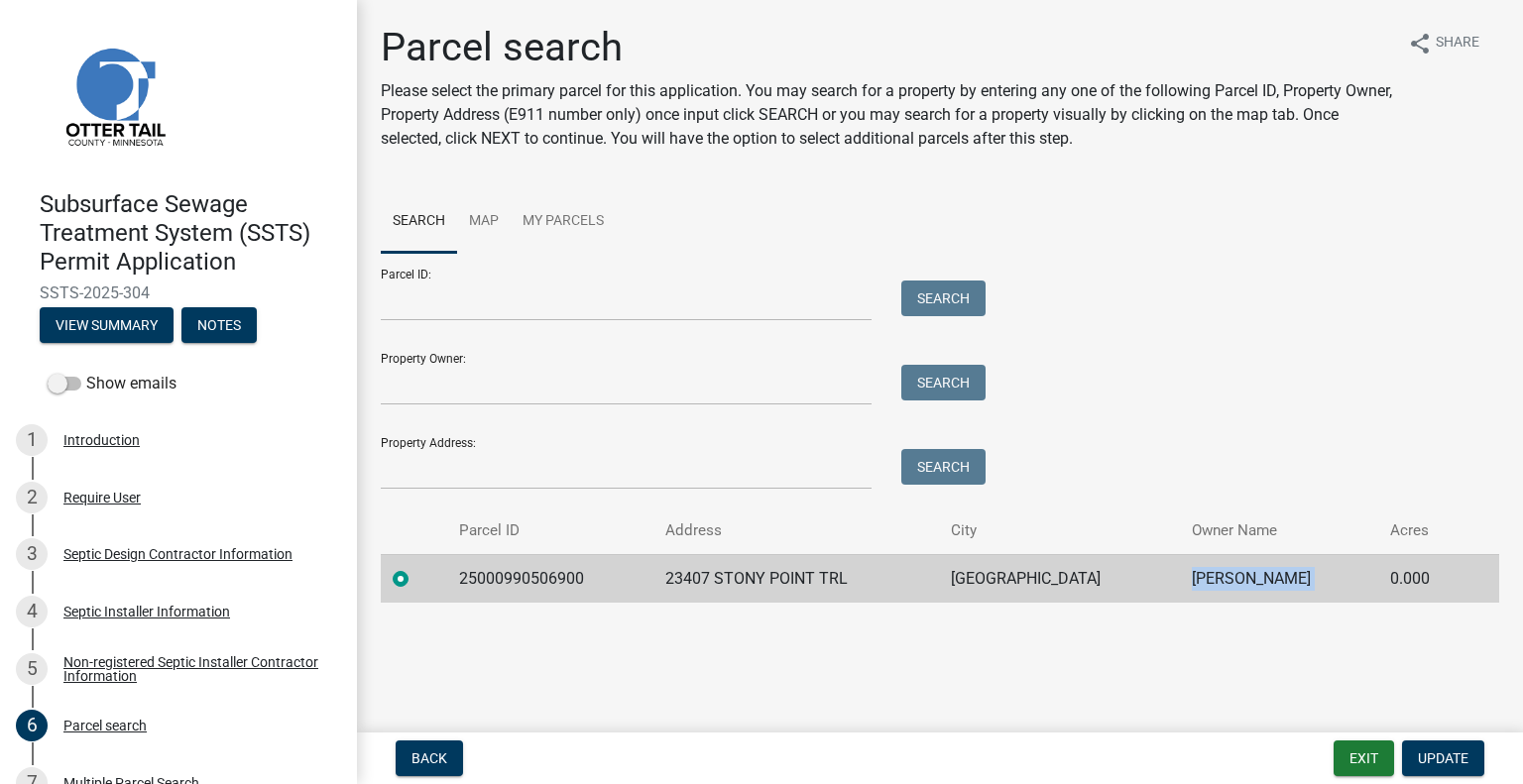
copy td "CHRISTINE M KAARRE"
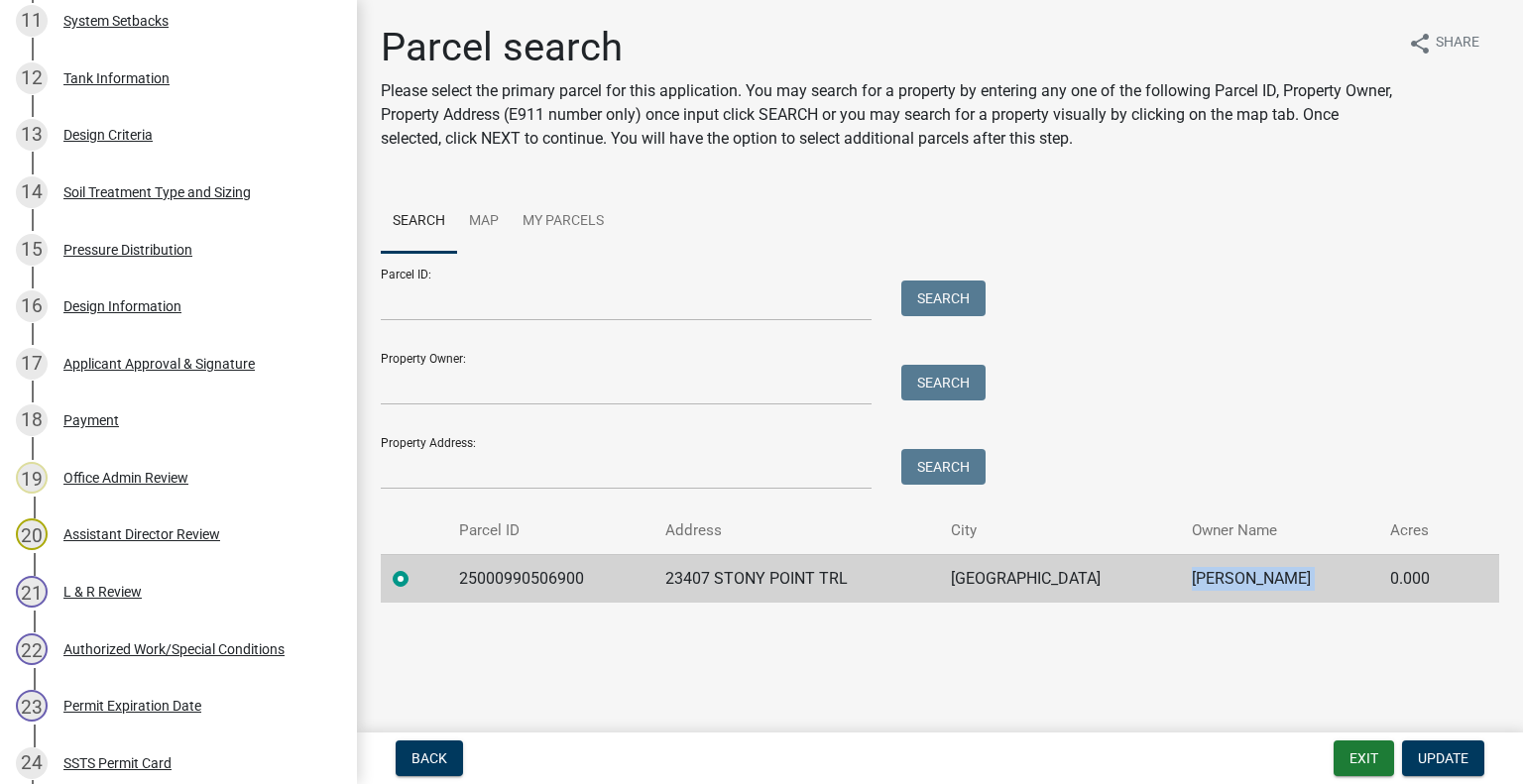
scroll to position [1296, 0]
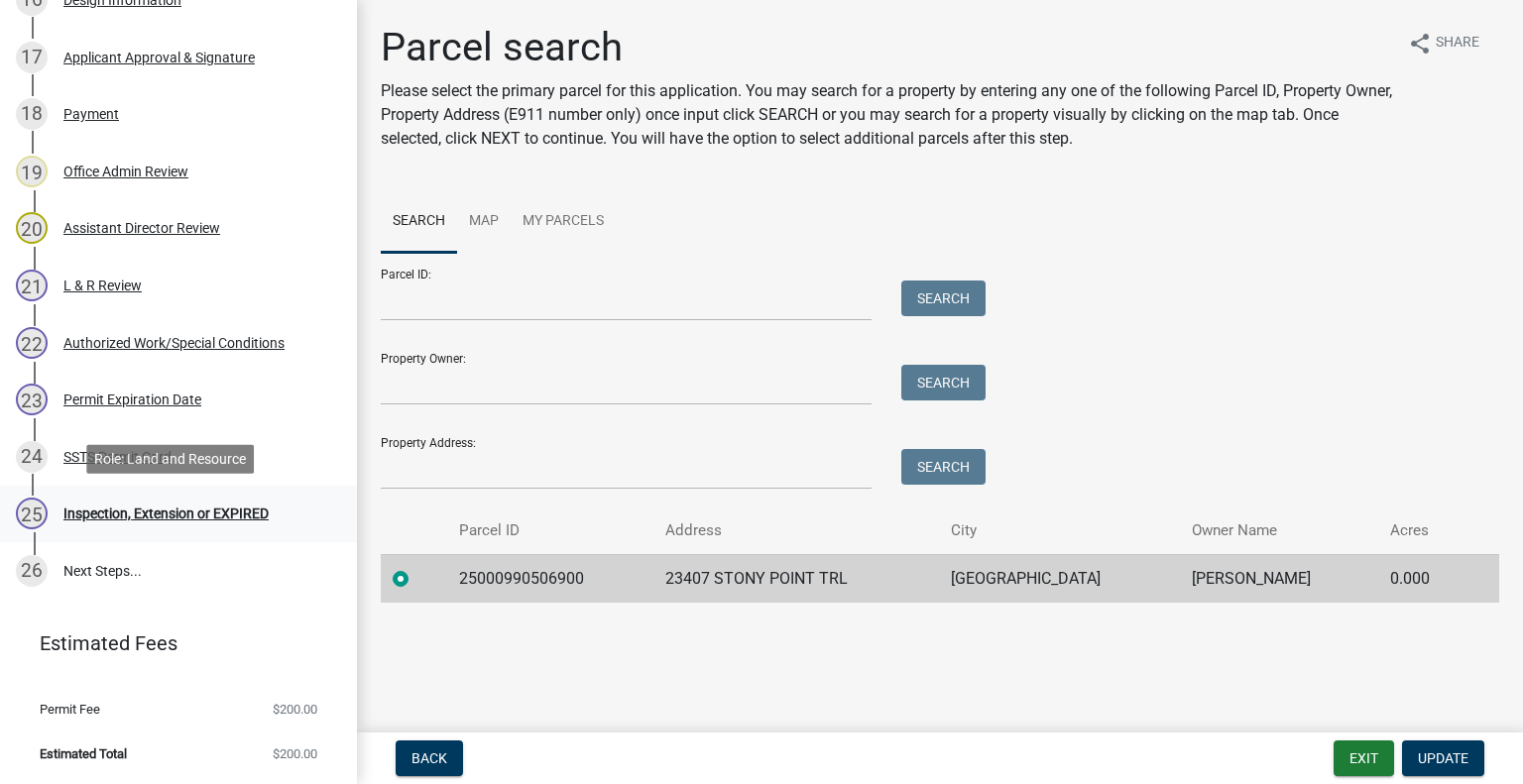
click at [211, 510] on div "Inspection, Extension or EXPIRED" at bounding box center [166, 513] width 205 height 14
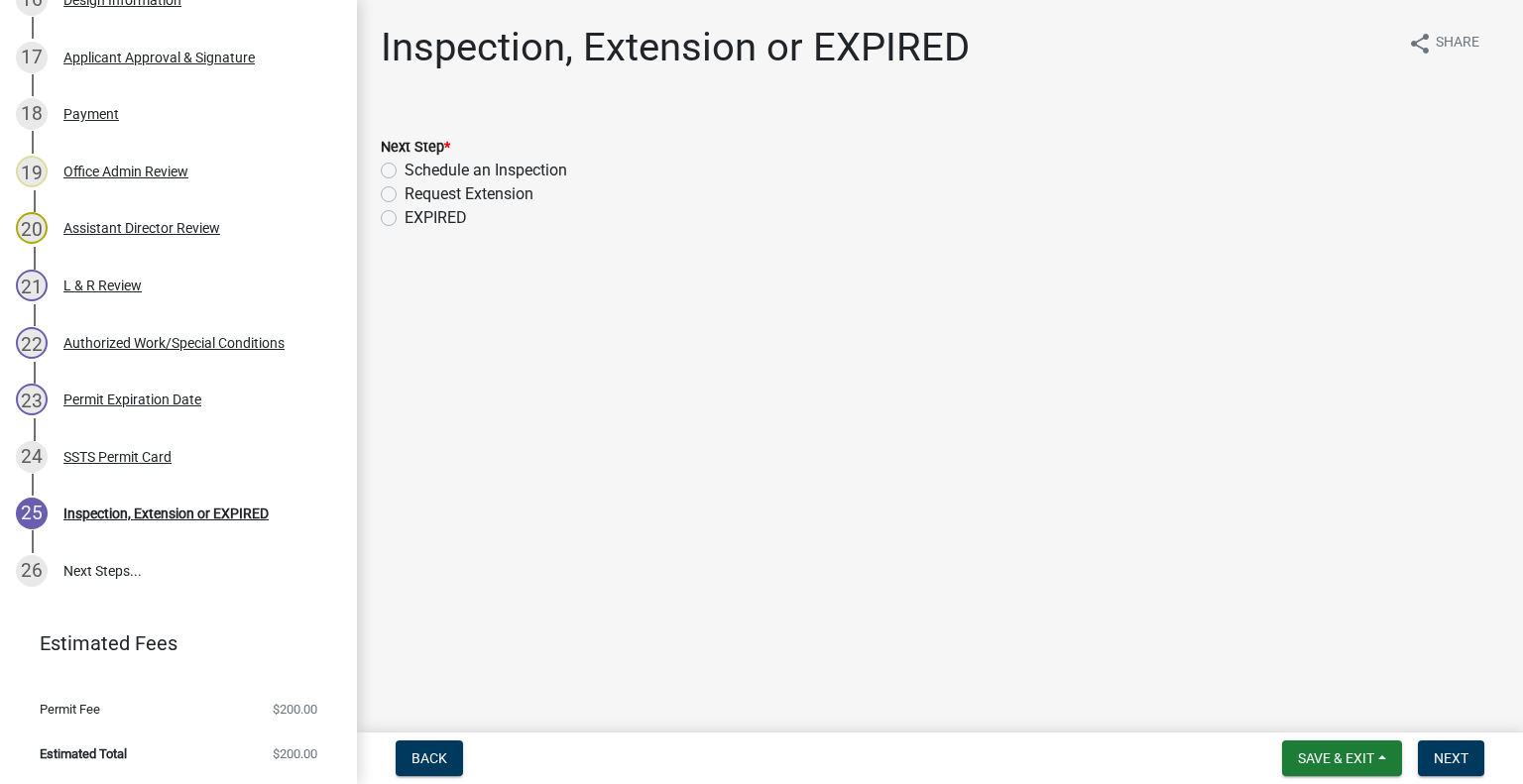
click at [533, 169] on label "Schedule an Inspection" at bounding box center [485, 170] width 162 height 24
click at [417, 169] on input "Schedule an Inspection" at bounding box center [410, 164] width 13 height 13
radio input "true"
click at [1459, 756] on span "Next" at bounding box center [1450, 758] width 35 height 16
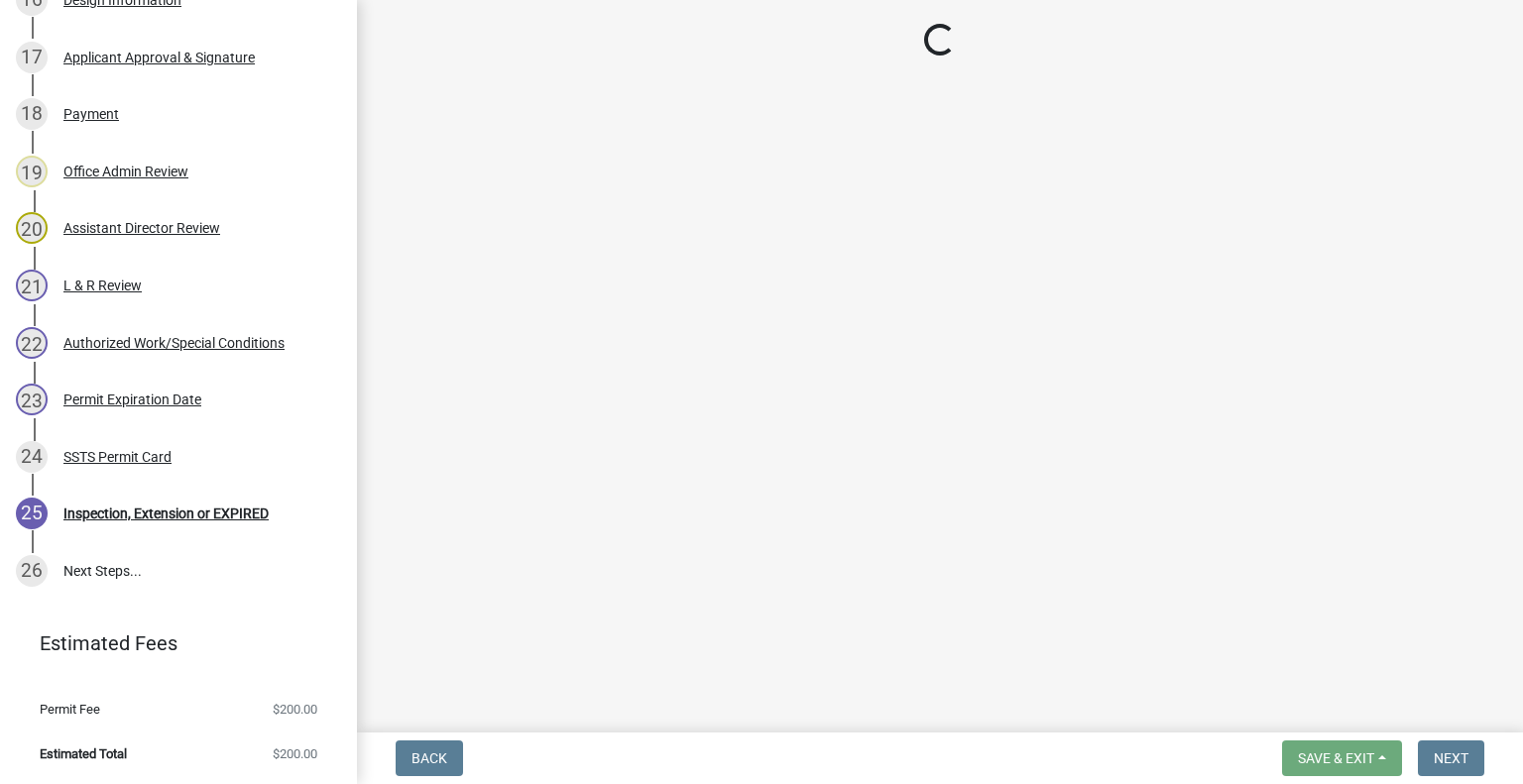
scroll to position [1352, 0]
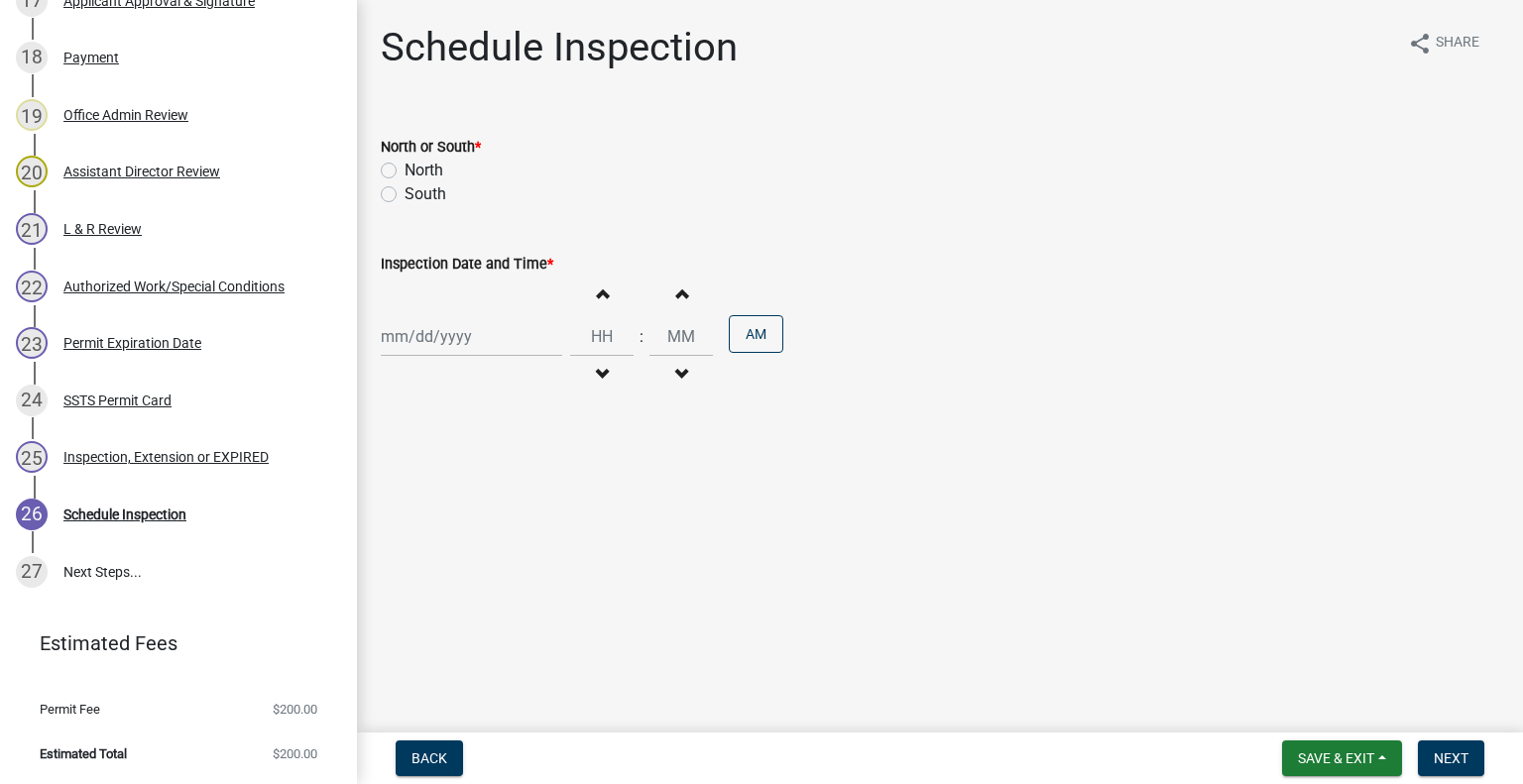
click at [433, 171] on label "North" at bounding box center [423, 170] width 39 height 24
click at [417, 171] on input "North" at bounding box center [410, 164] width 13 height 13
radio input "true"
click at [416, 203] on label "South" at bounding box center [425, 194] width 42 height 24
click at [416, 195] on input "South" at bounding box center [410, 188] width 13 height 13
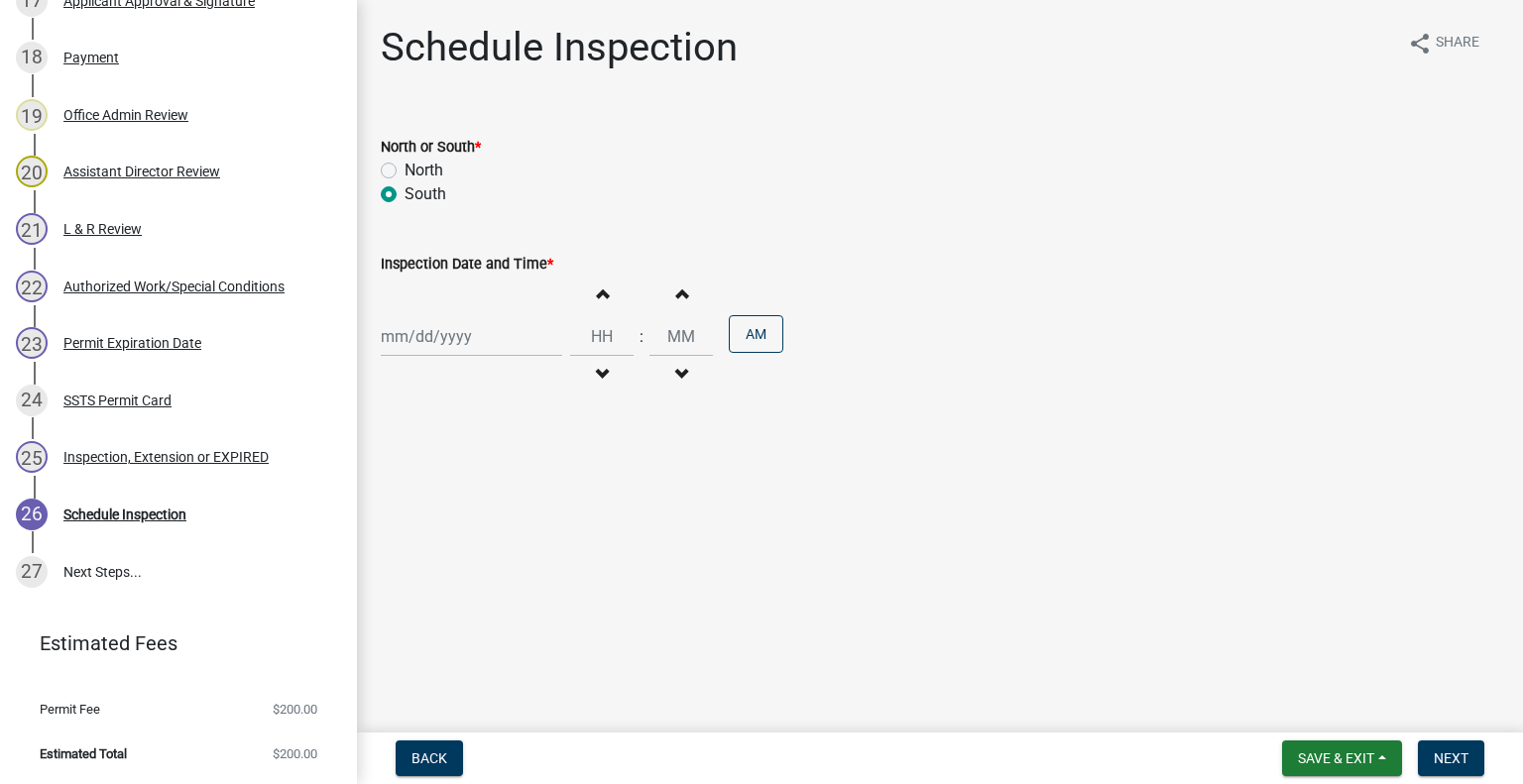
radio input "true"
click at [447, 336] on div at bounding box center [471, 336] width 181 height 41
select select "8"
select select "2025"
click at [438, 546] on div "19" at bounding box center [432, 537] width 32 height 32
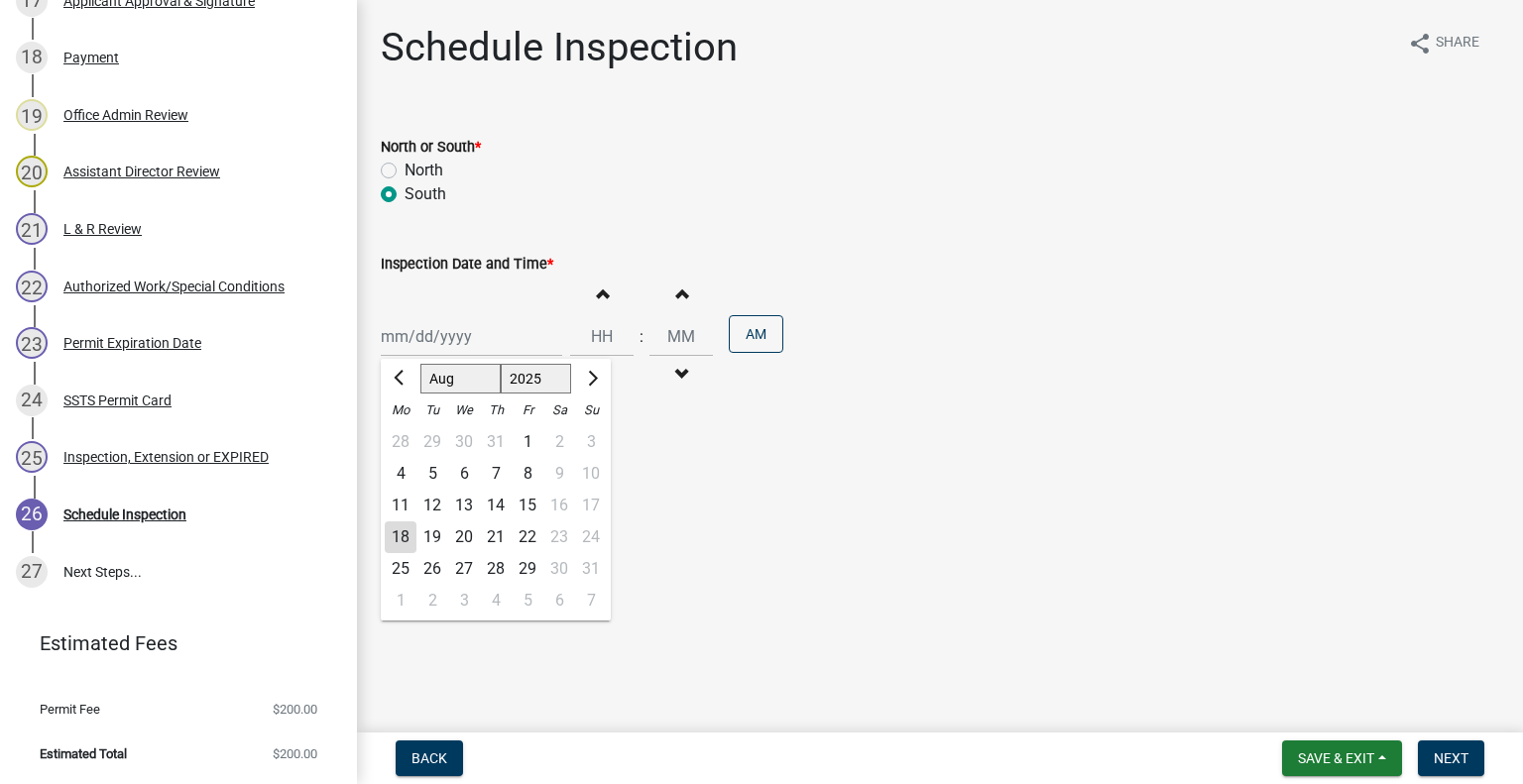
type input "08/19/2025"
click at [613, 380] on button "Decrement hours" at bounding box center [602, 375] width 42 height 36
type input "11"
type input "00"
click at [604, 377] on button "Decrement hours" at bounding box center [602, 375] width 42 height 36
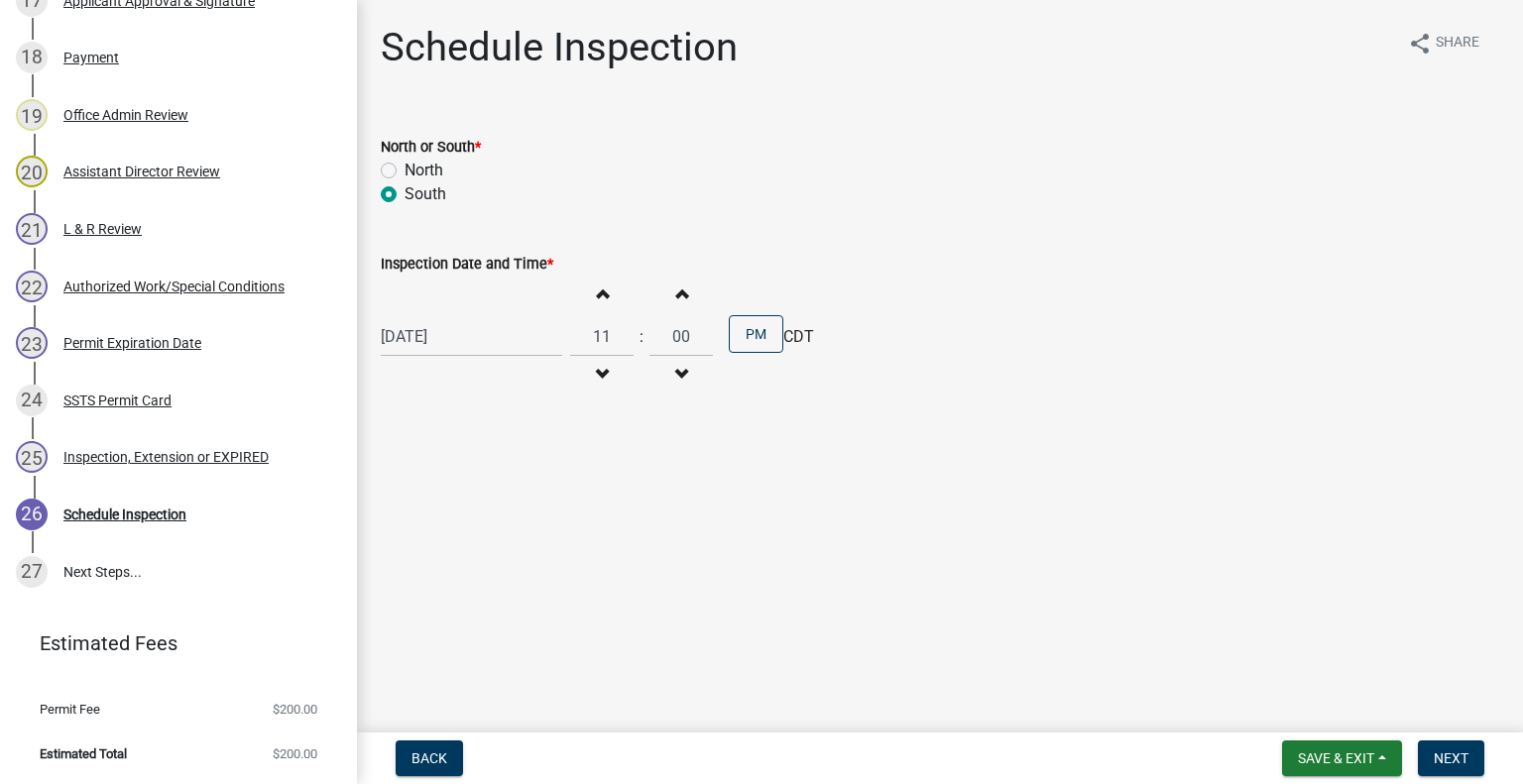
type input "10"
click at [751, 345] on button "PM" at bounding box center [756, 334] width 55 height 38
click at [1441, 760] on span "Next" at bounding box center [1450, 758] width 35 height 16
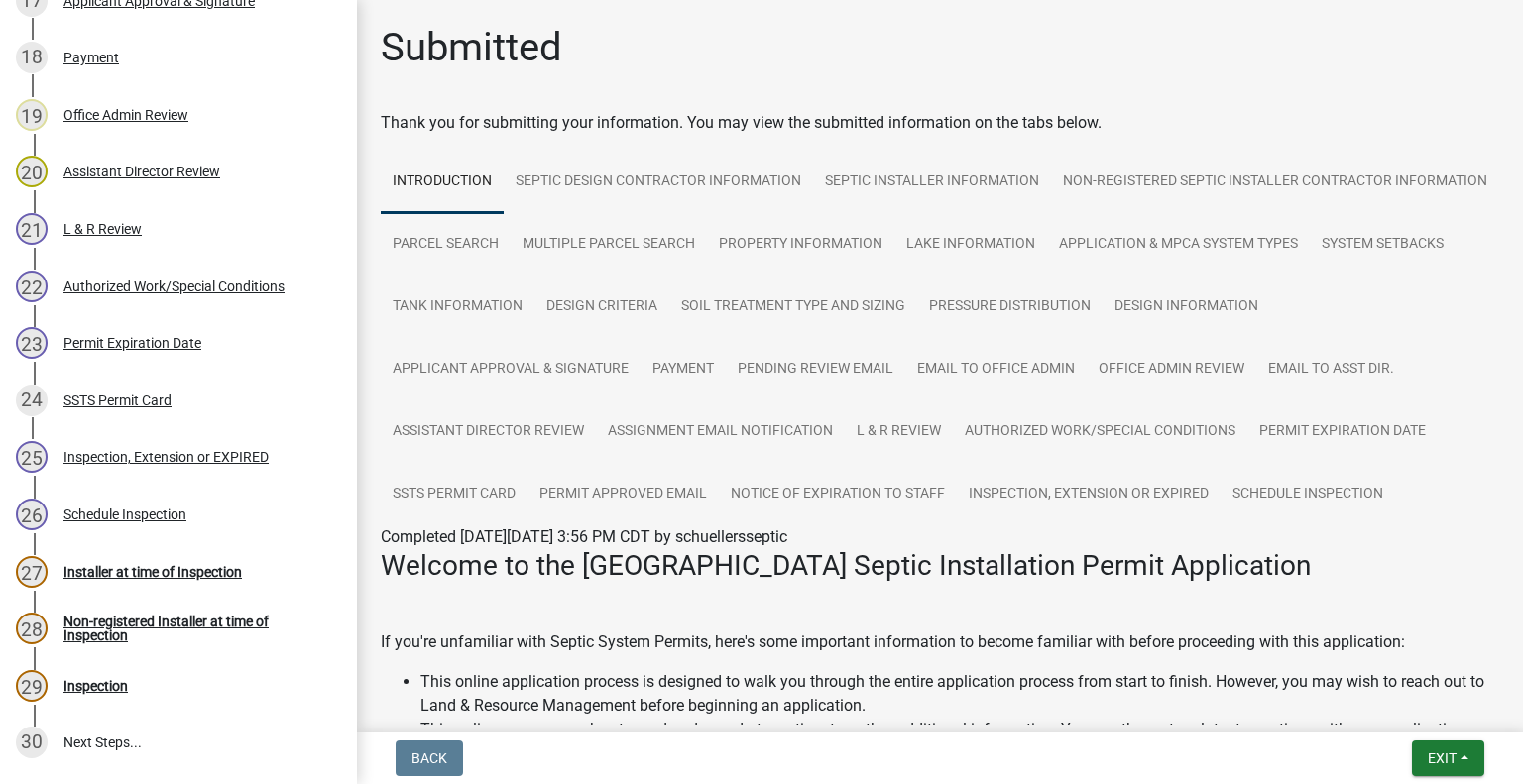
scroll to position [1524, 0]
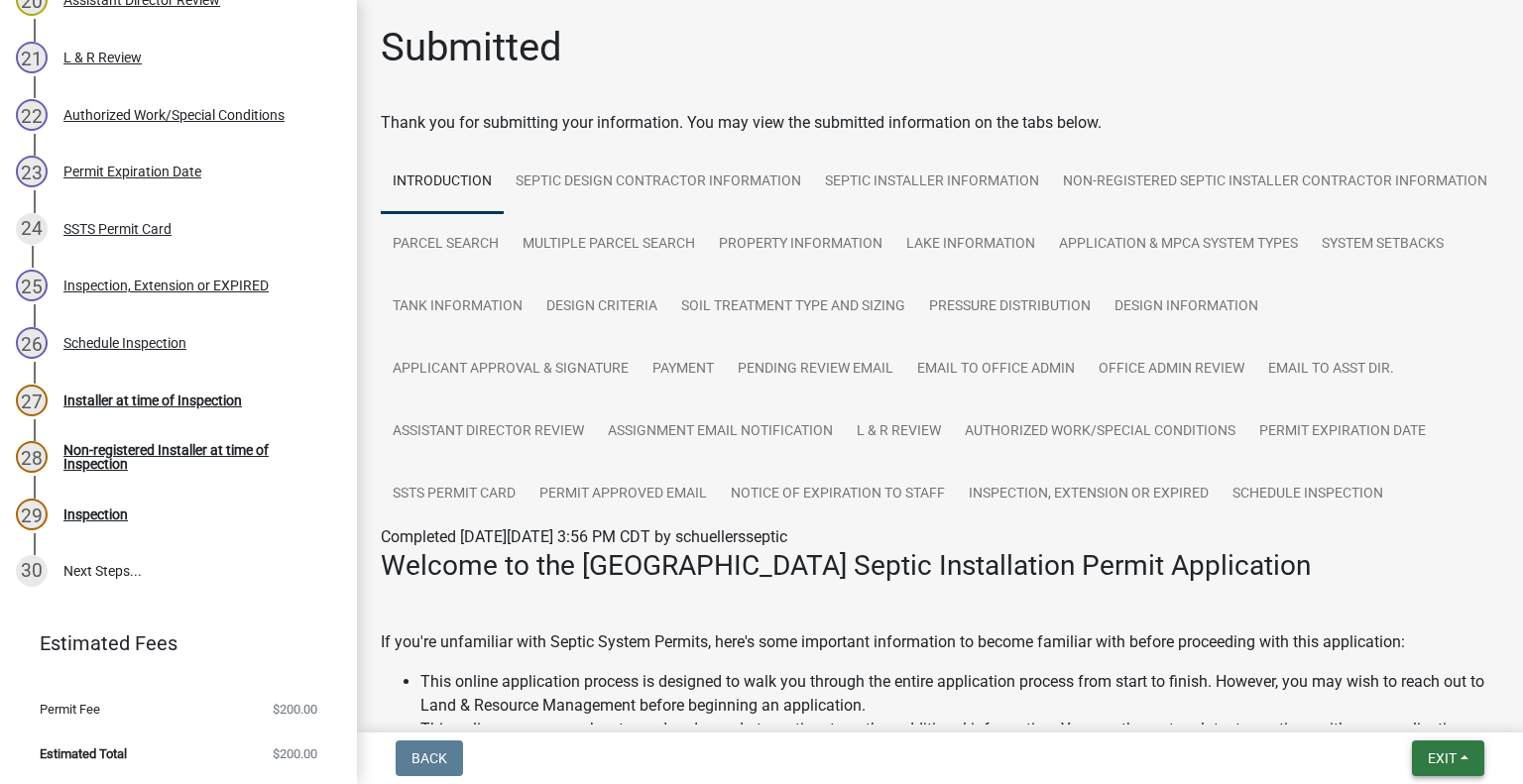
click at [1414, 764] on button "Exit" at bounding box center [1447, 758] width 73 height 36
click at [1396, 711] on button "Save & Exit" at bounding box center [1405, 706] width 158 height 48
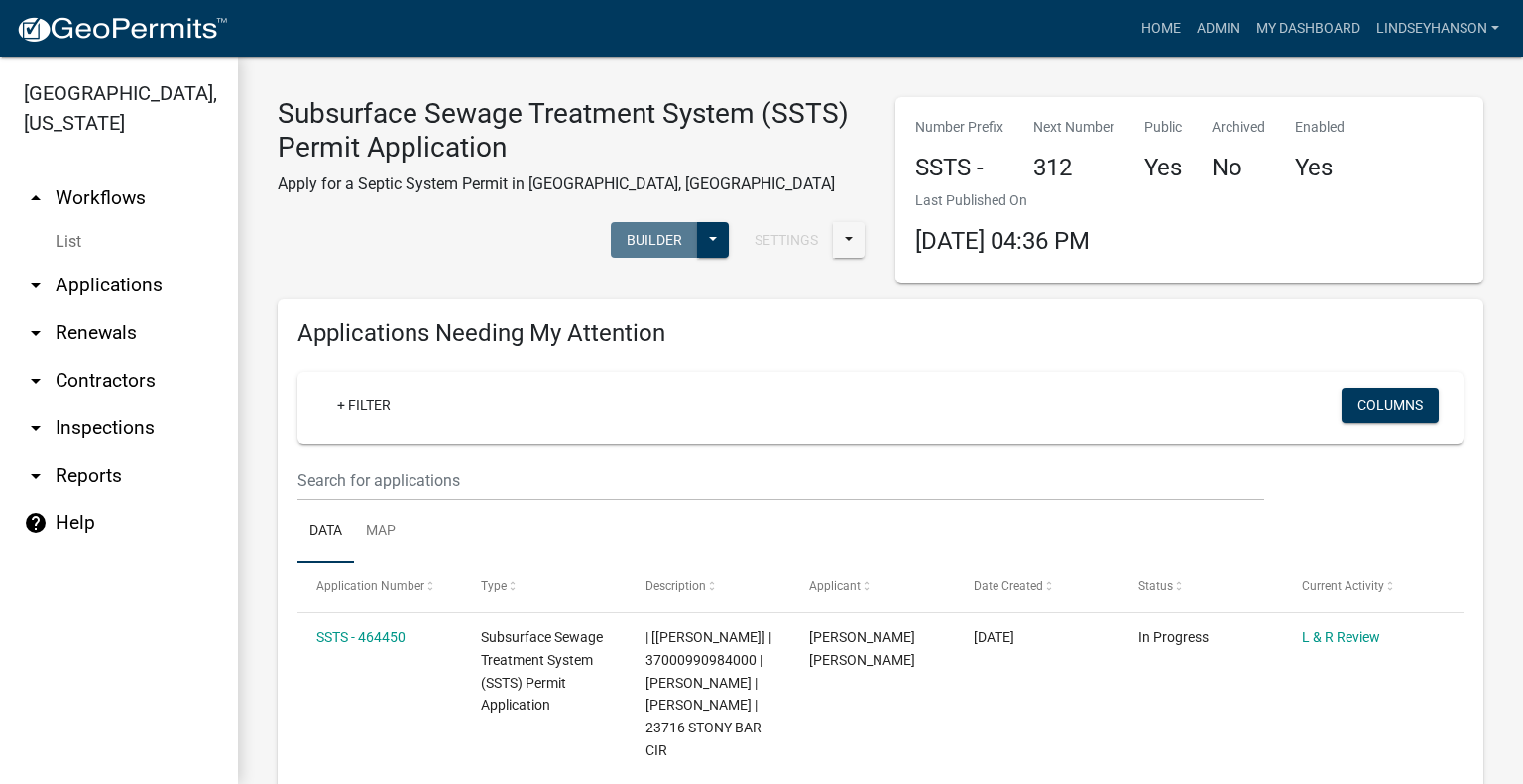
click at [130, 288] on link "arrow_drop_down Applications" at bounding box center [118, 286] width 238 height 48
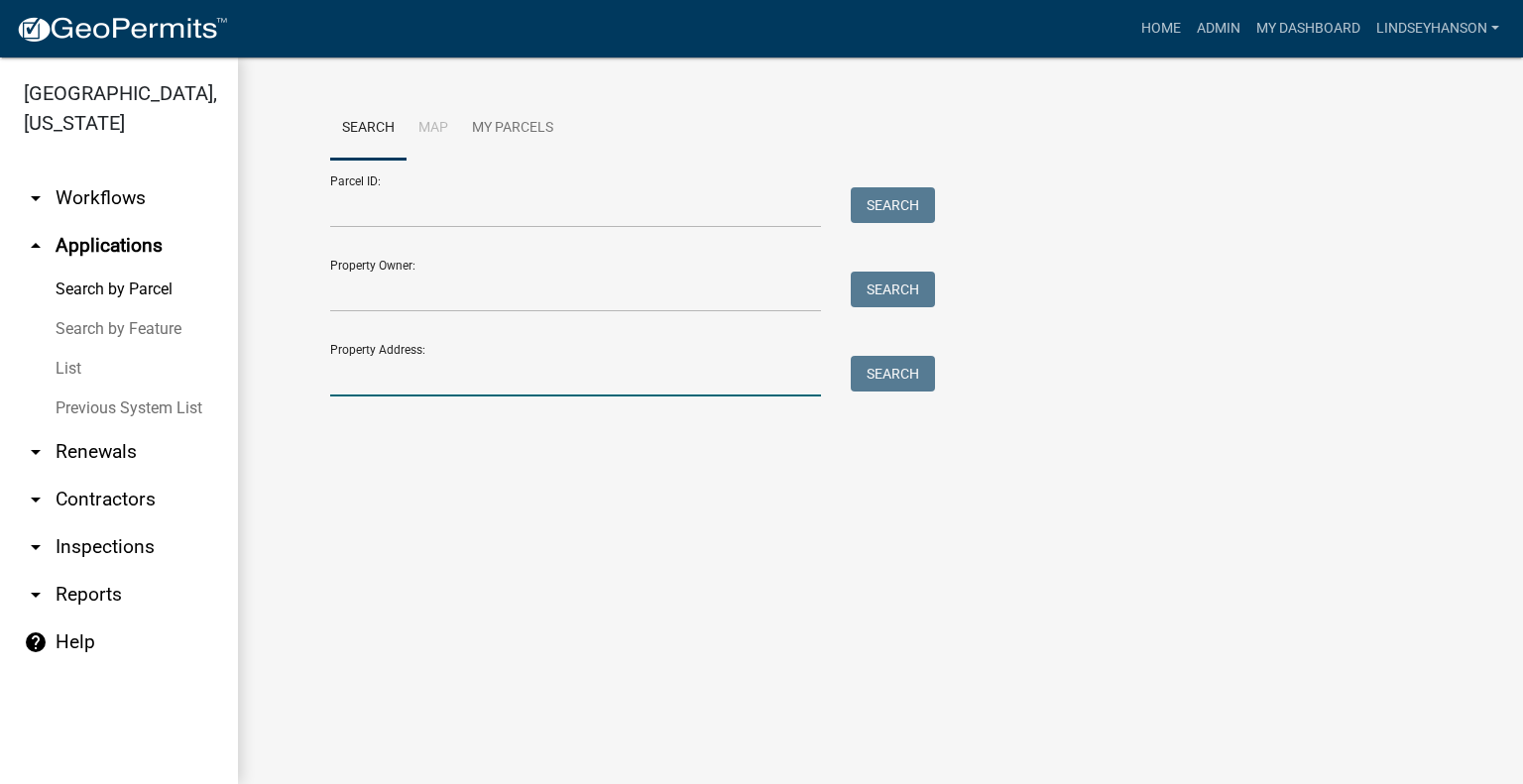
click at [454, 367] on input "Property Address:" at bounding box center [575, 376] width 491 height 41
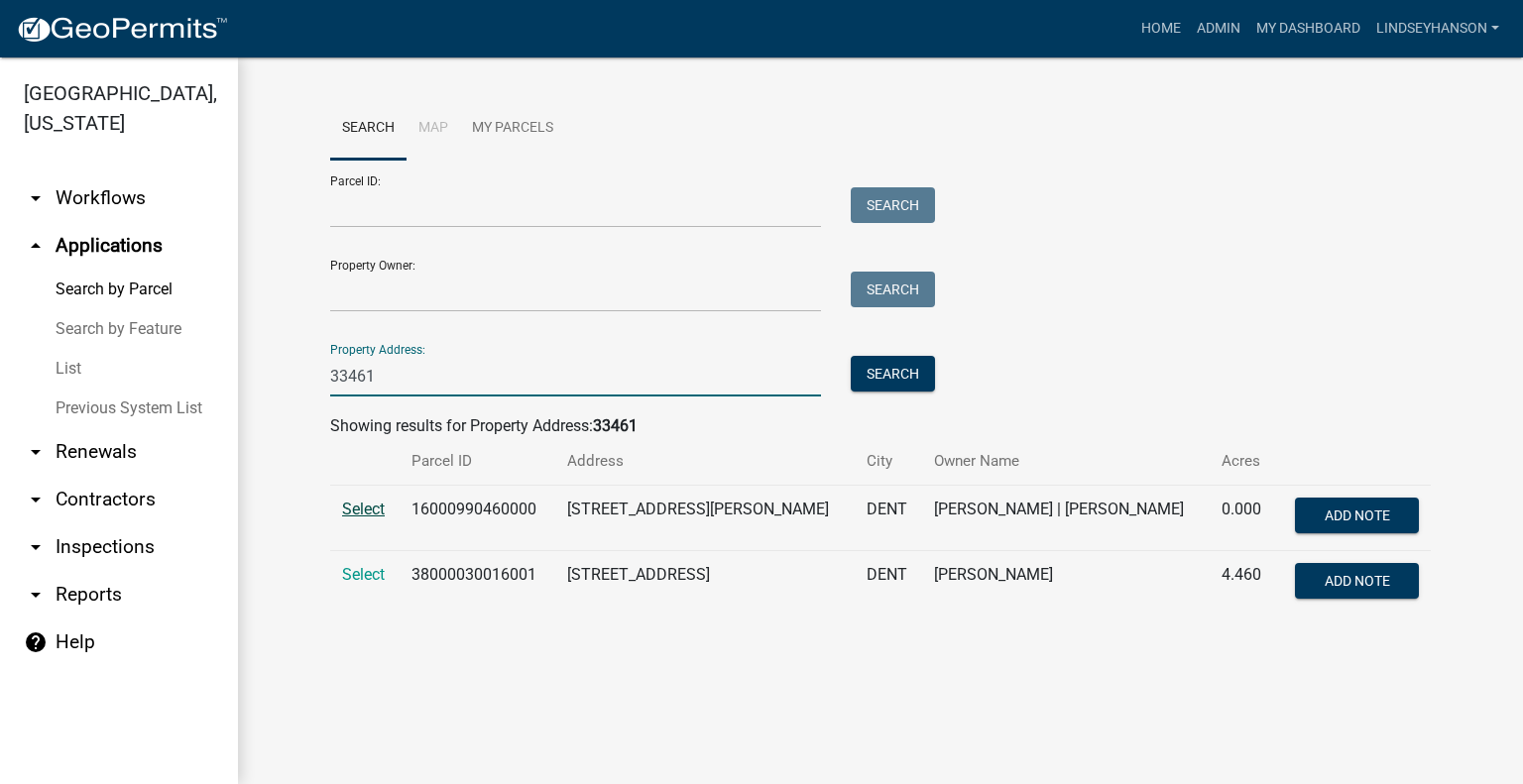
type input "33461"
click at [362, 512] on span "Select" at bounding box center [363, 508] width 43 height 19
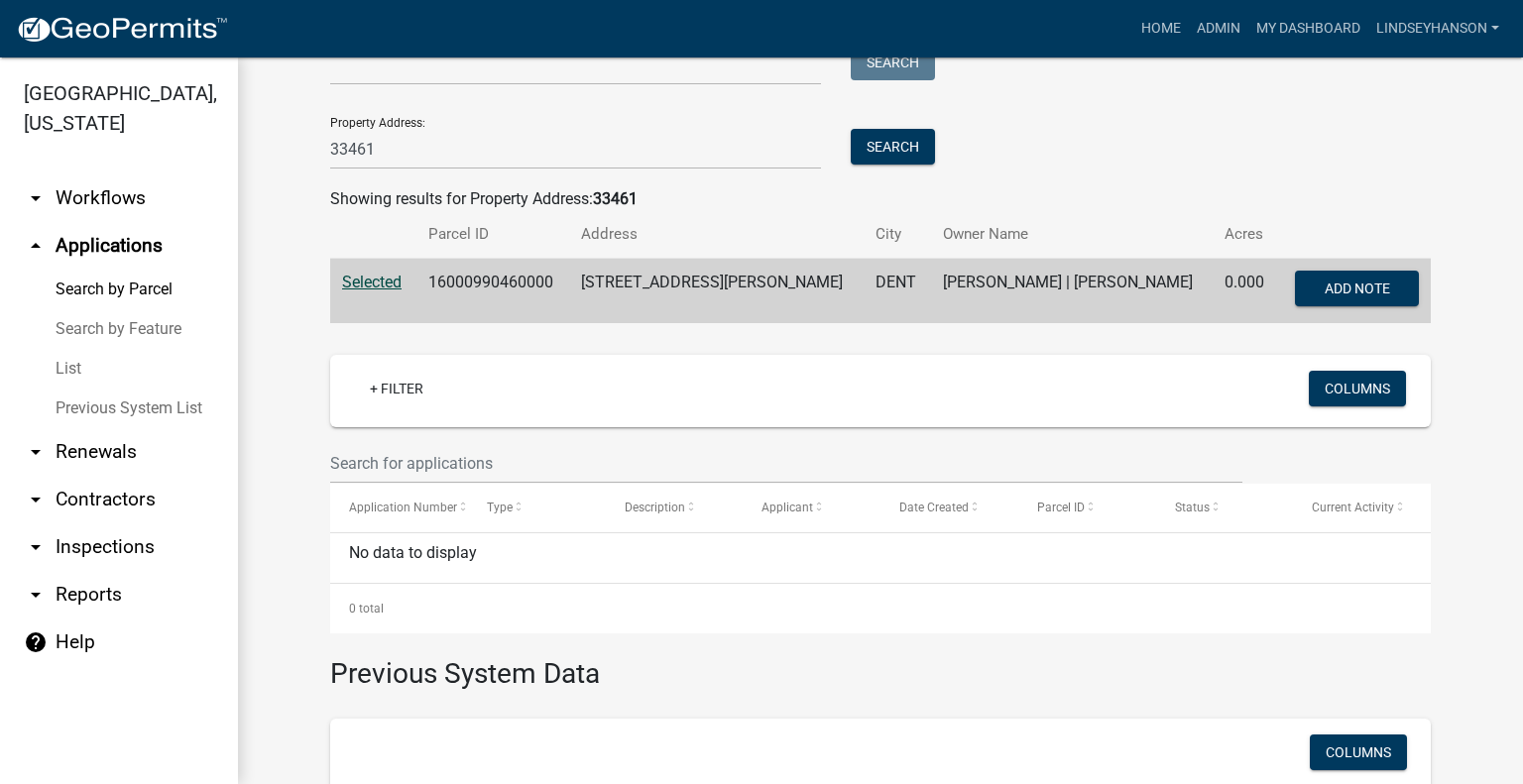
scroll to position [231, 0]
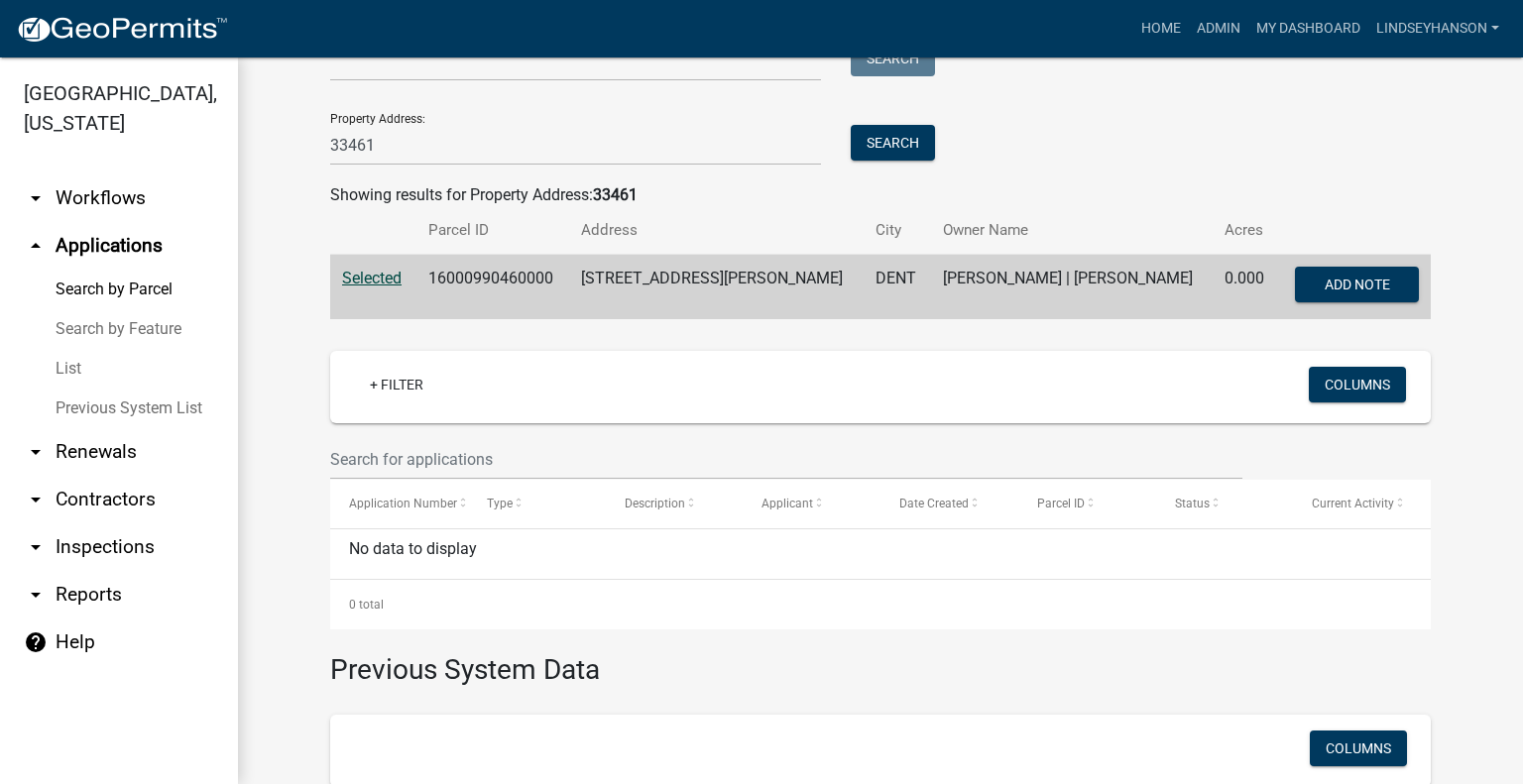
click at [487, 273] on td "16000990460000" at bounding box center [493, 288] width 153 height 66
copy td "16000990460000"
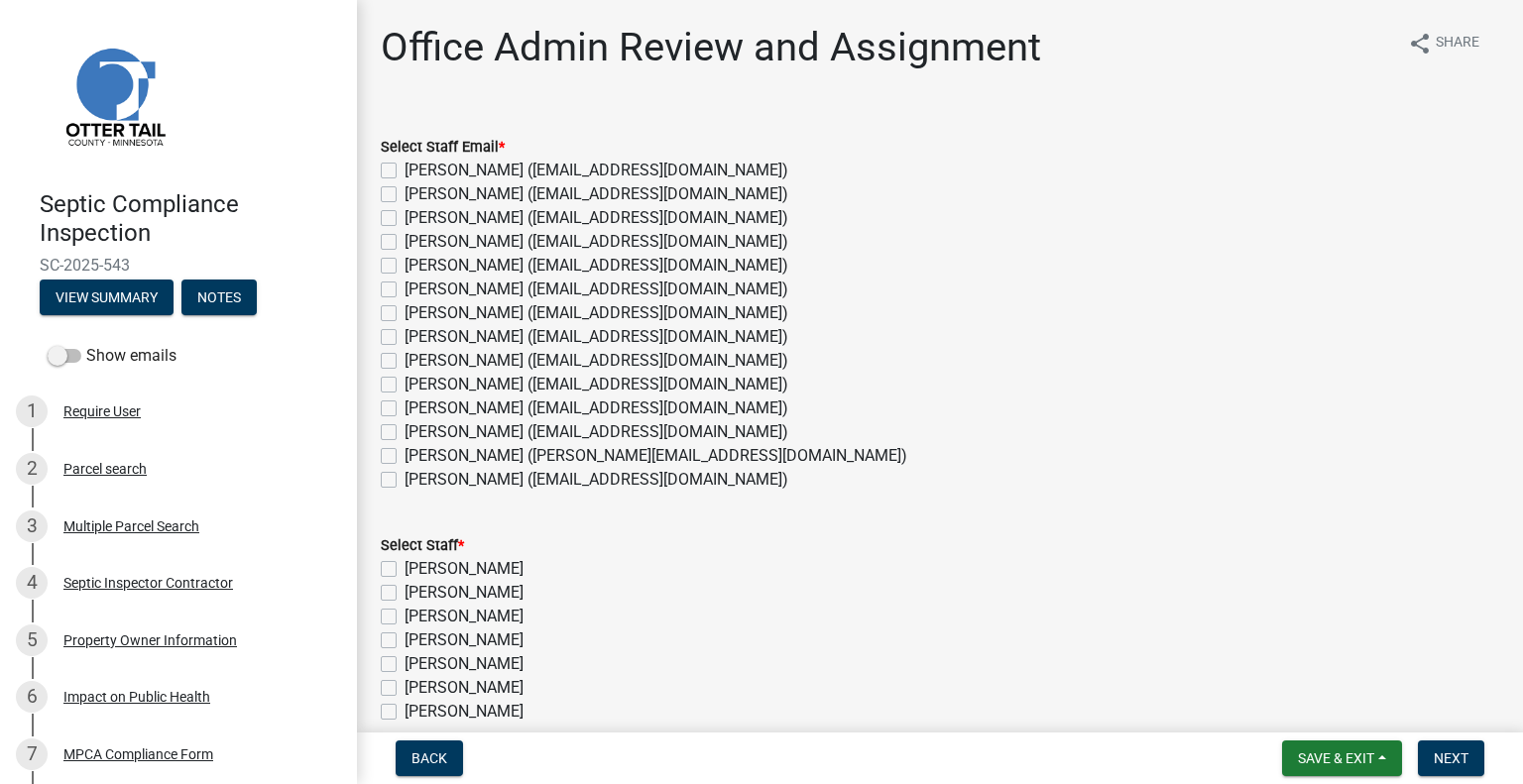
click at [525, 431] on label "[PERSON_NAME] ([EMAIL_ADDRESS][DOMAIN_NAME])" at bounding box center [595, 432] width 383 height 24
click at [417, 431] on input "[PERSON_NAME] ([EMAIL_ADDRESS][DOMAIN_NAME])" at bounding box center [410, 426] width 13 height 13
checkbox input "true"
checkbox input "false"
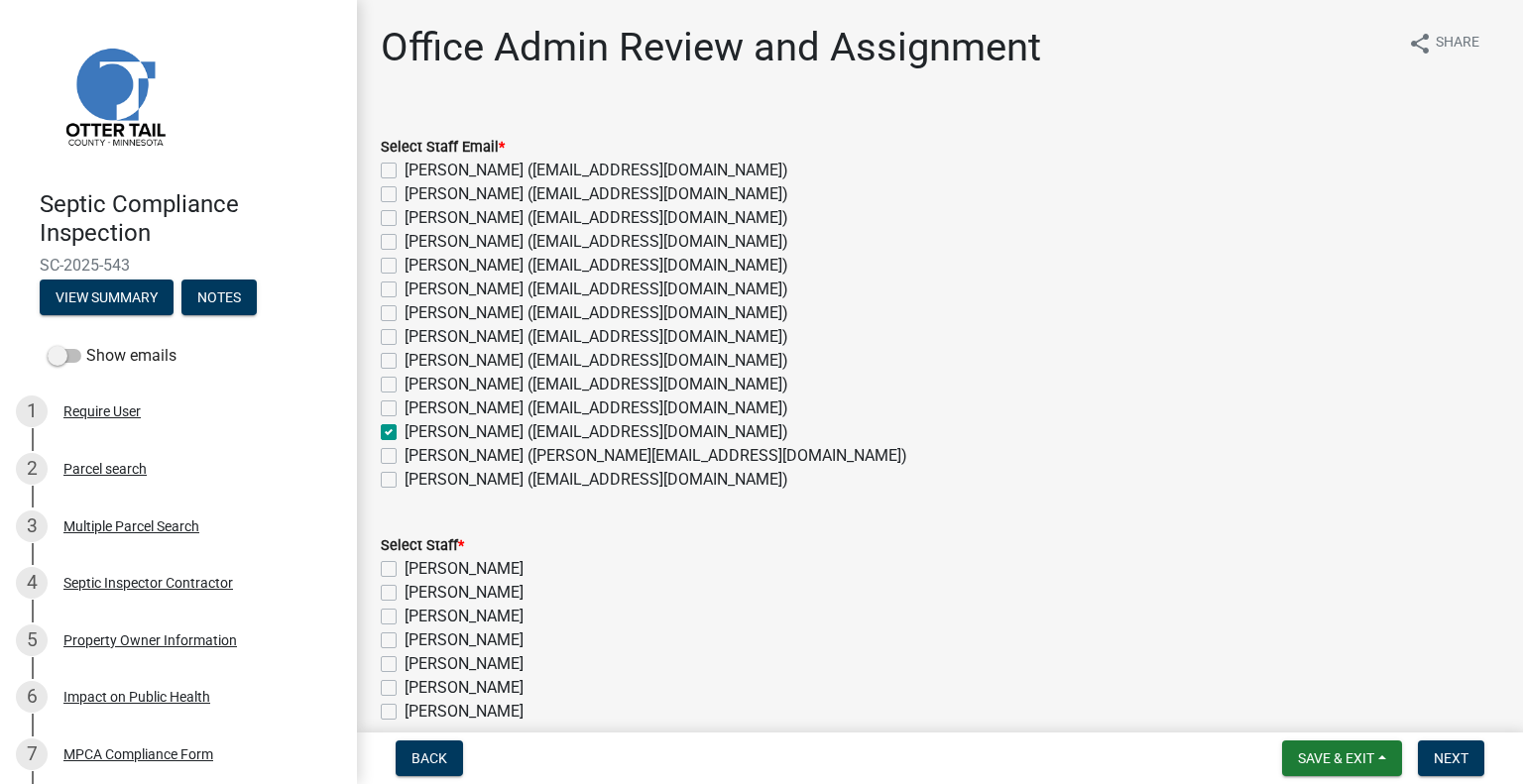
checkbox input "false"
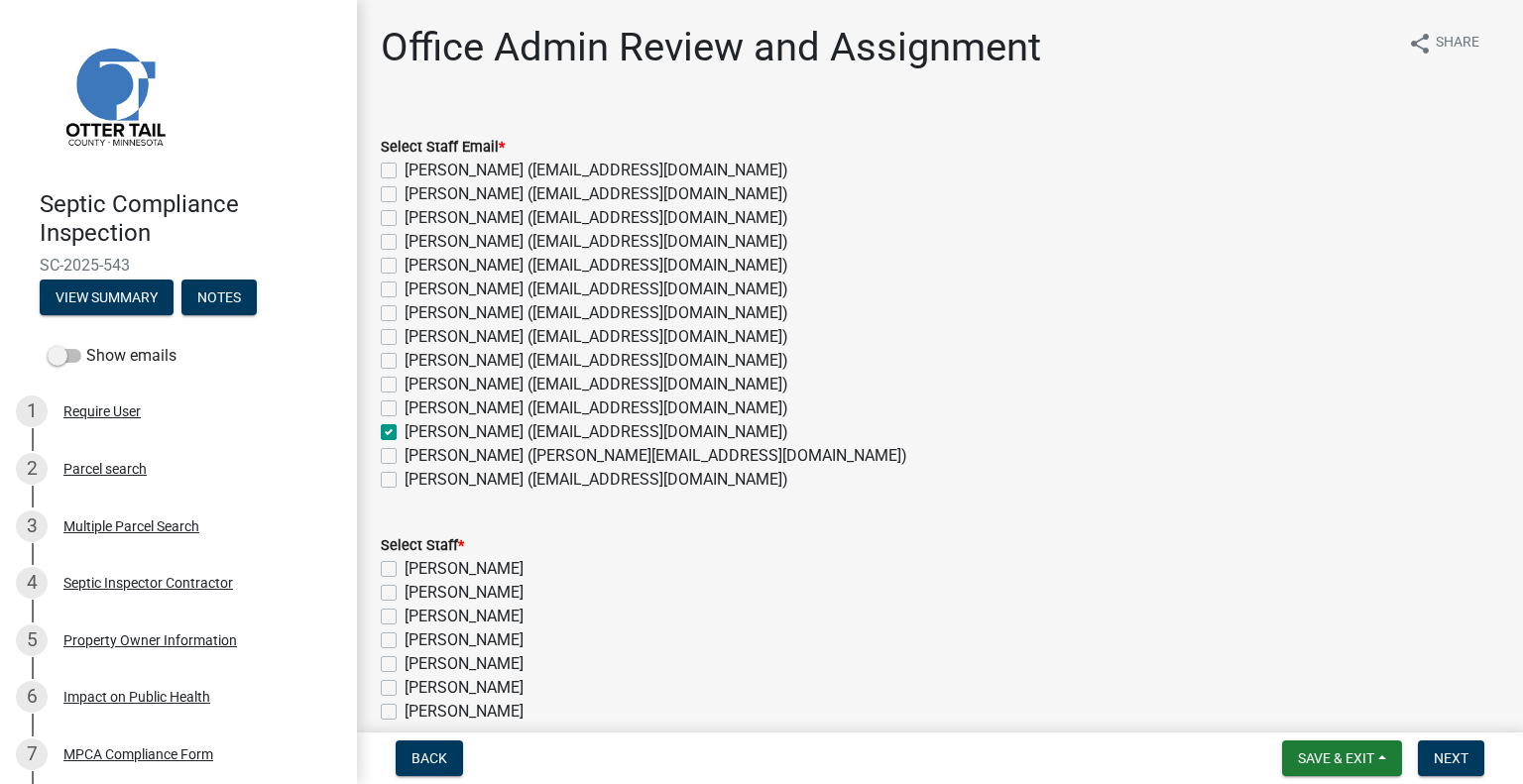
checkbox input "false"
checkbox input "true"
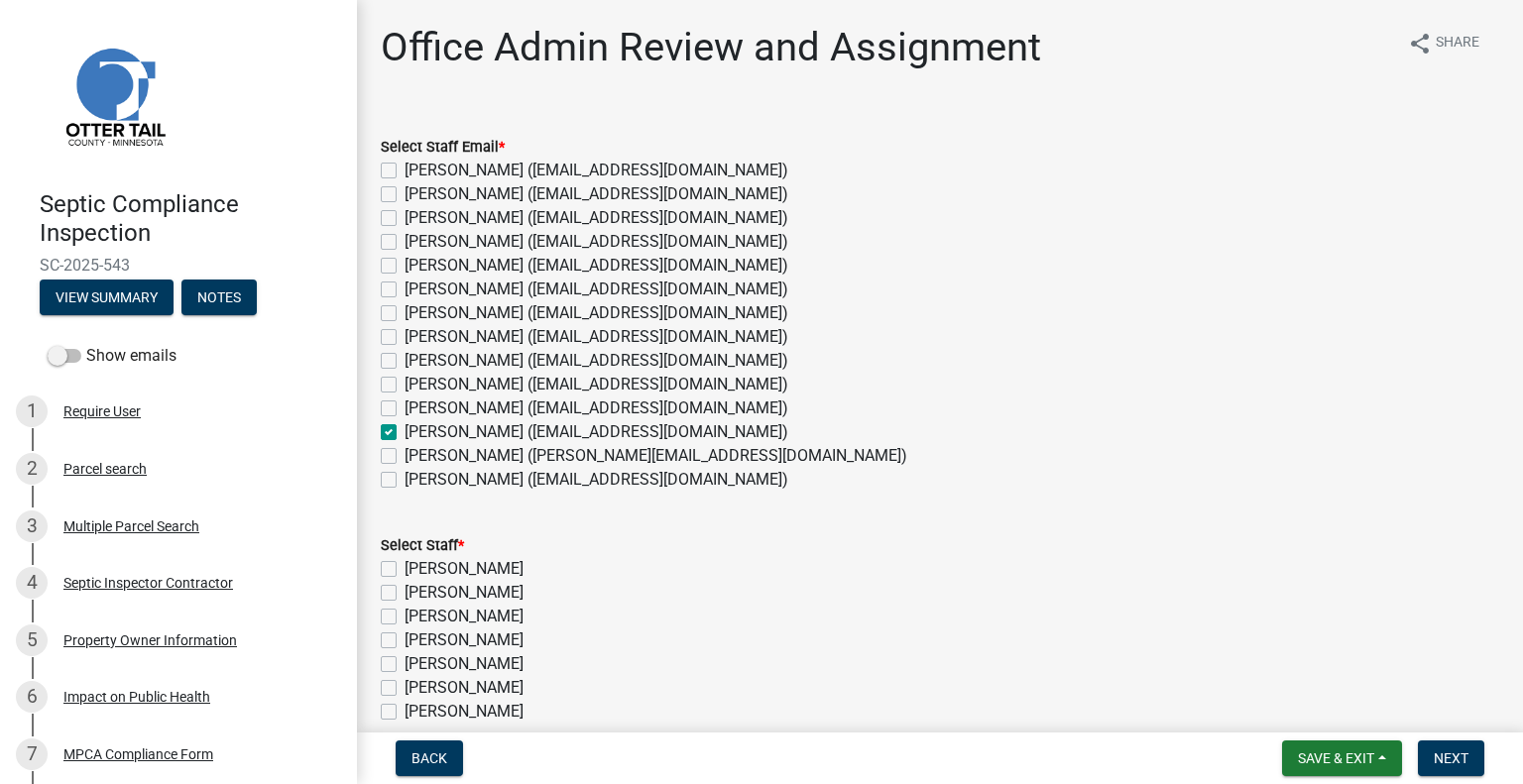
checkbox input "false"
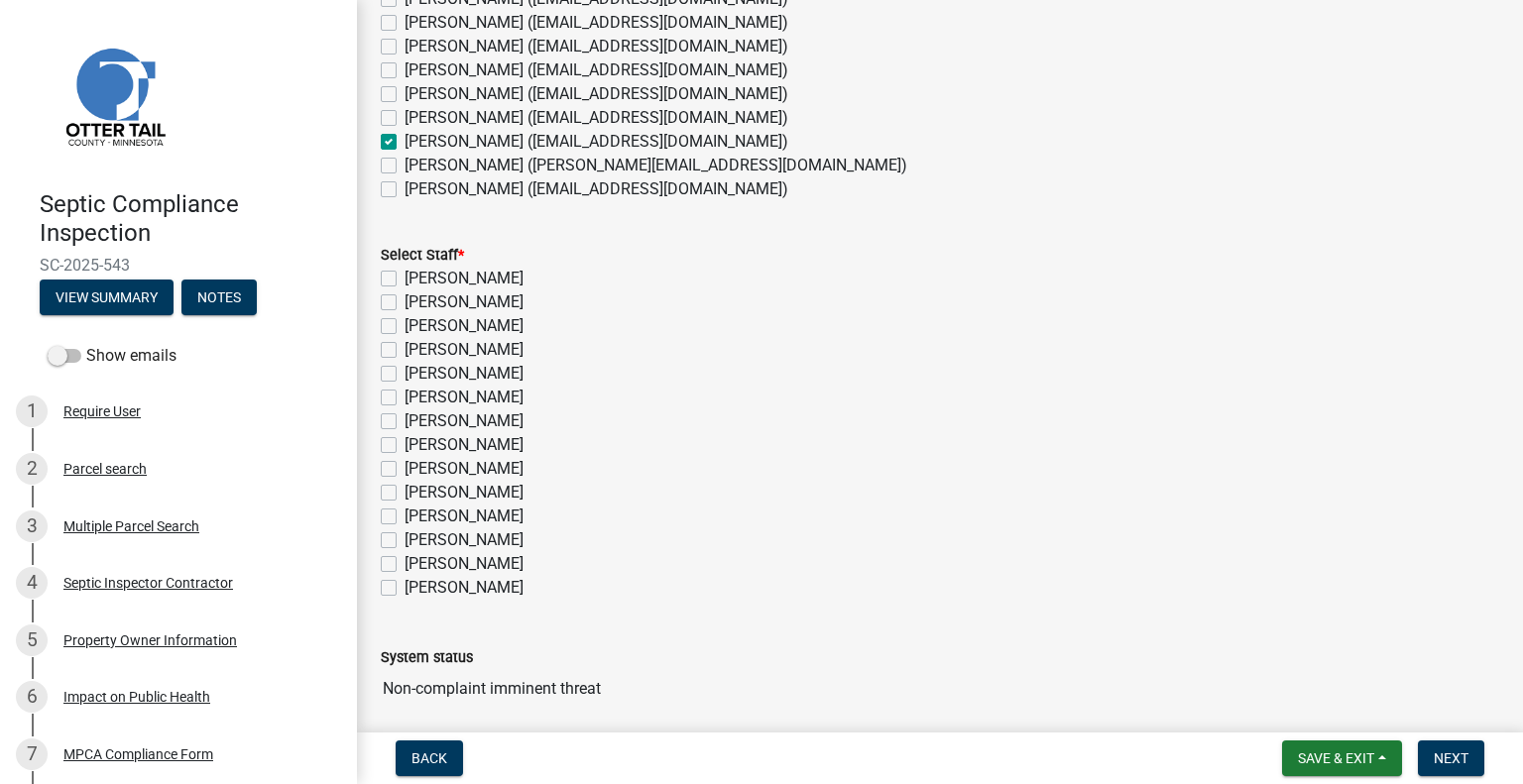
scroll to position [297, 0]
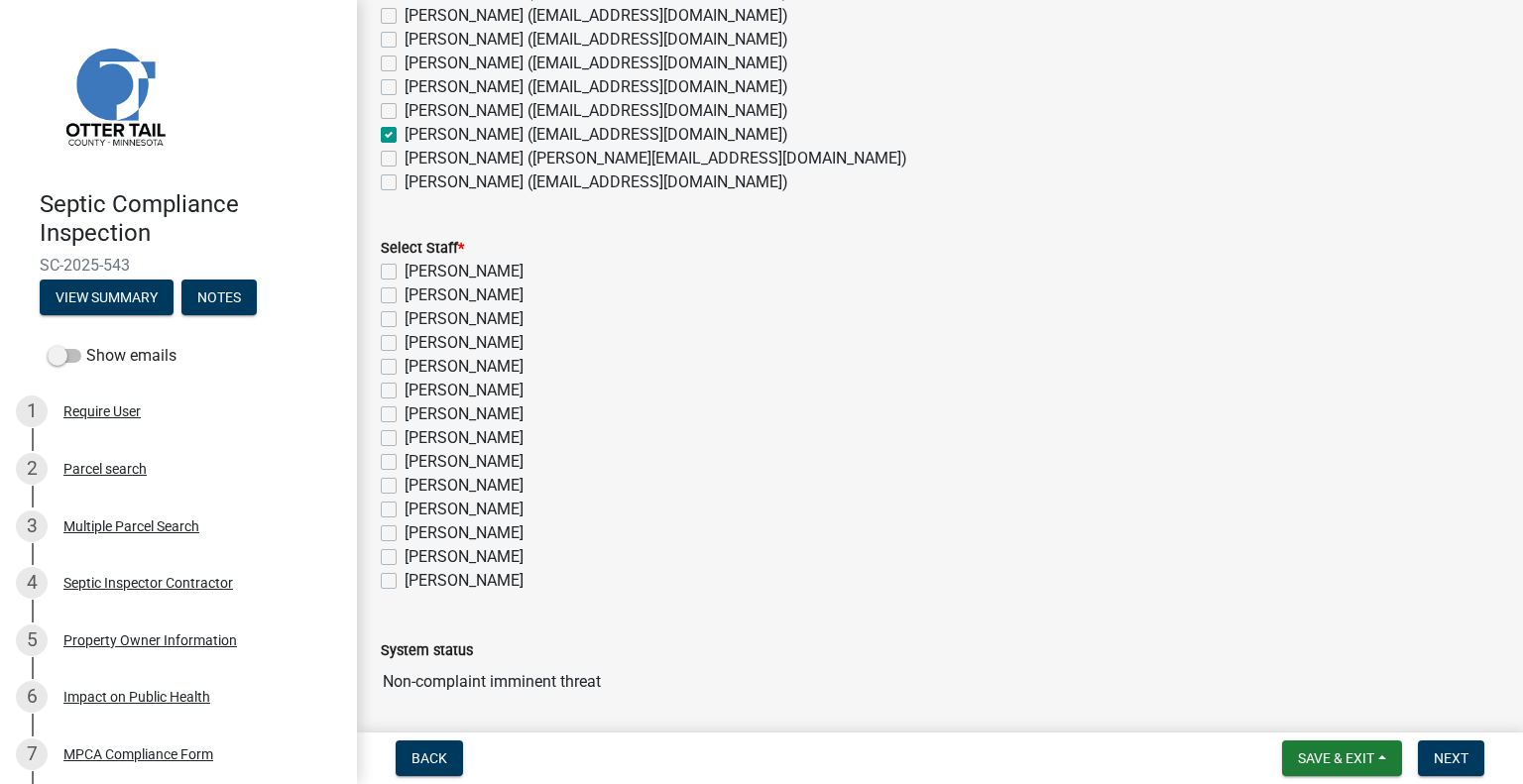
click at [404, 183] on label "Sheila Dahl (sdahl@ottertailcounty.gov)" at bounding box center [595, 182] width 383 height 24
click at [404, 183] on input "Sheila Dahl (sdahl@ottertailcounty.gov)" at bounding box center [410, 176] width 13 height 13
checkbox input "true"
checkbox input "false"
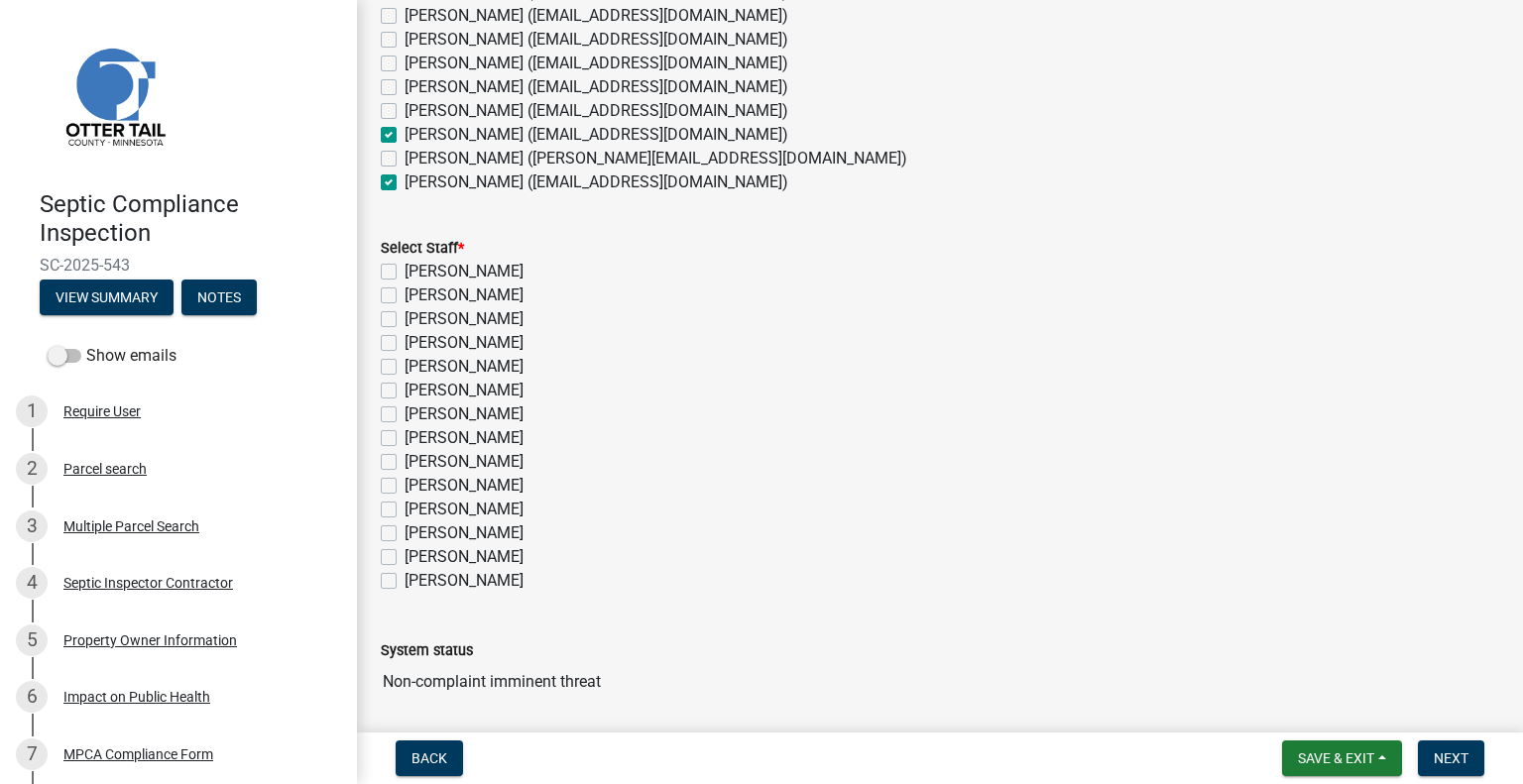
checkbox input "false"
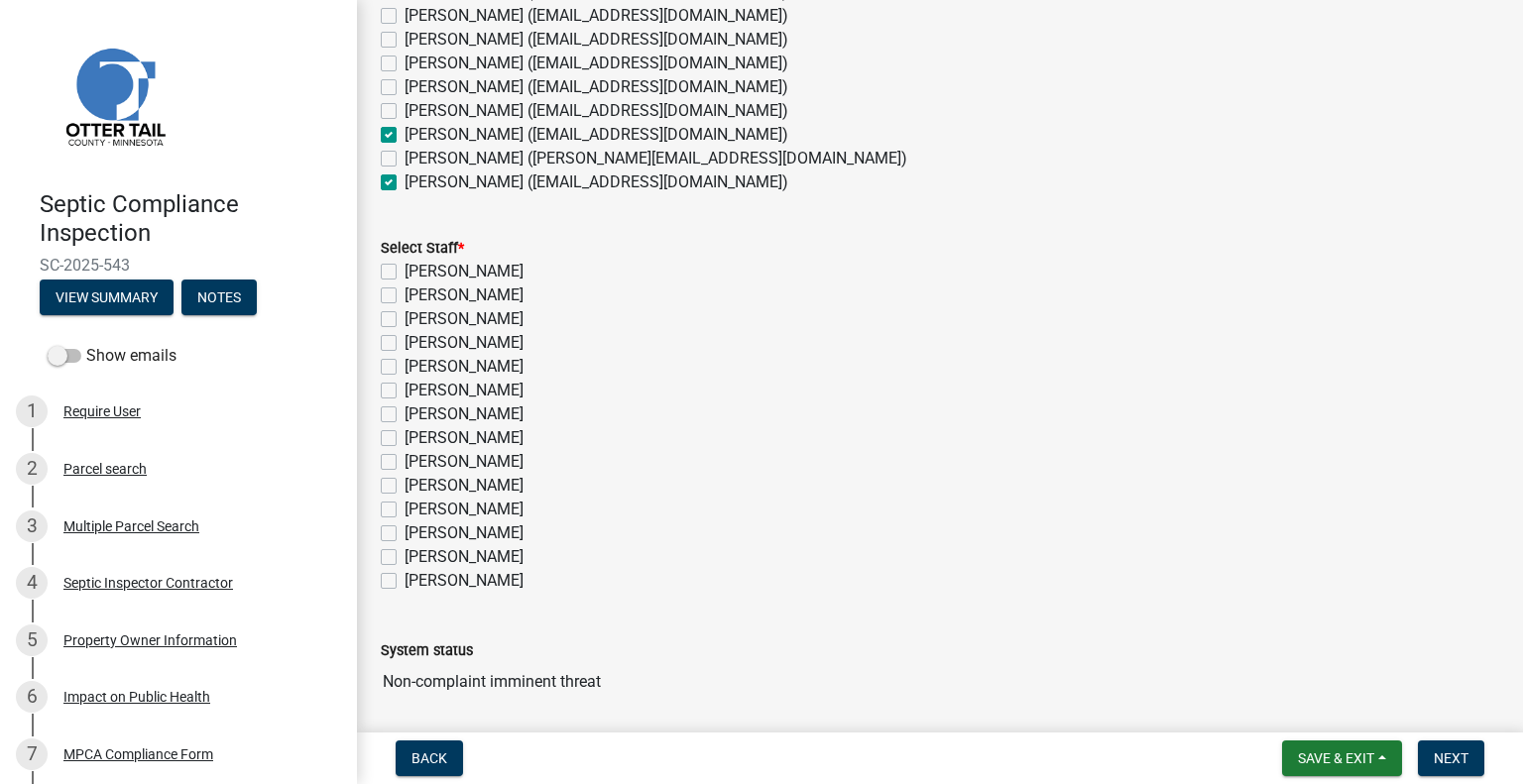
checkbox input "false"
checkbox input "true"
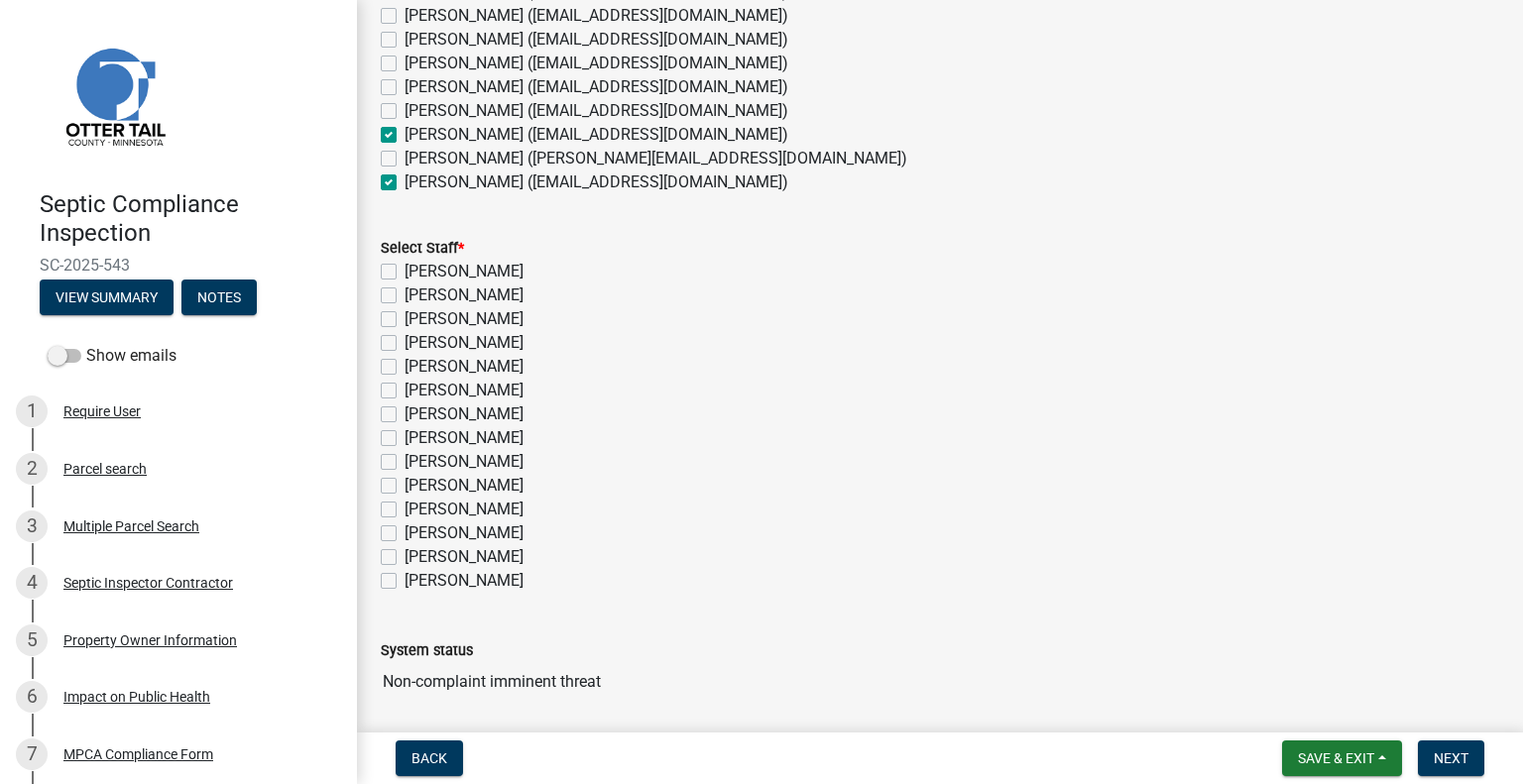
checkbox input "false"
checkbox input "true"
click at [404, 134] on label "Michelle Jevne (mjevne@ottertailcounty.gov)" at bounding box center [595, 134] width 383 height 24
click at [404, 134] on input "Michelle Jevne (mjevne@ottertailcounty.gov)" at bounding box center [410, 128] width 13 height 13
checkbox input "false"
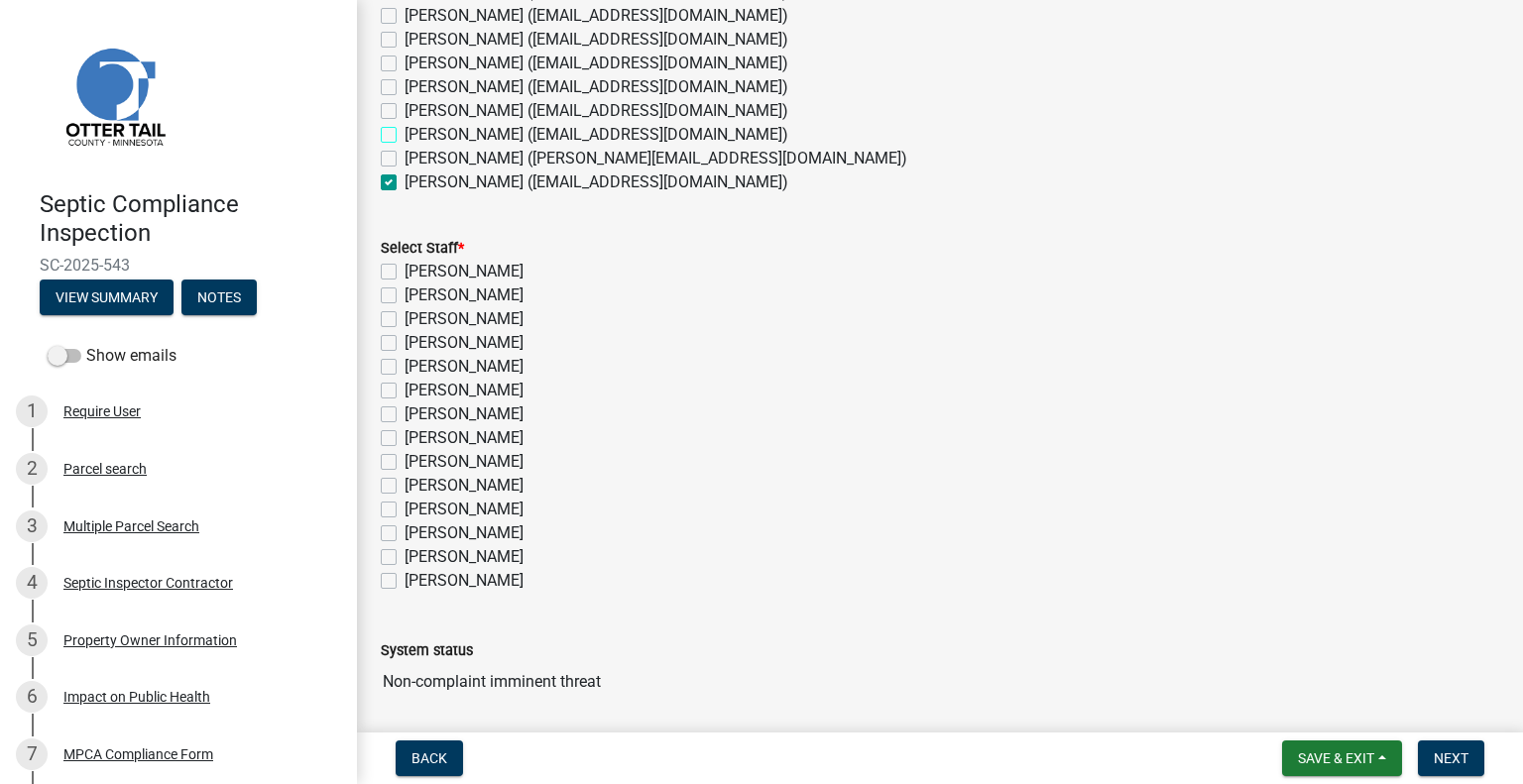
checkbox input "false"
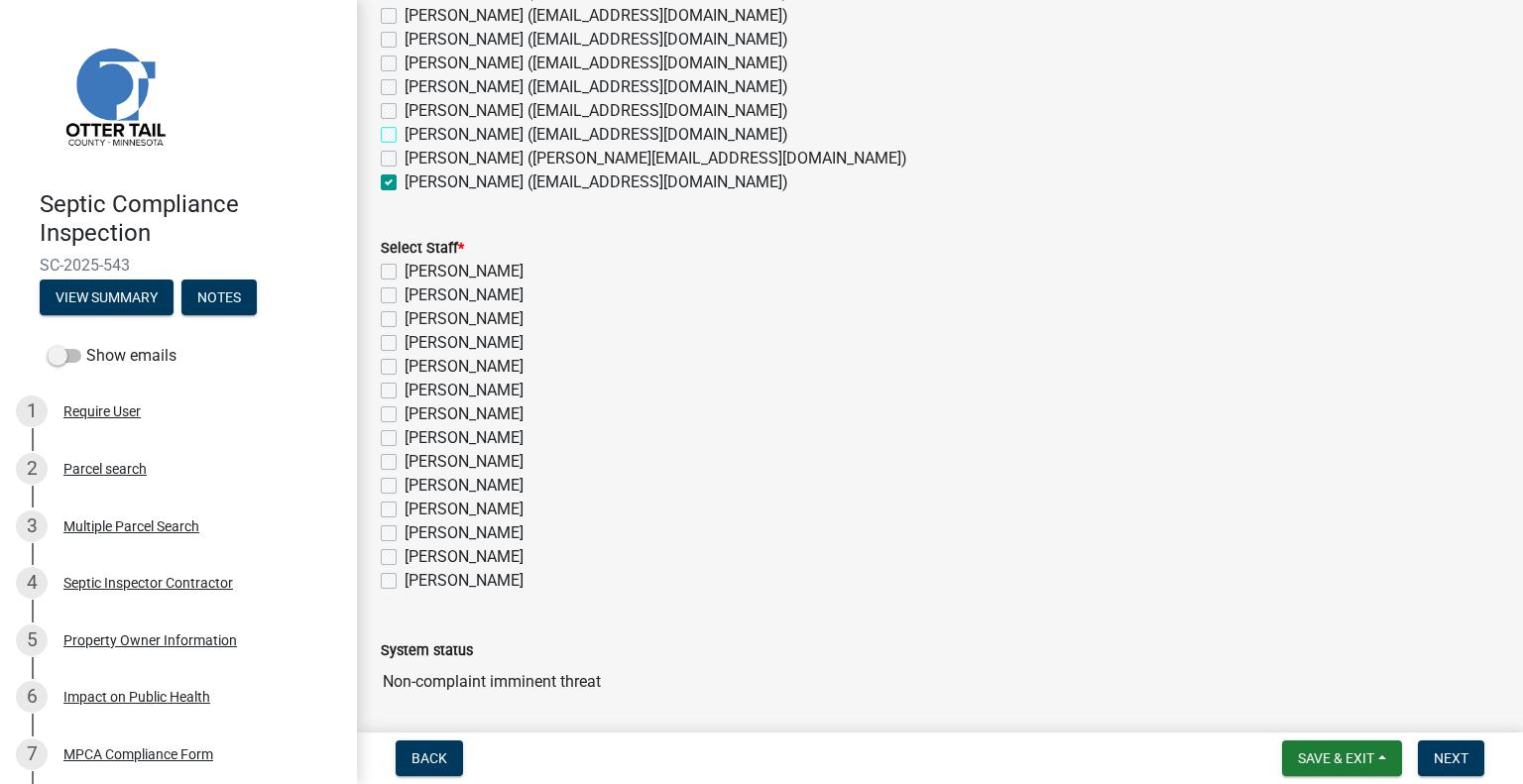
checkbox input "false"
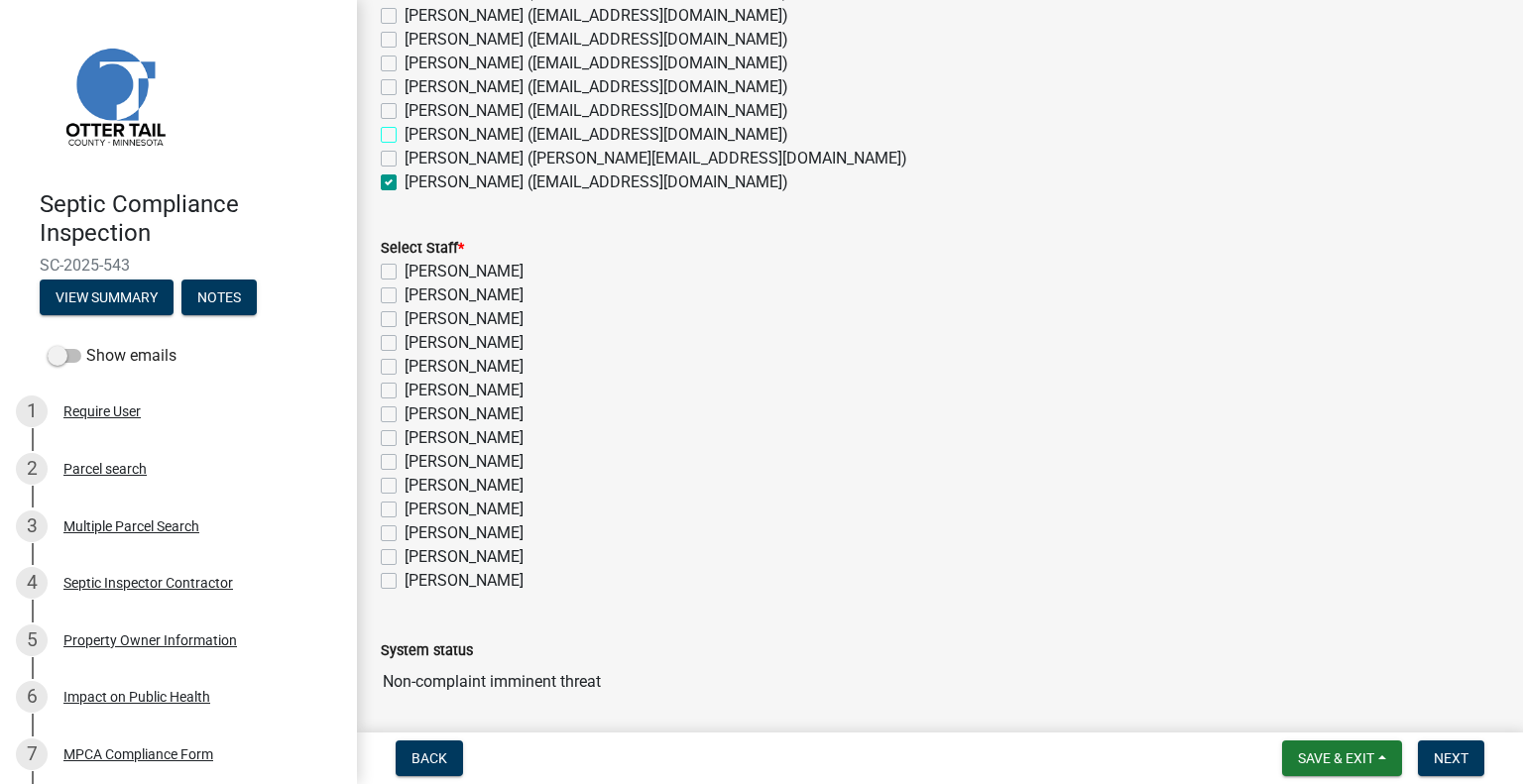
checkbox input "false"
checkbox input "true"
click at [441, 580] on label "Sheila Dahl" at bounding box center [464, 581] width 119 height 24
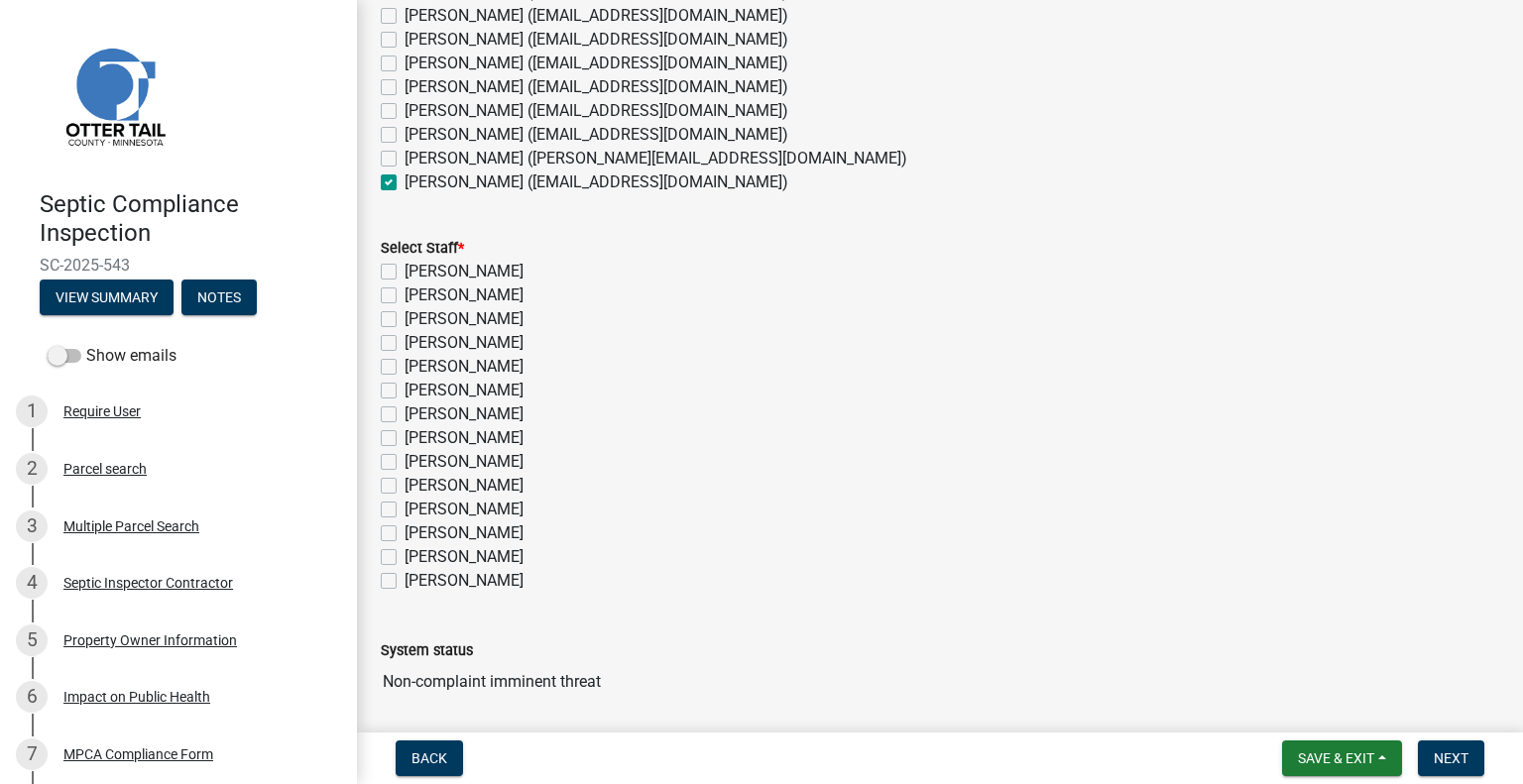
click at [417, 580] on input "Sheila Dahl" at bounding box center [410, 575] width 13 height 13
checkbox input "true"
checkbox input "false"
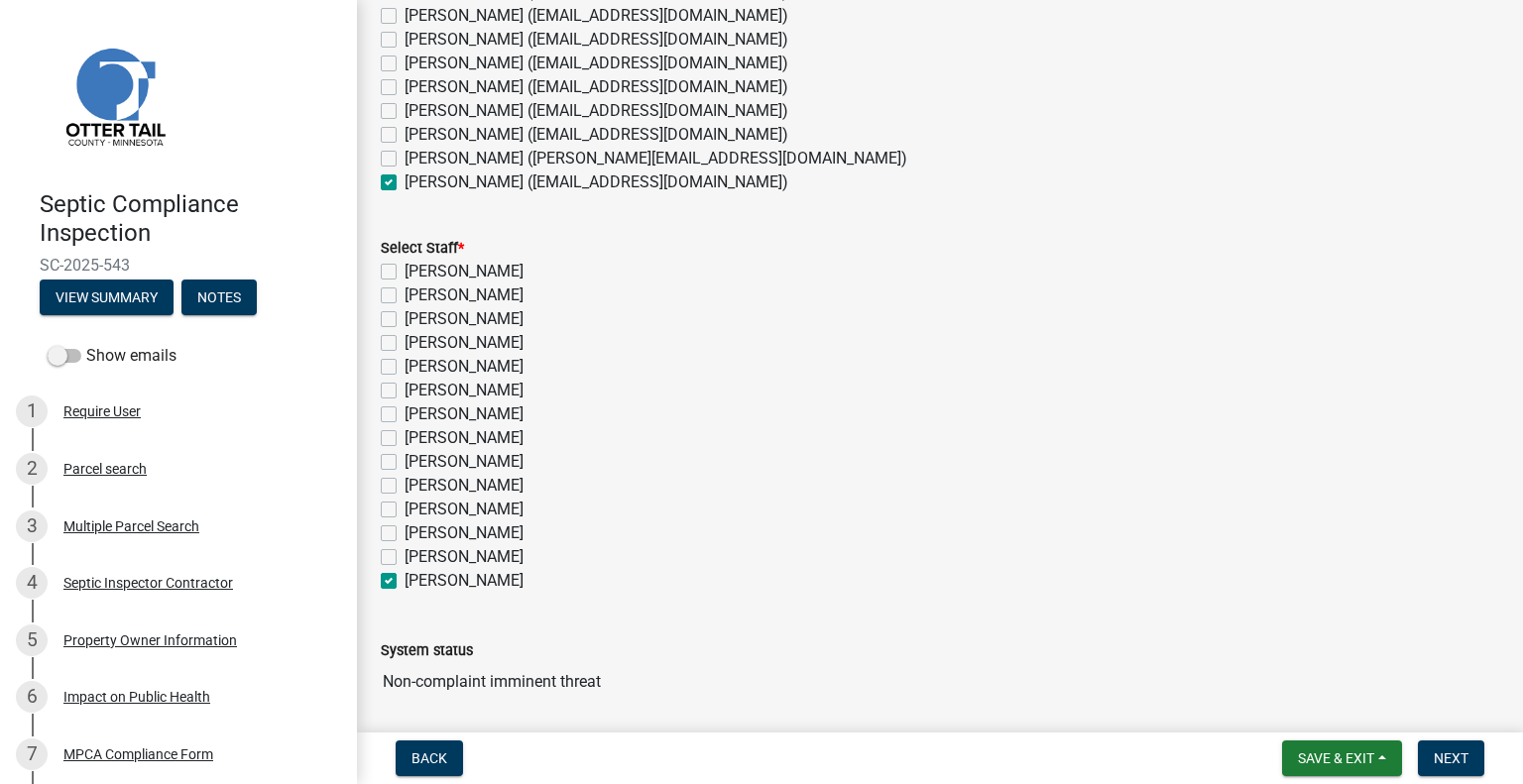
checkbox input "false"
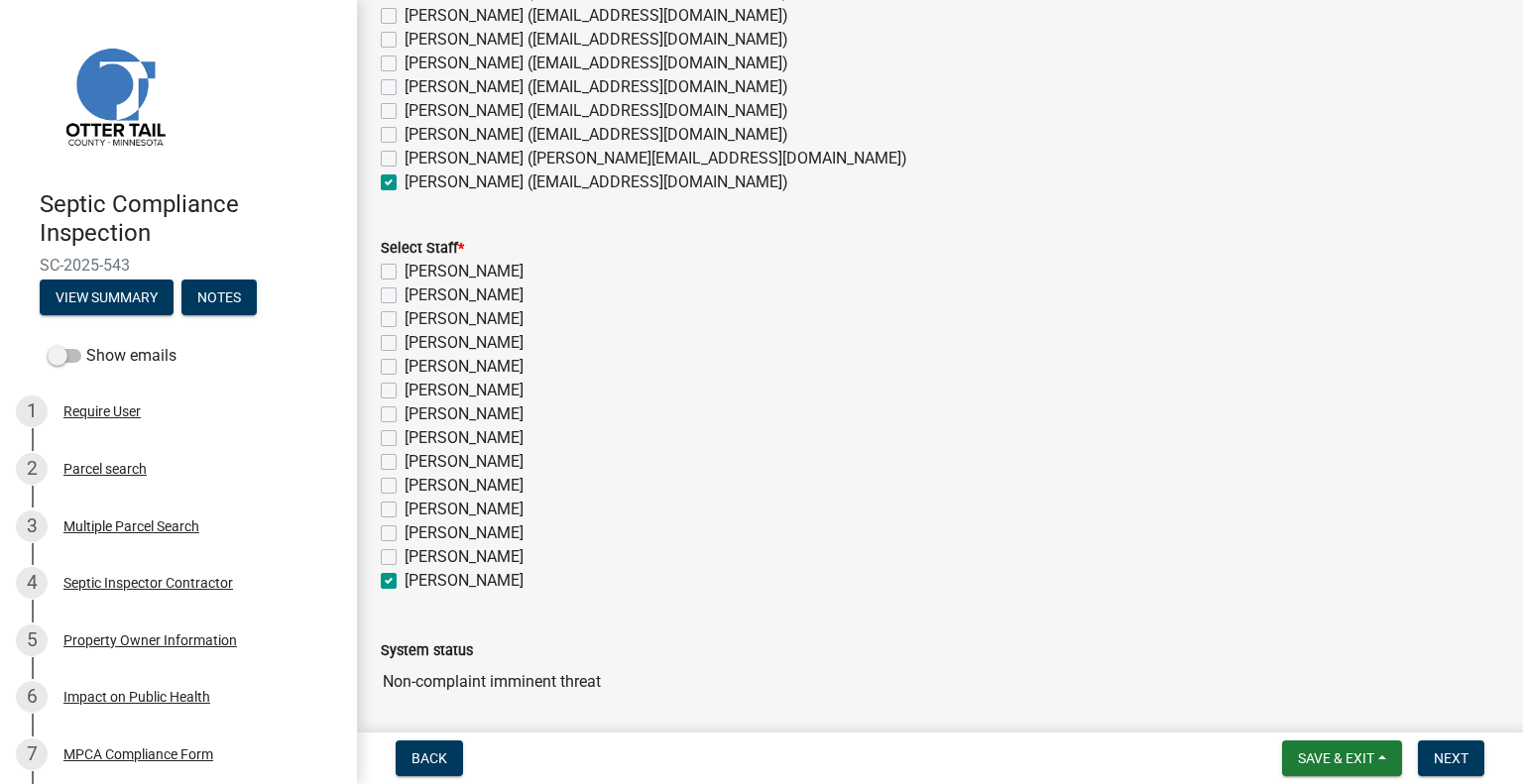
checkbox input "false"
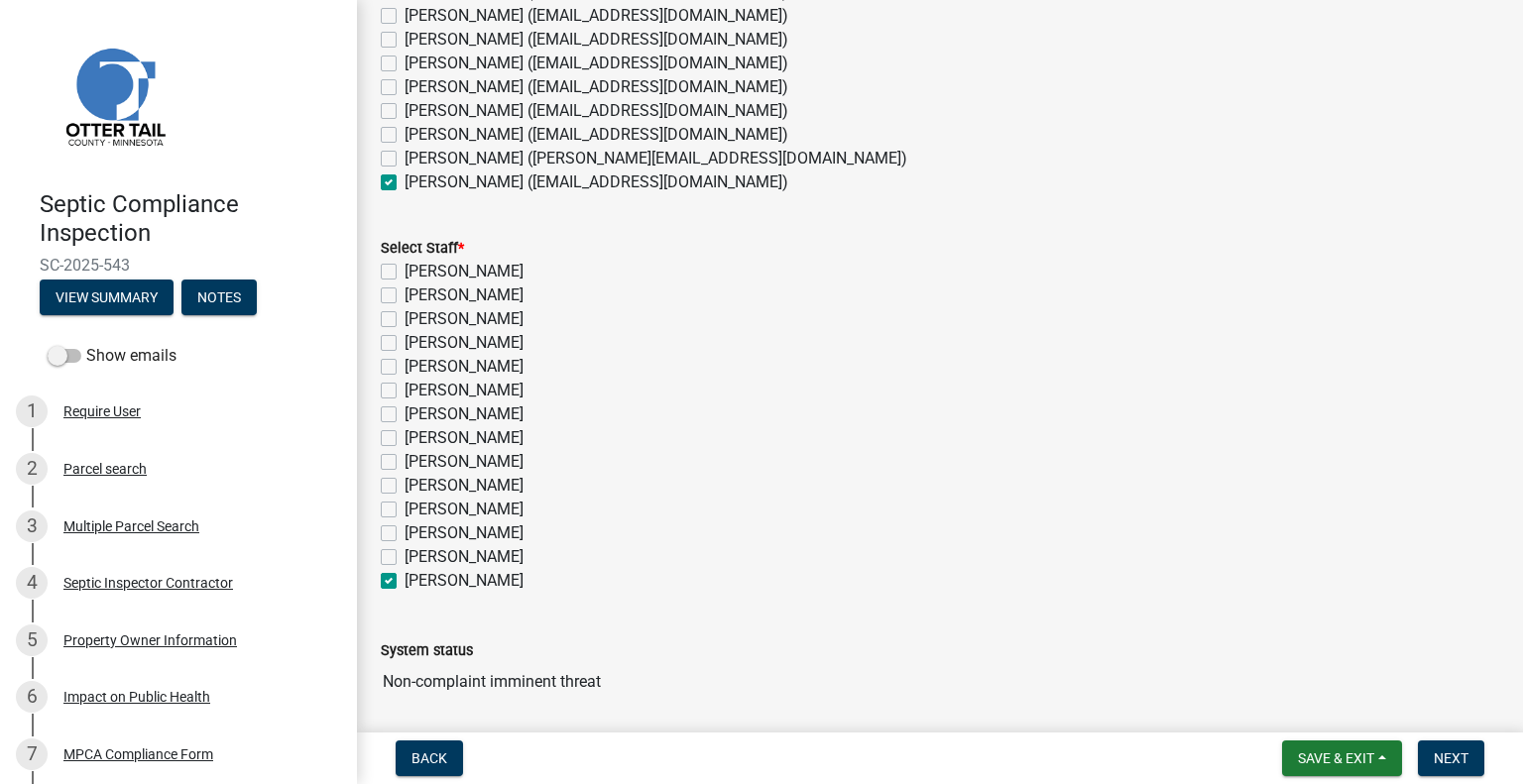
checkbox input "true"
click at [1447, 751] on span "Next" at bounding box center [1450, 758] width 35 height 16
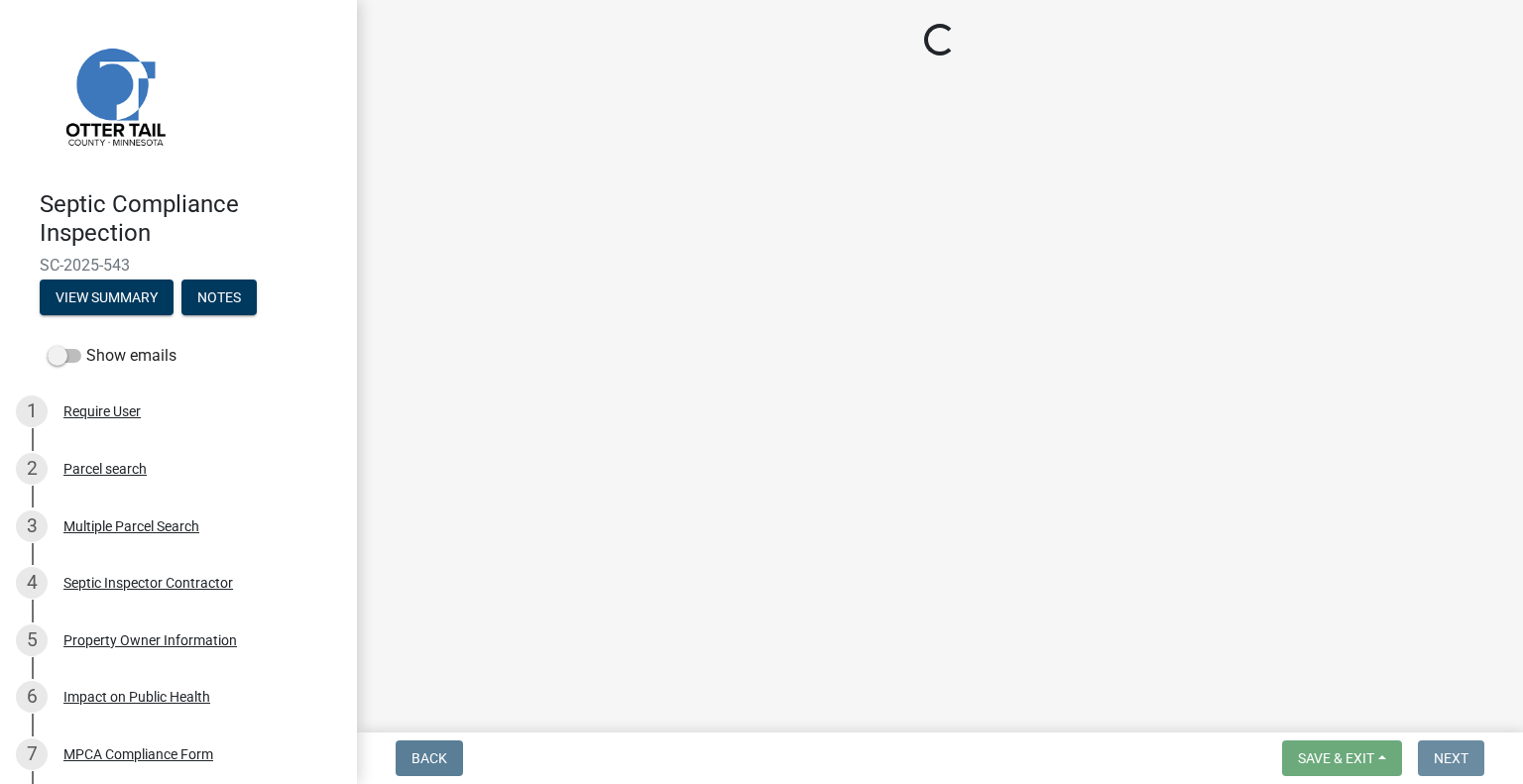
scroll to position [0, 0]
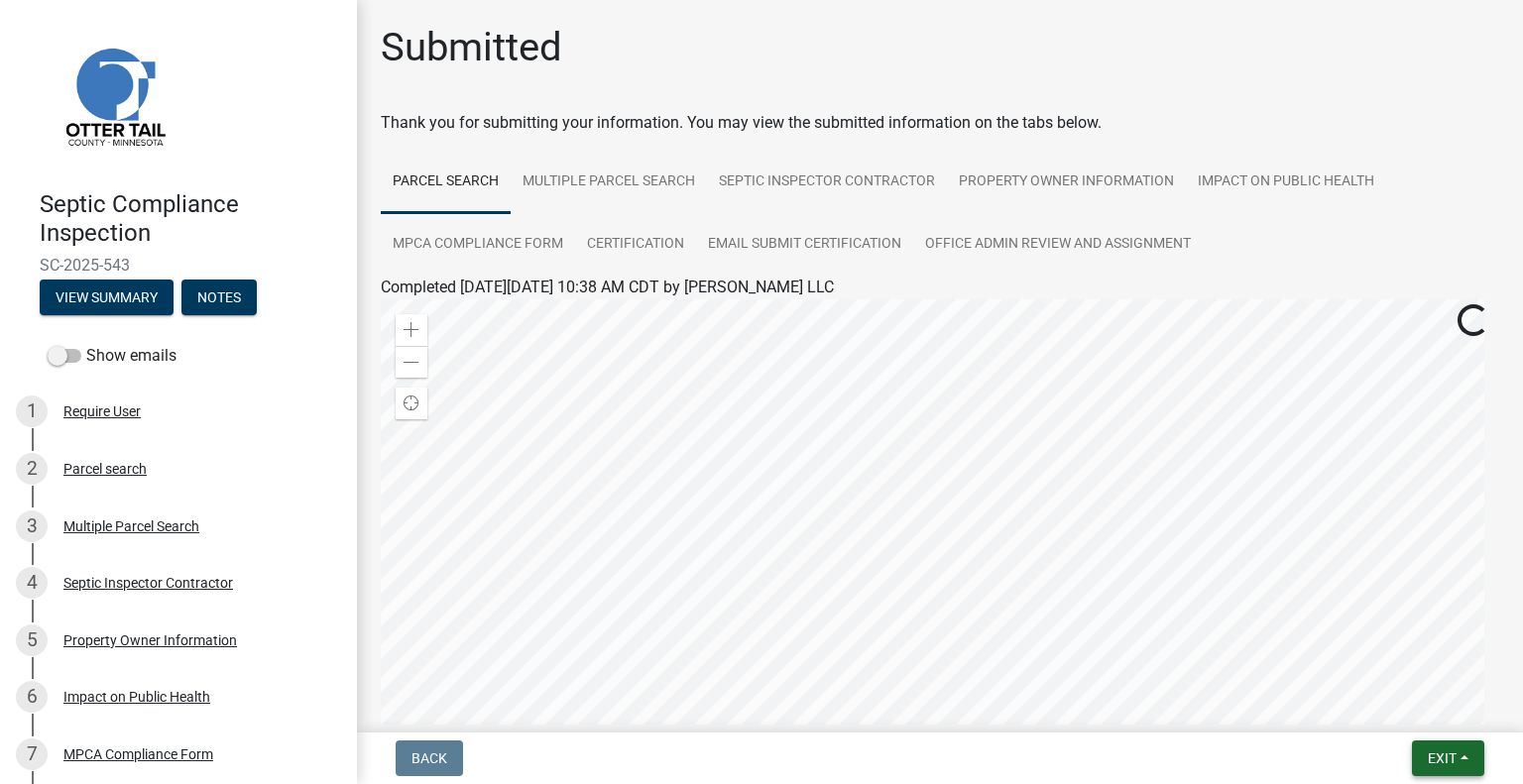
click at [1447, 771] on button "Exit" at bounding box center [1447, 758] width 73 height 36
click at [1399, 712] on button "Save & Exit" at bounding box center [1405, 706] width 158 height 48
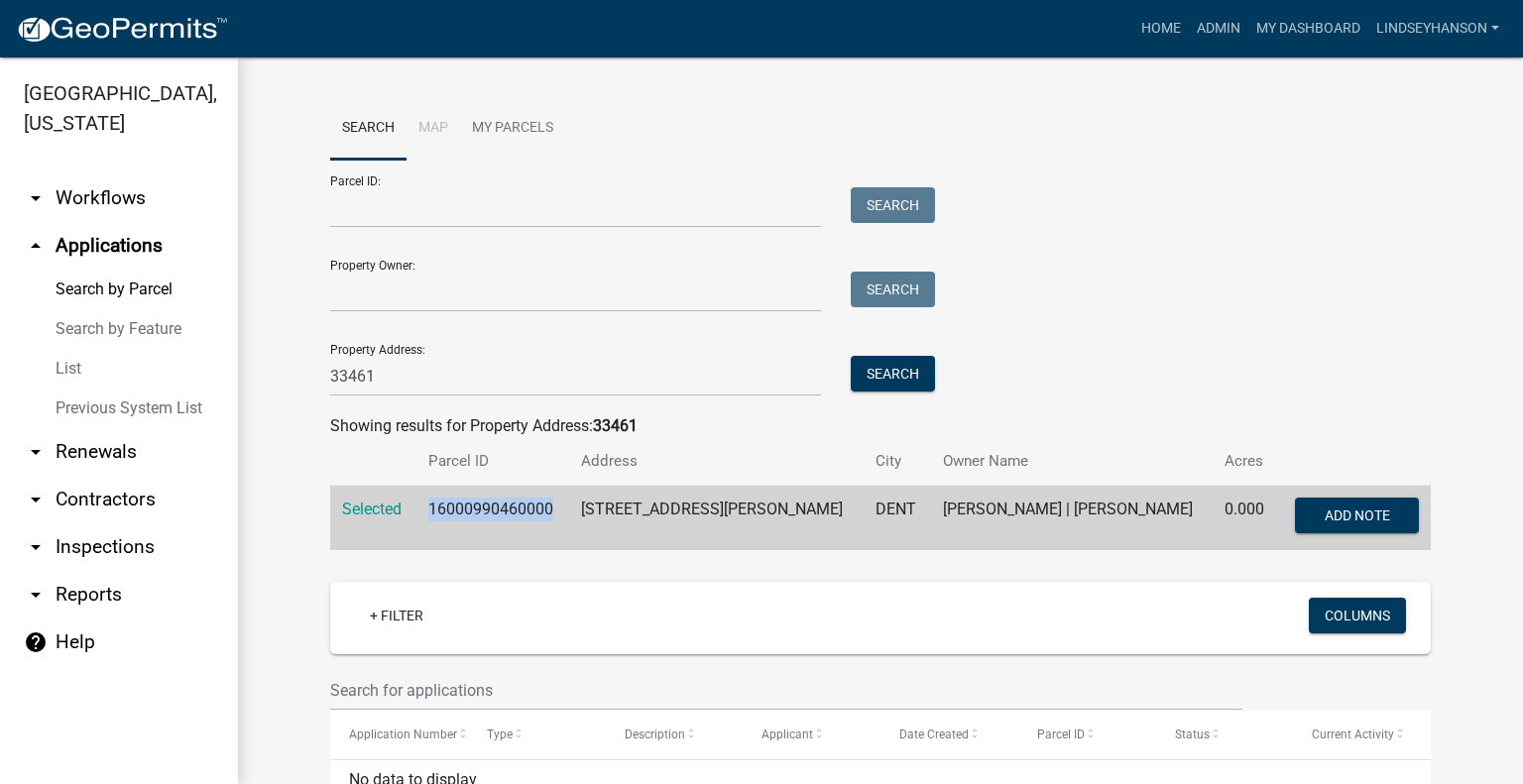
scroll to position [231, 0]
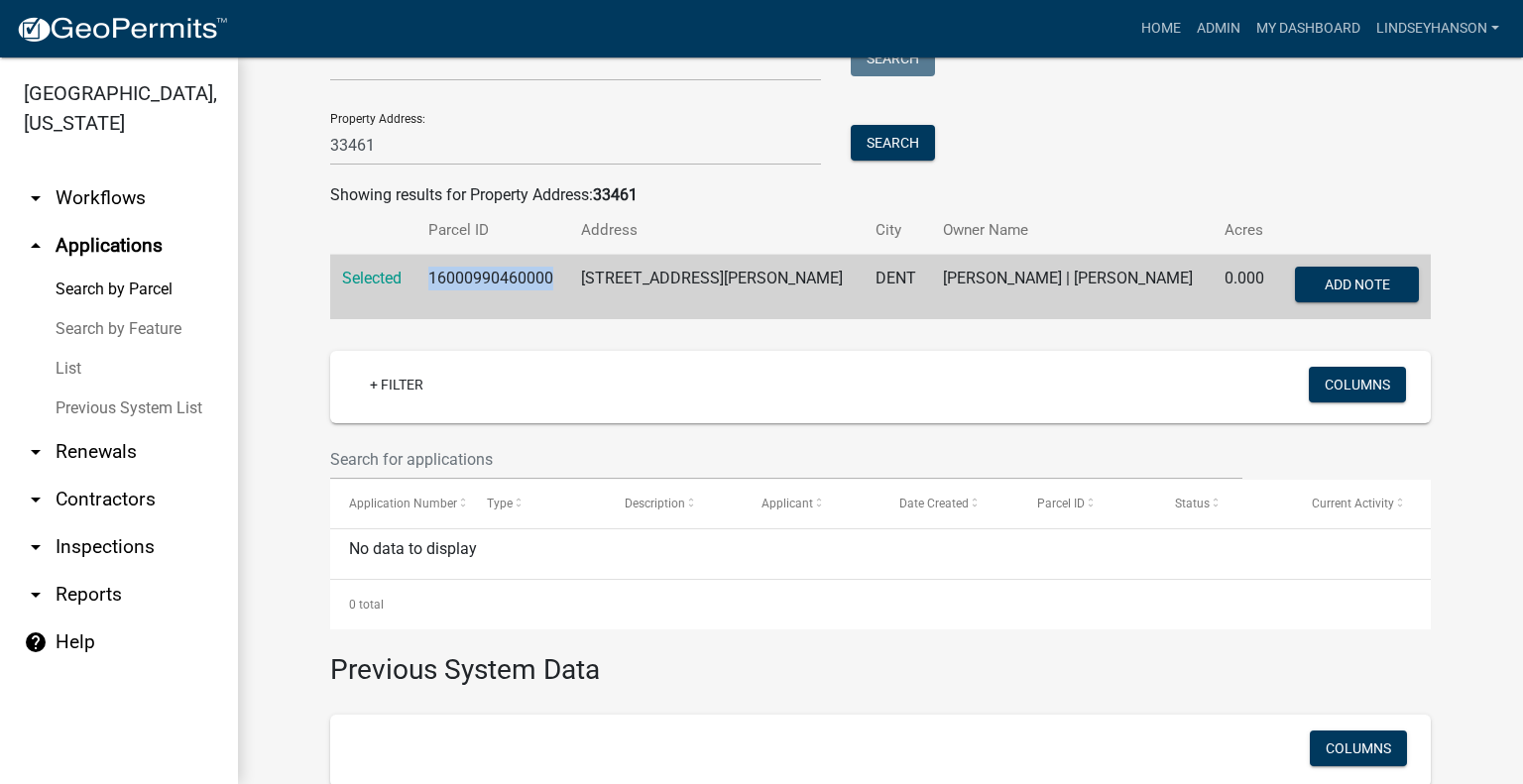
click at [117, 207] on link "arrow_drop_down Workflows" at bounding box center [118, 198] width 238 height 48
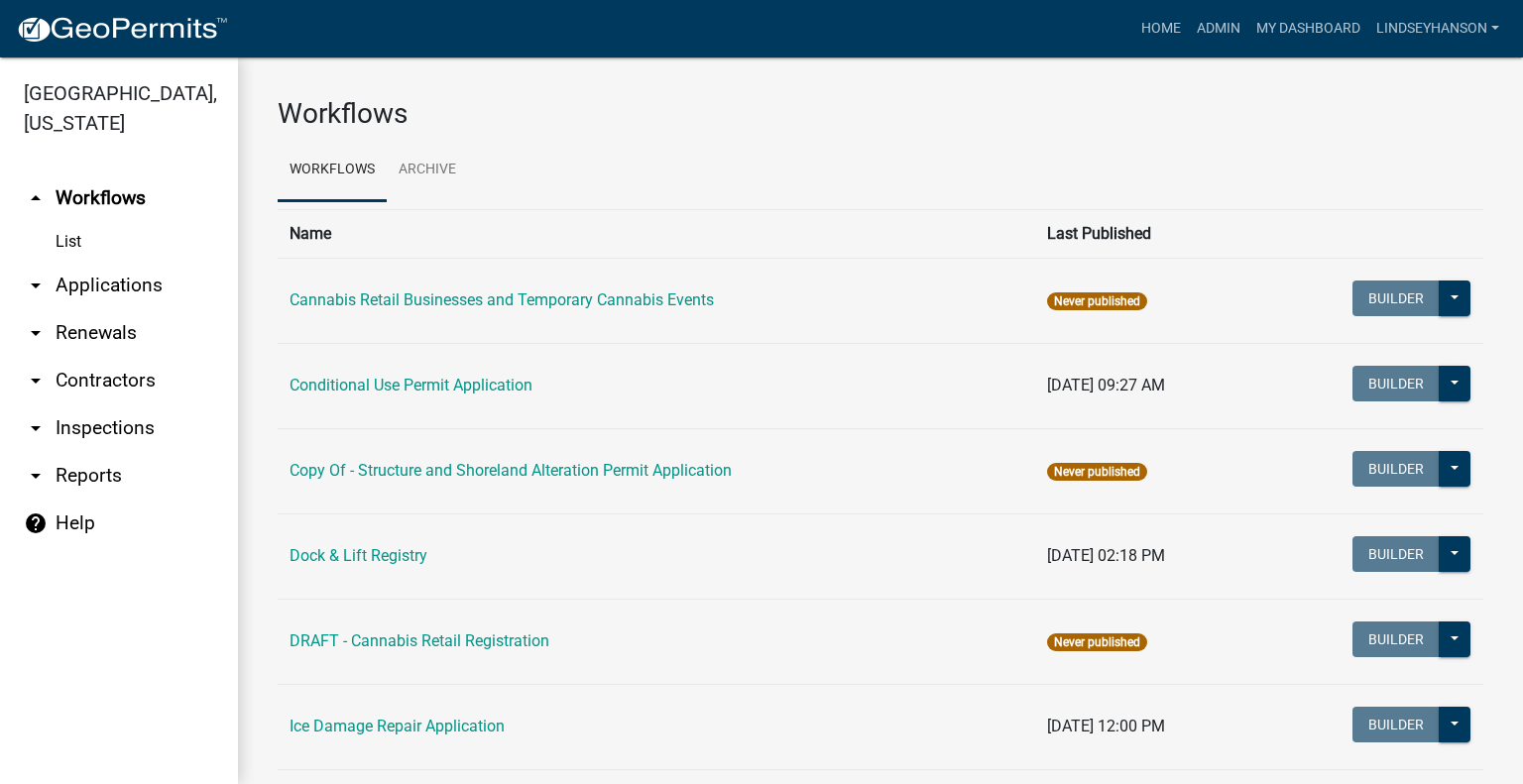
click at [127, 289] on link "arrow_drop_down Applications" at bounding box center [118, 286] width 238 height 48
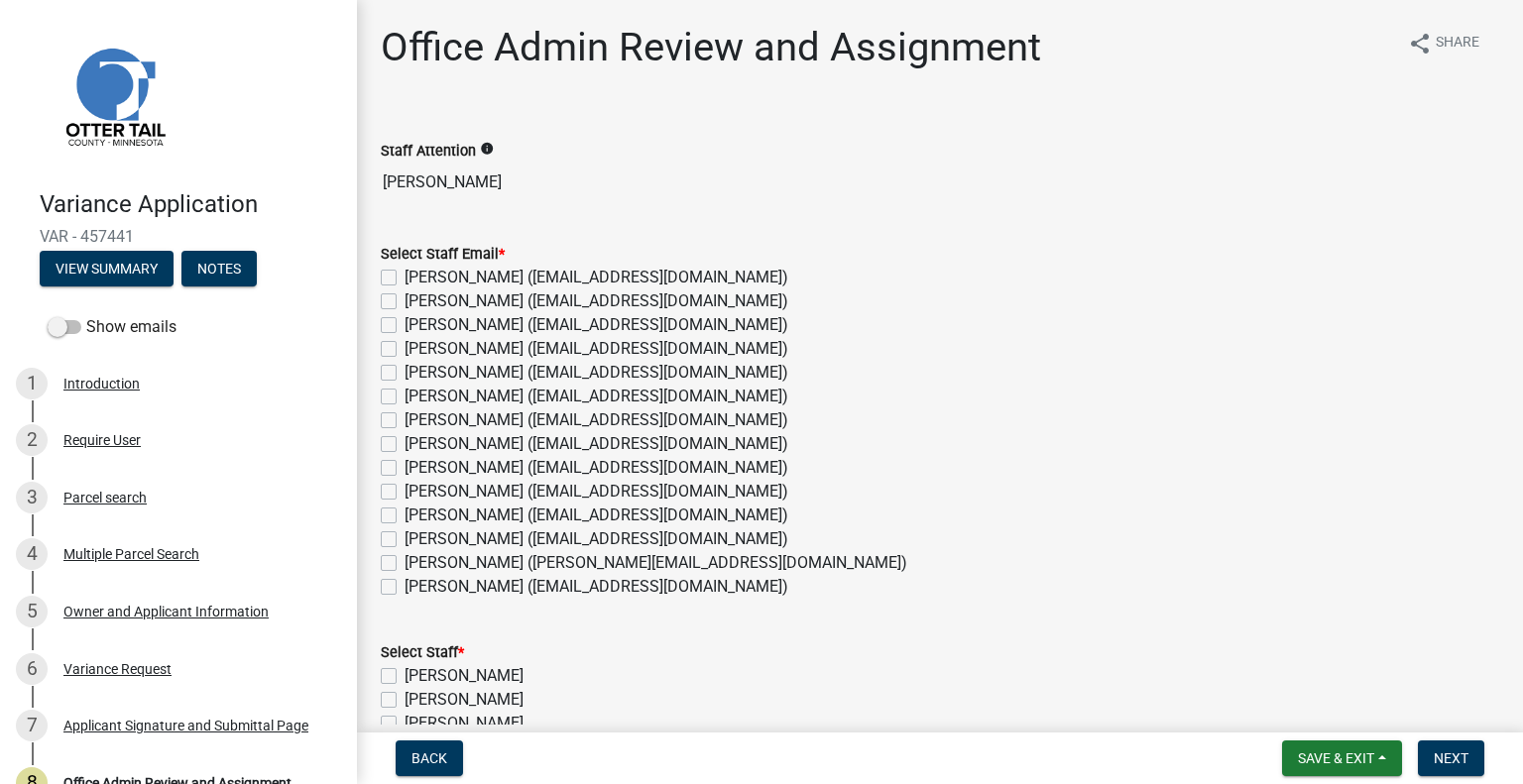
click at [474, 542] on label "[PERSON_NAME] ([EMAIL_ADDRESS][DOMAIN_NAME])" at bounding box center [595, 539] width 383 height 24
click at [417, 540] on input "[PERSON_NAME] ([EMAIL_ADDRESS][DOMAIN_NAME])" at bounding box center [410, 533] width 13 height 13
checkbox input "true"
checkbox input "false"
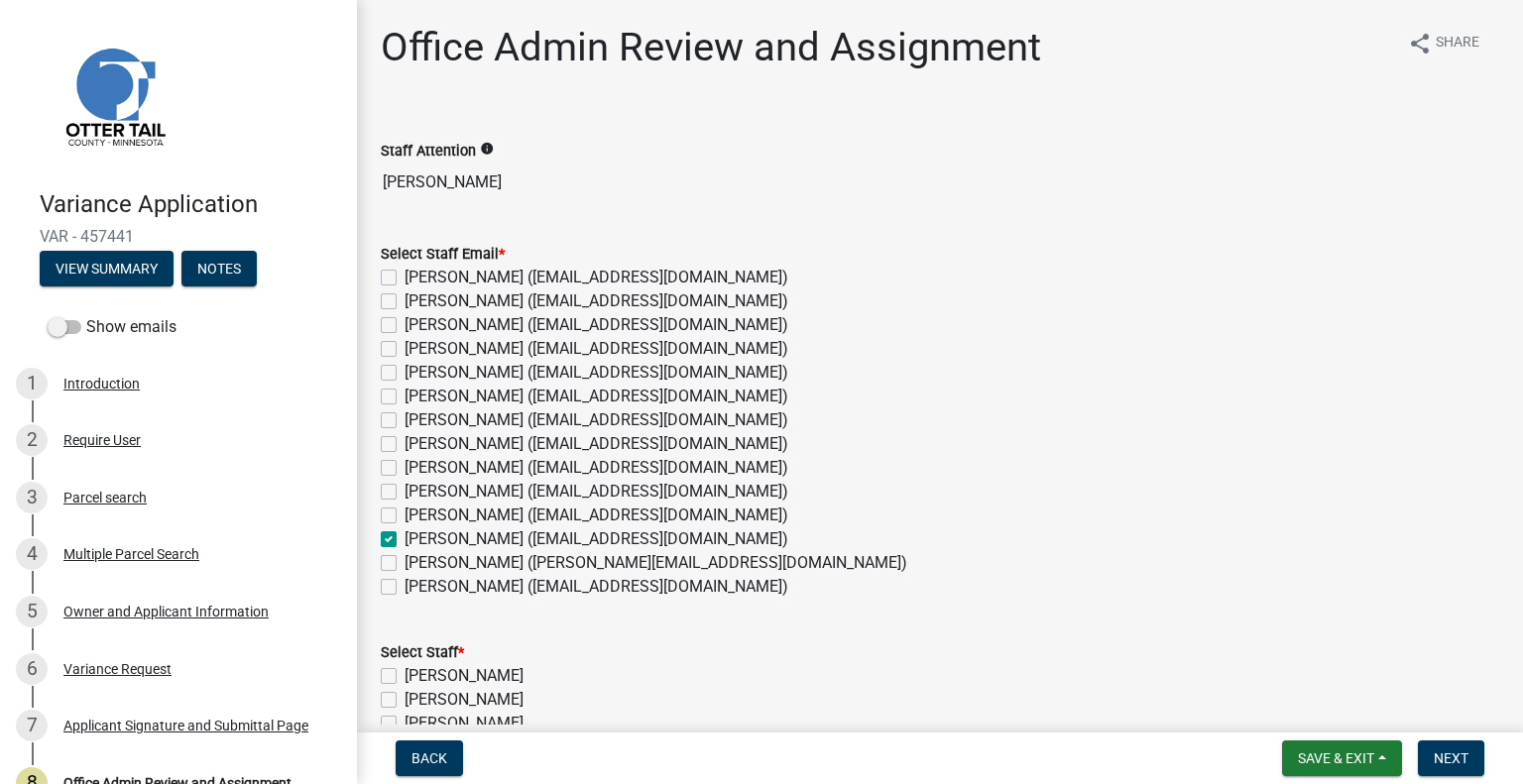
checkbox input "false"
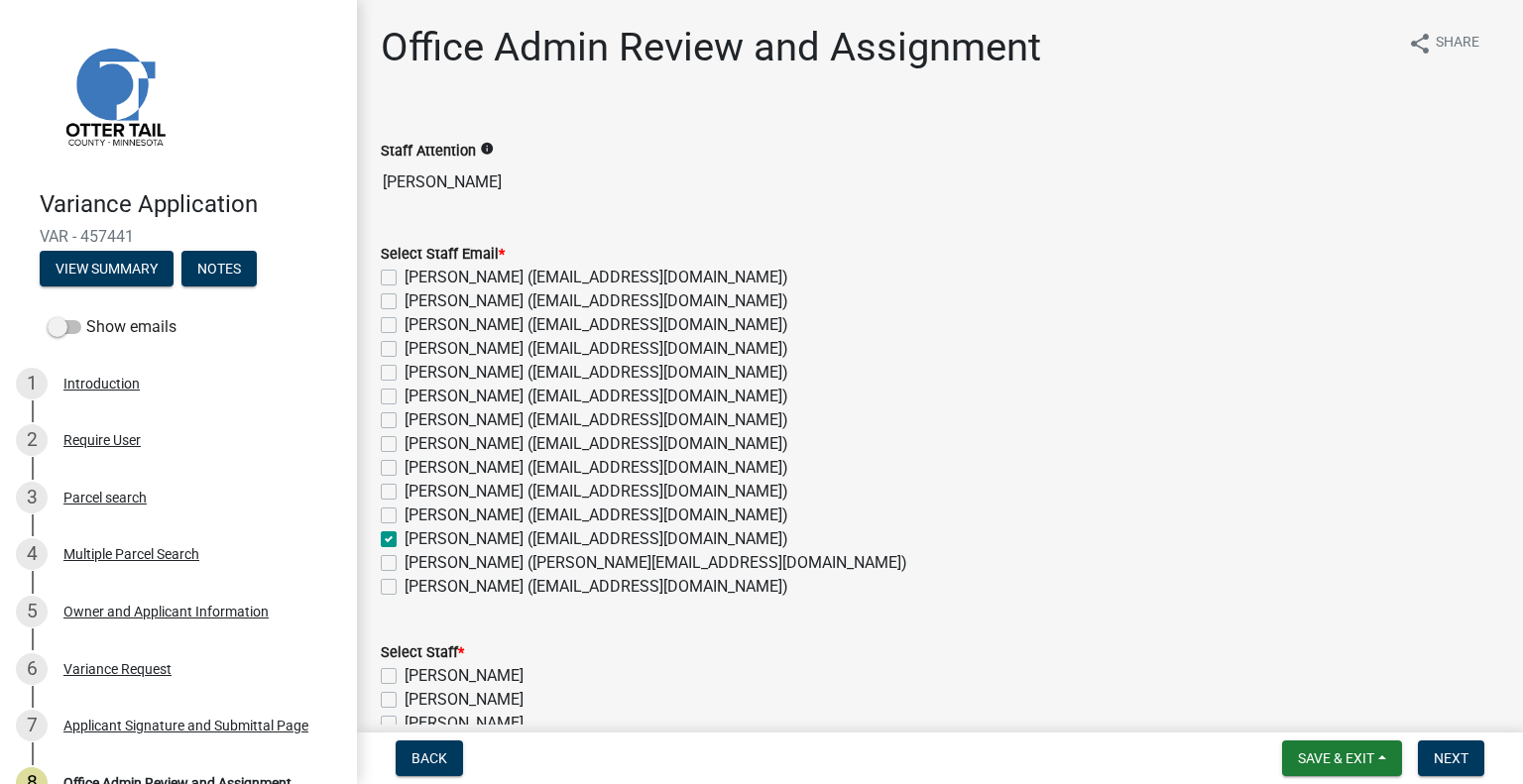
checkbox input "false"
checkbox input "true"
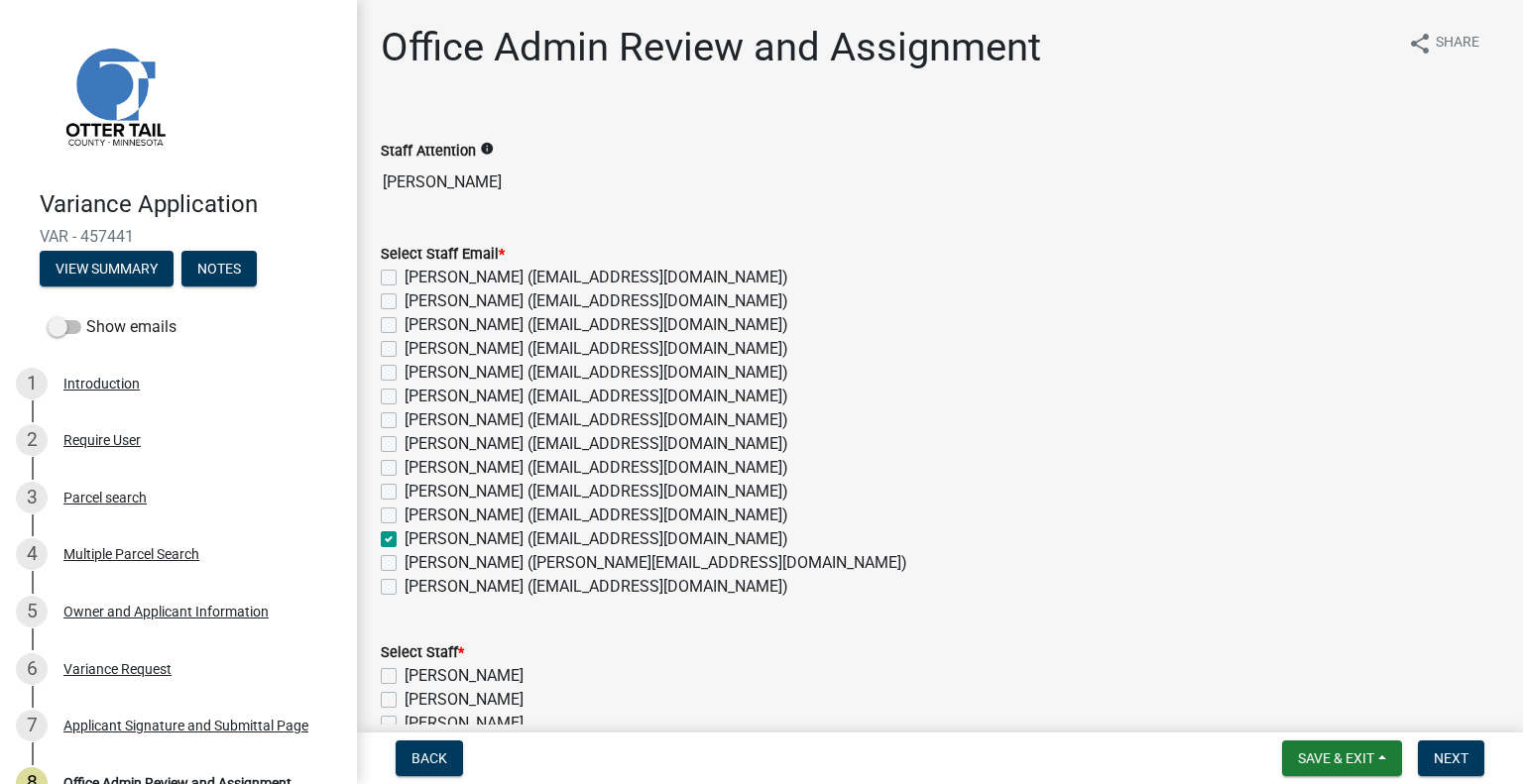
checkbox input "false"
click at [448, 301] on label "[PERSON_NAME] ([EMAIL_ADDRESS][DOMAIN_NAME])" at bounding box center [595, 301] width 383 height 24
click at [417, 301] on input "[PERSON_NAME] ([EMAIL_ADDRESS][DOMAIN_NAME])" at bounding box center [410, 295] width 13 height 13
checkbox input "true"
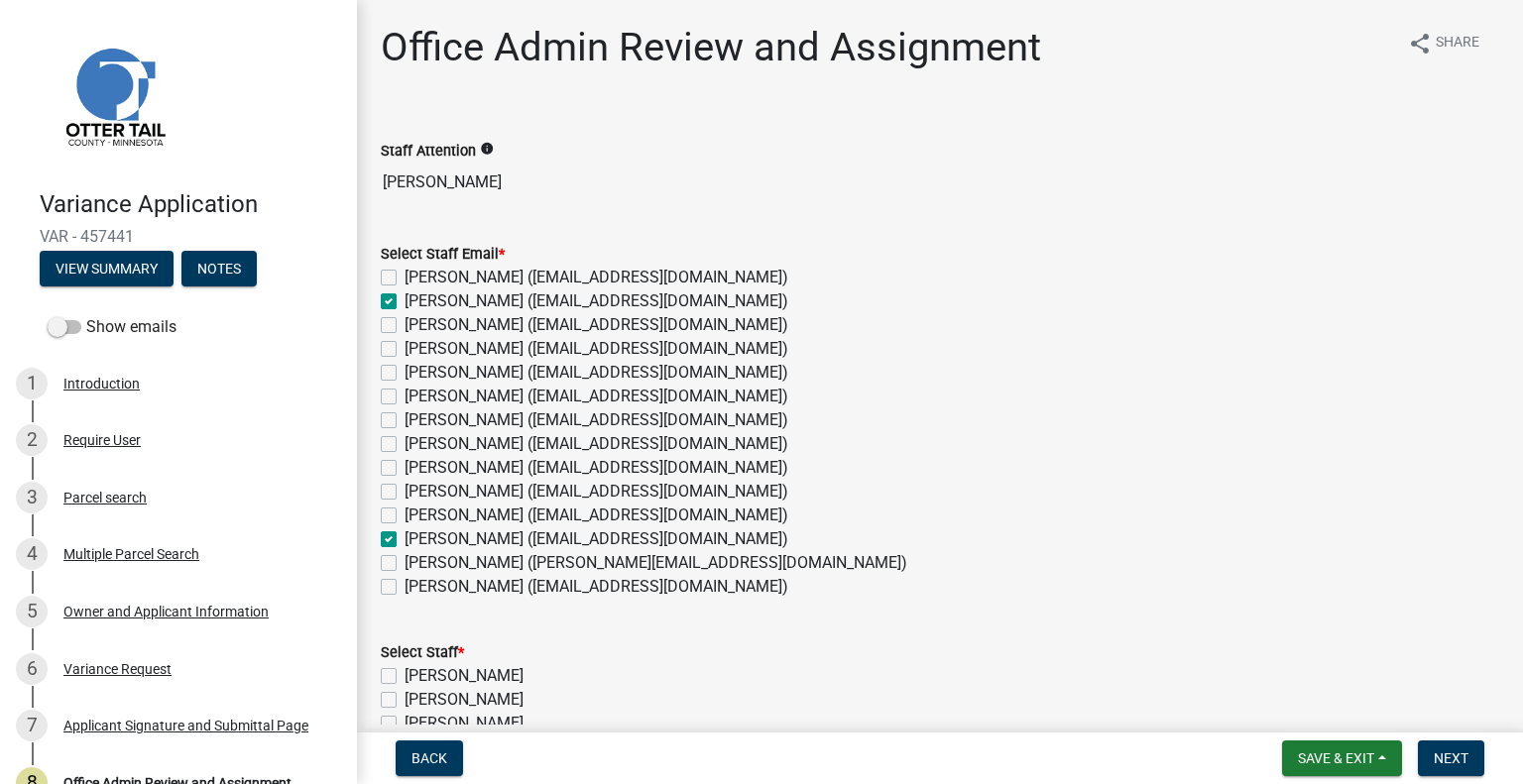
checkbox input "false"
checkbox input "true"
checkbox input "false"
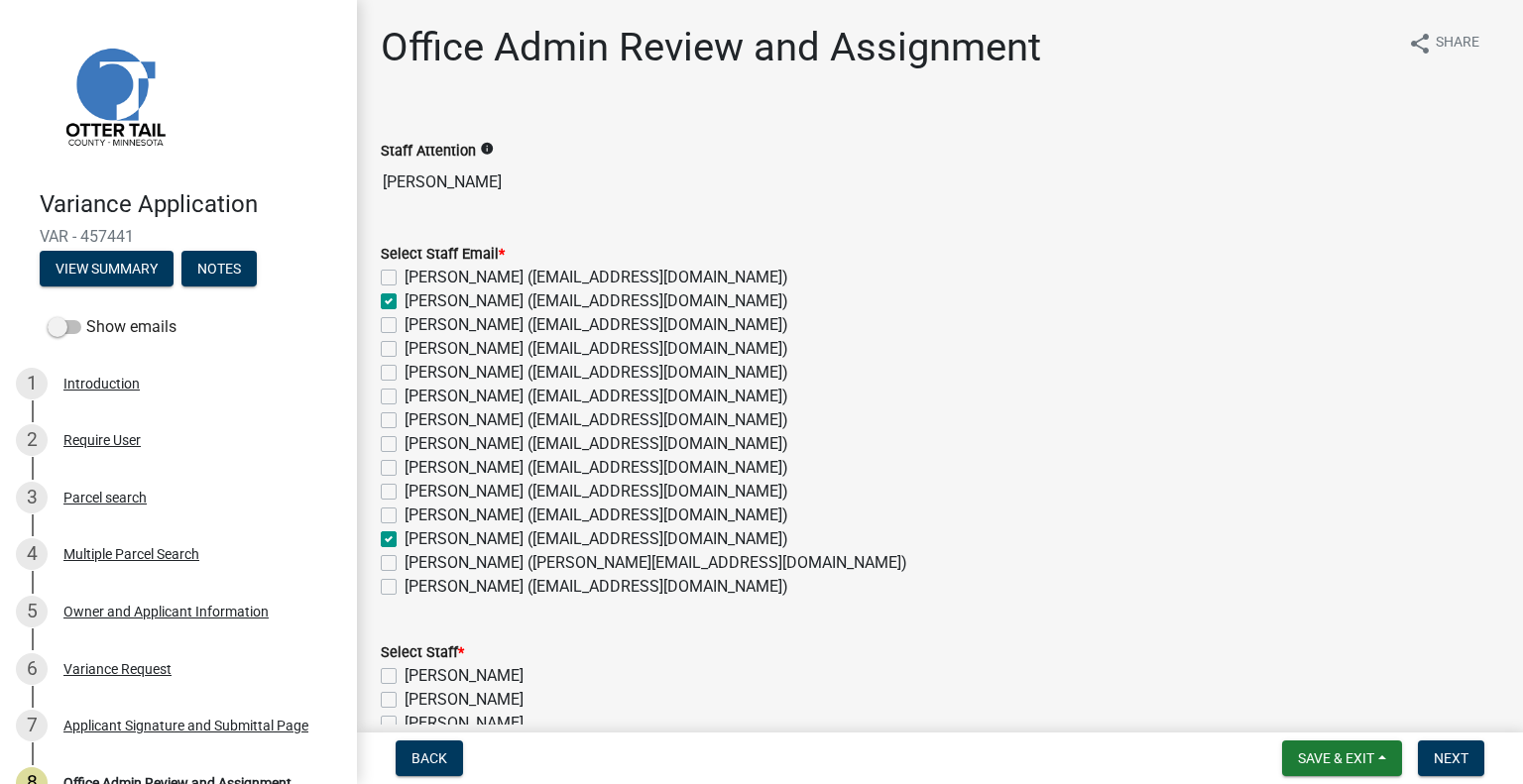
checkbox input "false"
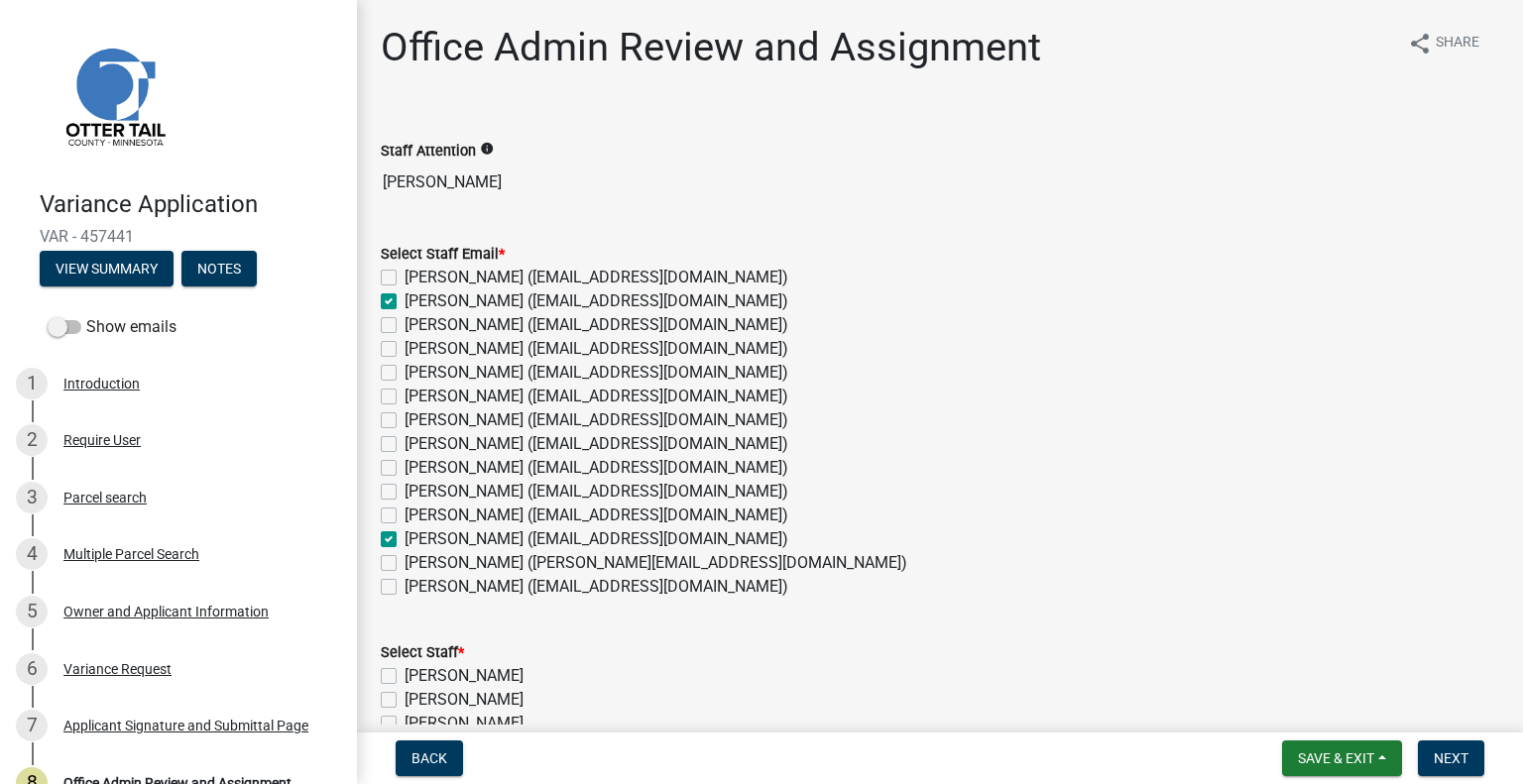
checkbox input "false"
checkbox input "true"
checkbox input "false"
click at [480, 370] on label "[PERSON_NAME] ([EMAIL_ADDRESS][DOMAIN_NAME])" at bounding box center [595, 372] width 383 height 24
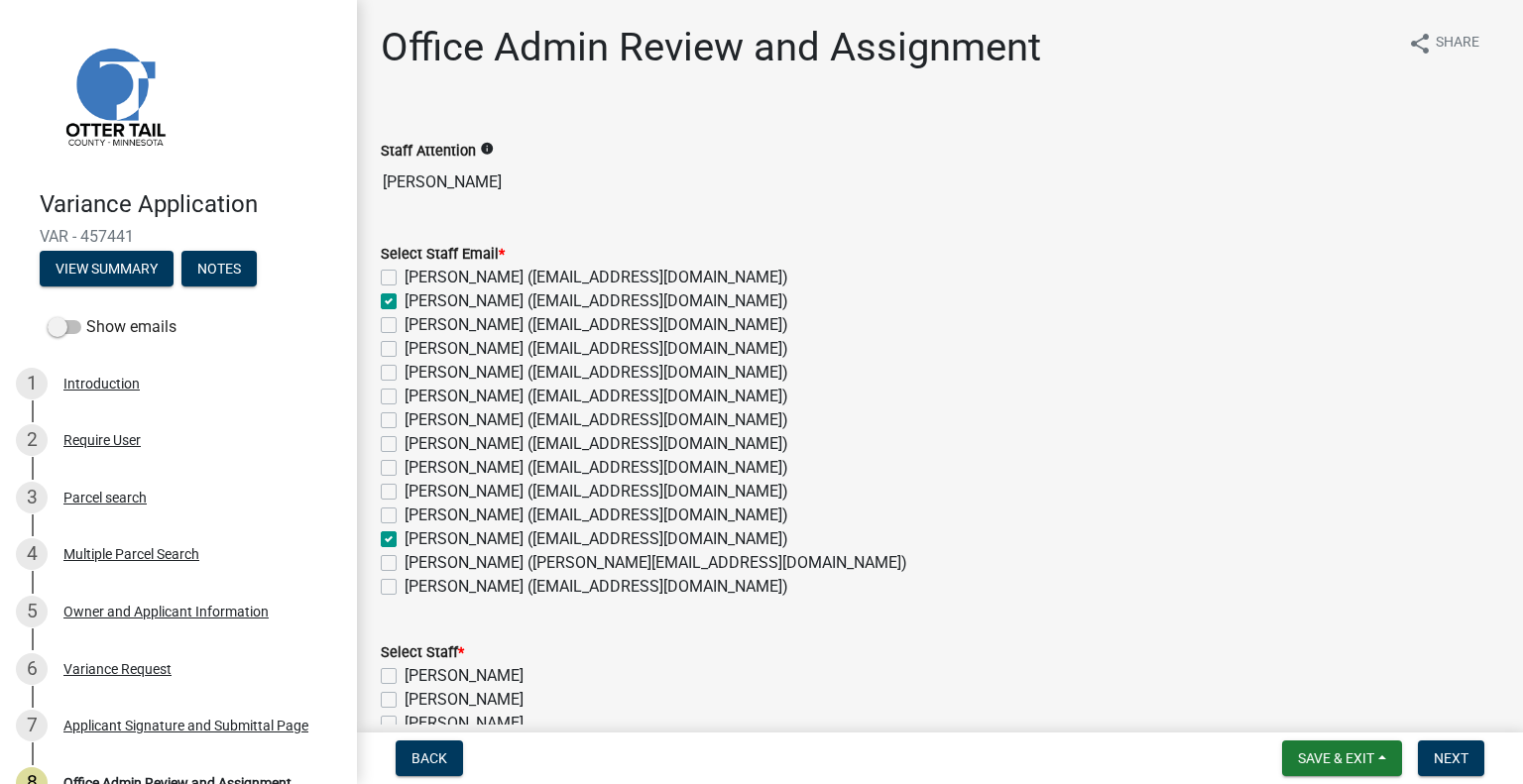
click at [417, 370] on input "[PERSON_NAME] ([EMAIL_ADDRESS][DOMAIN_NAME])" at bounding box center [410, 366] width 13 height 13
checkbox input "true"
checkbox input "false"
checkbox input "true"
checkbox input "false"
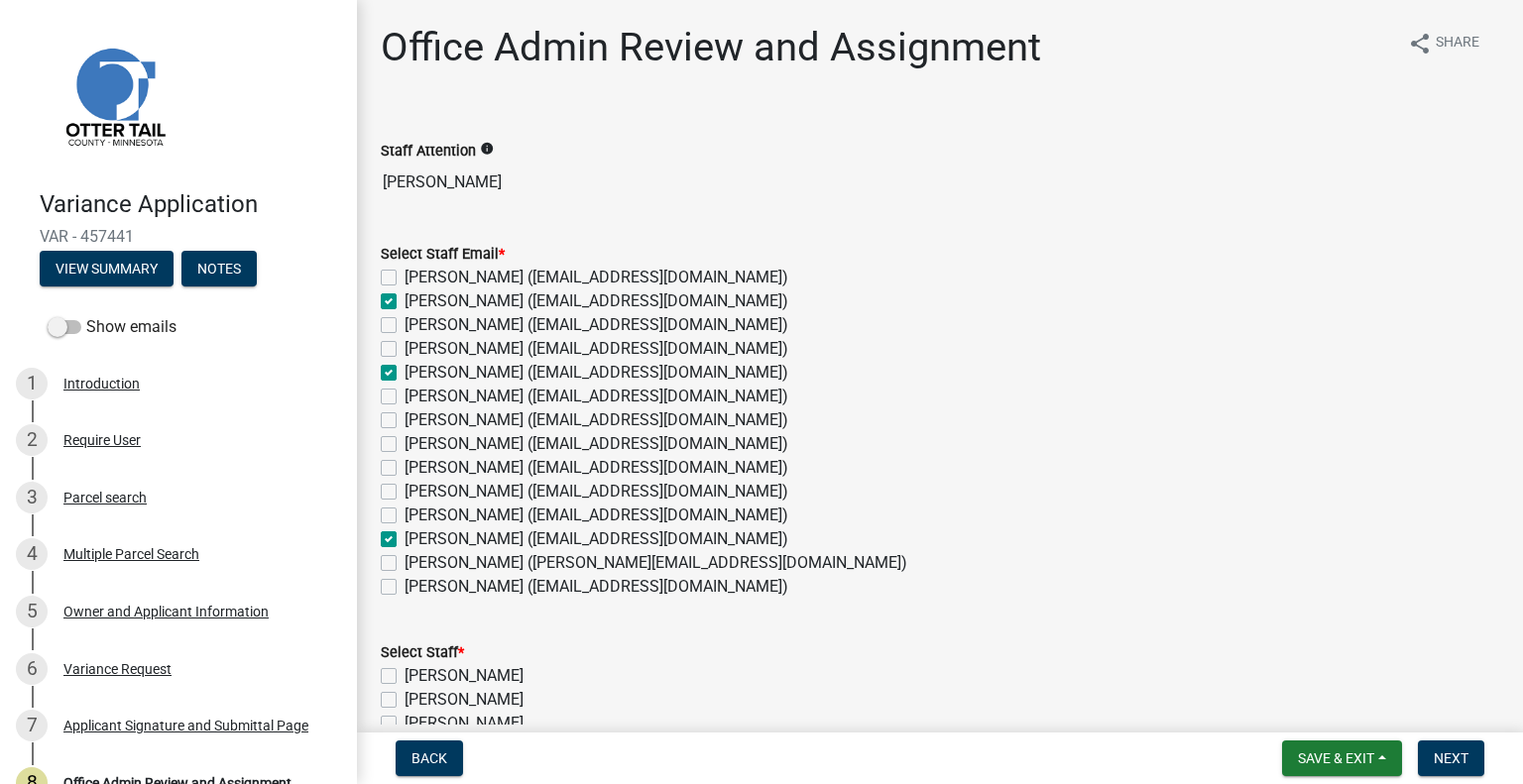
checkbox input "false"
checkbox input "true"
checkbox input "false"
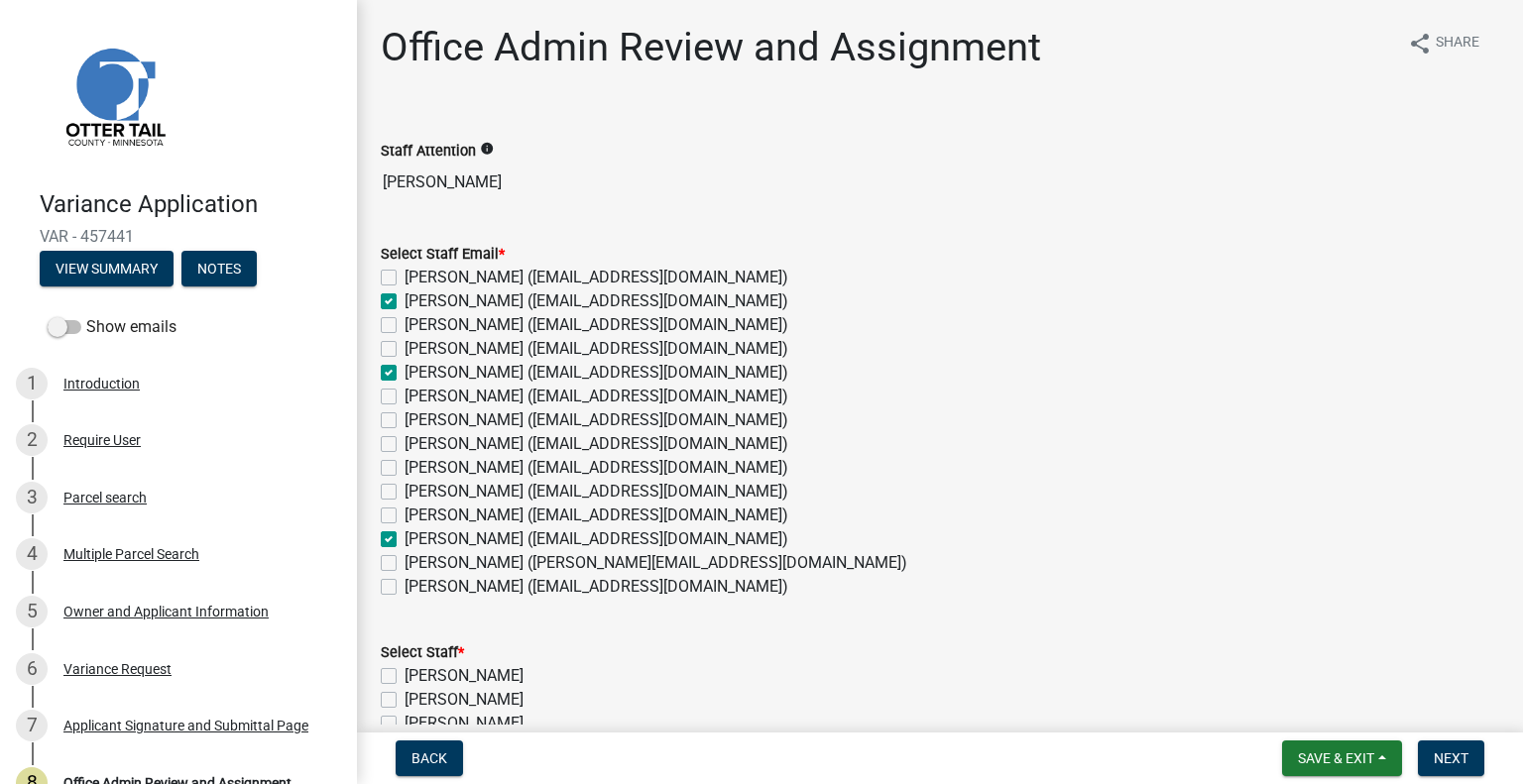
checkbox input "false"
checkbox input "true"
checkbox input "false"
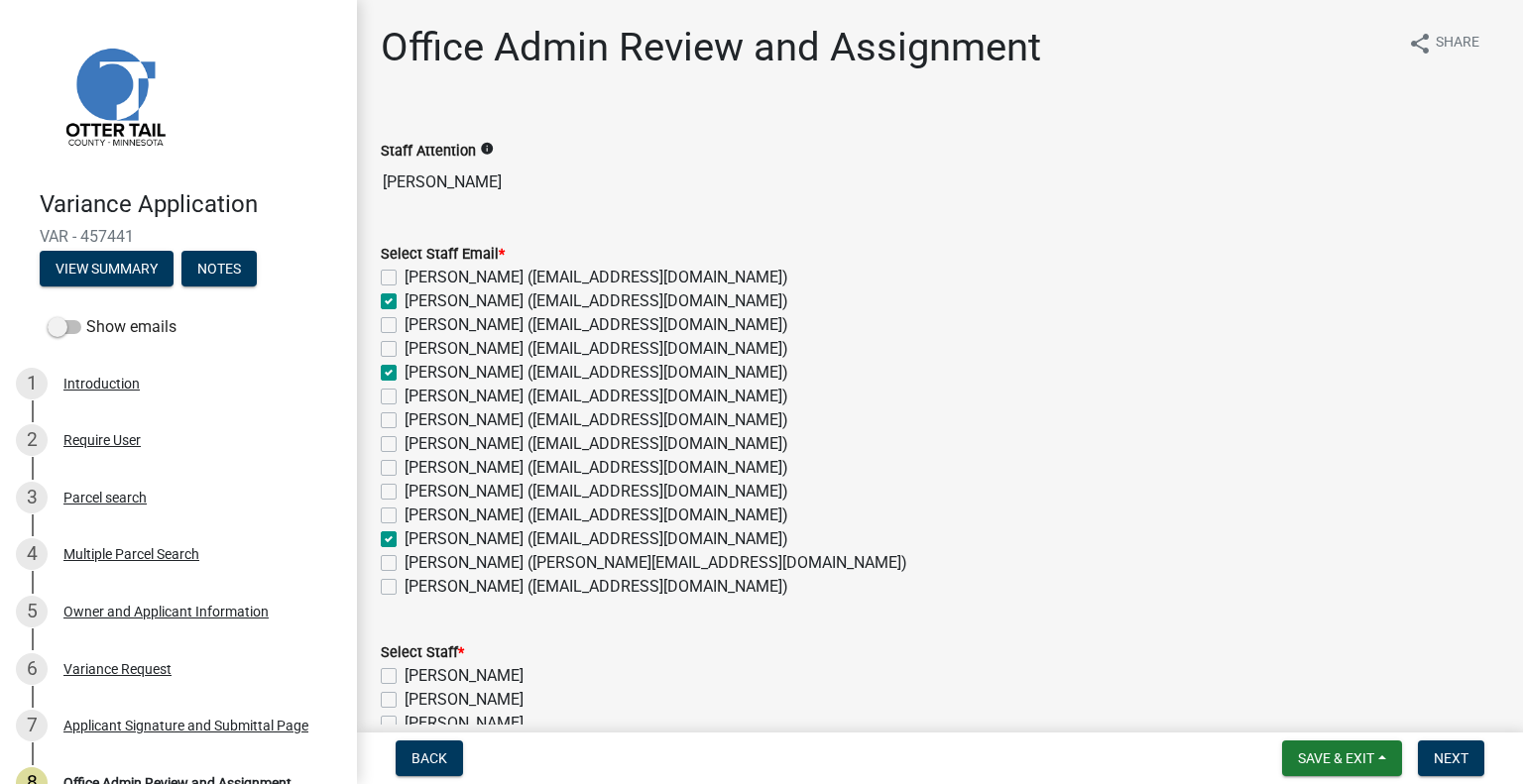
checkbox input "false"
click at [448, 489] on label "Kyle Westergard (kwestergard@ottertailcounty.gov)" at bounding box center [595, 491] width 383 height 24
click at [417, 489] on input "Kyle Westergard (kwestergard@ottertailcounty.gov)" at bounding box center [410, 486] width 13 height 13
checkbox input "true"
checkbox input "false"
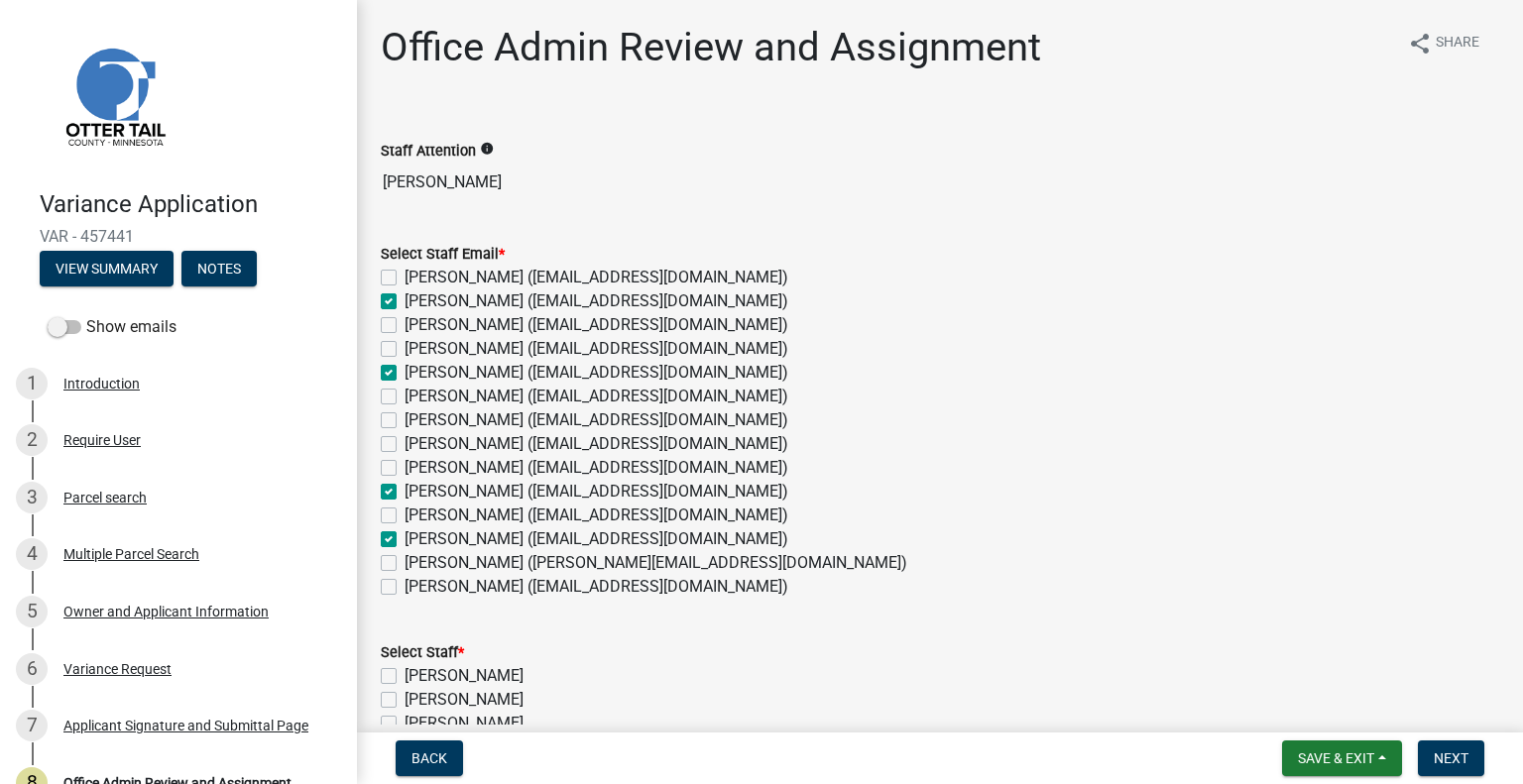
checkbox input "true"
checkbox input "false"
checkbox input "true"
checkbox input "false"
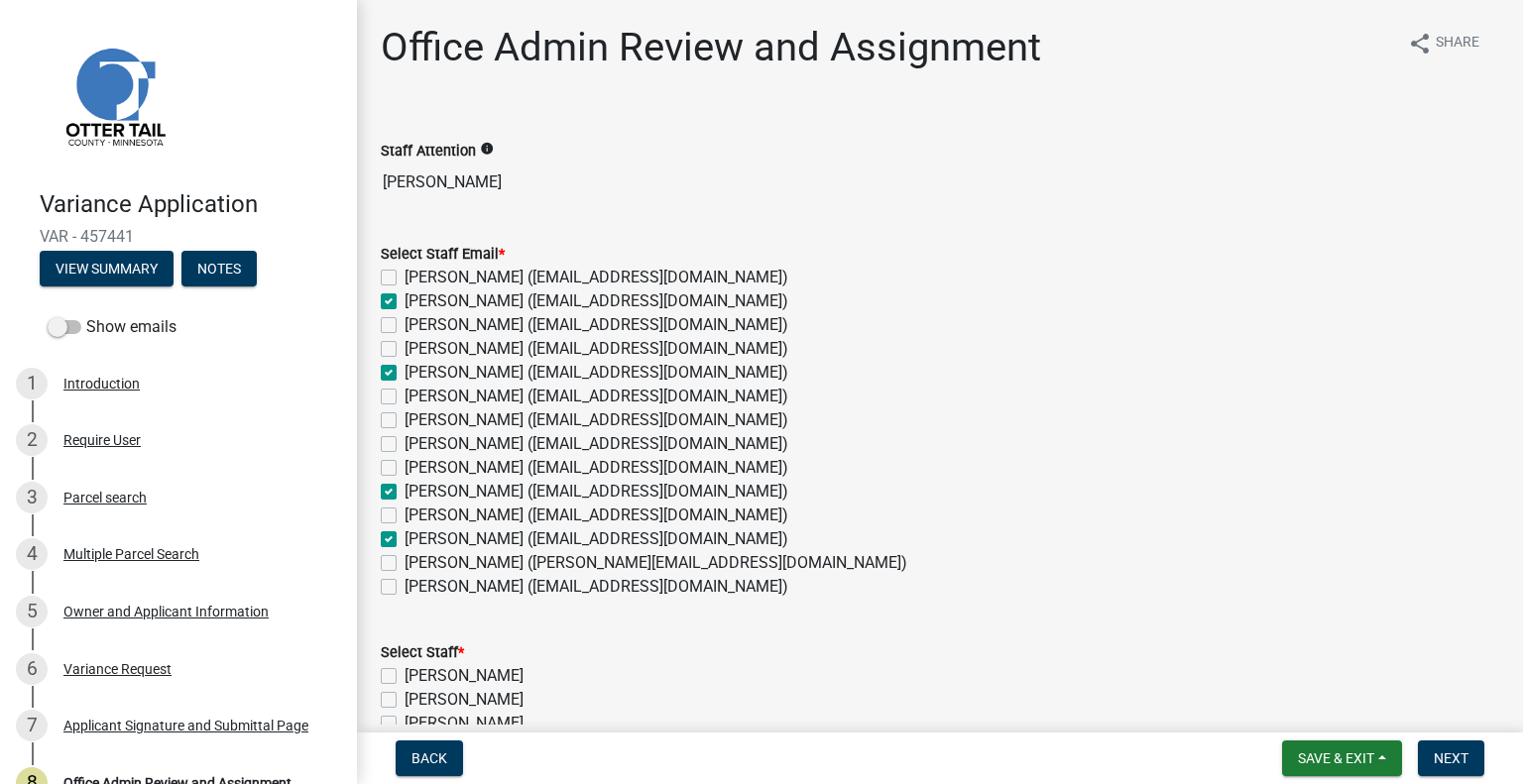
checkbox input "false"
checkbox input "true"
checkbox input "false"
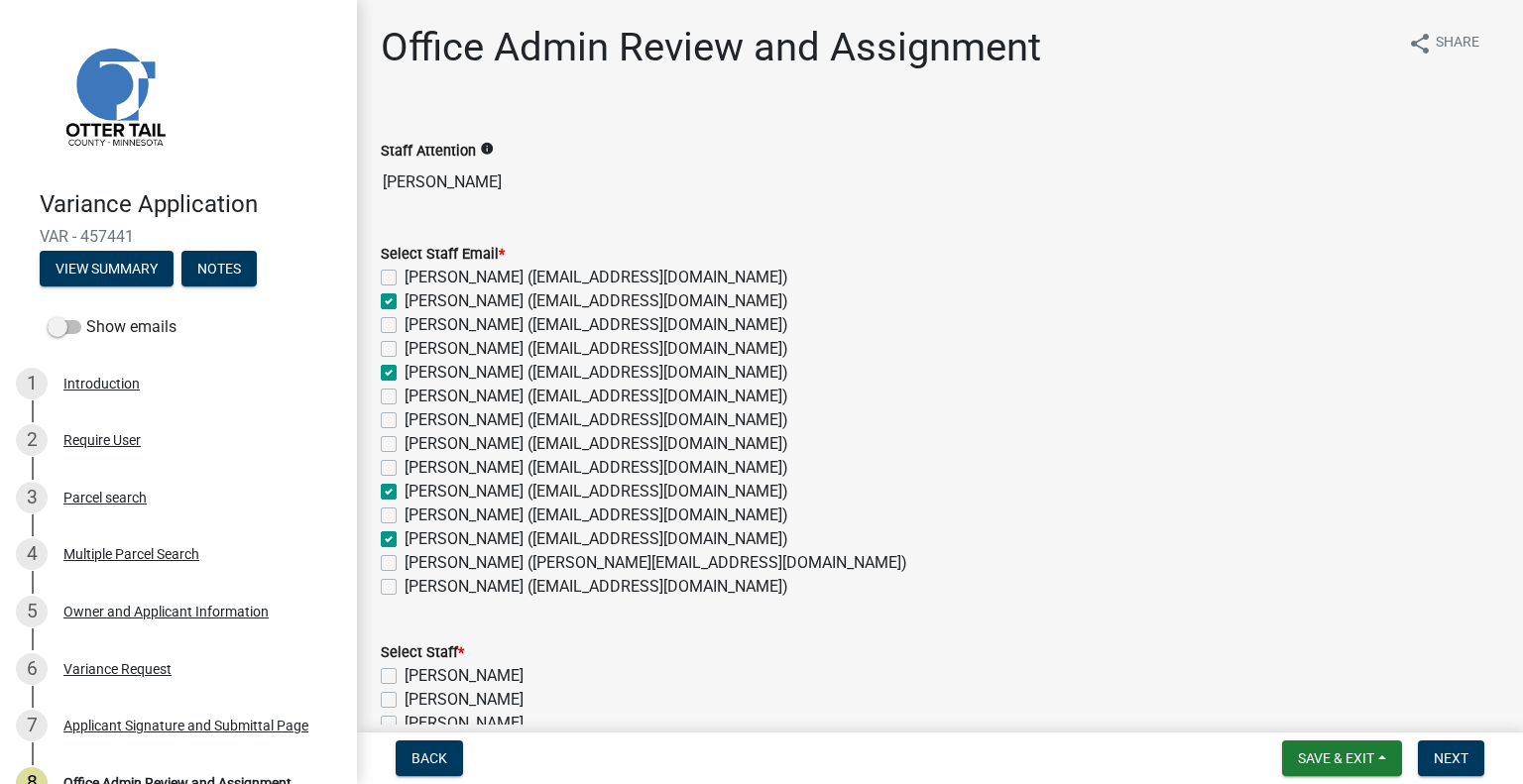
checkbox input "true"
checkbox input "false"
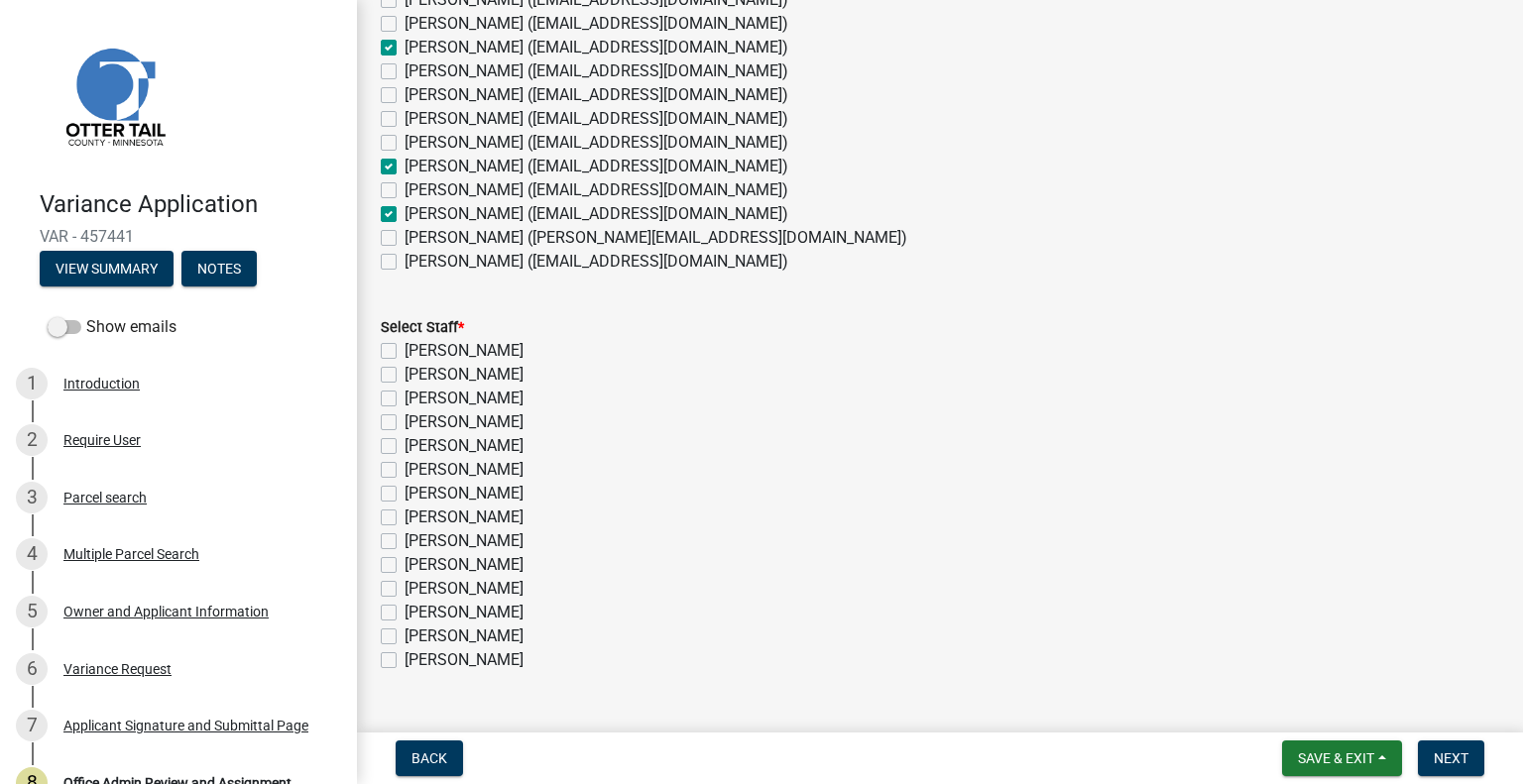
scroll to position [353, 0]
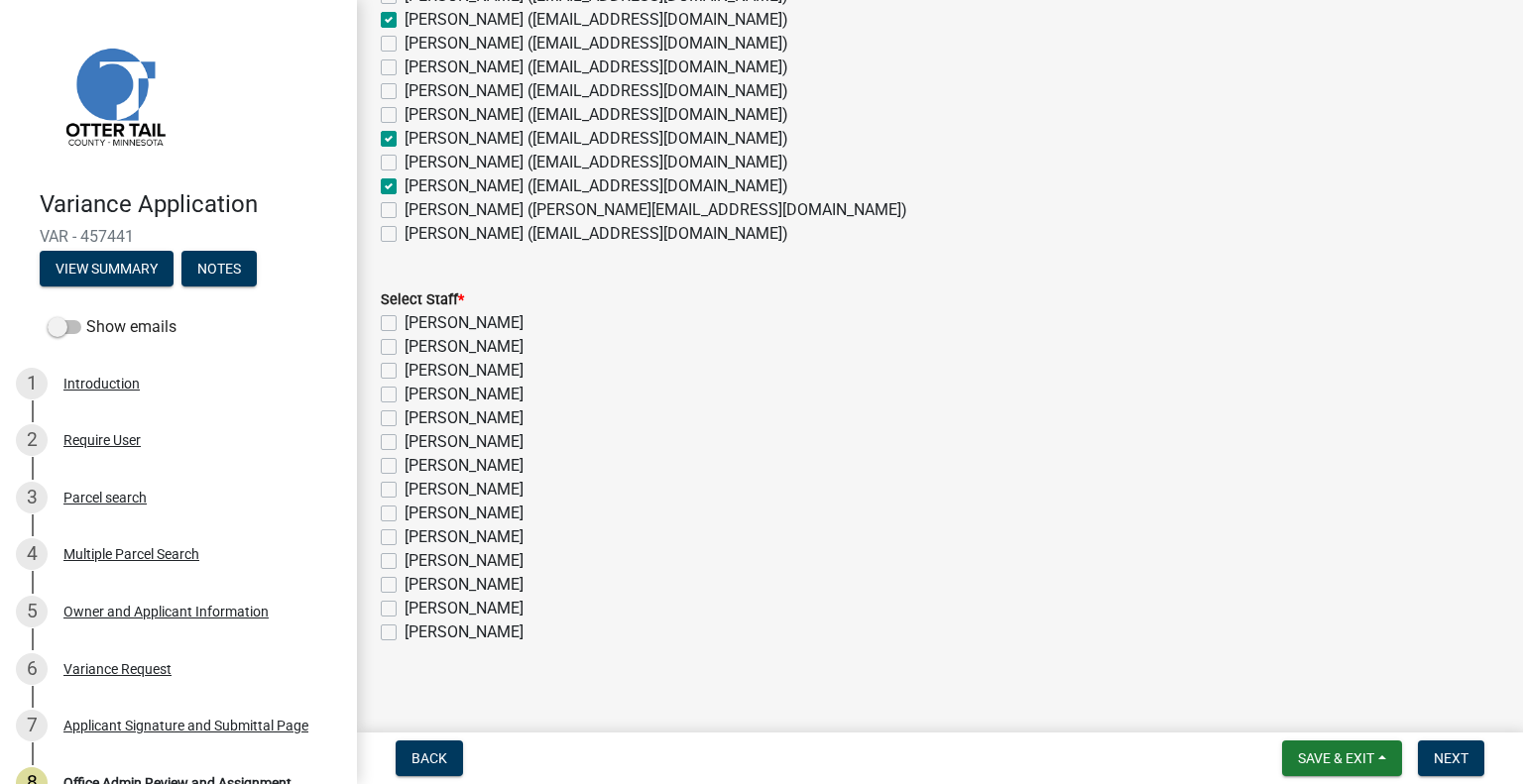
click at [465, 337] on label "[PERSON_NAME]" at bounding box center [464, 347] width 119 height 24
click at [417, 337] on input "[PERSON_NAME]" at bounding box center [410, 341] width 13 height 13
checkbox input "true"
checkbox input "false"
checkbox input "true"
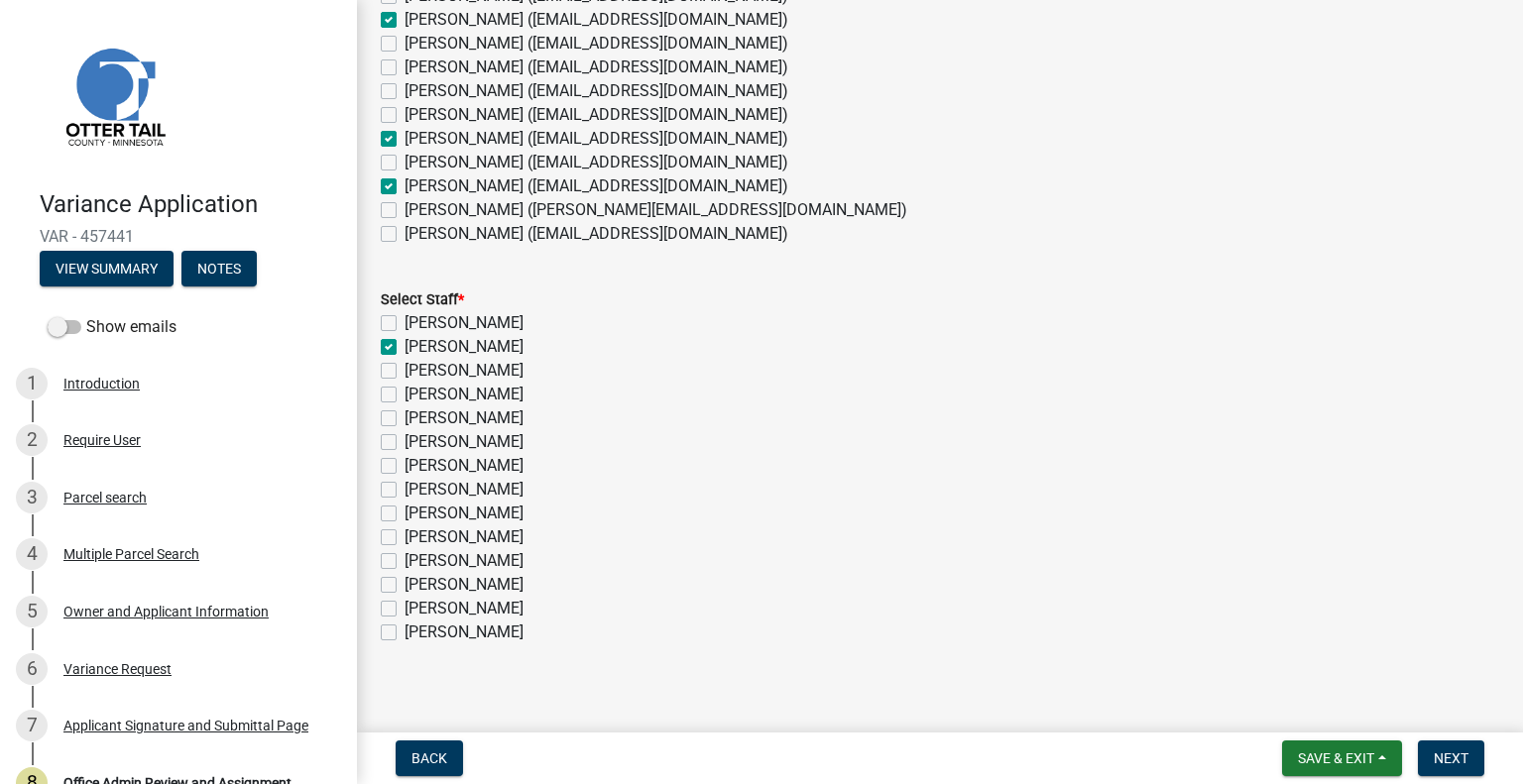
checkbox input "false"
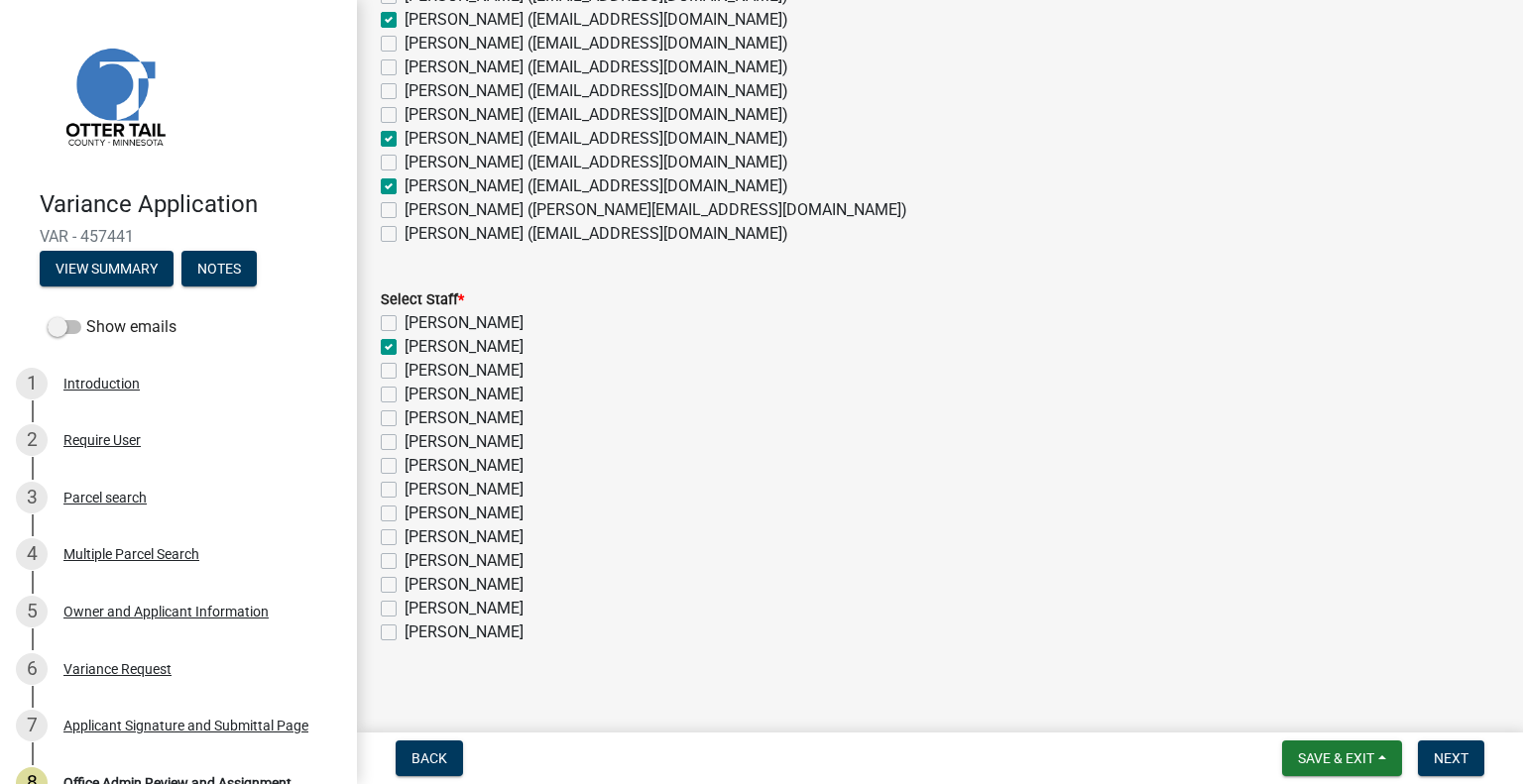
checkbox input "false"
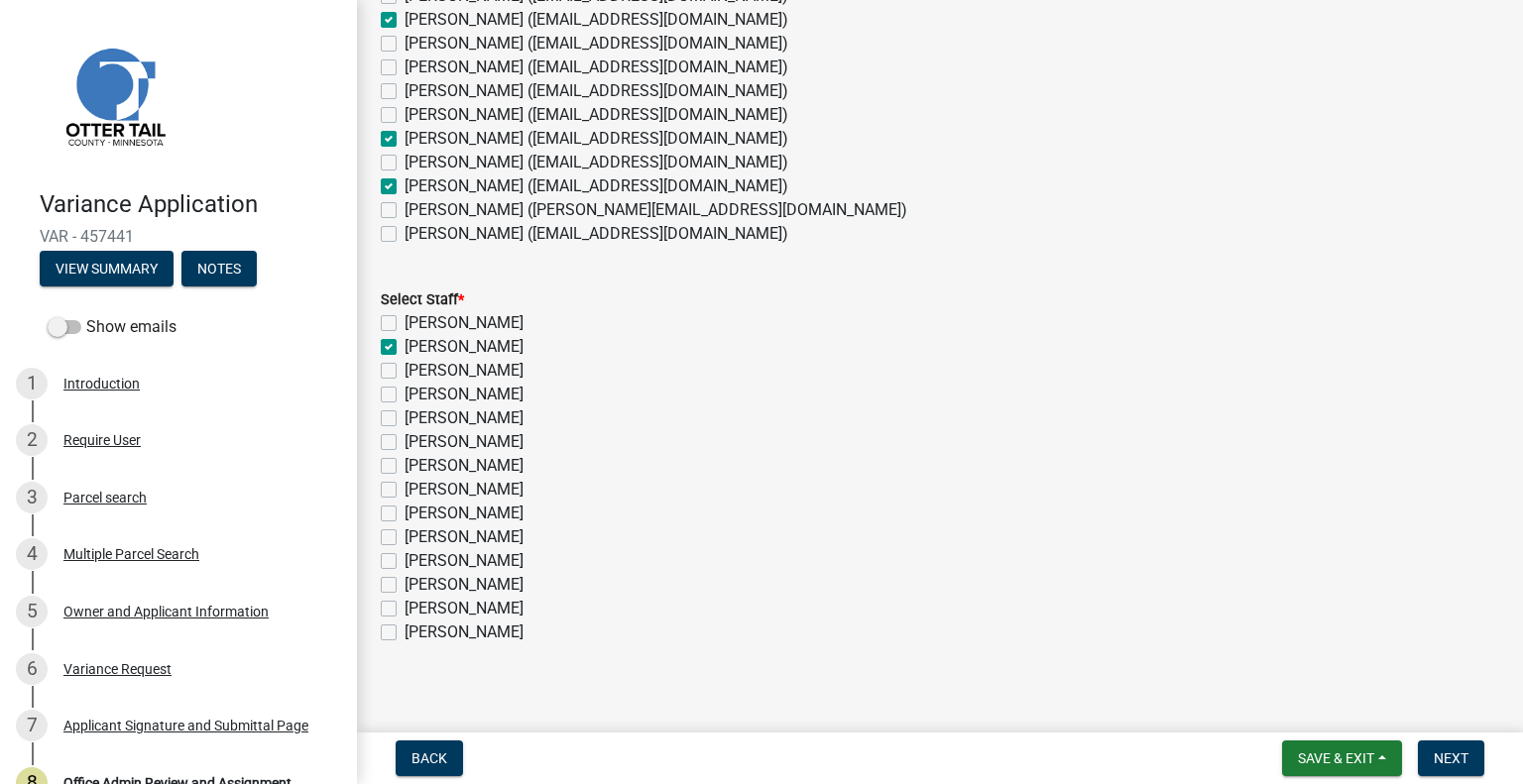
checkbox input "false"
click at [499, 415] on label "[PERSON_NAME]" at bounding box center [464, 418] width 119 height 24
click at [417, 415] on input "[PERSON_NAME]" at bounding box center [410, 412] width 13 height 13
checkbox input "true"
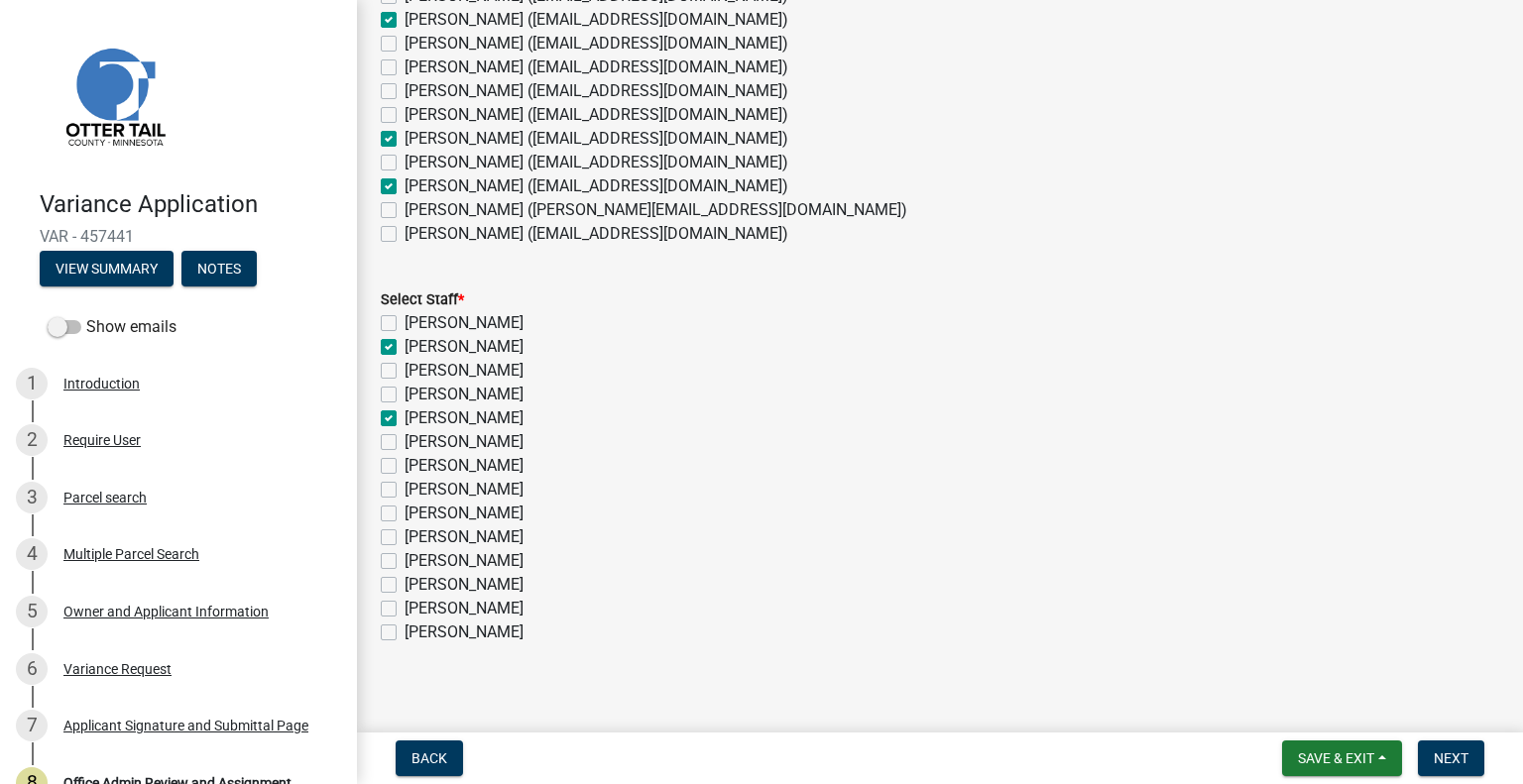
checkbox input "false"
checkbox input "true"
checkbox input "false"
checkbox input "true"
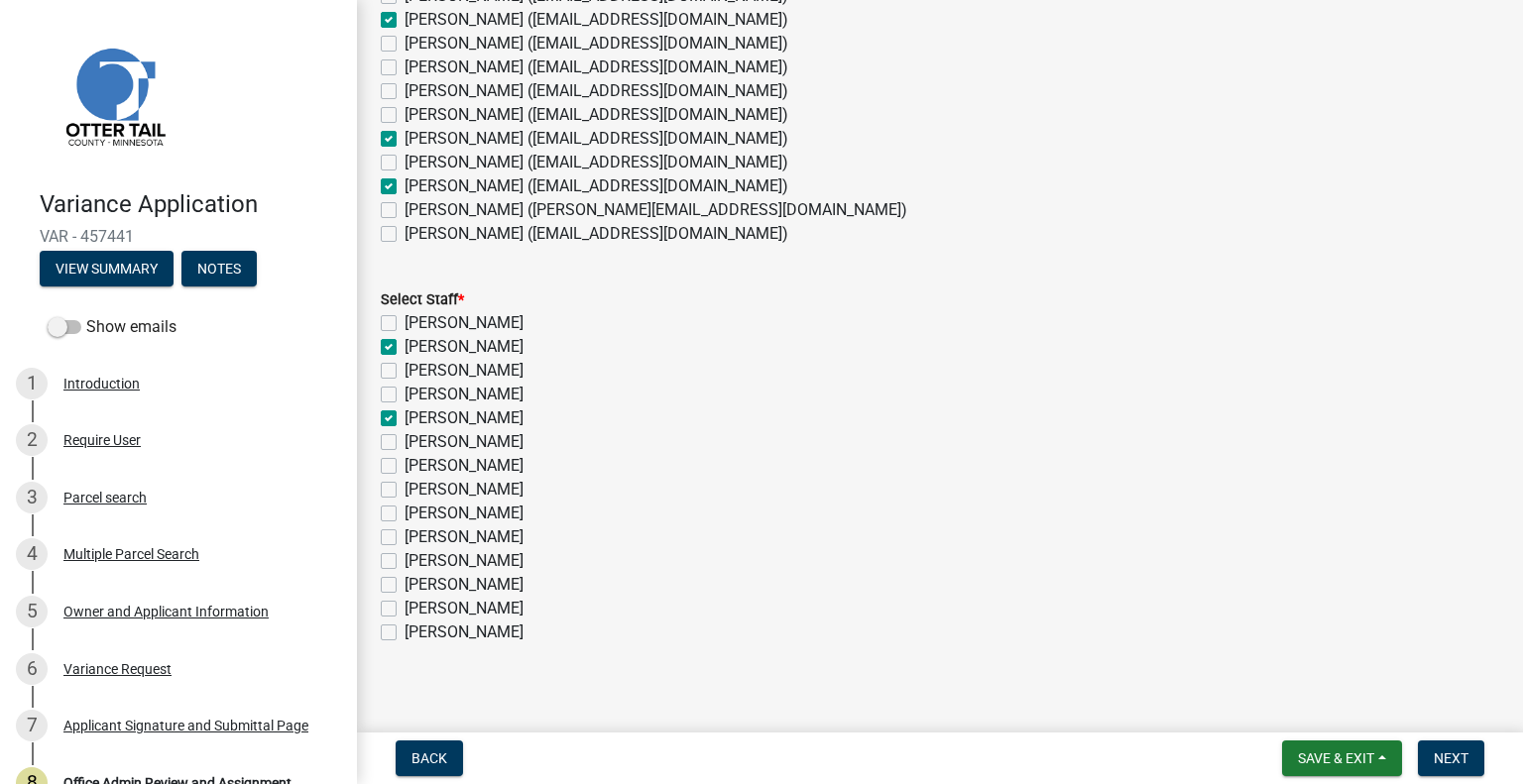
checkbox input "false"
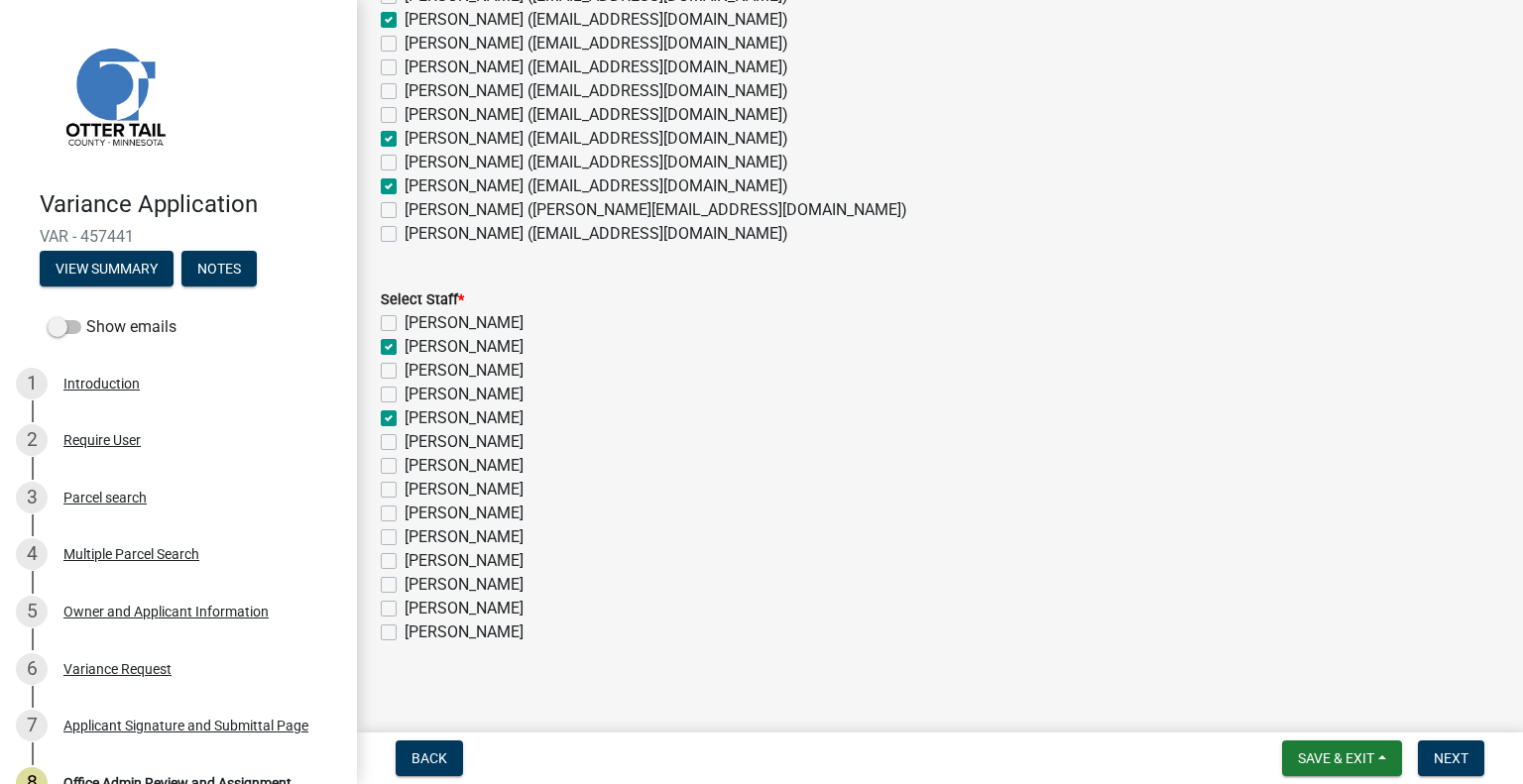
checkbox input "false"
click at [472, 531] on label "[PERSON_NAME]" at bounding box center [464, 537] width 119 height 24
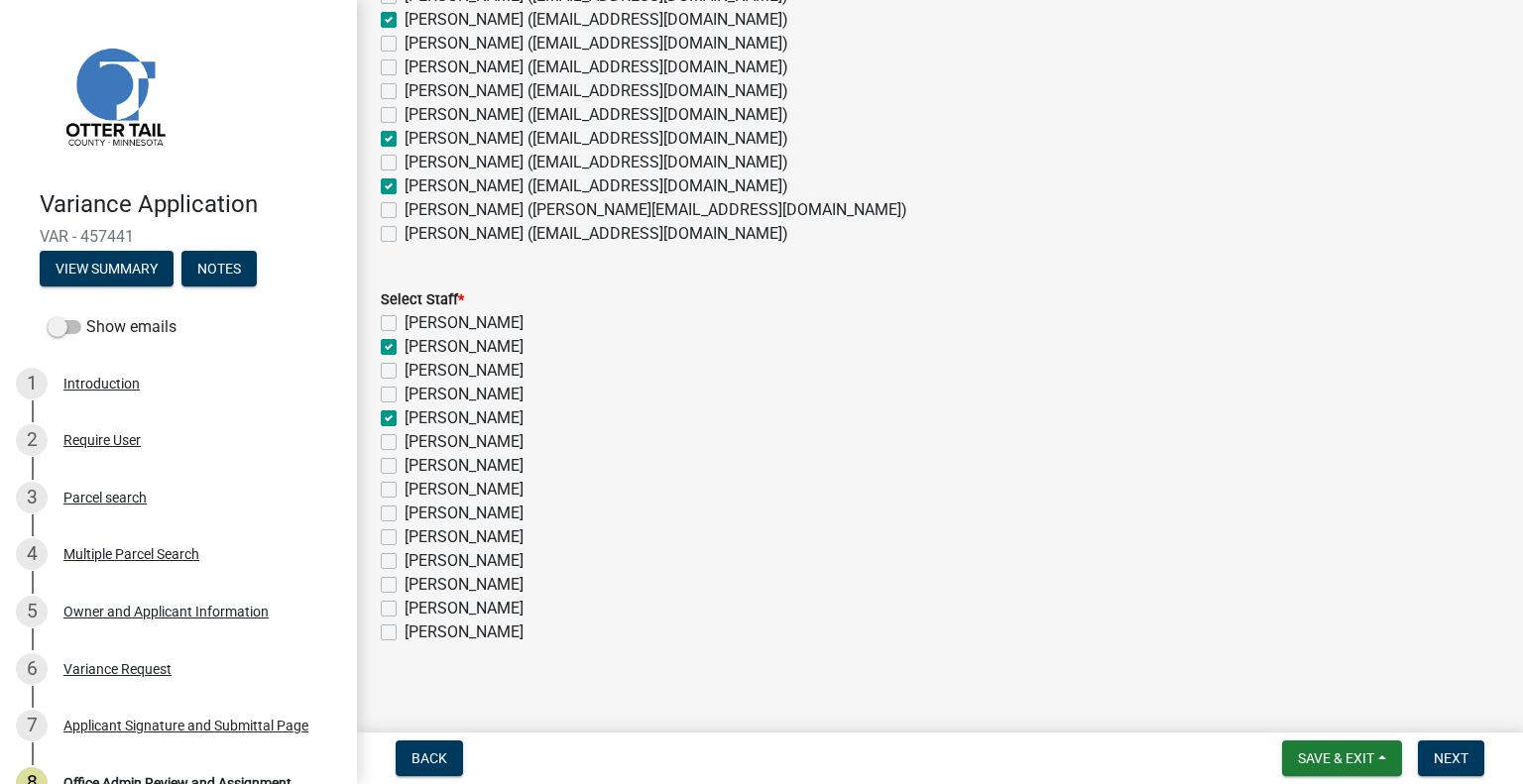
click at [417, 531] on input "[PERSON_NAME]" at bounding box center [410, 531] width 13 height 13
checkbox input "true"
checkbox input "false"
checkbox input "true"
checkbox input "false"
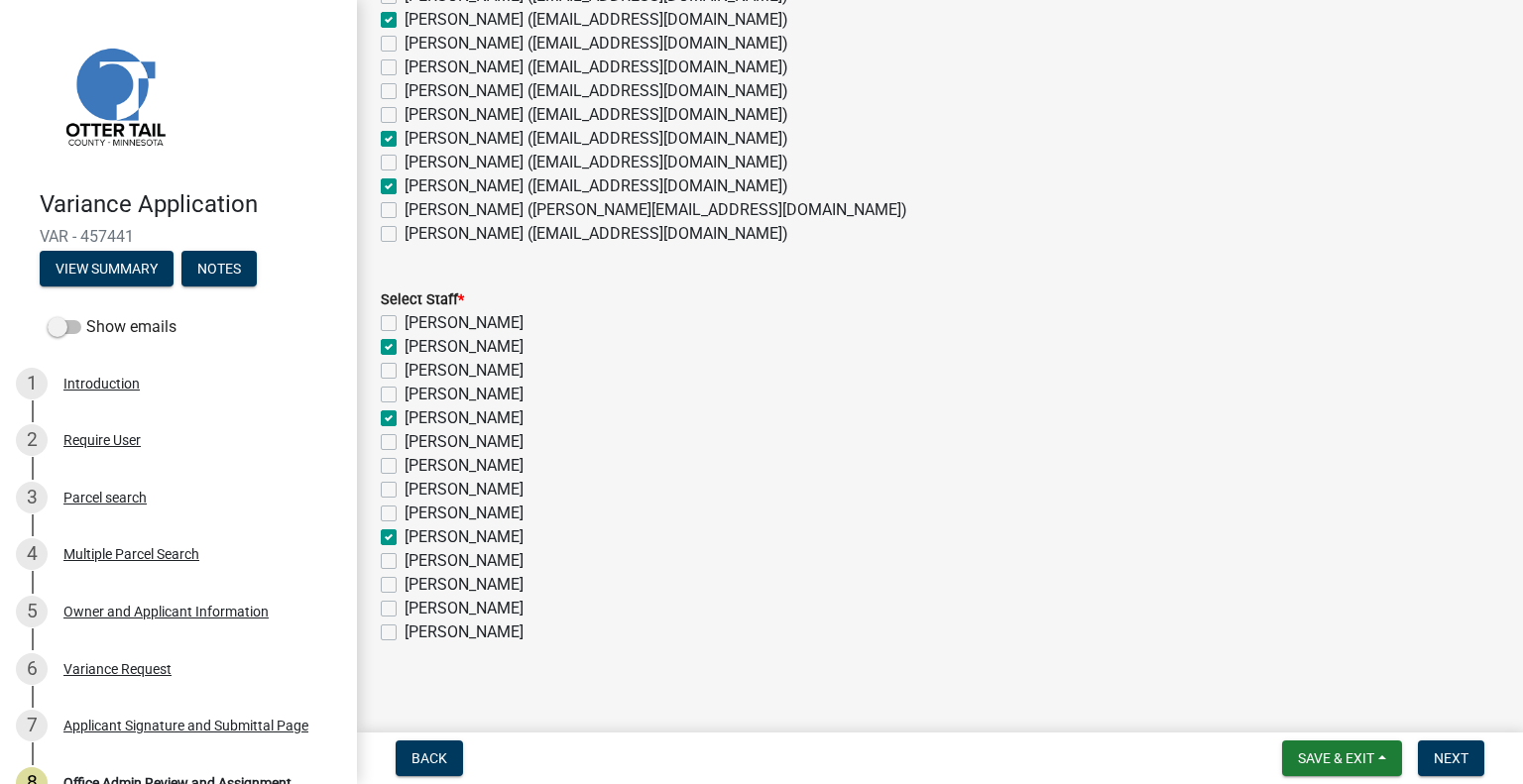
checkbox input "false"
checkbox input "true"
checkbox input "false"
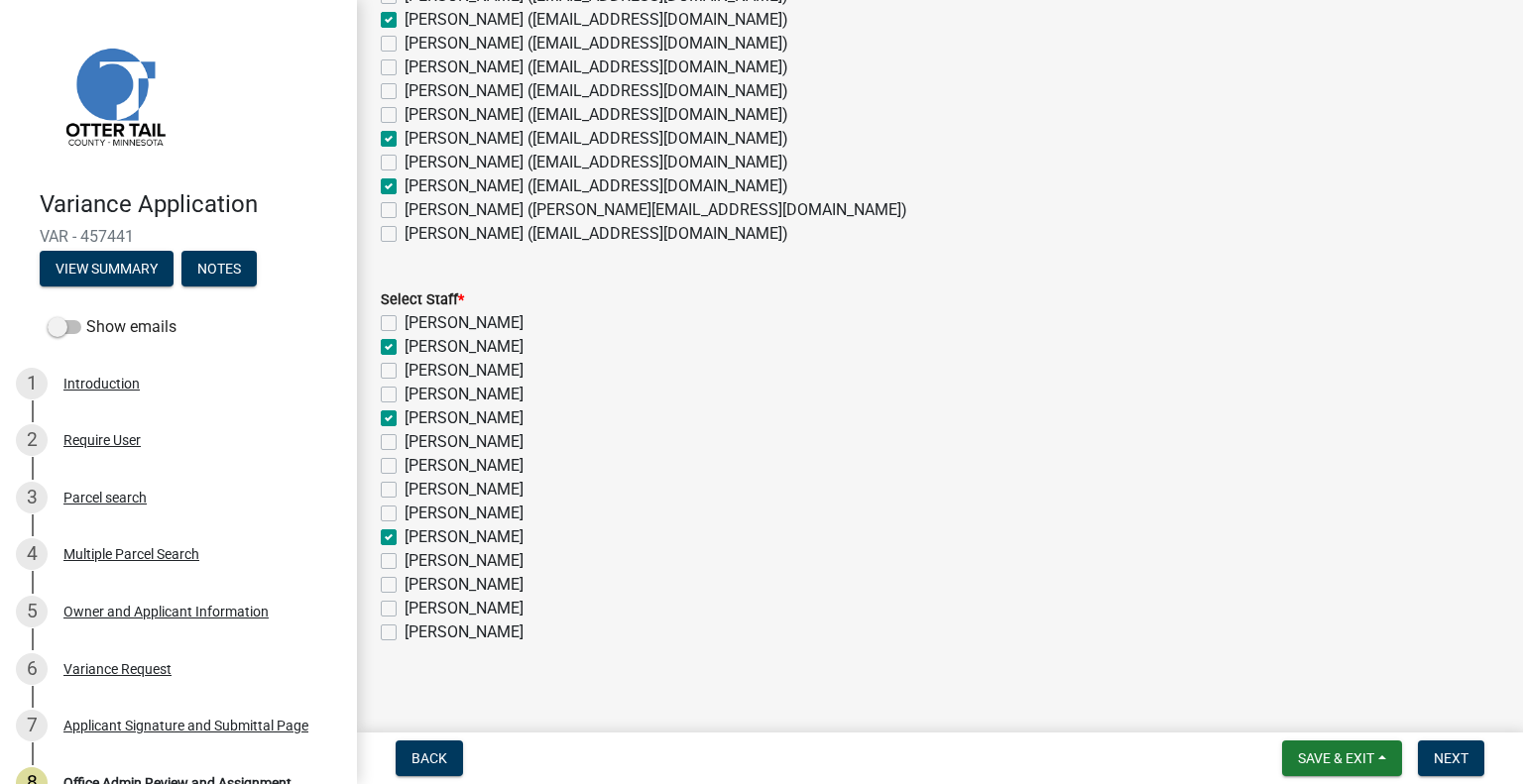
checkbox input "false"
checkbox input "true"
checkbox input "false"
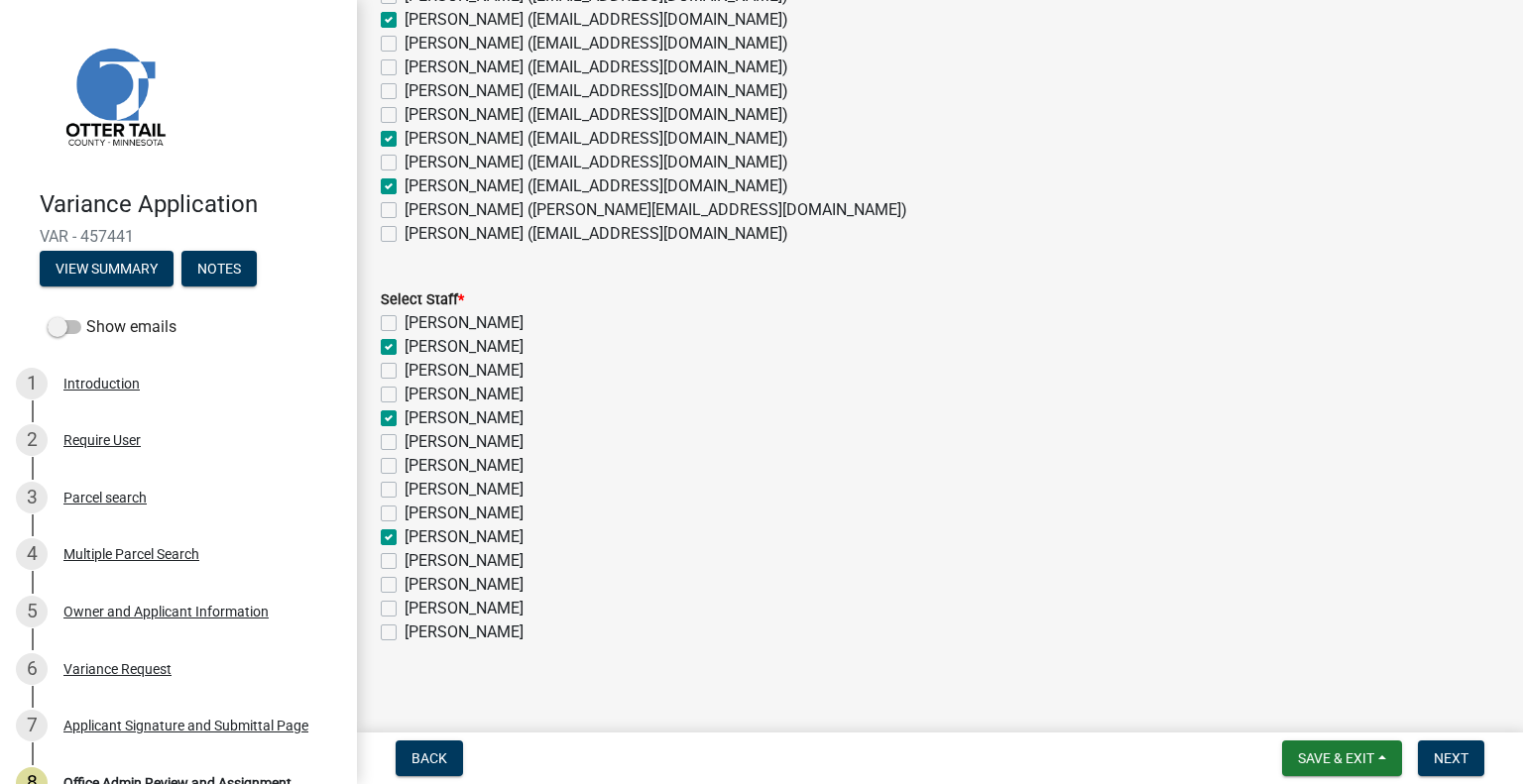
checkbox input "false"
click at [470, 582] on label "[PERSON_NAME]" at bounding box center [464, 585] width 119 height 24
click at [417, 582] on input "[PERSON_NAME]" at bounding box center [410, 579] width 13 height 13
checkbox input "true"
checkbox input "false"
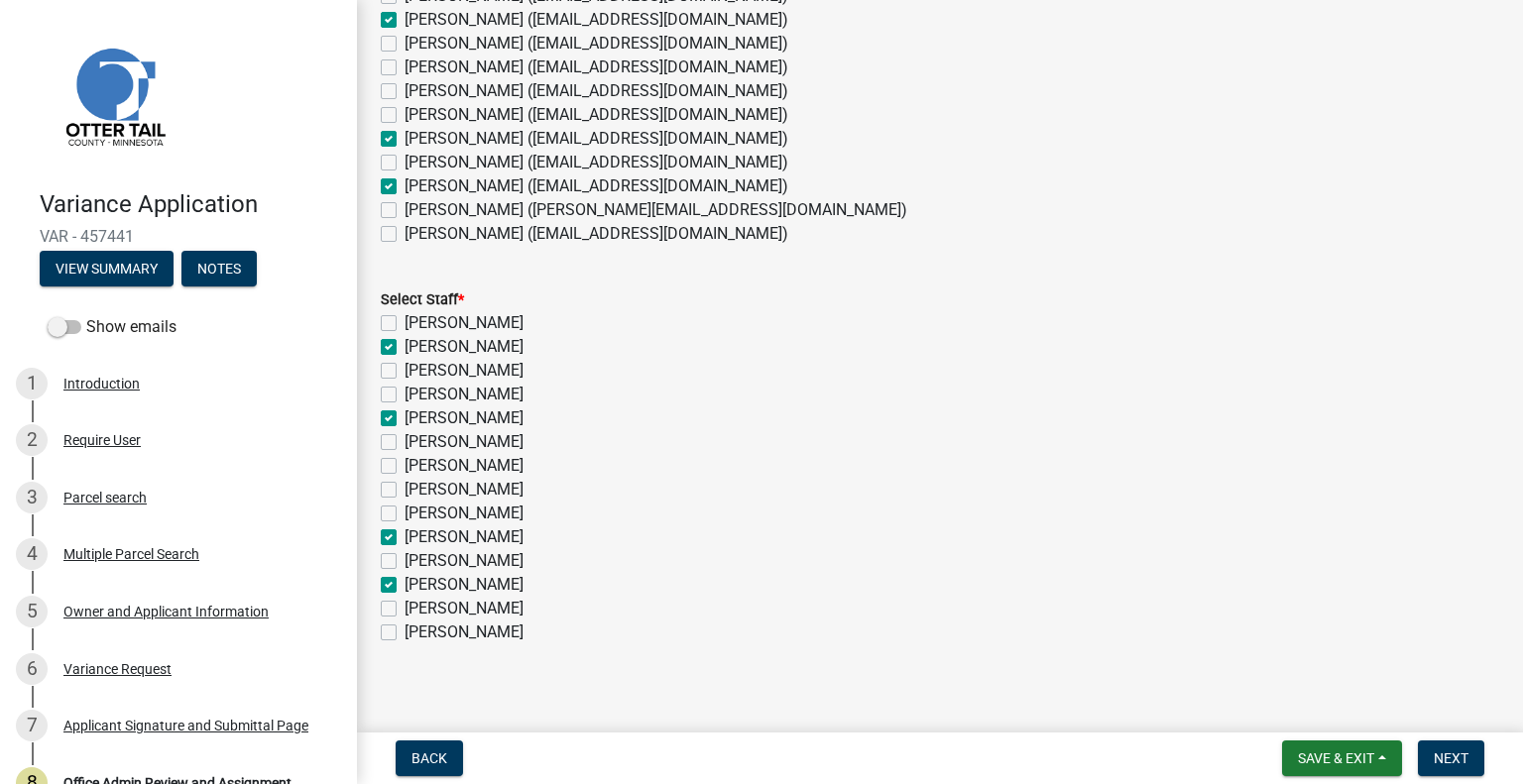
checkbox input "true"
checkbox input "false"
checkbox input "true"
checkbox input "false"
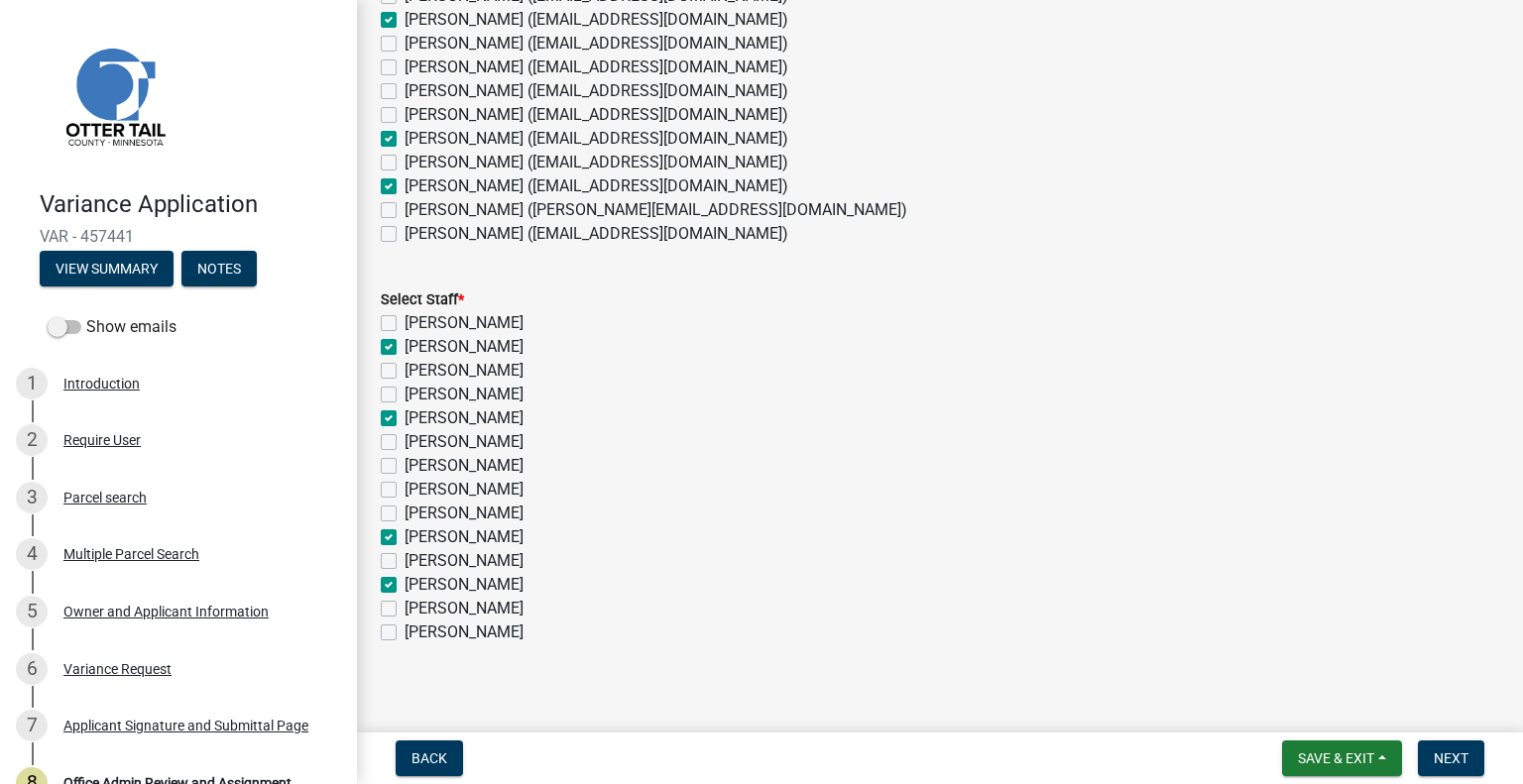
checkbox input "false"
checkbox input "true"
checkbox input "false"
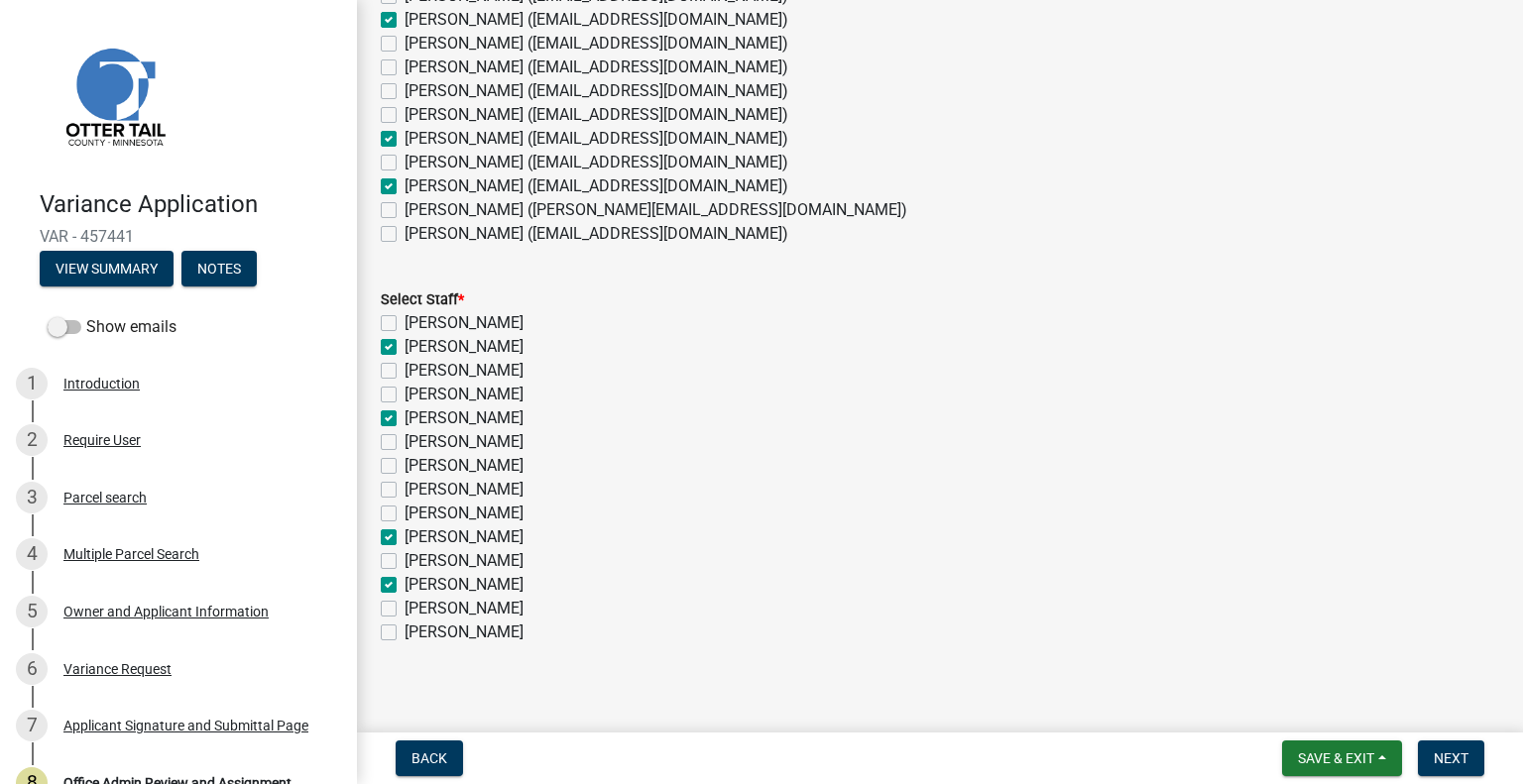
checkbox input "true"
checkbox input "false"
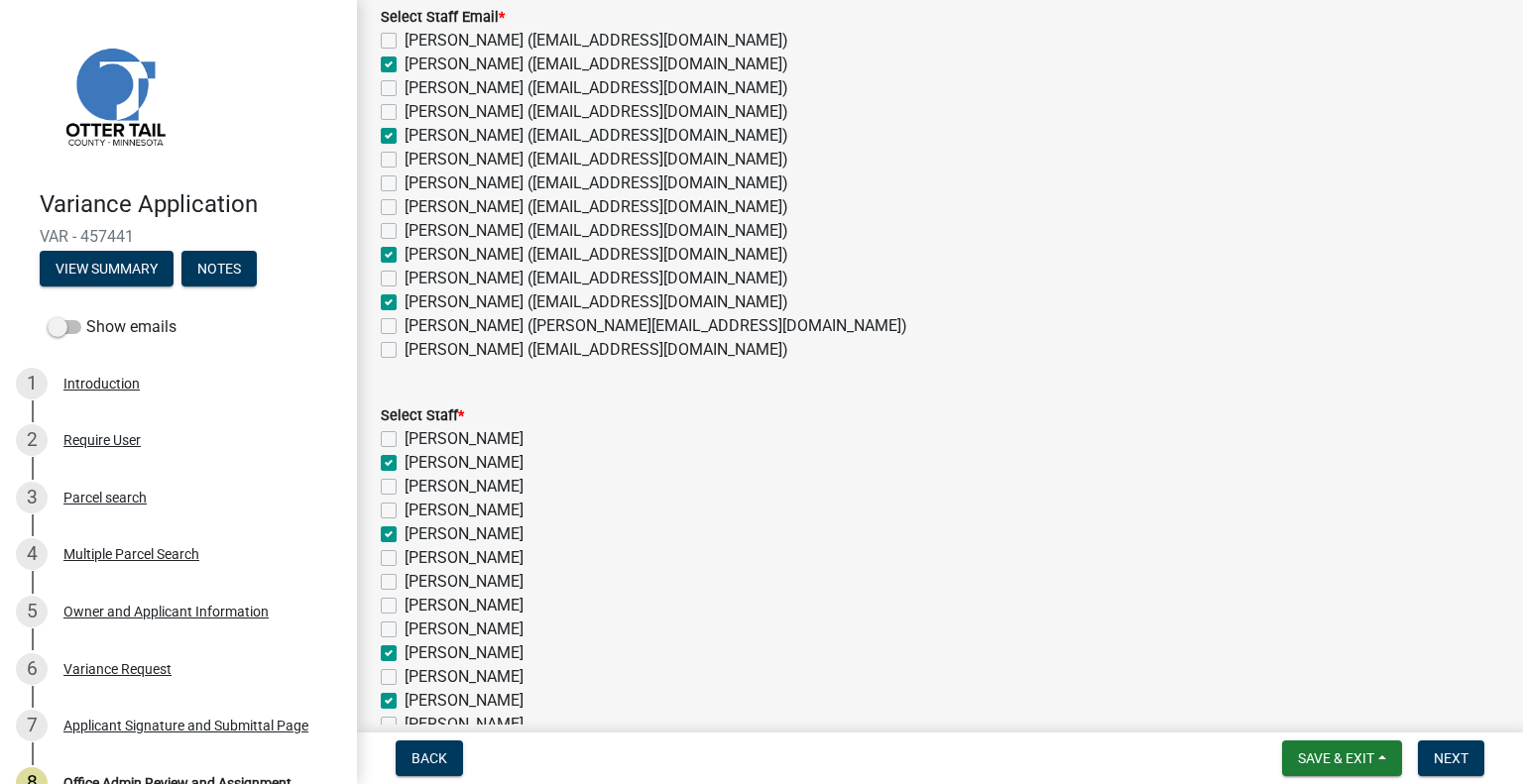
scroll to position [154, 0]
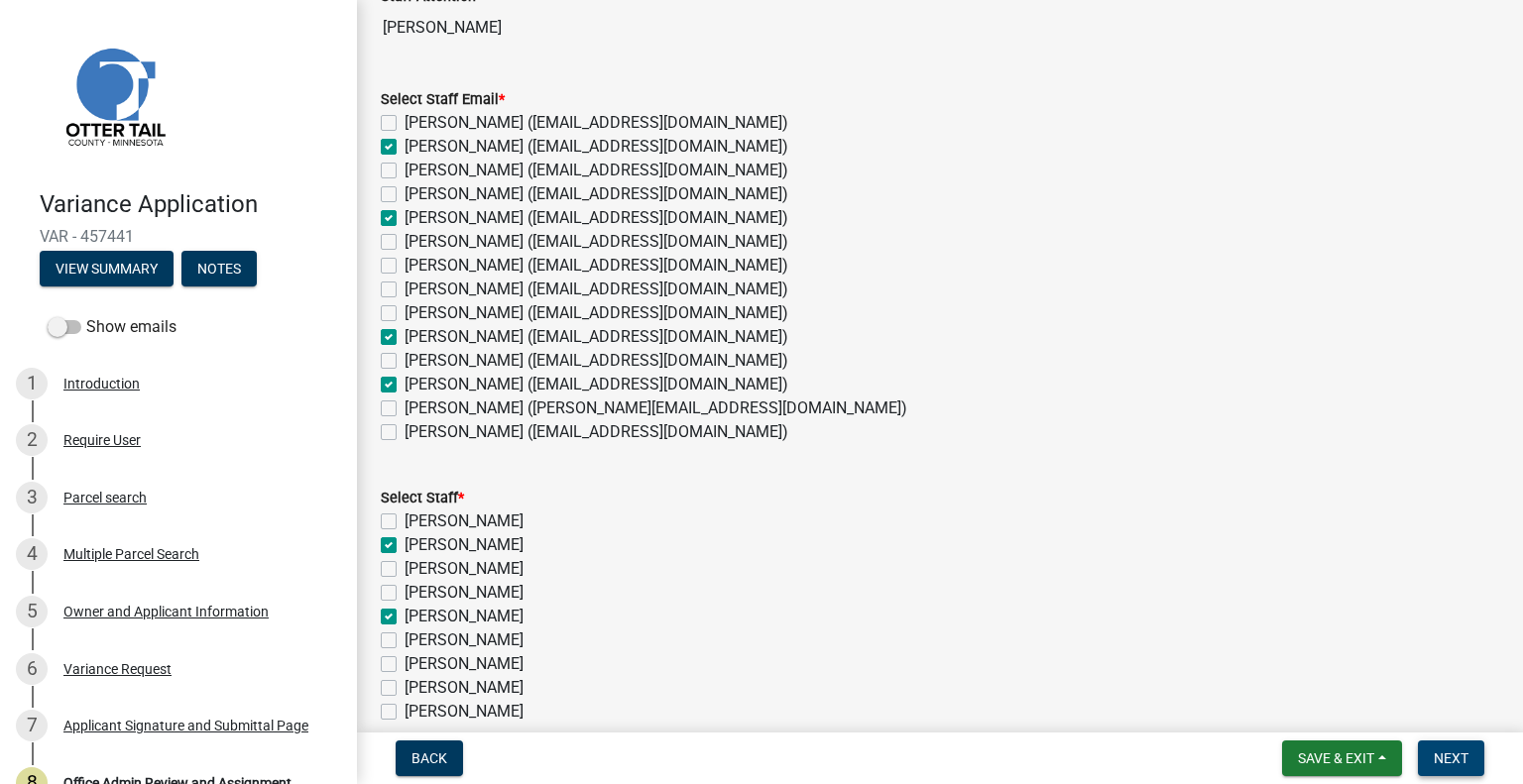
click at [1469, 756] on button "Next" at bounding box center [1450, 758] width 67 height 36
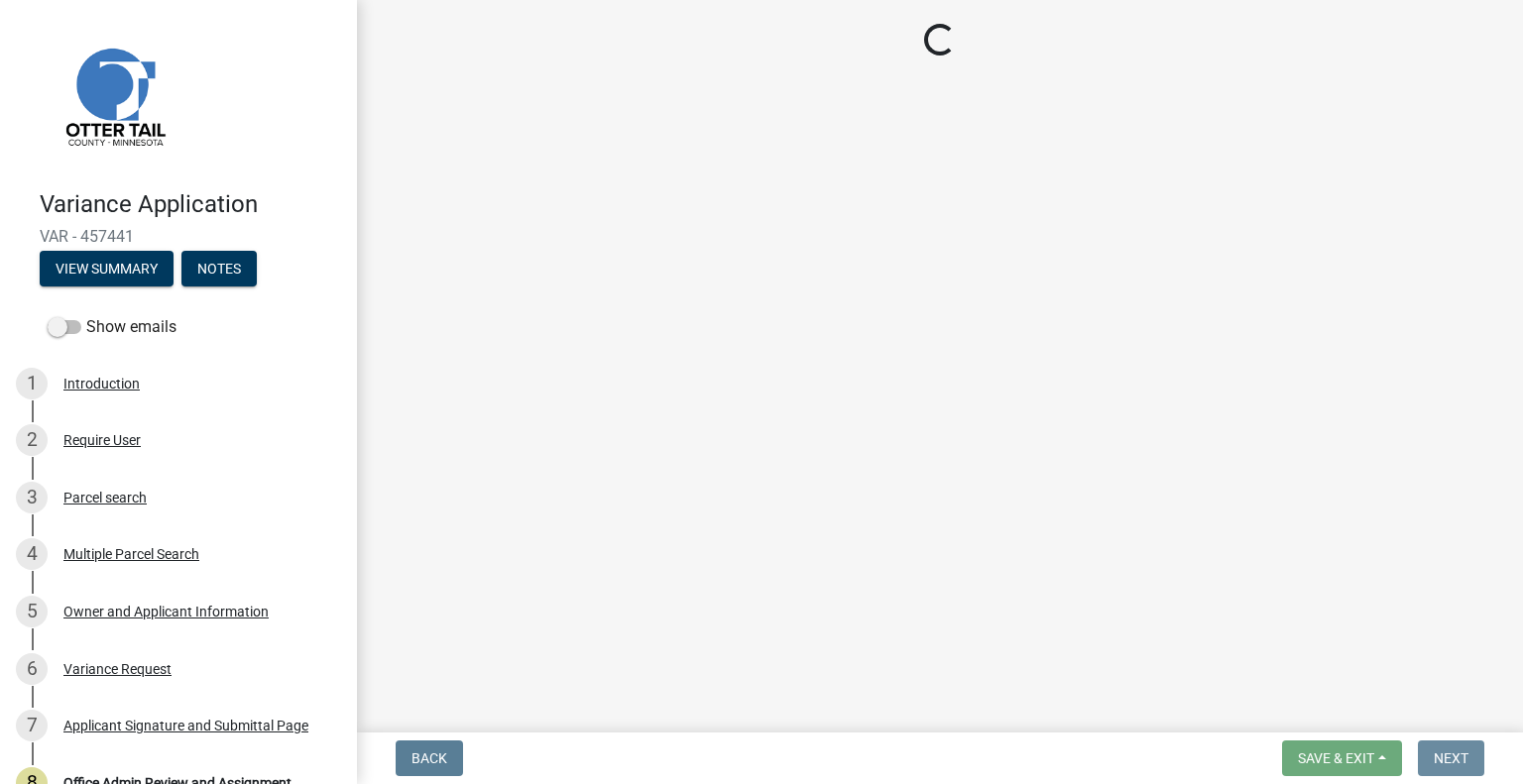
scroll to position [0, 0]
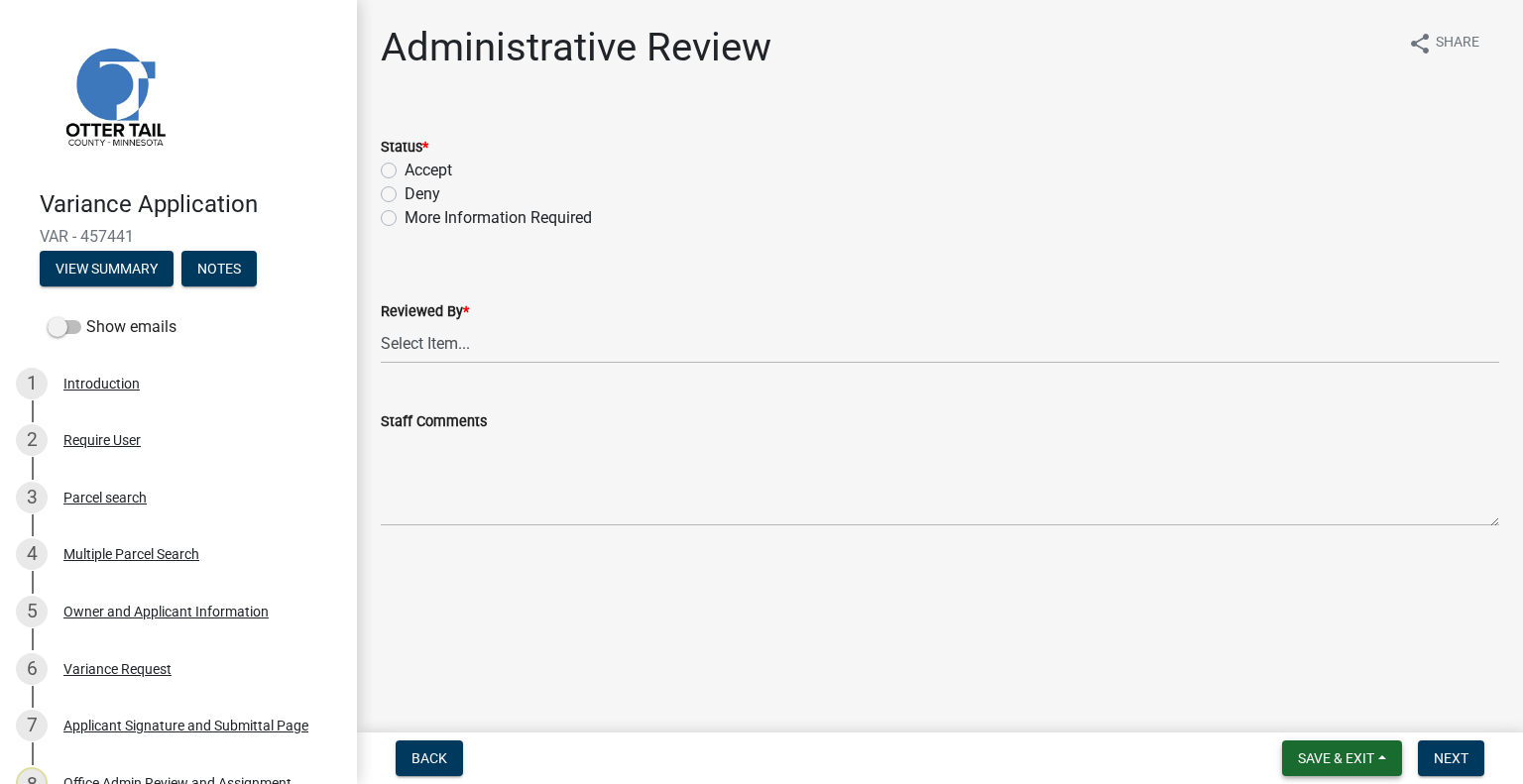
click at [1301, 750] on span "Save & Exit" at bounding box center [1336, 758] width 77 height 16
click at [1298, 709] on button "Save & Exit" at bounding box center [1322, 706] width 158 height 48
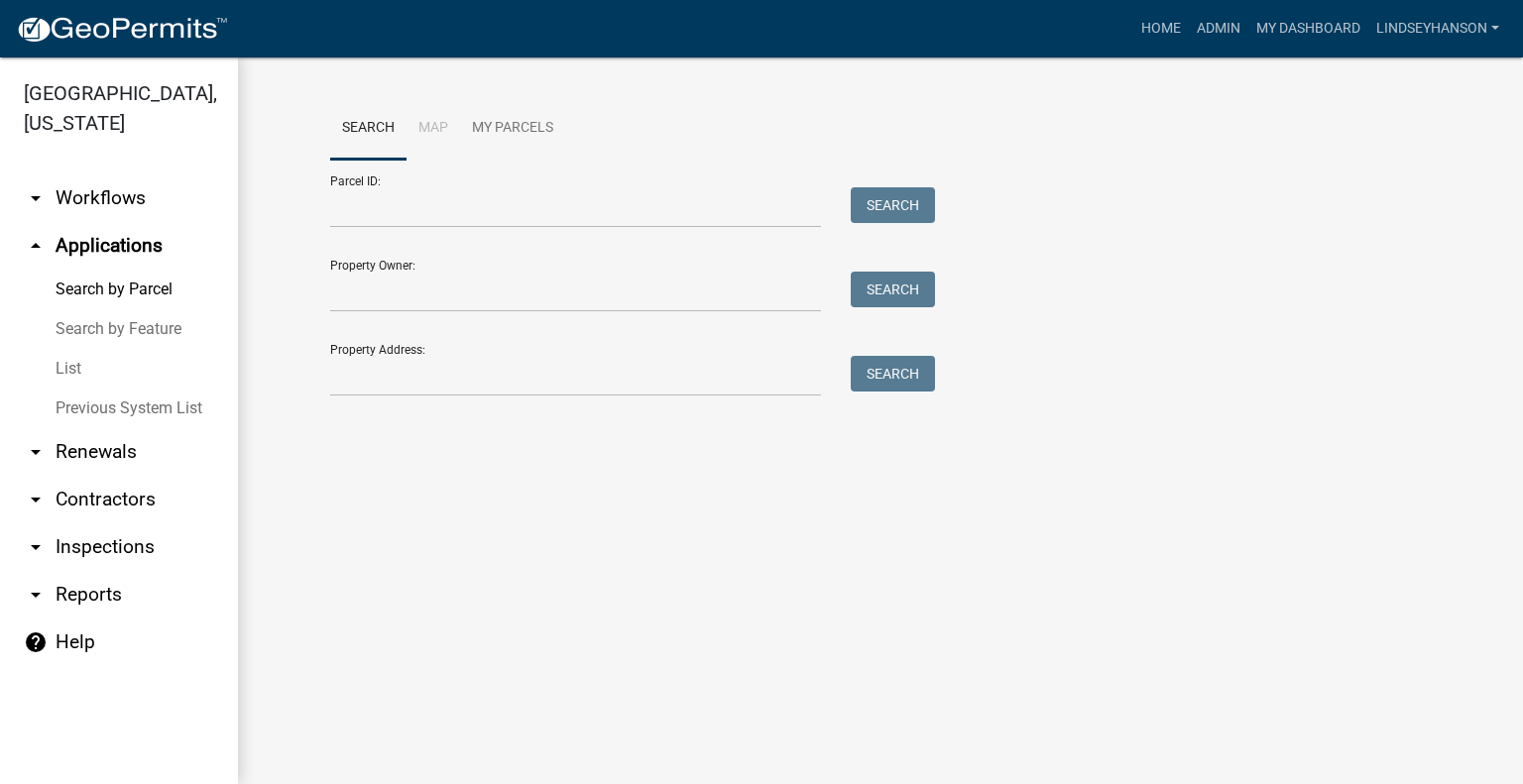
click at [133, 198] on link "arrow_drop_down Workflows" at bounding box center [118, 198] width 238 height 48
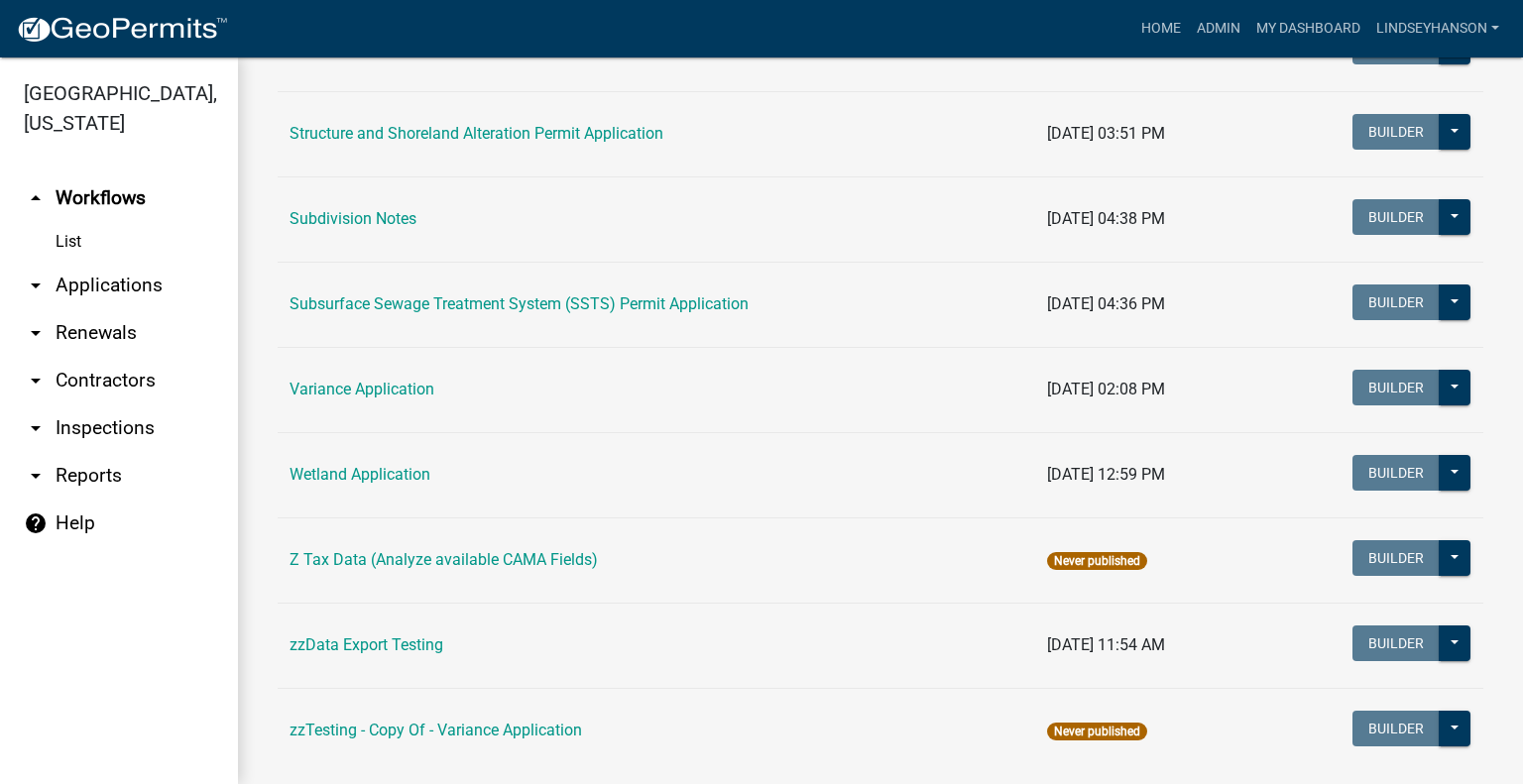
scroll to position [1370, 0]
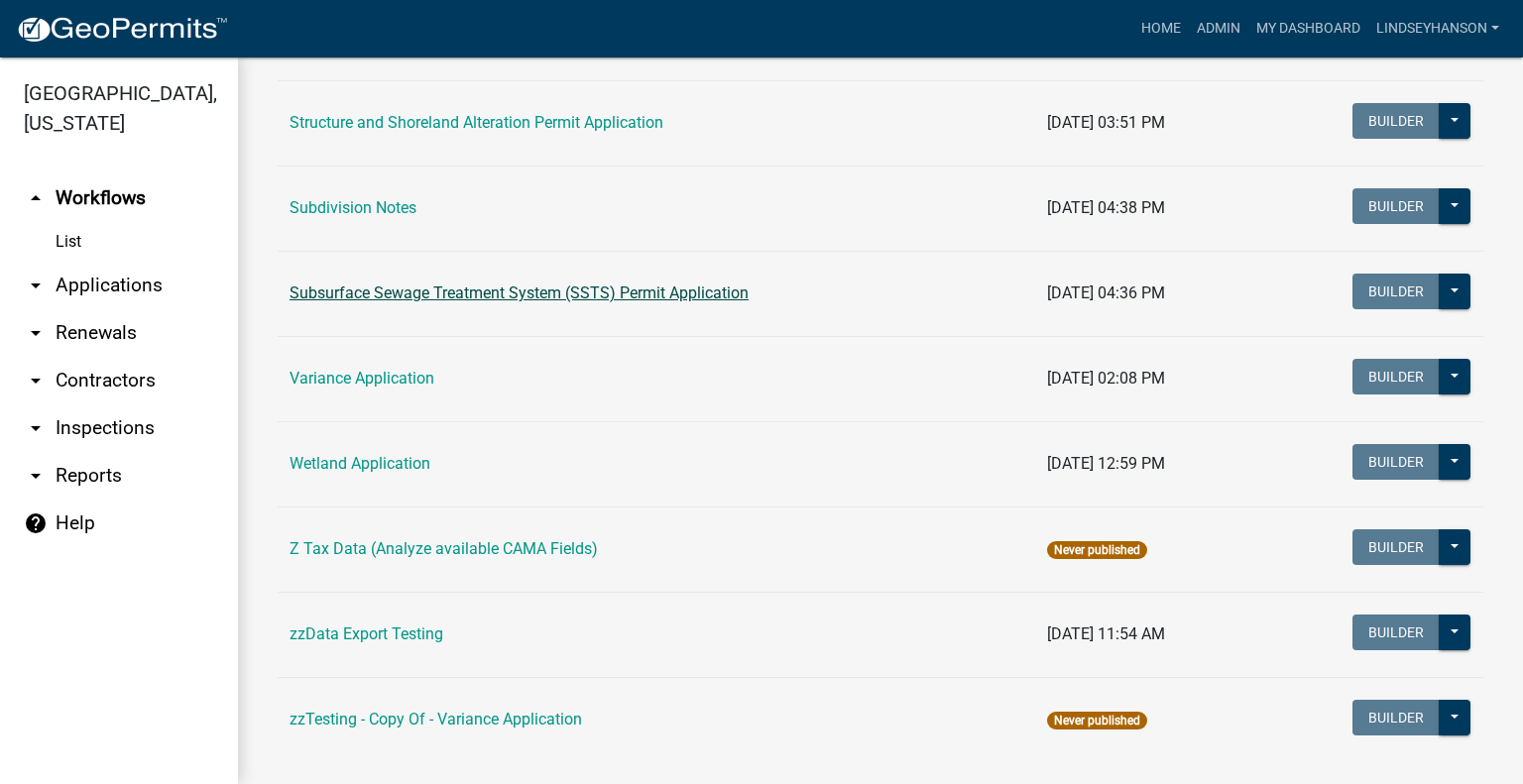
click at [709, 286] on link "Subsurface Sewage Treatment System (SSTS) Permit Application" at bounding box center [519, 293] width 459 height 19
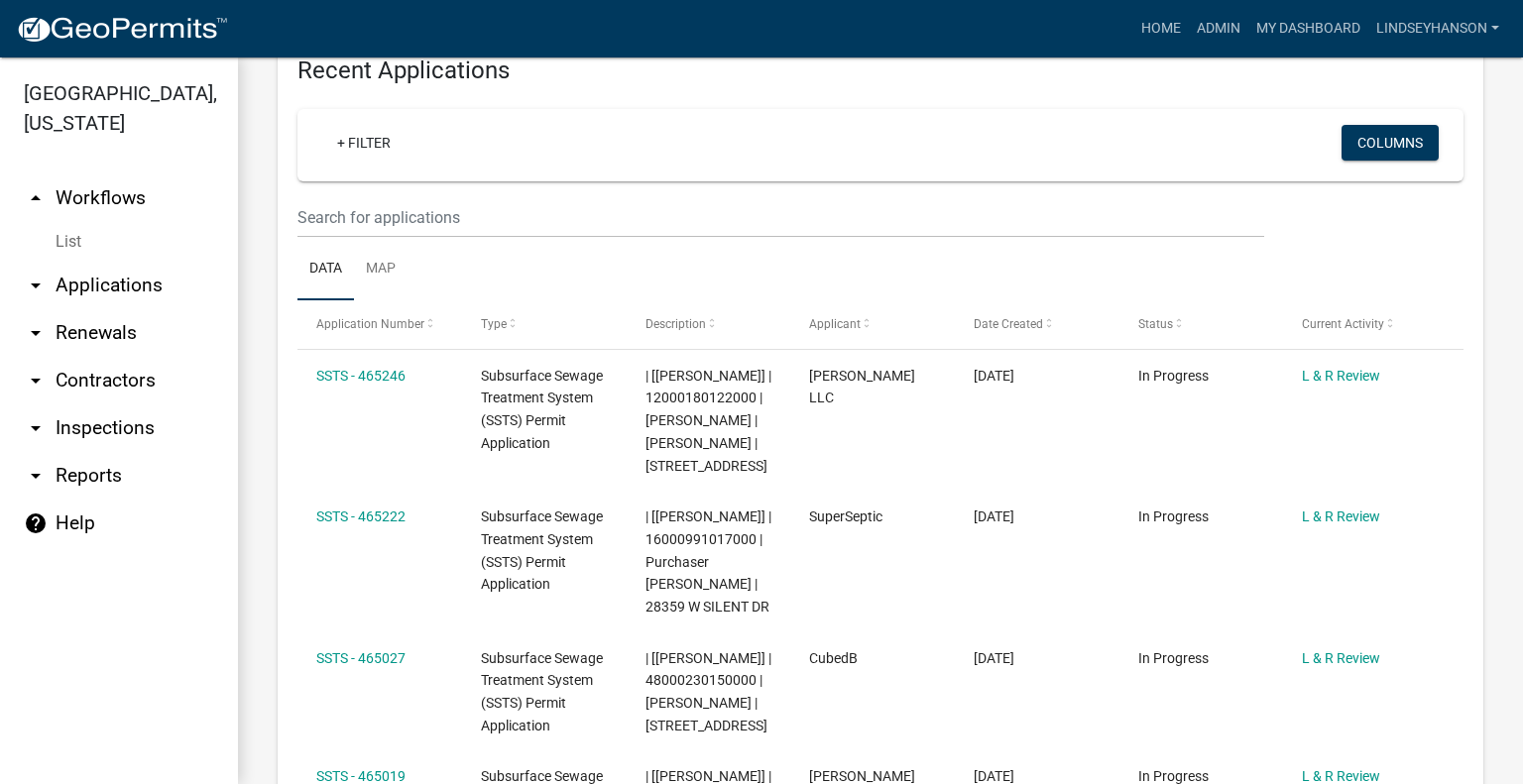
scroll to position [2252, 0]
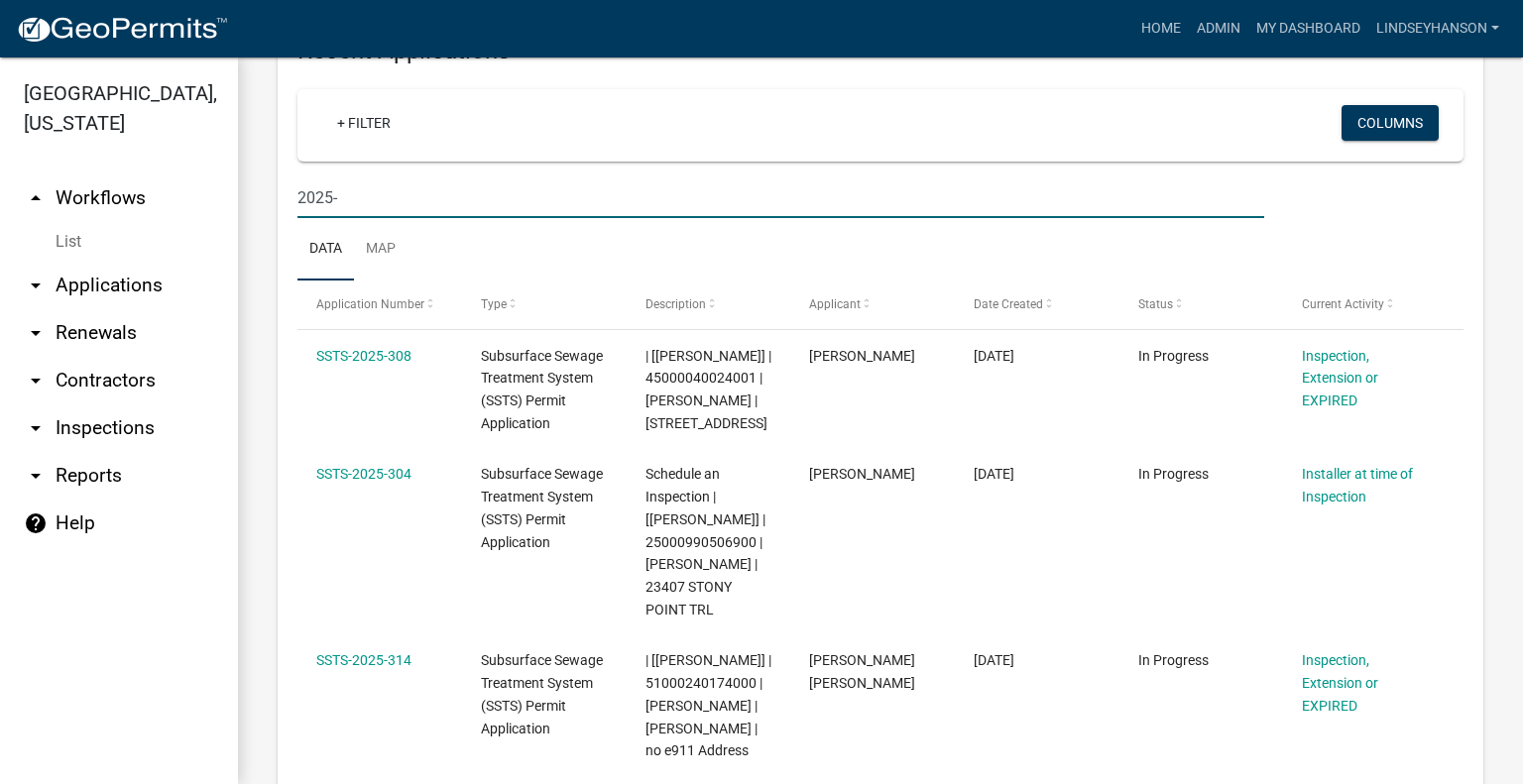
type input "2025-"
click at [158, 289] on link "arrow_drop_down Applications" at bounding box center [118, 286] width 238 height 48
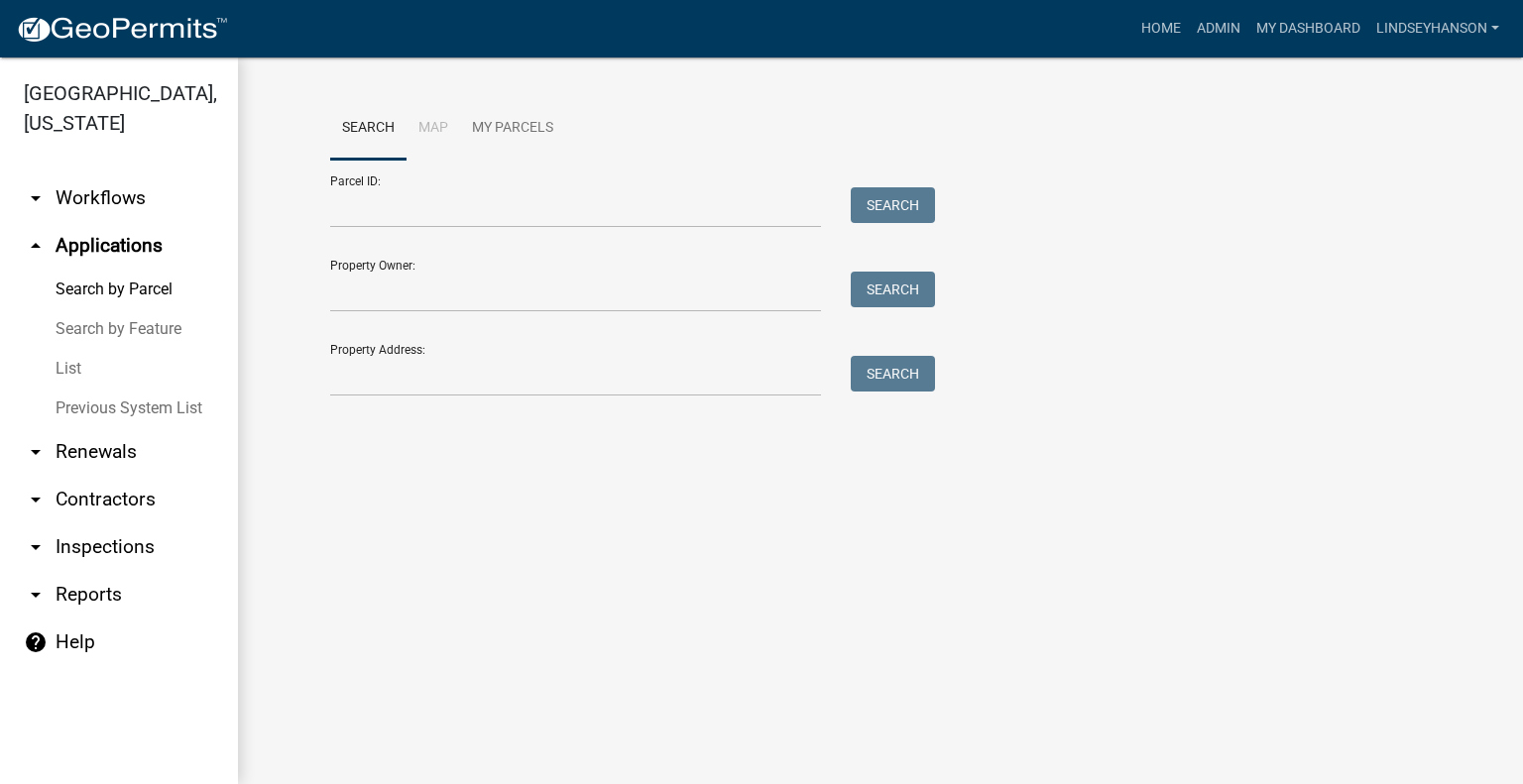
click at [405, 351] on div "Property Address: Search" at bounding box center [628, 362] width 595 height 69
click at [416, 373] on input "Property Address:" at bounding box center [575, 376] width 491 height 41
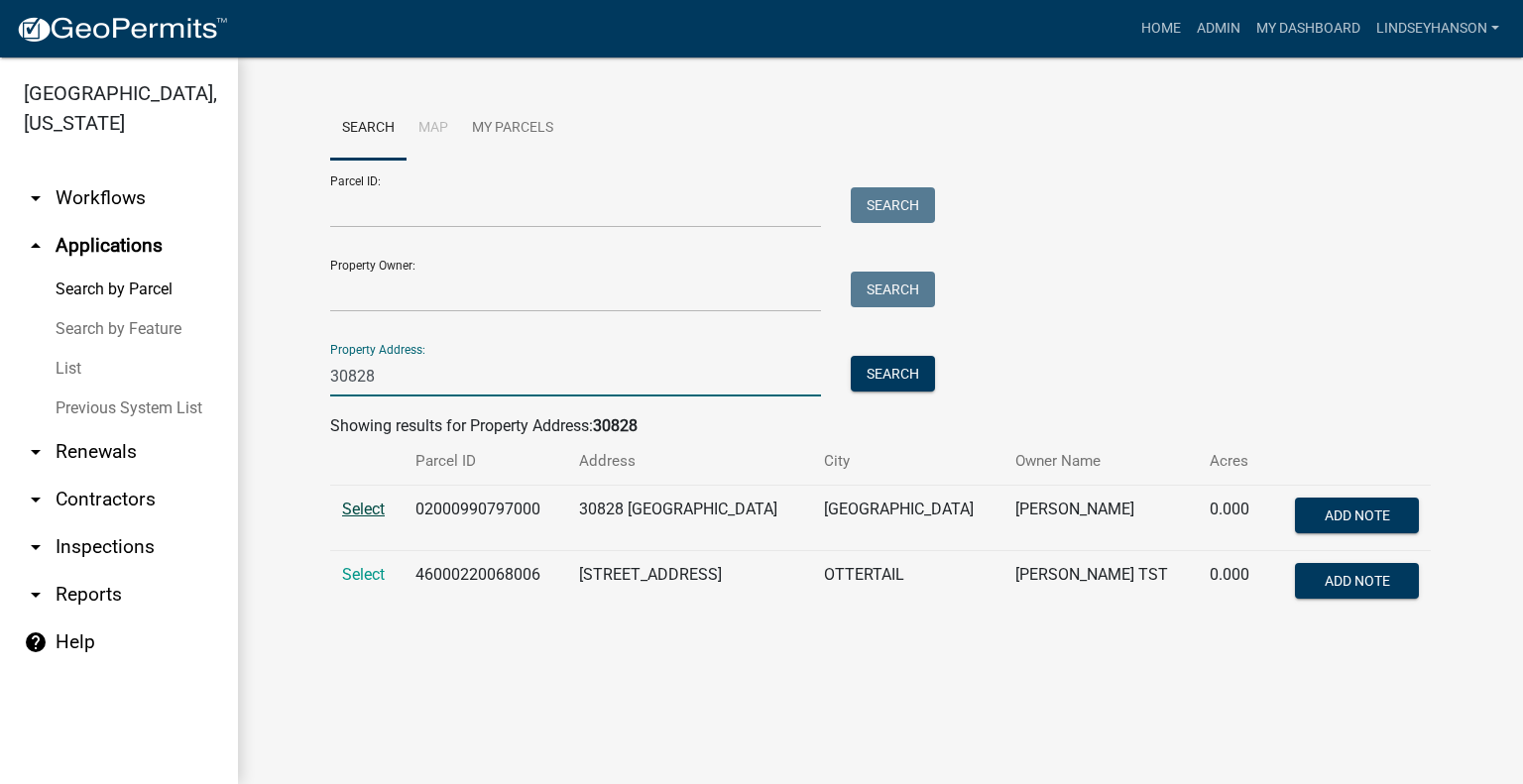
type input "30828"
click at [376, 510] on span "Select" at bounding box center [363, 508] width 43 height 19
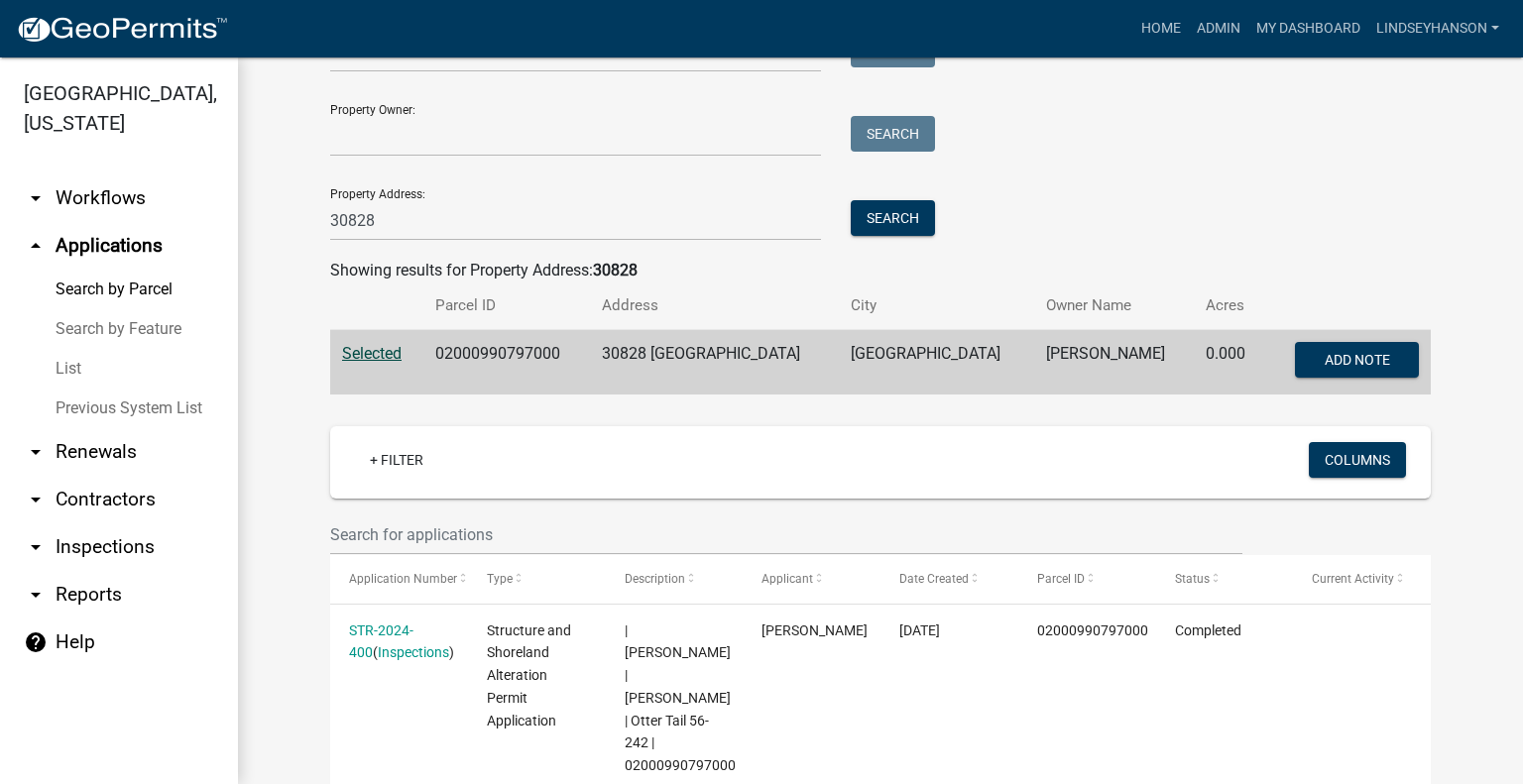
scroll to position [128, 0]
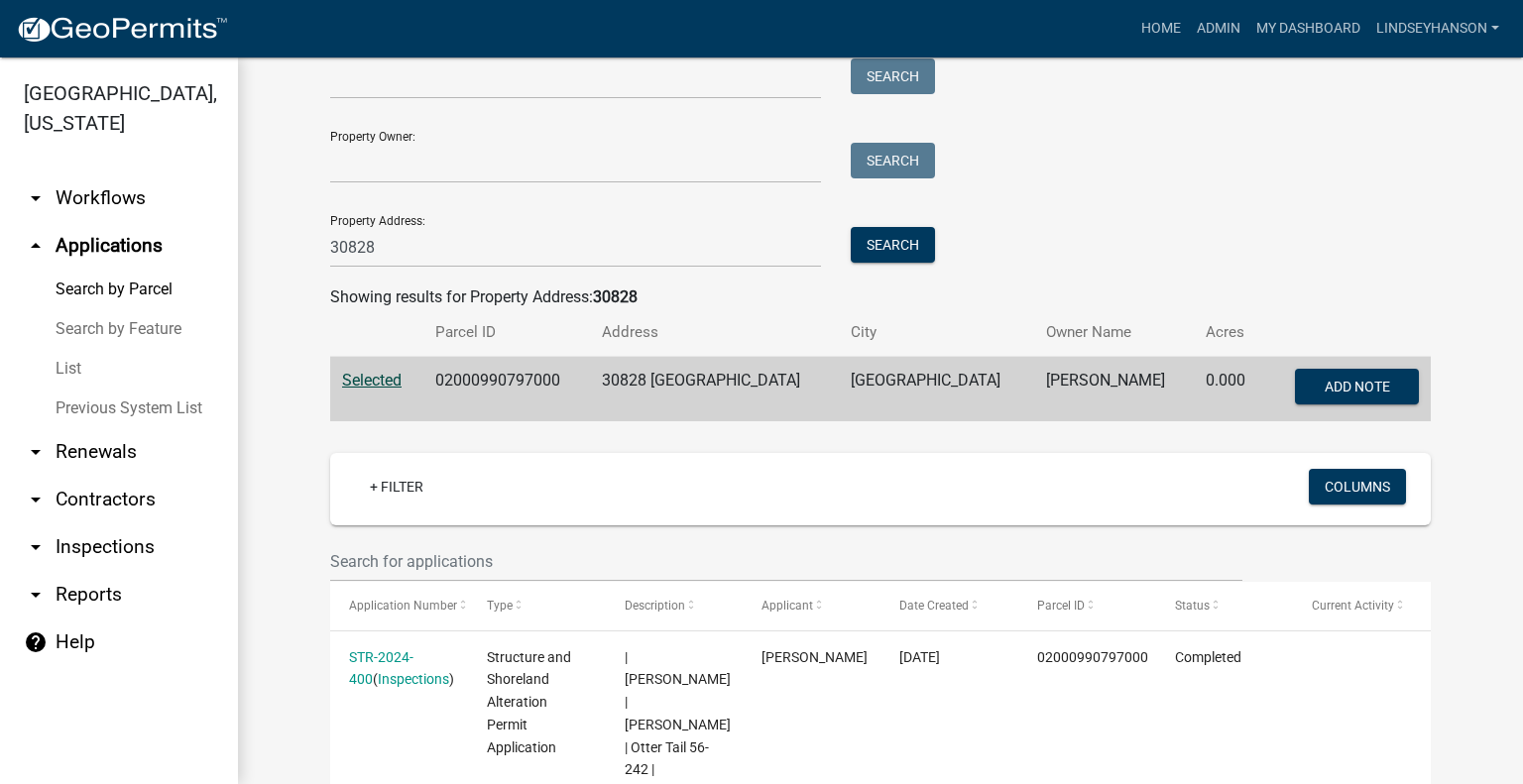
click at [115, 169] on ul "arrow_drop_down Workflows List arrow_drop_up Applications Search by Parcel Sear…" at bounding box center [118, 471] width 238 height 625
click at [110, 197] on link "arrow_drop_down Workflows" at bounding box center [118, 198] width 238 height 48
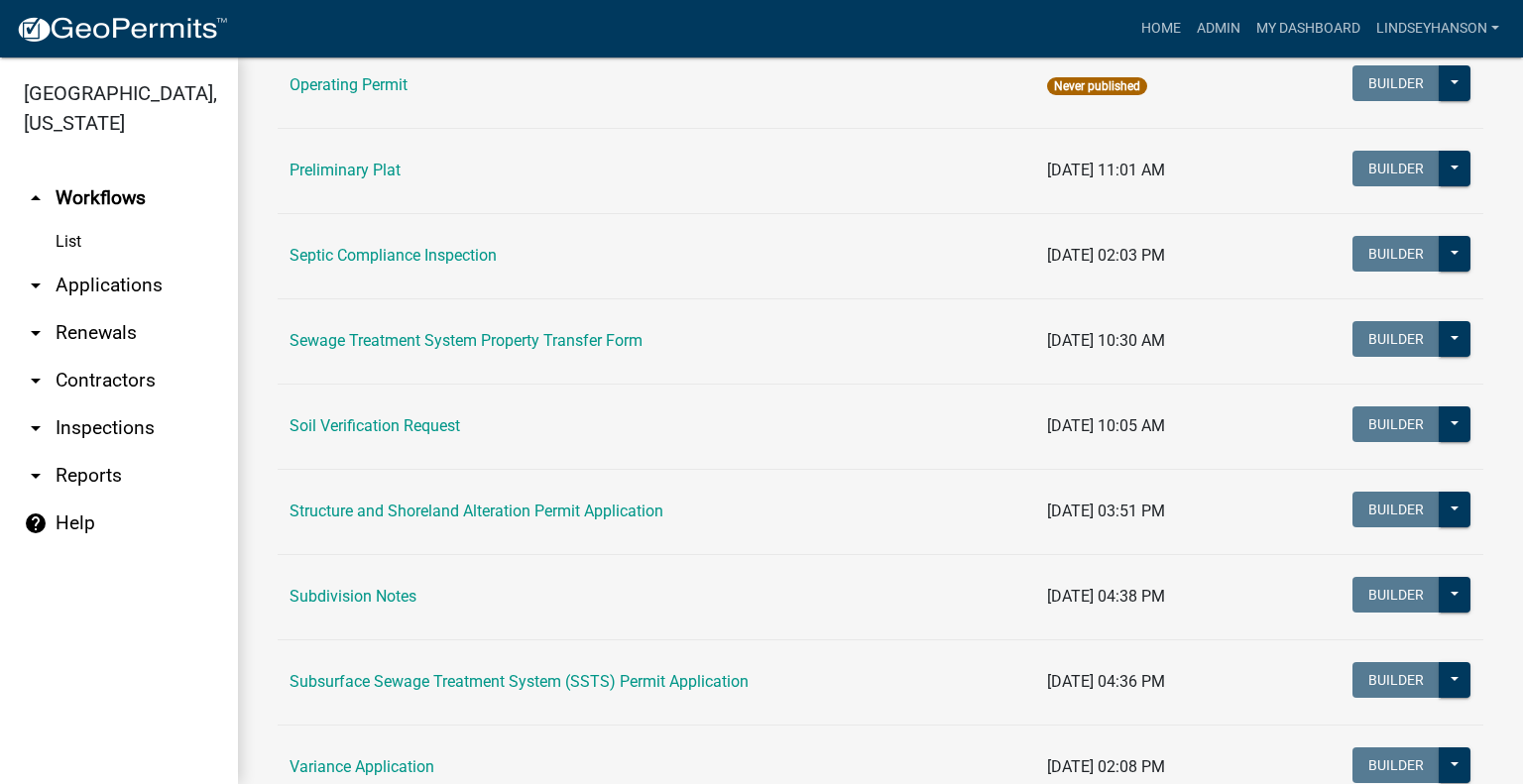
scroll to position [1039, 0]
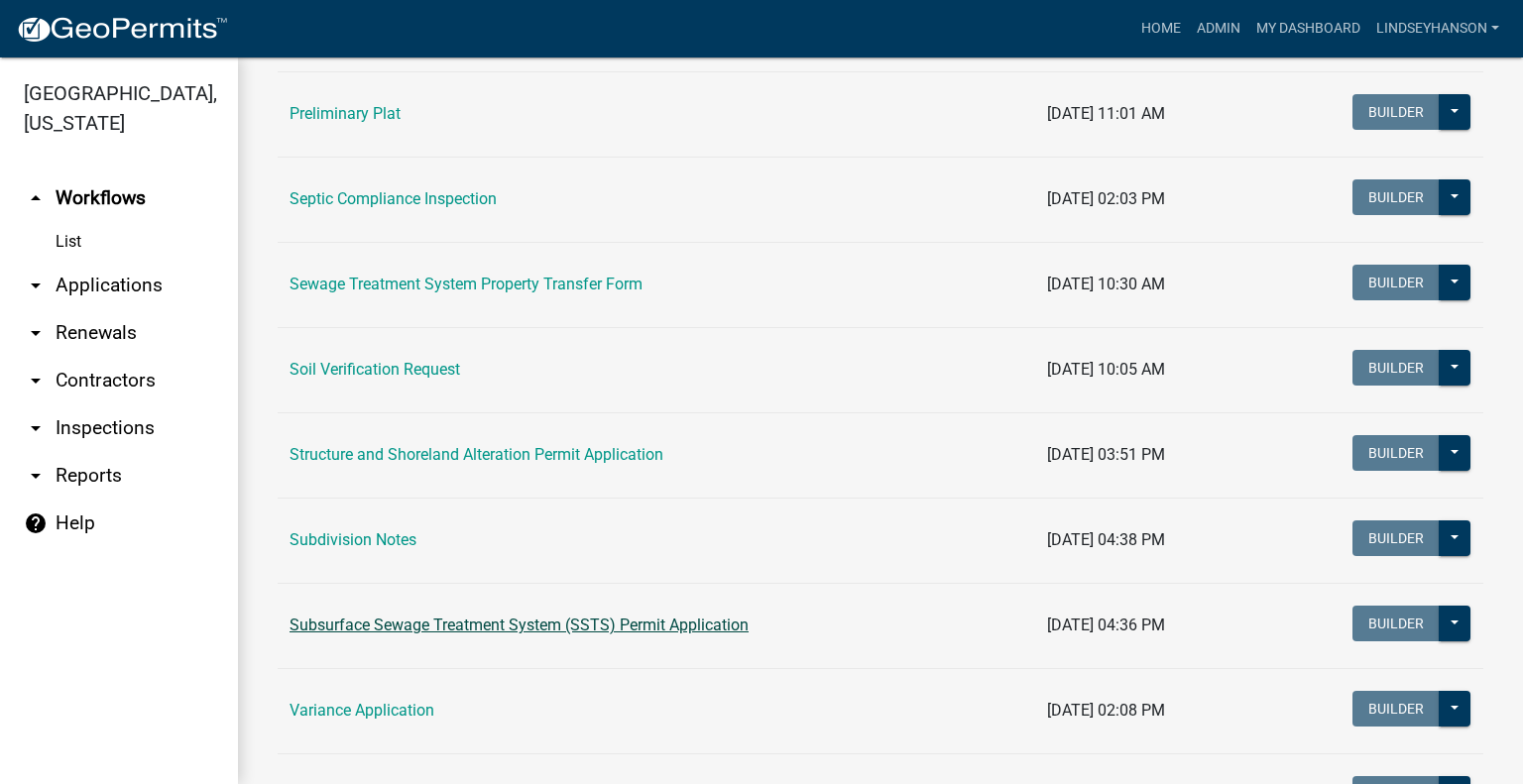
drag, startPoint x: 485, startPoint y: 616, endPoint x: 507, endPoint y: 616, distance: 22.0
click at [486, 616] on link "Subsurface Sewage Treatment System (SSTS) Permit Application" at bounding box center [519, 624] width 459 height 19
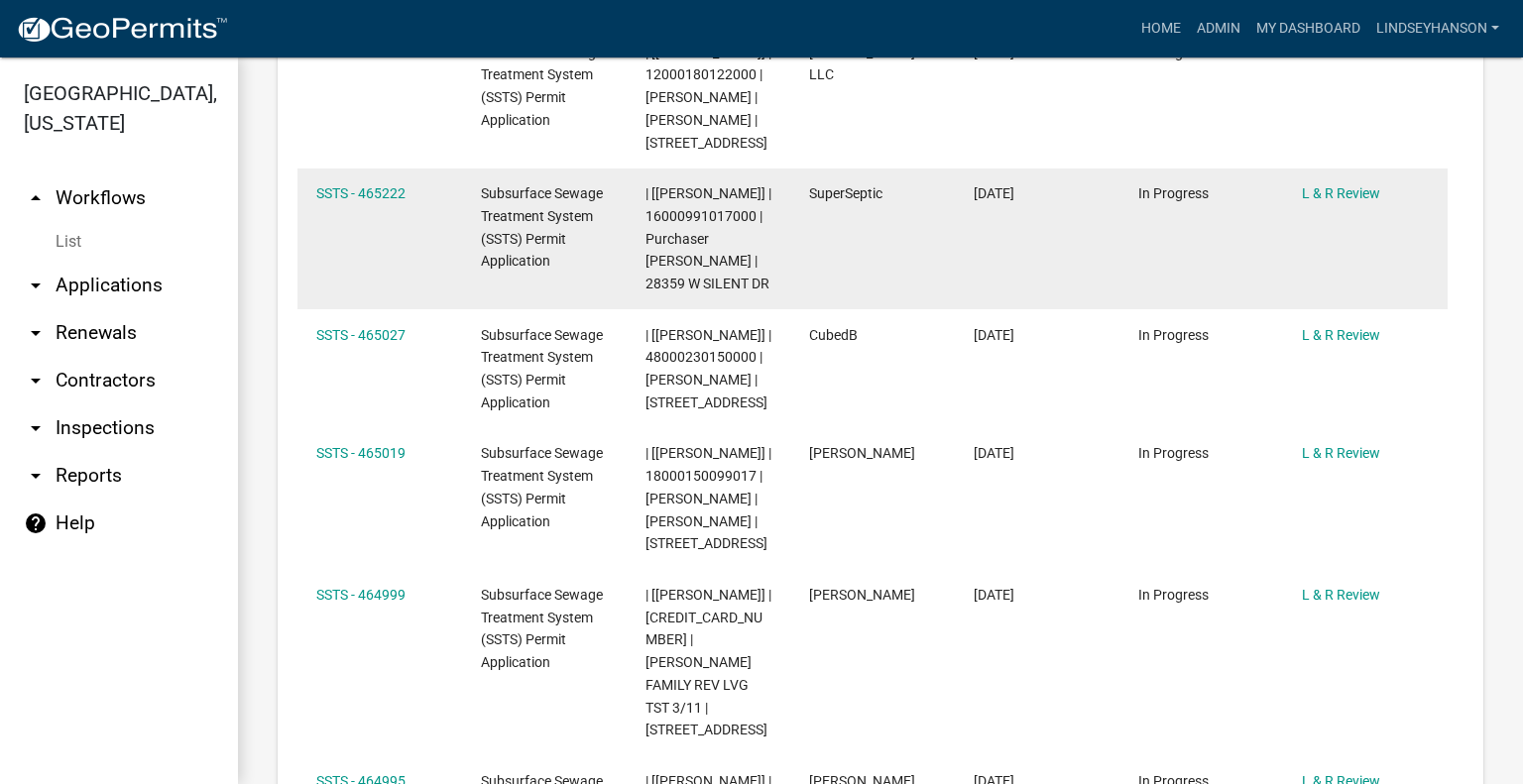
scroll to position [2380, 0]
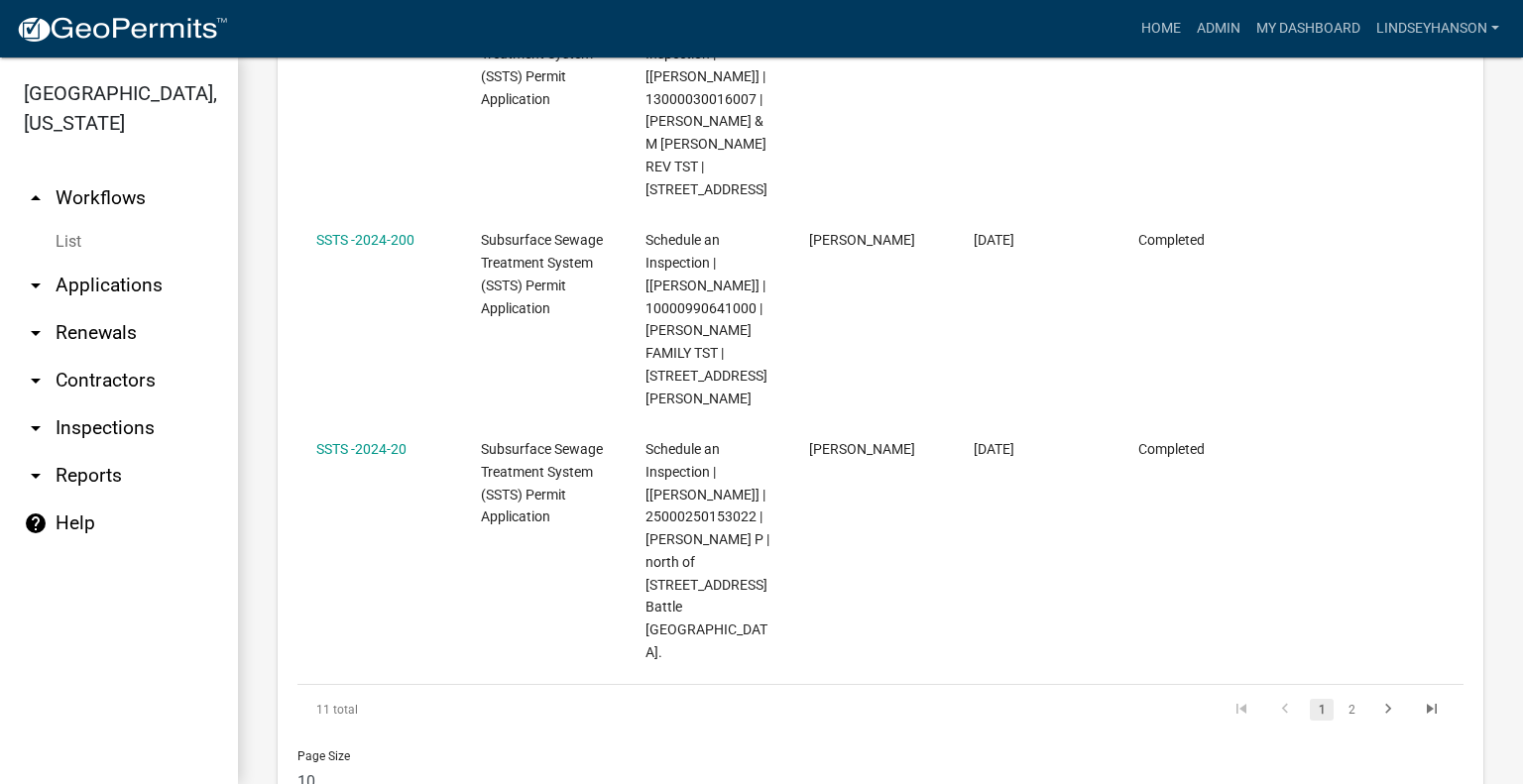
scroll to position [4086, 0]
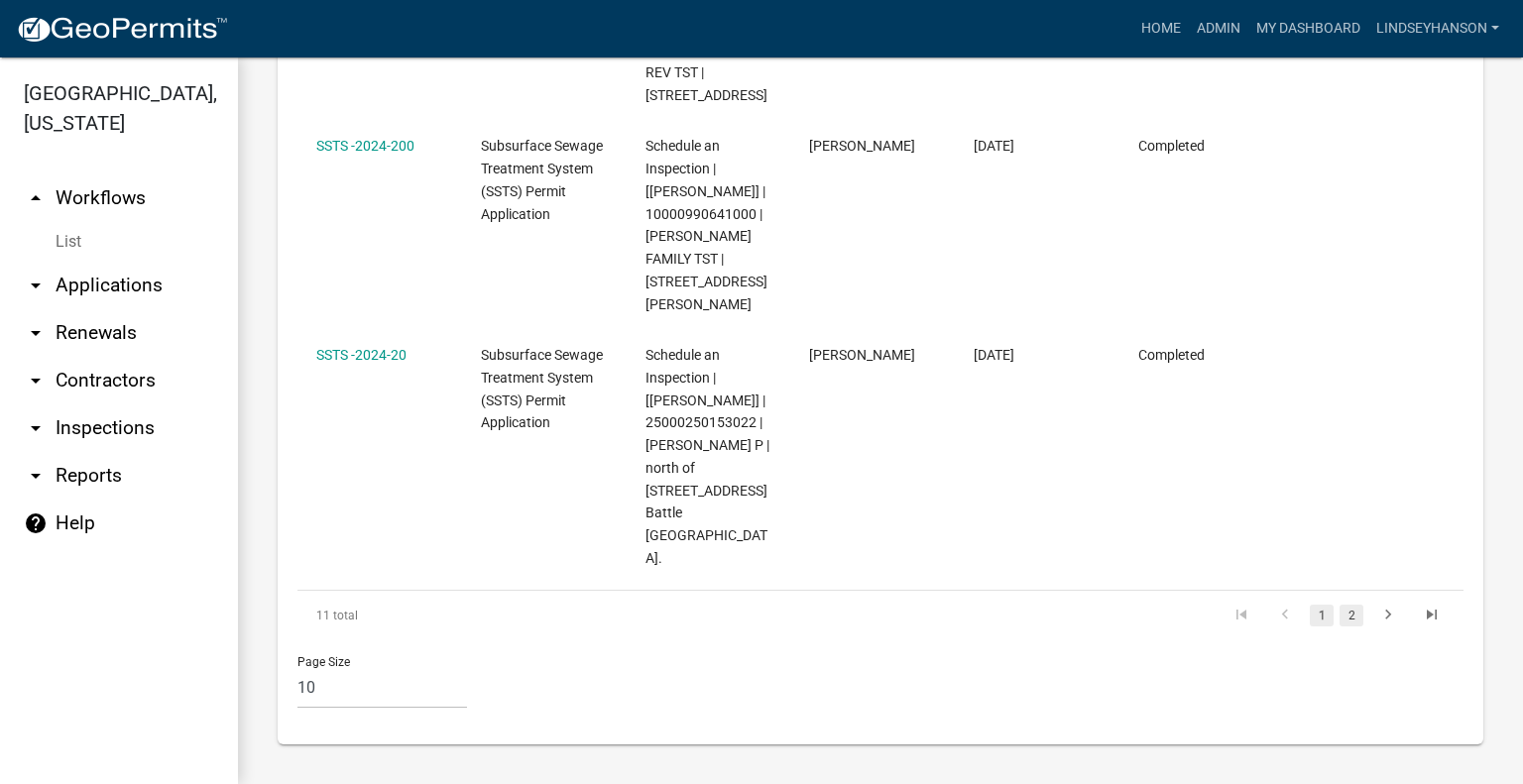
type input "2024-20"
click at [1339, 610] on link "2" at bounding box center [1351, 615] width 24 height 22
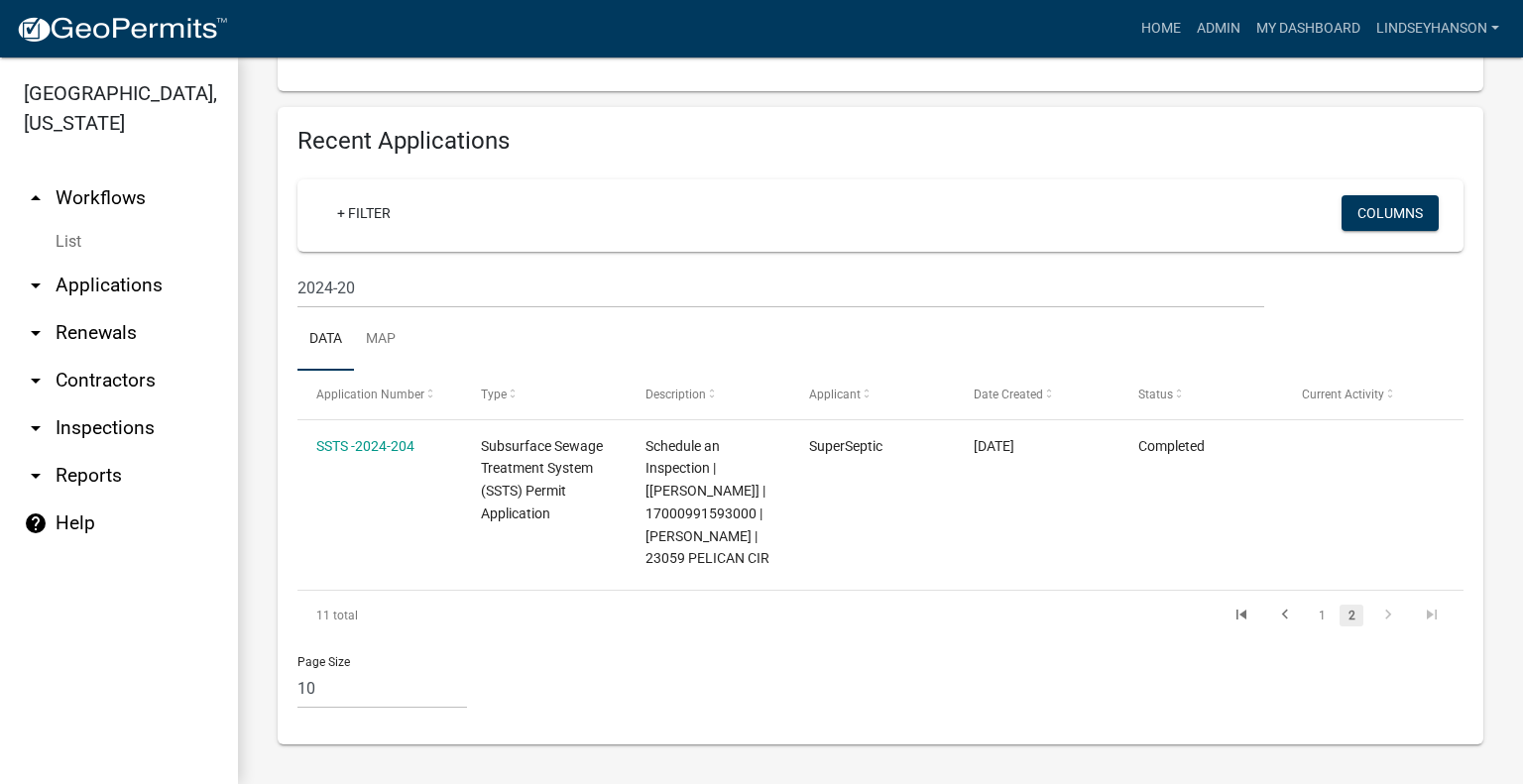
scroll to position [2295, 0]
click at [1309, 619] on link "1" at bounding box center [1321, 615] width 24 height 22
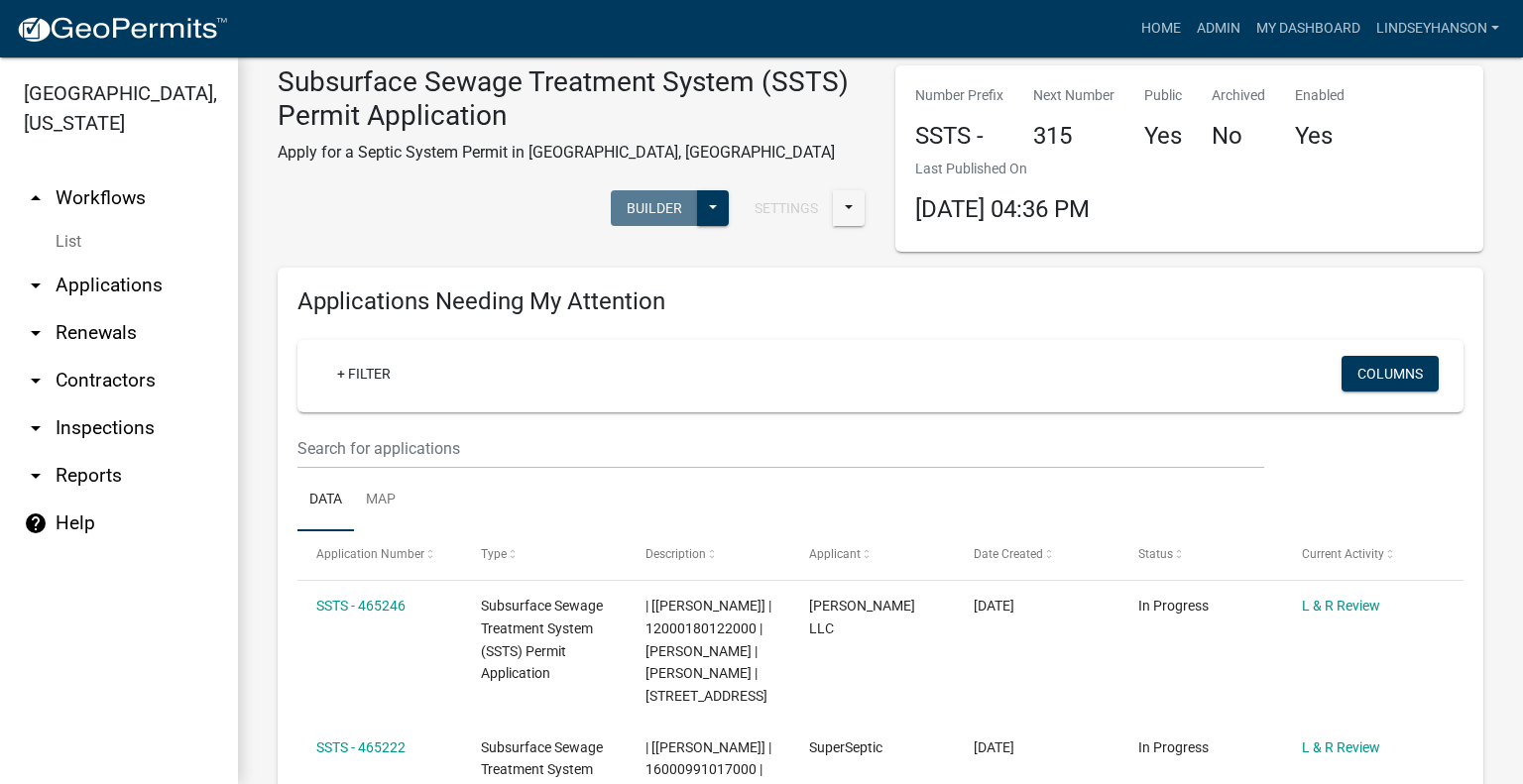
scroll to position [16, 0]
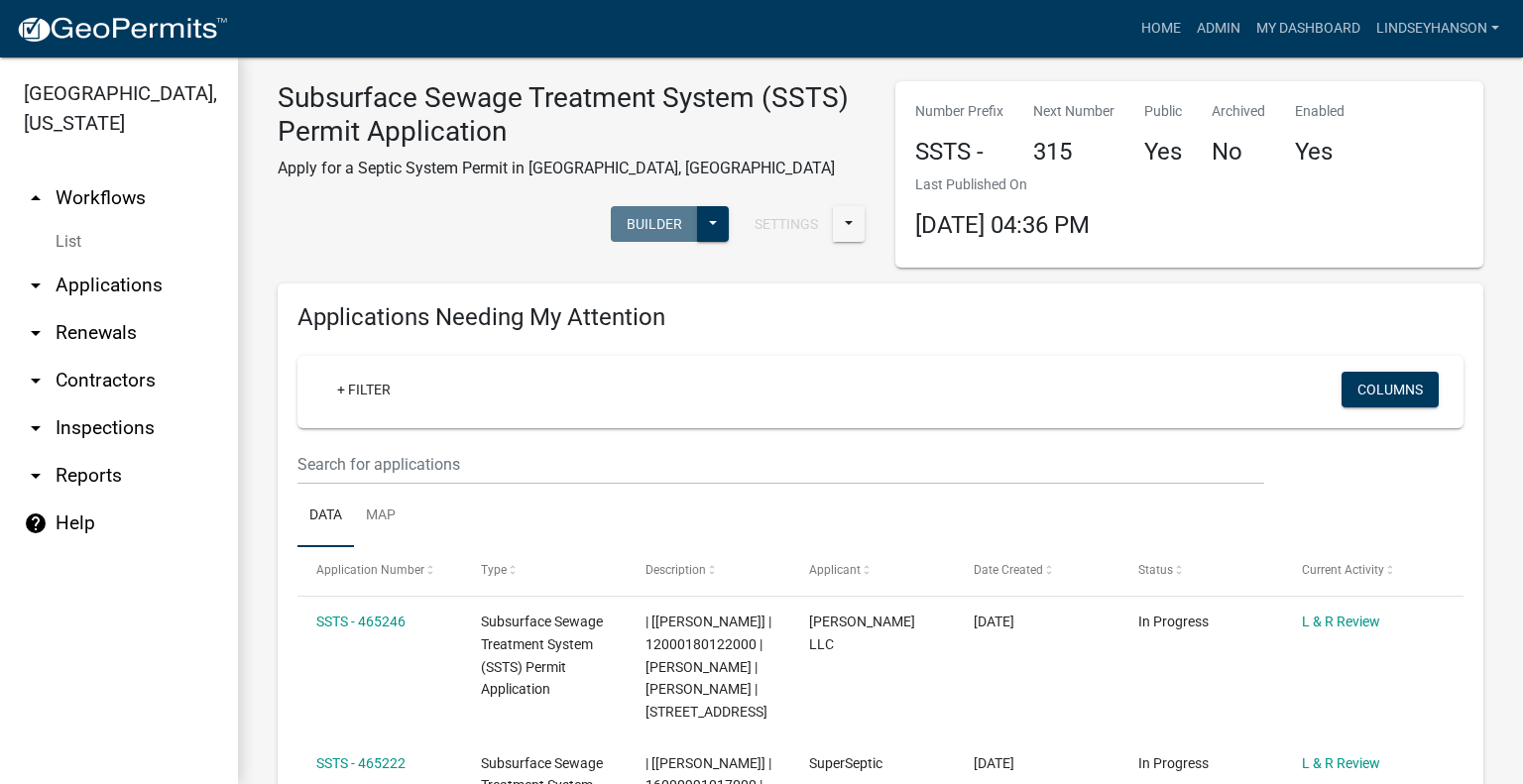
click at [122, 290] on link "arrow_drop_down Applications" at bounding box center [118, 286] width 238 height 48
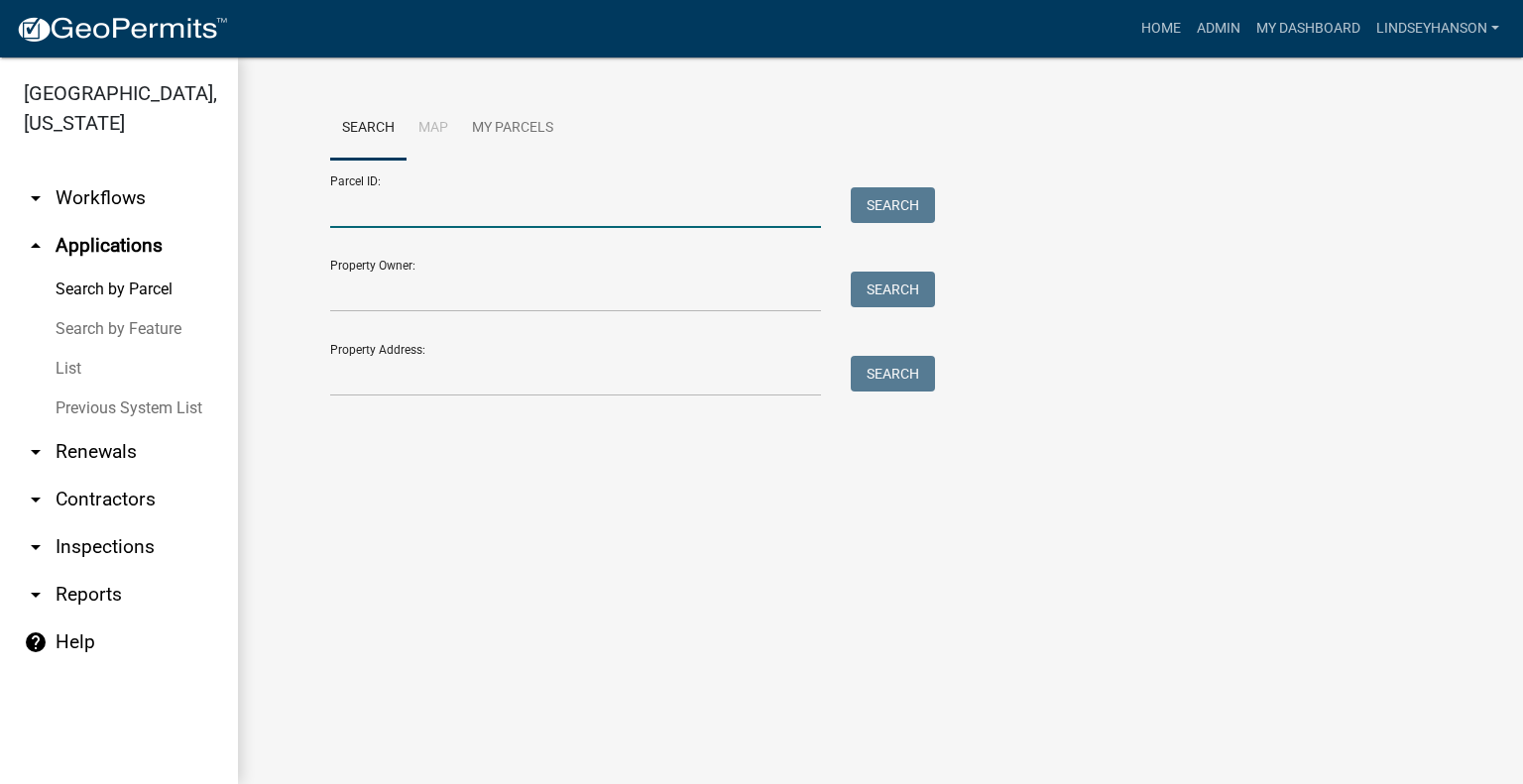
click at [430, 213] on input "Parcel ID:" at bounding box center [575, 207] width 491 height 41
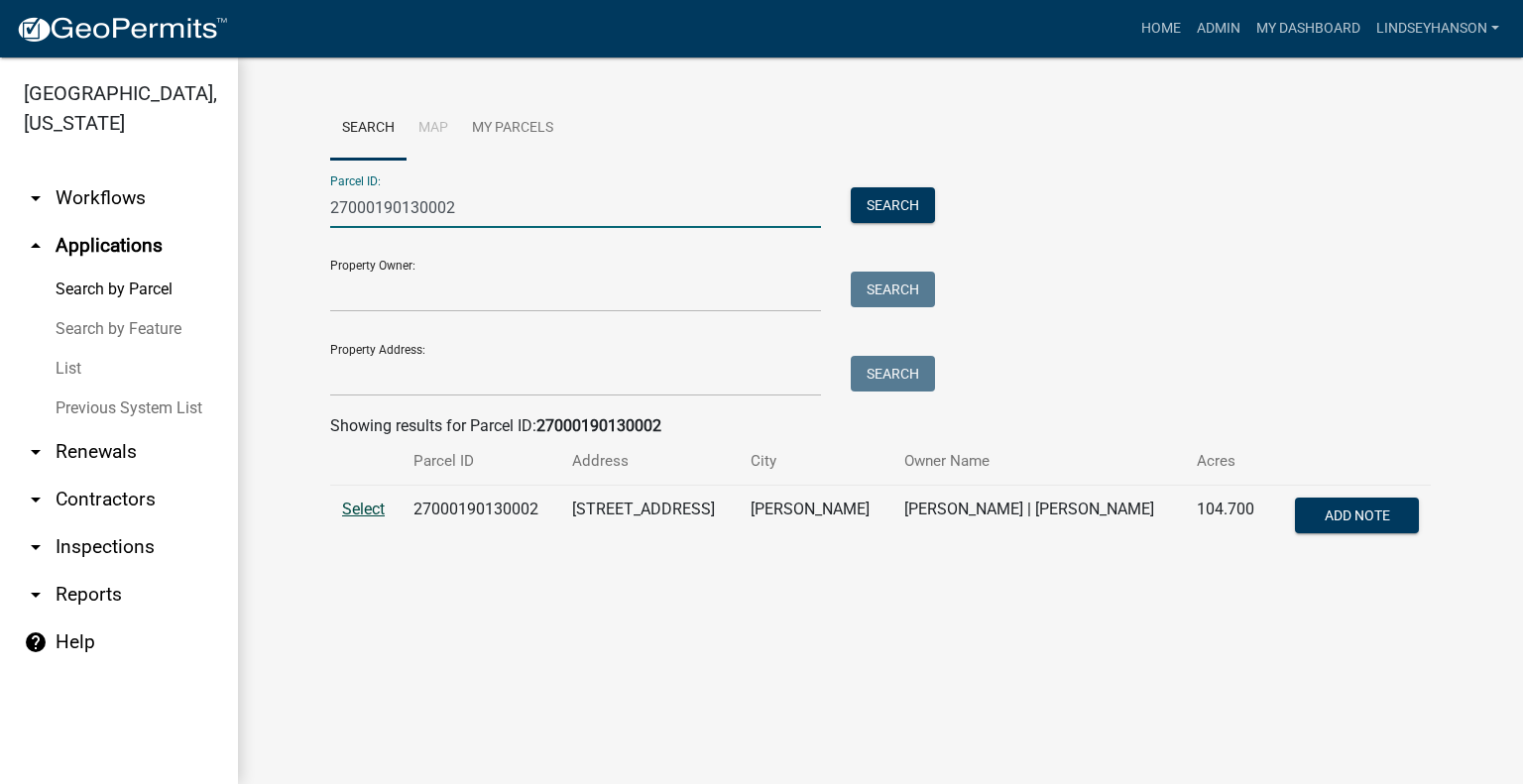
type input "27000190130002"
click at [365, 499] on span "Select" at bounding box center [363, 508] width 43 height 19
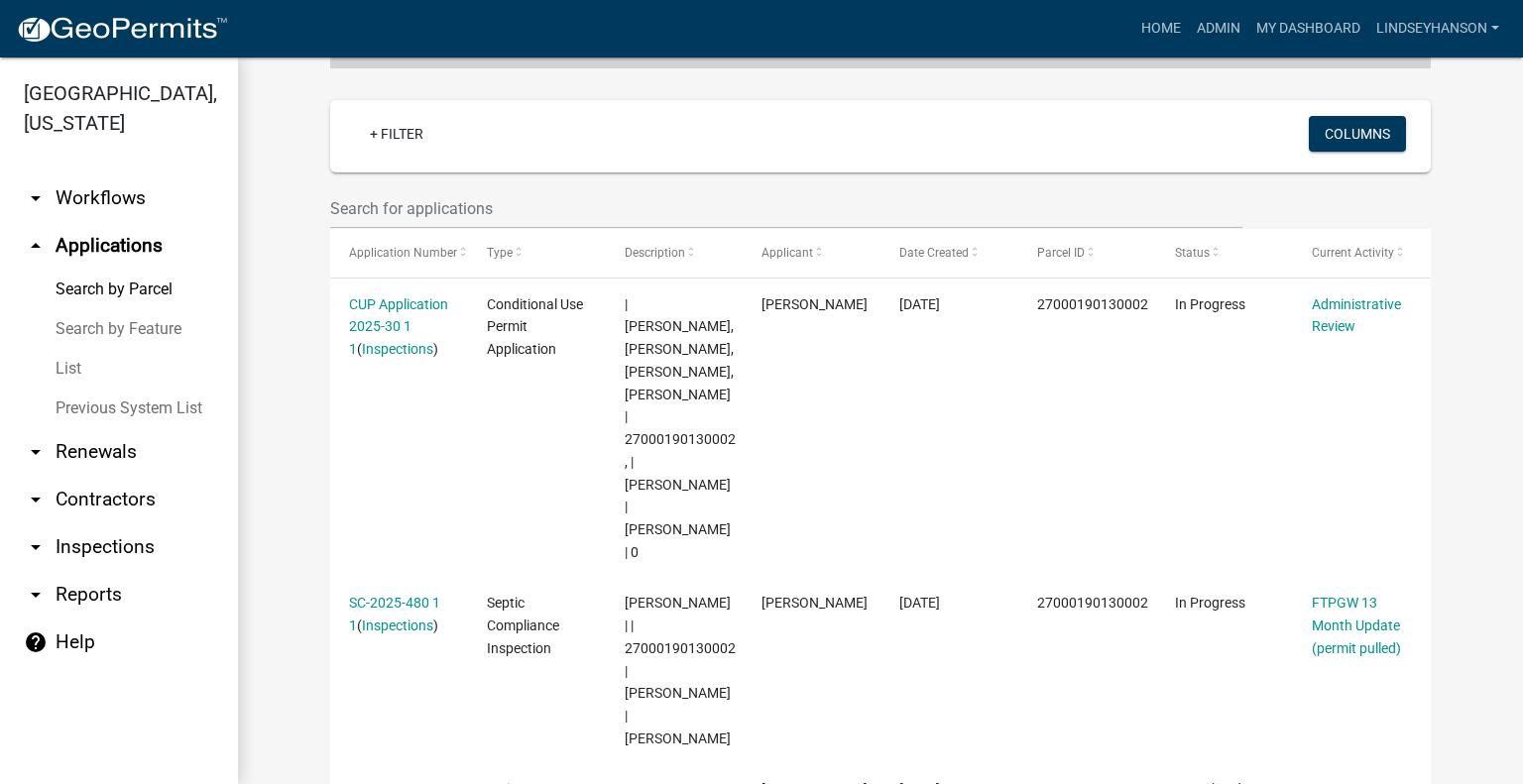
scroll to position [490, 0]
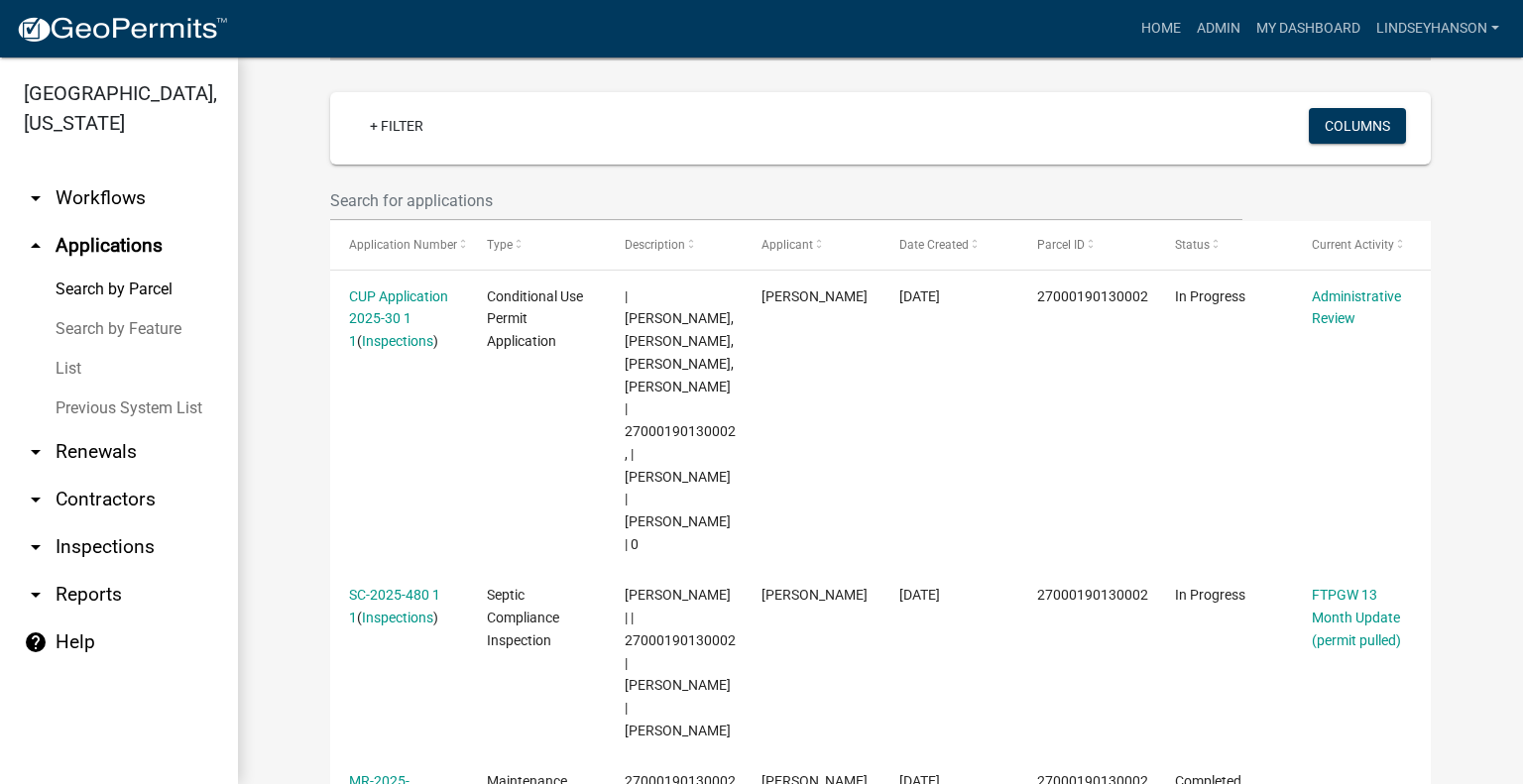
click at [126, 213] on link "arrow_drop_down Workflows" at bounding box center [118, 198] width 238 height 48
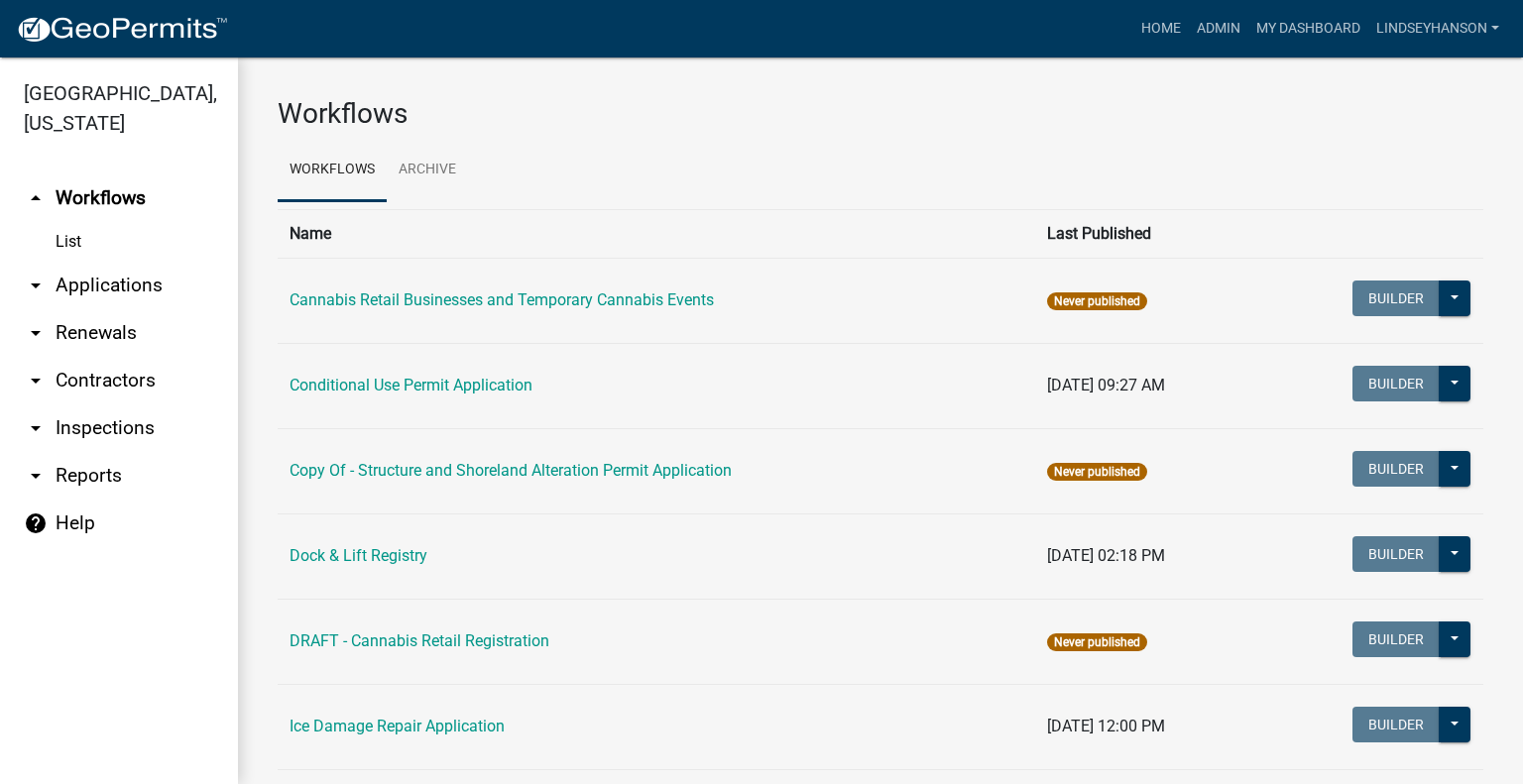
click at [120, 282] on link "arrow_drop_down Applications" at bounding box center [118, 286] width 238 height 48
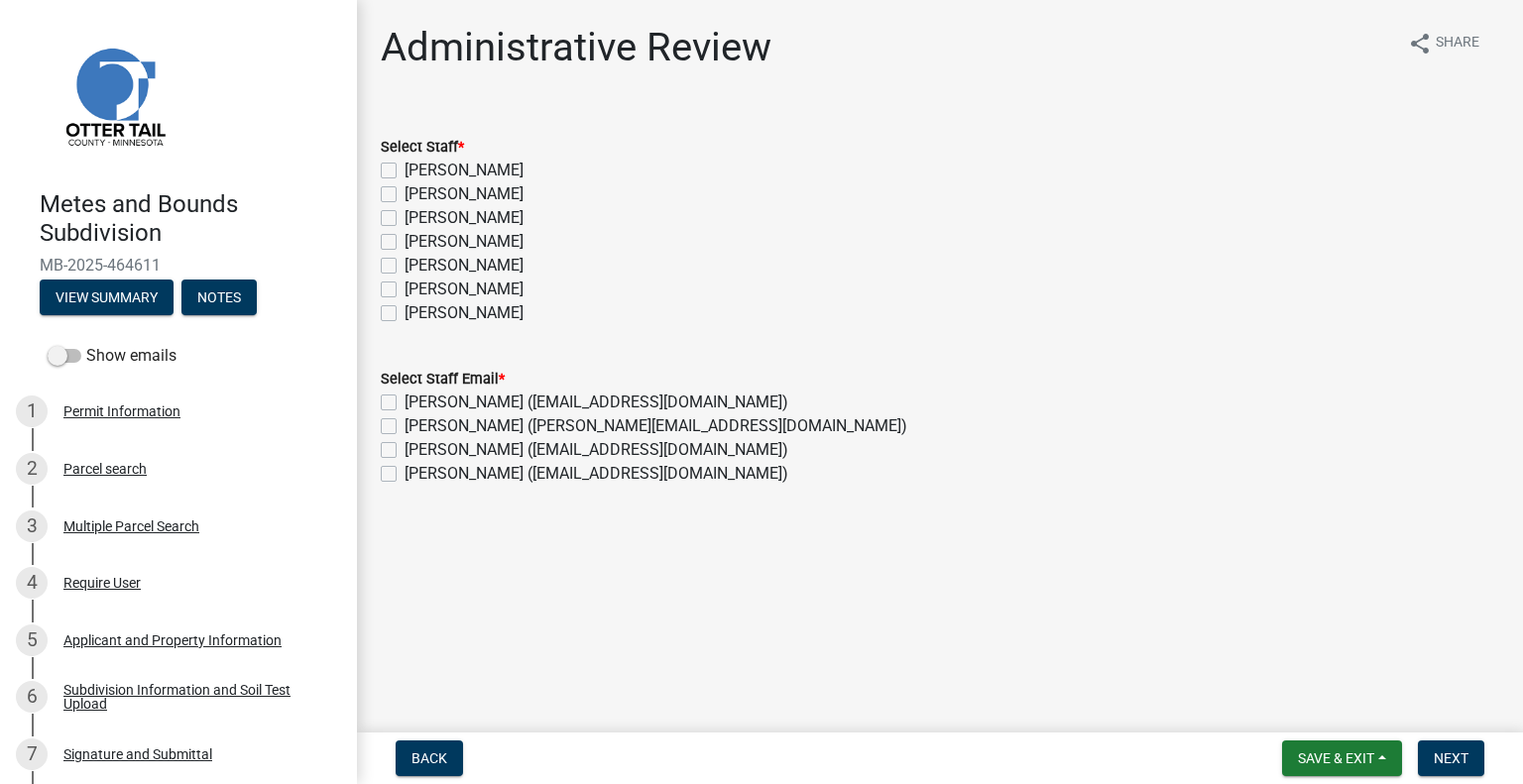
click at [442, 236] on label "[PERSON_NAME]" at bounding box center [464, 242] width 119 height 24
click at [417, 236] on input "Samantha Meyeraan" at bounding box center [410, 236] width 13 height 13
checkbox input "true"
checkbox input "false"
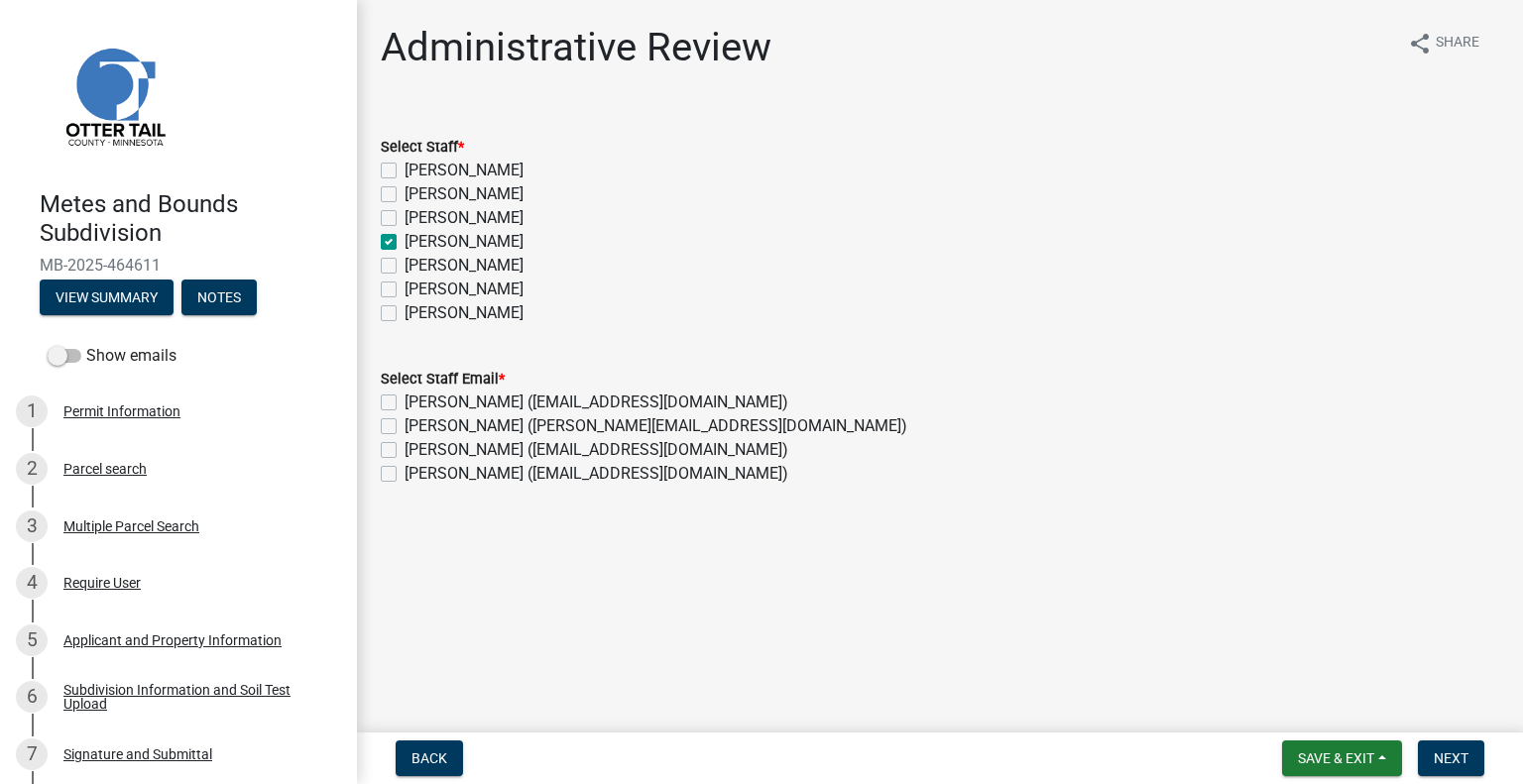
checkbox input "false"
checkbox input "true"
checkbox input "false"
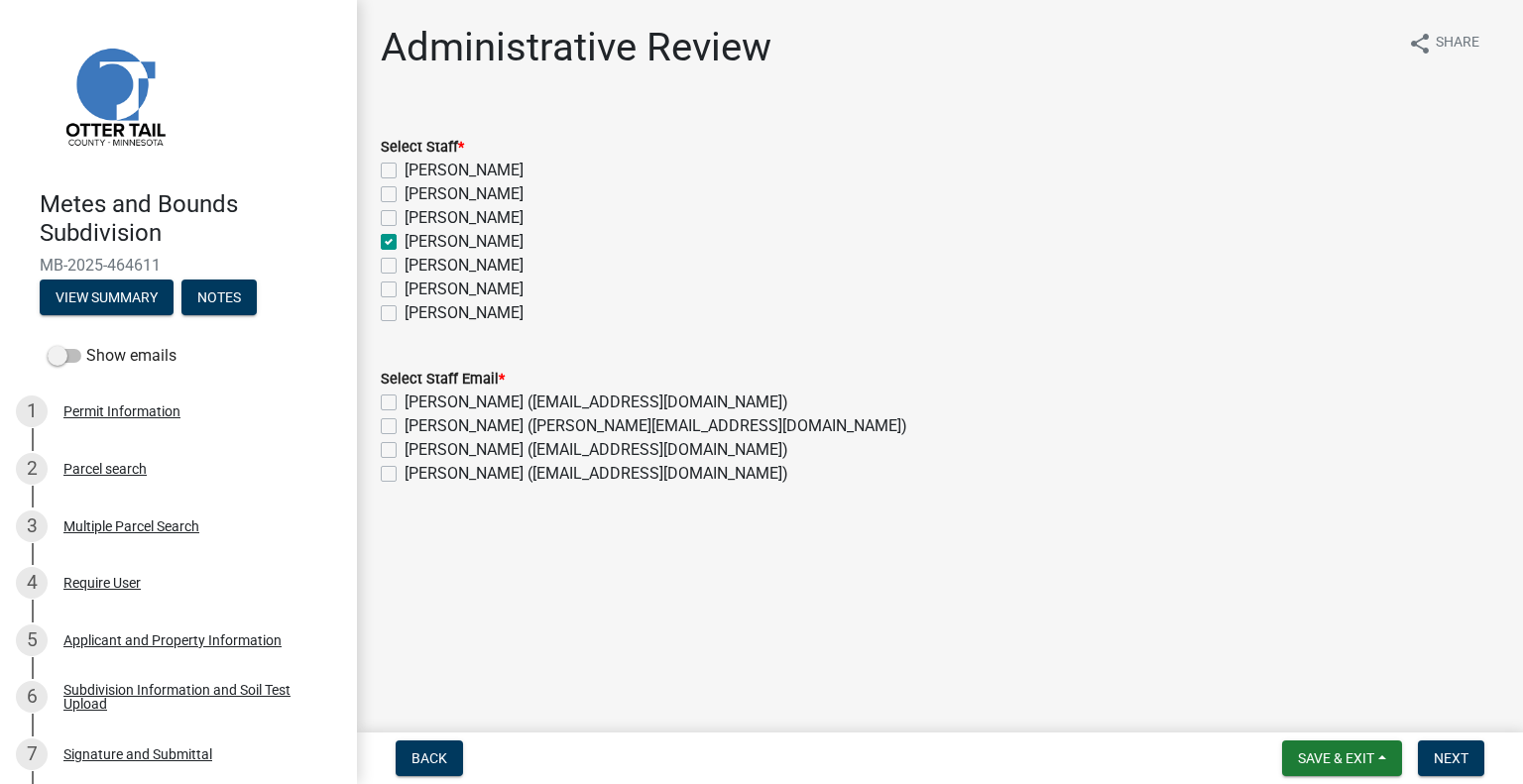
click at [442, 225] on label "[PERSON_NAME]" at bounding box center [464, 218] width 119 height 24
click at [417, 219] on input "[PERSON_NAME]" at bounding box center [410, 212] width 13 height 13
checkbox input "true"
checkbox input "false"
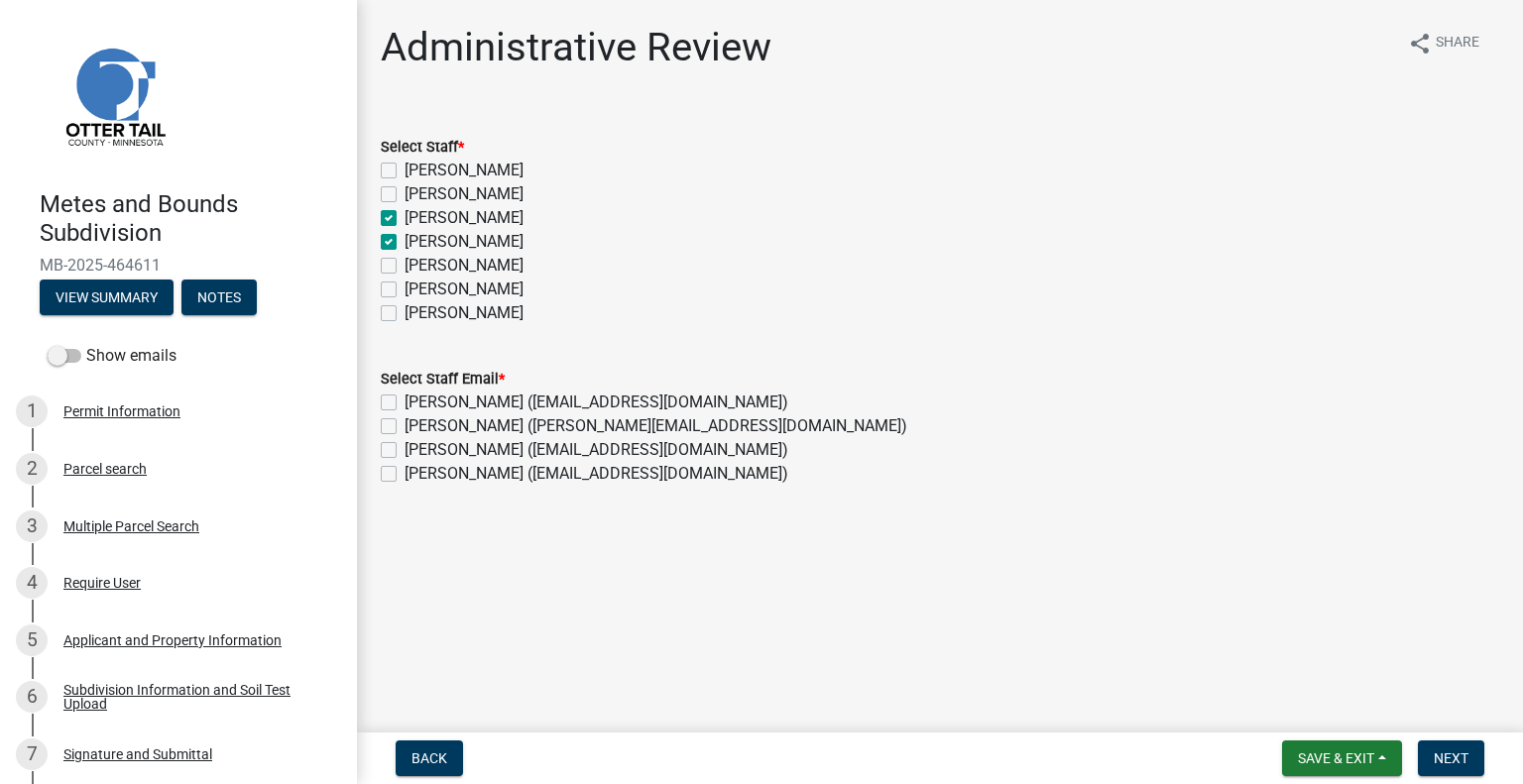
checkbox input "true"
checkbox input "false"
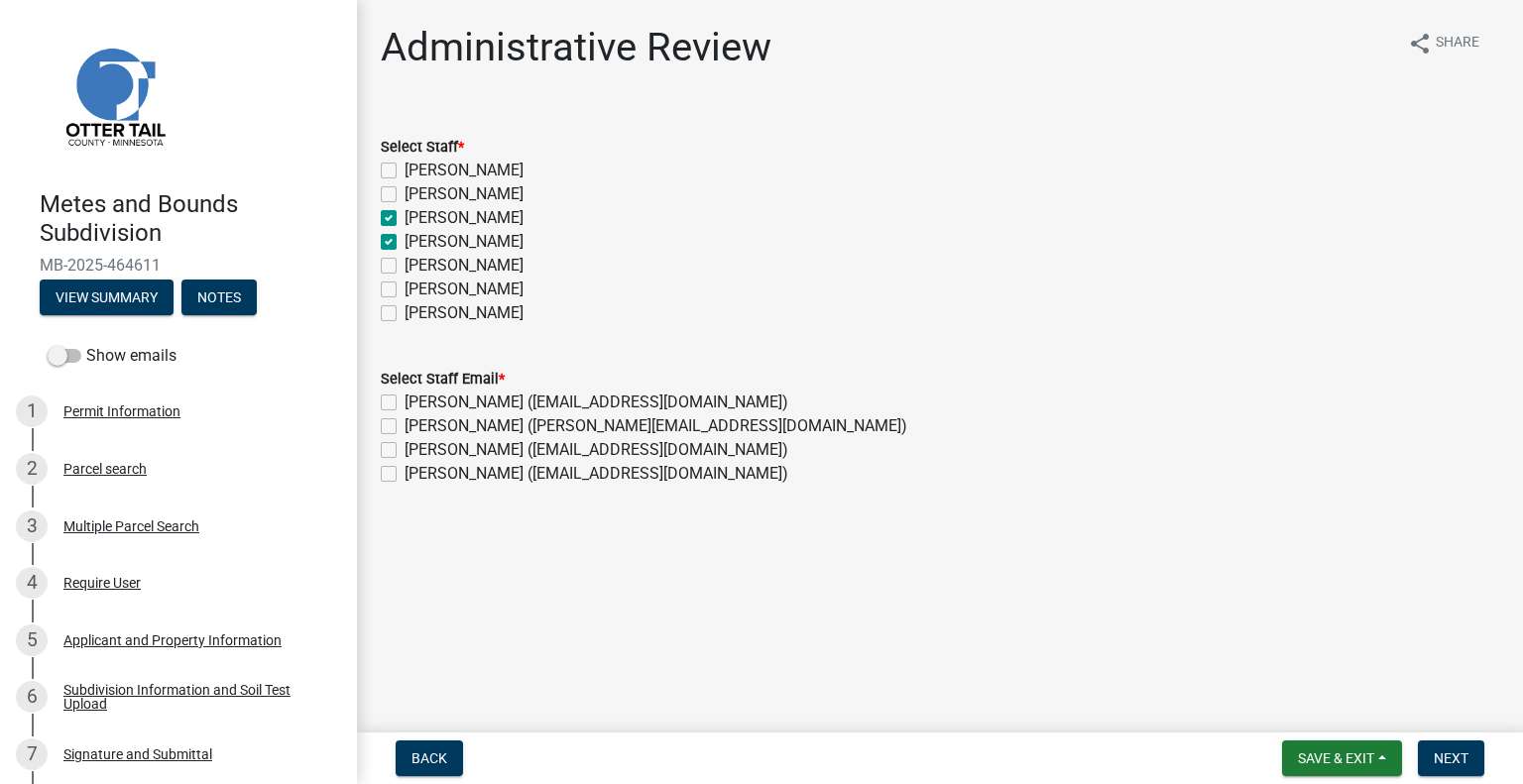
click at [440, 245] on label "Samantha Meyeraan" at bounding box center [464, 242] width 119 height 24
click at [417, 243] on input "Samantha Meyeraan" at bounding box center [410, 236] width 13 height 13
checkbox input "false"
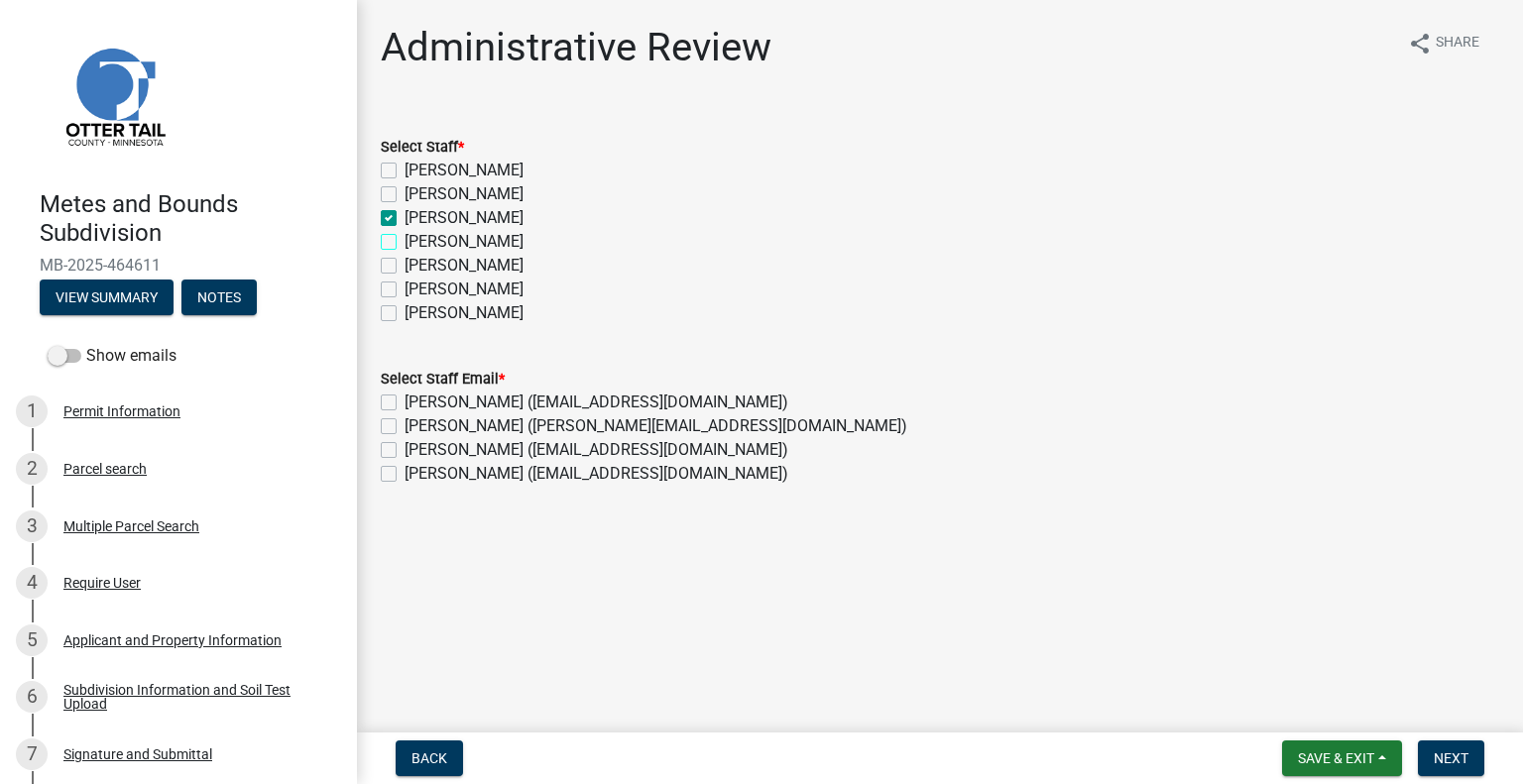
checkbox input "true"
checkbox input "false"
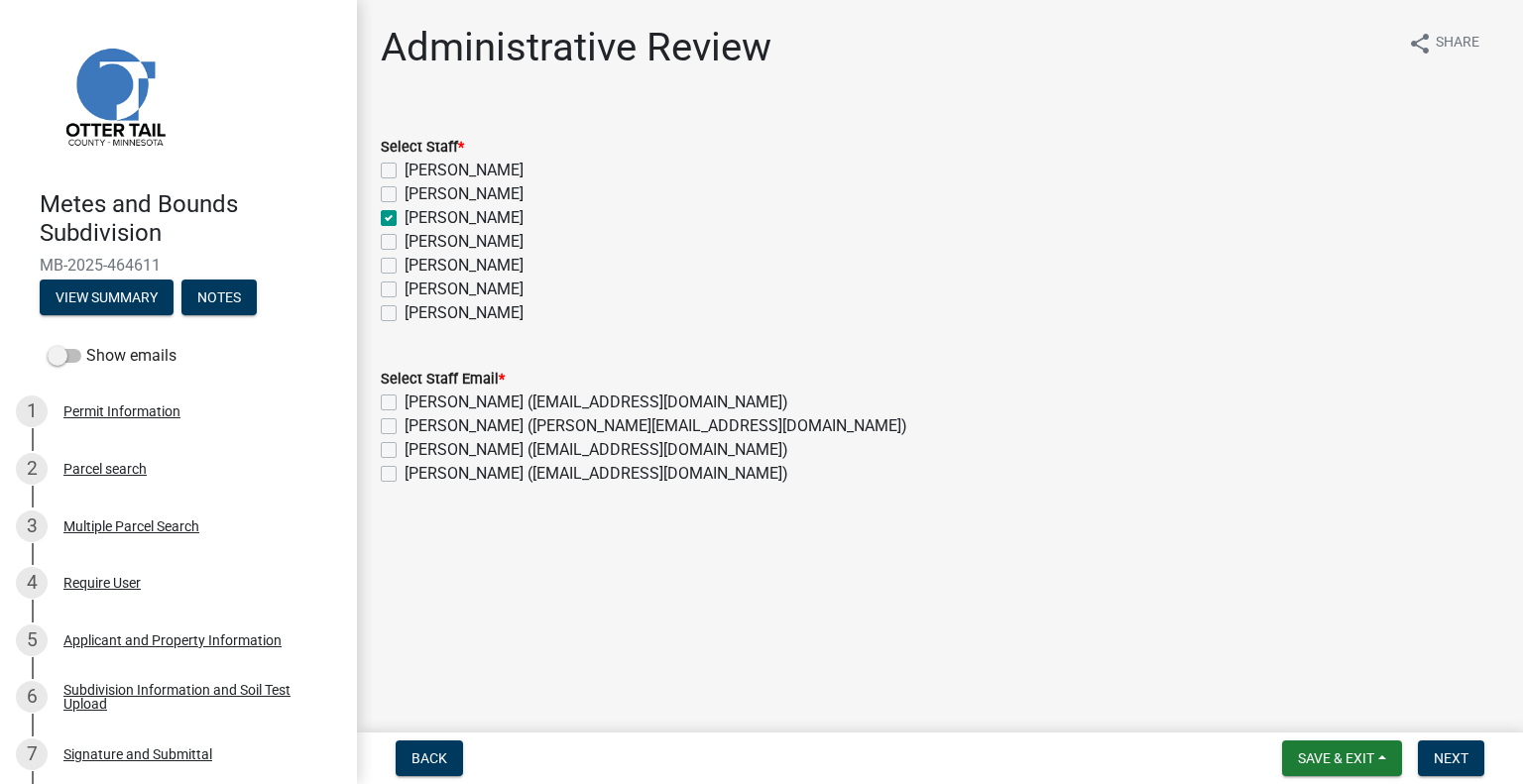
click at [444, 403] on label "Emma Swenson (eswenson@ottertailcounty.gov)" at bounding box center [595, 402] width 383 height 24
click at [417, 403] on input "Emma Swenson (eswenson@ottertailcounty.gov)" at bounding box center [410, 396] width 13 height 13
checkbox input "true"
checkbox input "false"
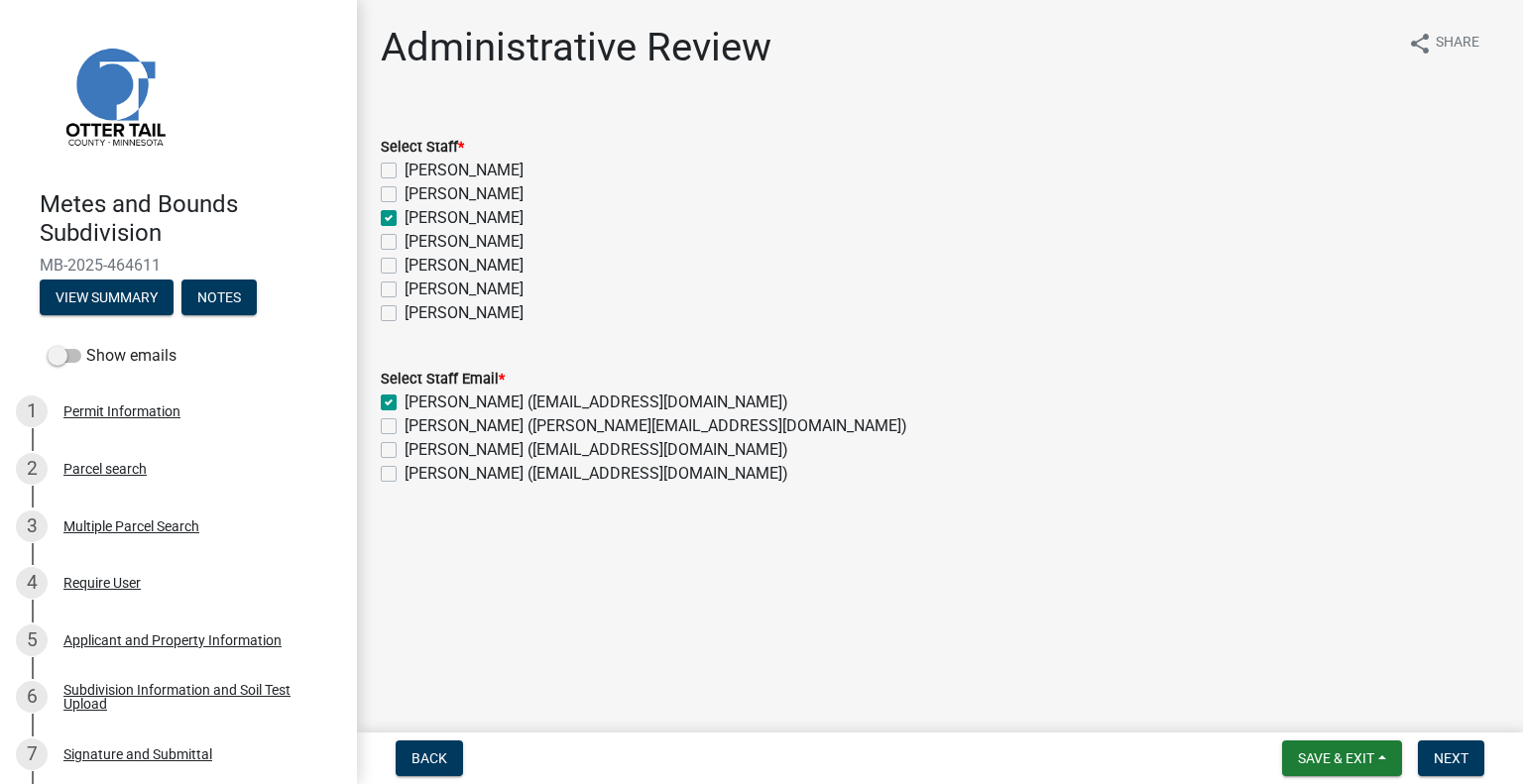
checkbox input "false"
drag, startPoint x: 441, startPoint y: 427, endPoint x: 461, endPoint y: 435, distance: 21.5
click at [440, 429] on label "Samantha Meyeraan (smeyeraan@ottertailcounty.gov)" at bounding box center [655, 426] width 503 height 24
click at [396, 425] on div "Samantha Meyeraan (smeyeraan@ottertailcounty.gov)" at bounding box center [939, 426] width 1118 height 24
click at [404, 427] on label "Samantha Meyeraan (smeyeraan@ottertailcounty.gov)" at bounding box center [655, 426] width 503 height 24
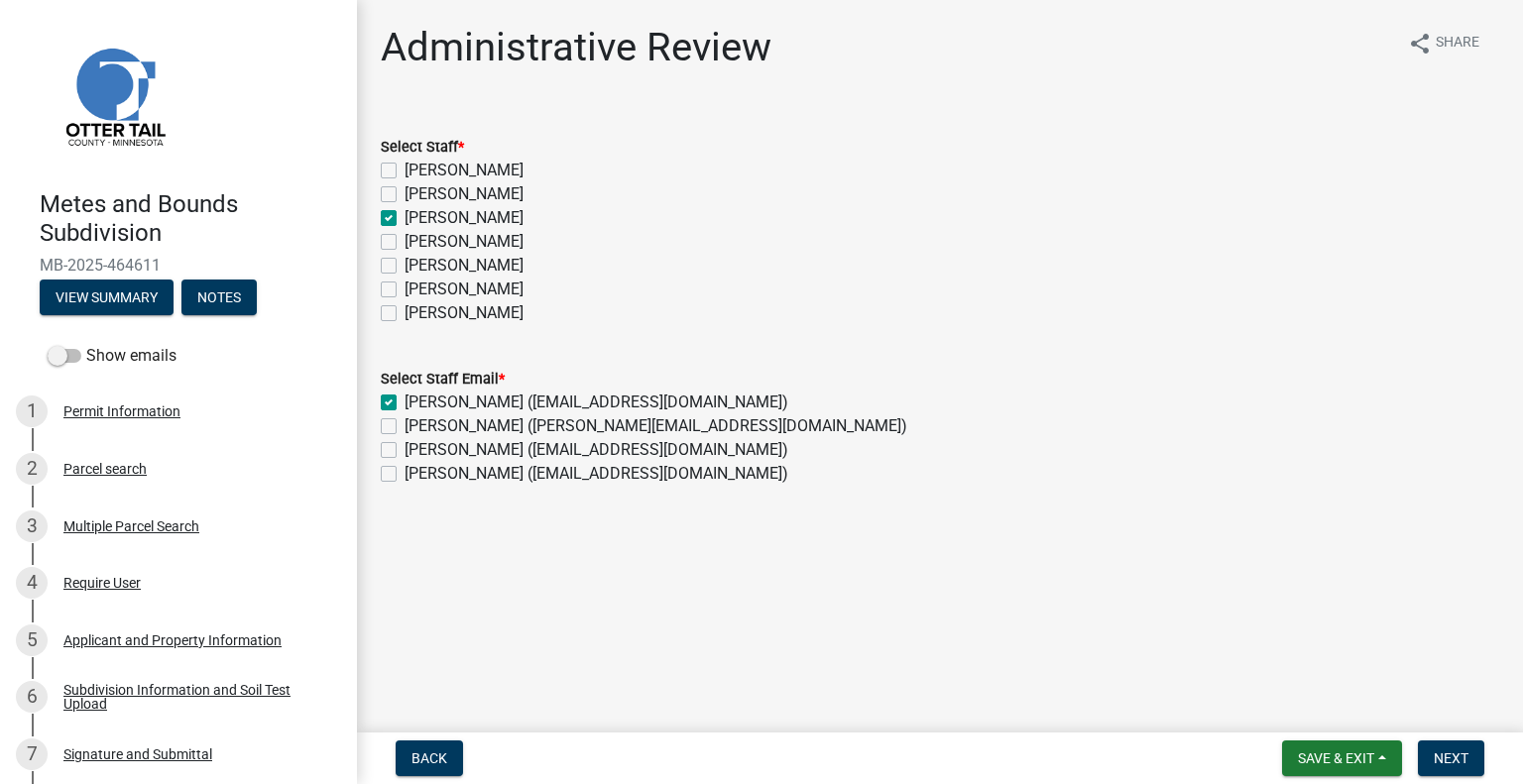
click at [404, 427] on input "Samantha Meyeraan (smeyeraan@ottertailcounty.gov)" at bounding box center [410, 420] width 13 height 13
checkbox input "true"
checkbox input "false"
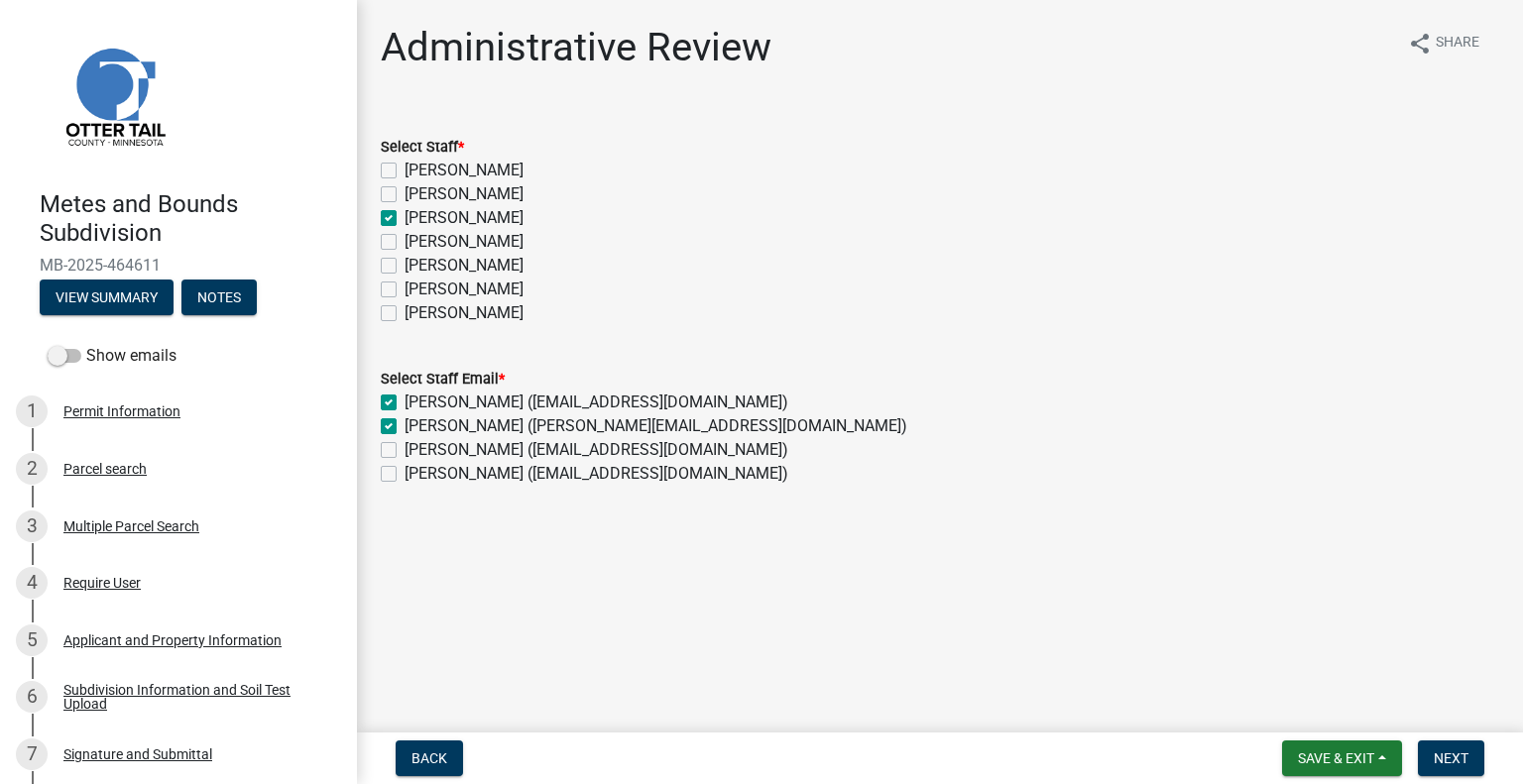
checkbox input "false"
click at [1466, 772] on button "Next" at bounding box center [1450, 758] width 67 height 36
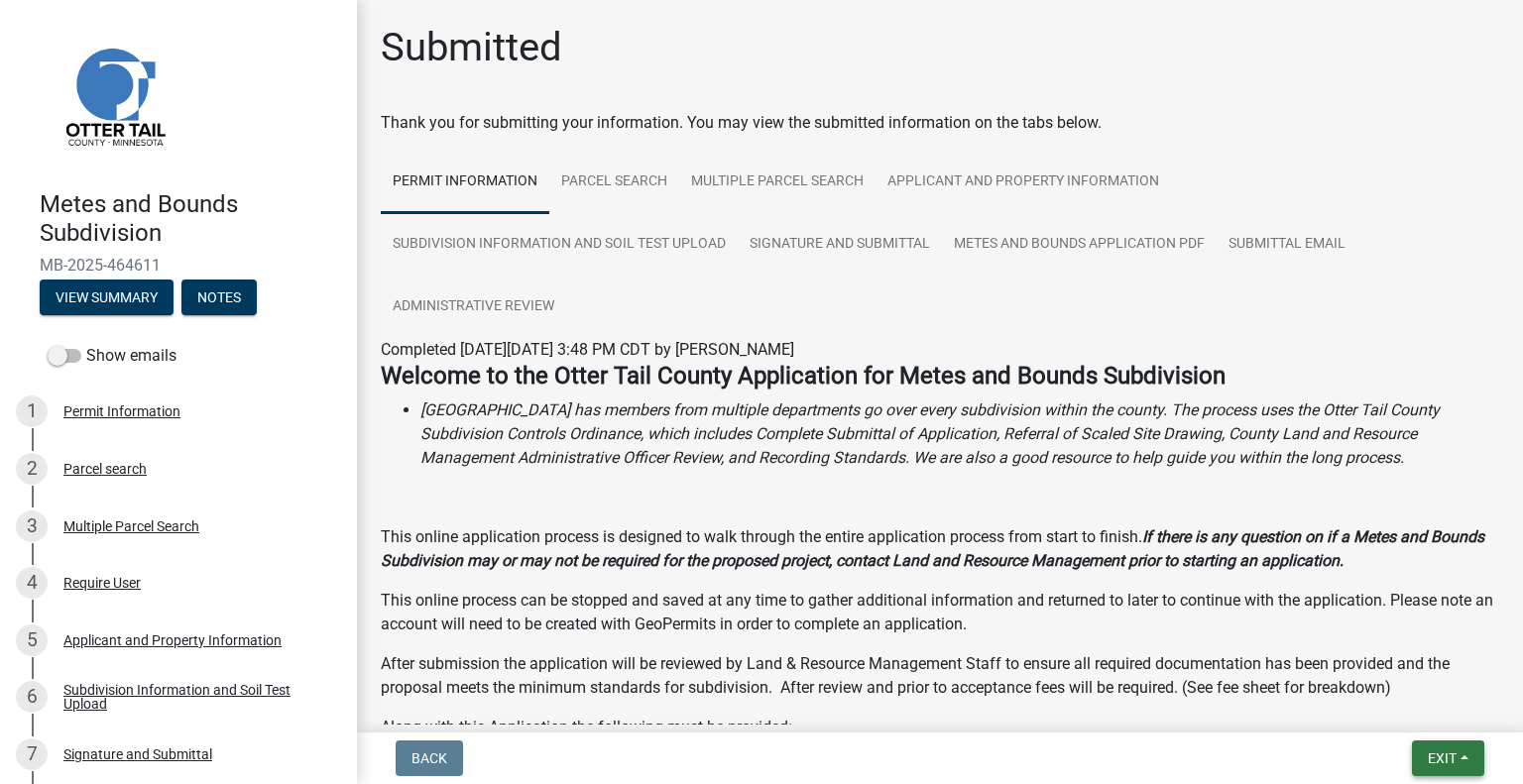
click at [1427, 753] on span "Exit" at bounding box center [1441, 758] width 29 height 16
click at [1412, 727] on button "Save & Exit" at bounding box center [1405, 706] width 158 height 48
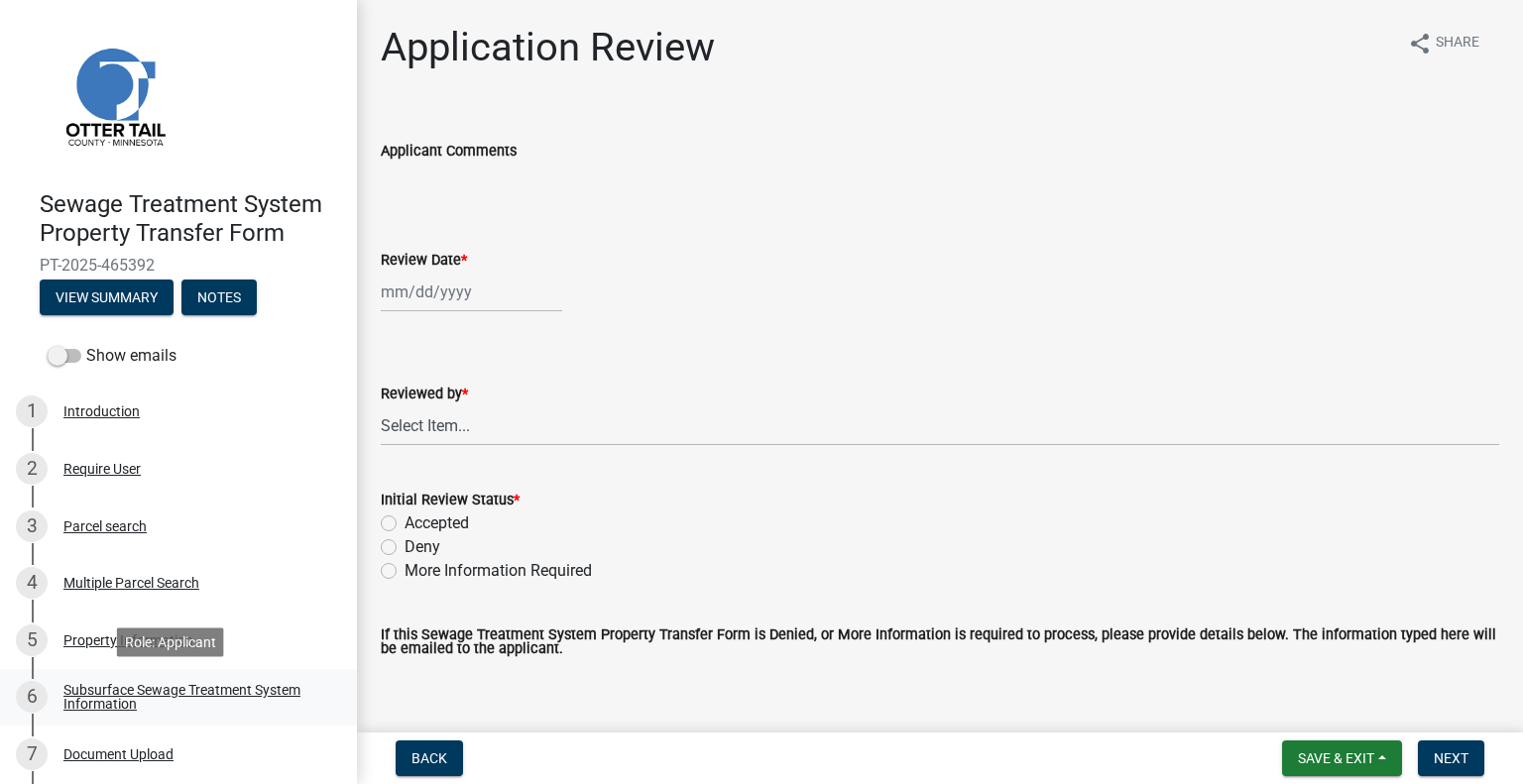
click at [260, 688] on div "Subsurface Sewage Treatment System Information" at bounding box center [194, 696] width 262 height 28
